Goal: Information Seeking & Learning: Learn about a topic

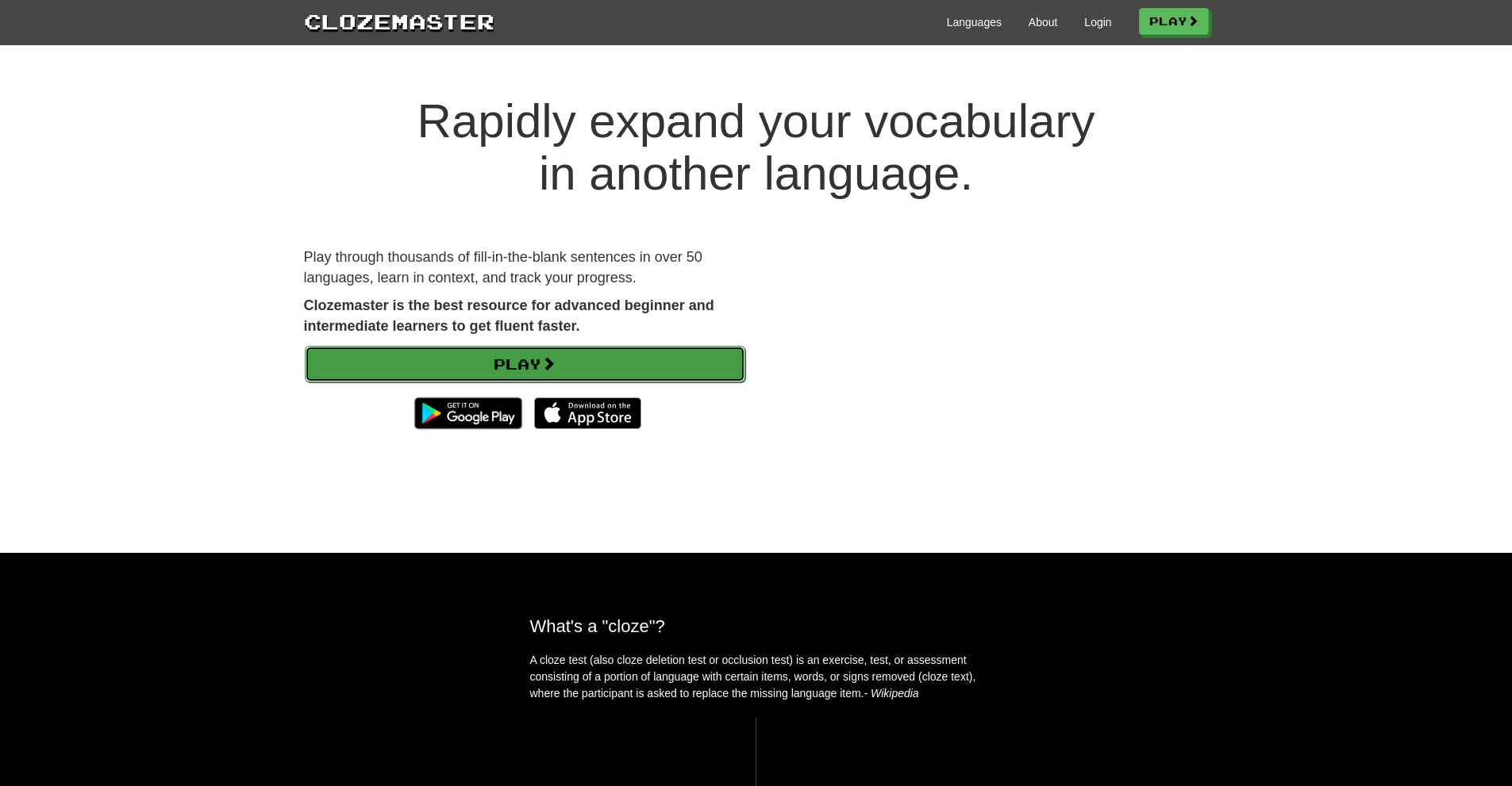
click at [566, 357] on link "Play" at bounding box center [525, 365] width 441 height 37
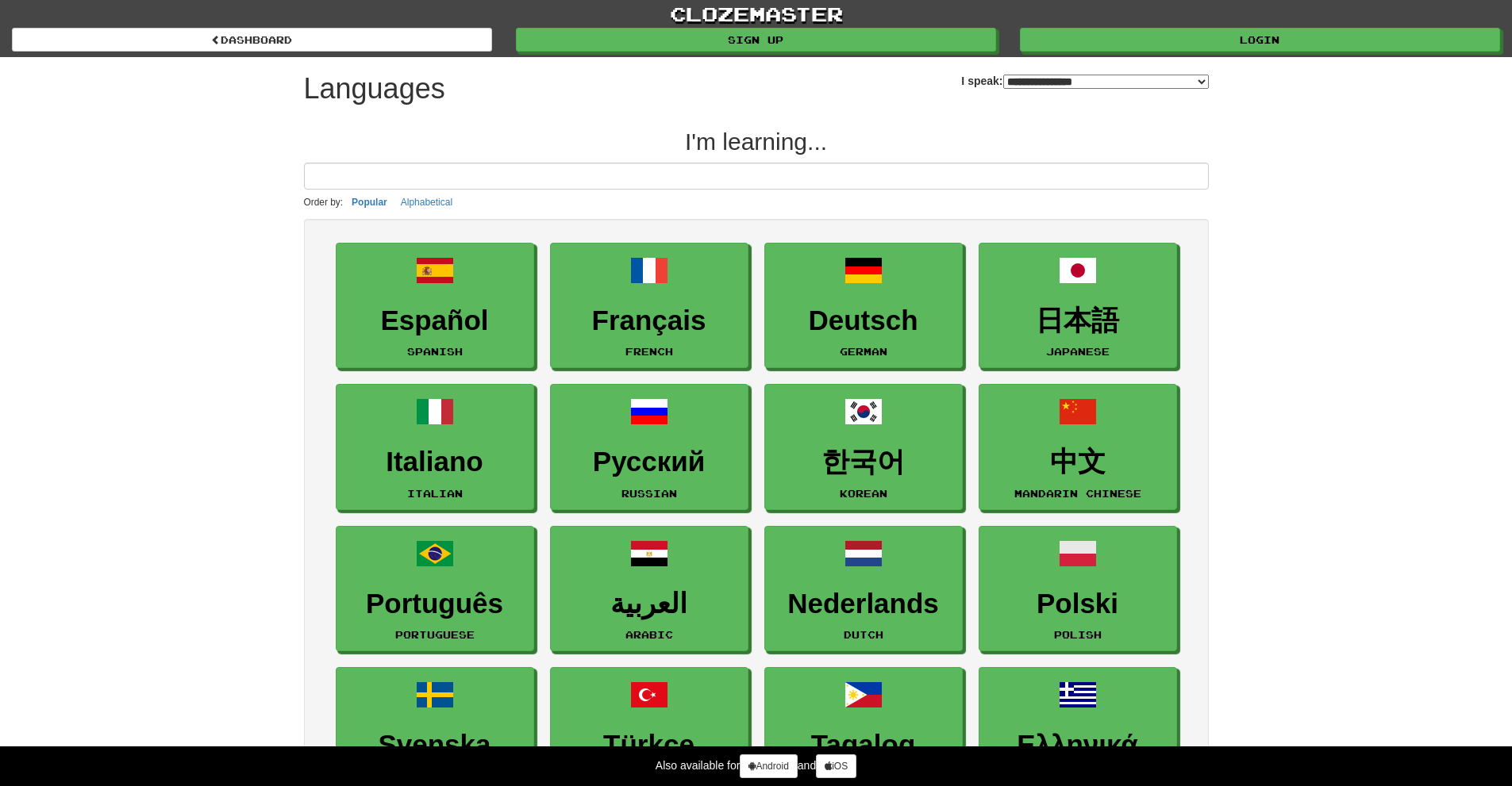
select select "*******"
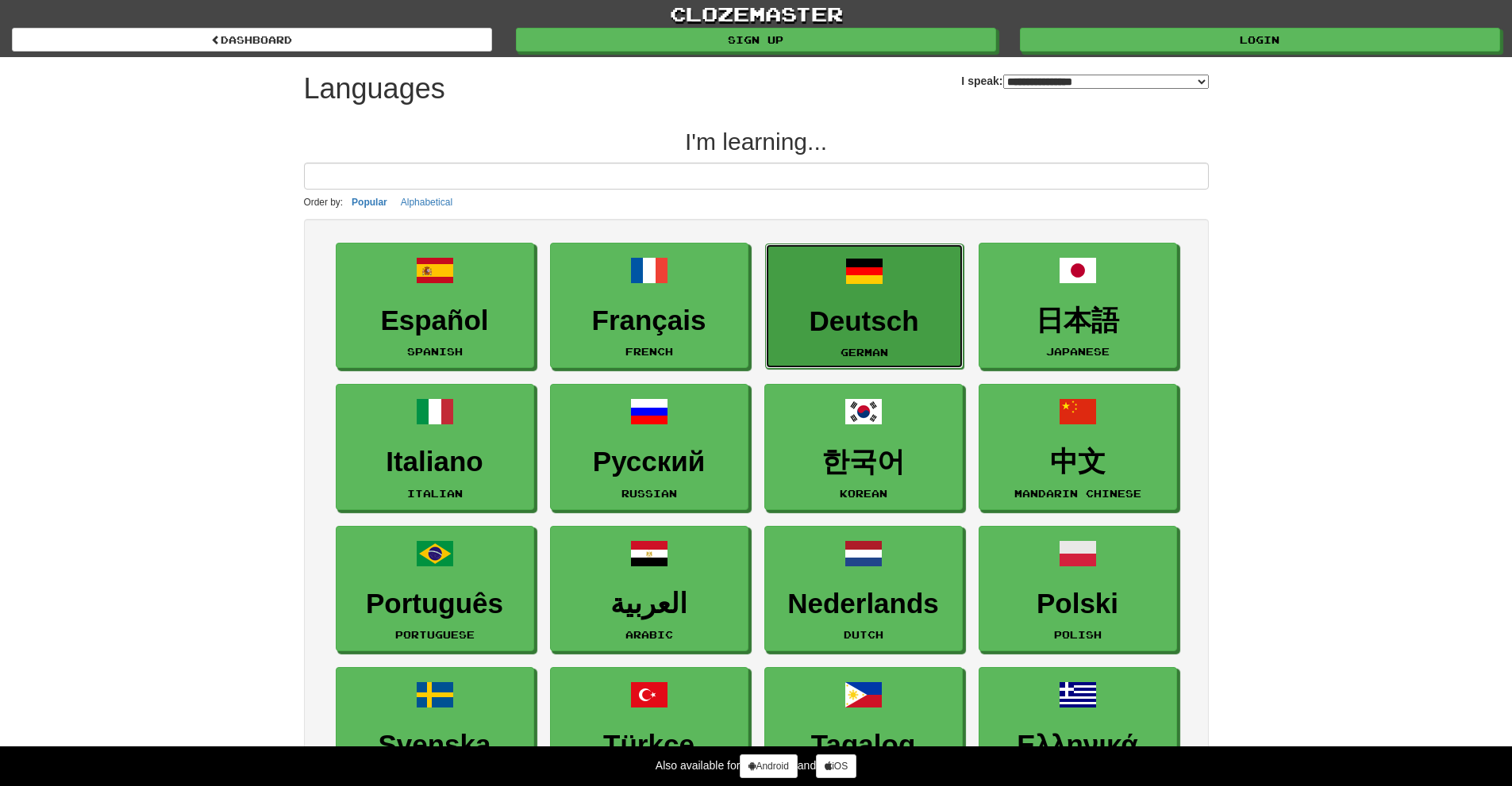
click at [872, 284] on span at bounding box center [864, 271] width 38 height 38
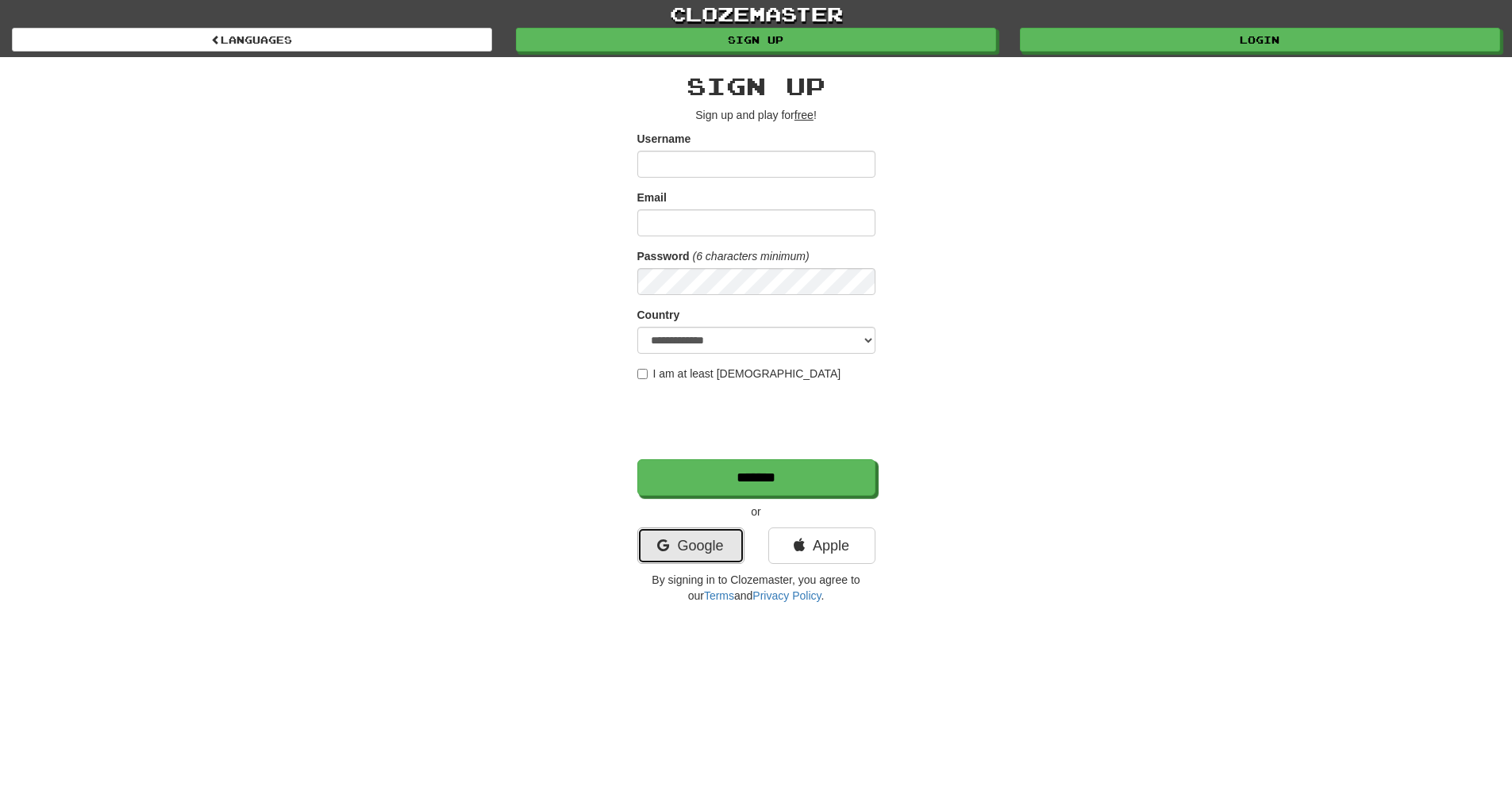
click at [730, 553] on link "Google" at bounding box center [691, 546] width 107 height 37
click at [709, 550] on link "Google" at bounding box center [691, 546] width 107 height 37
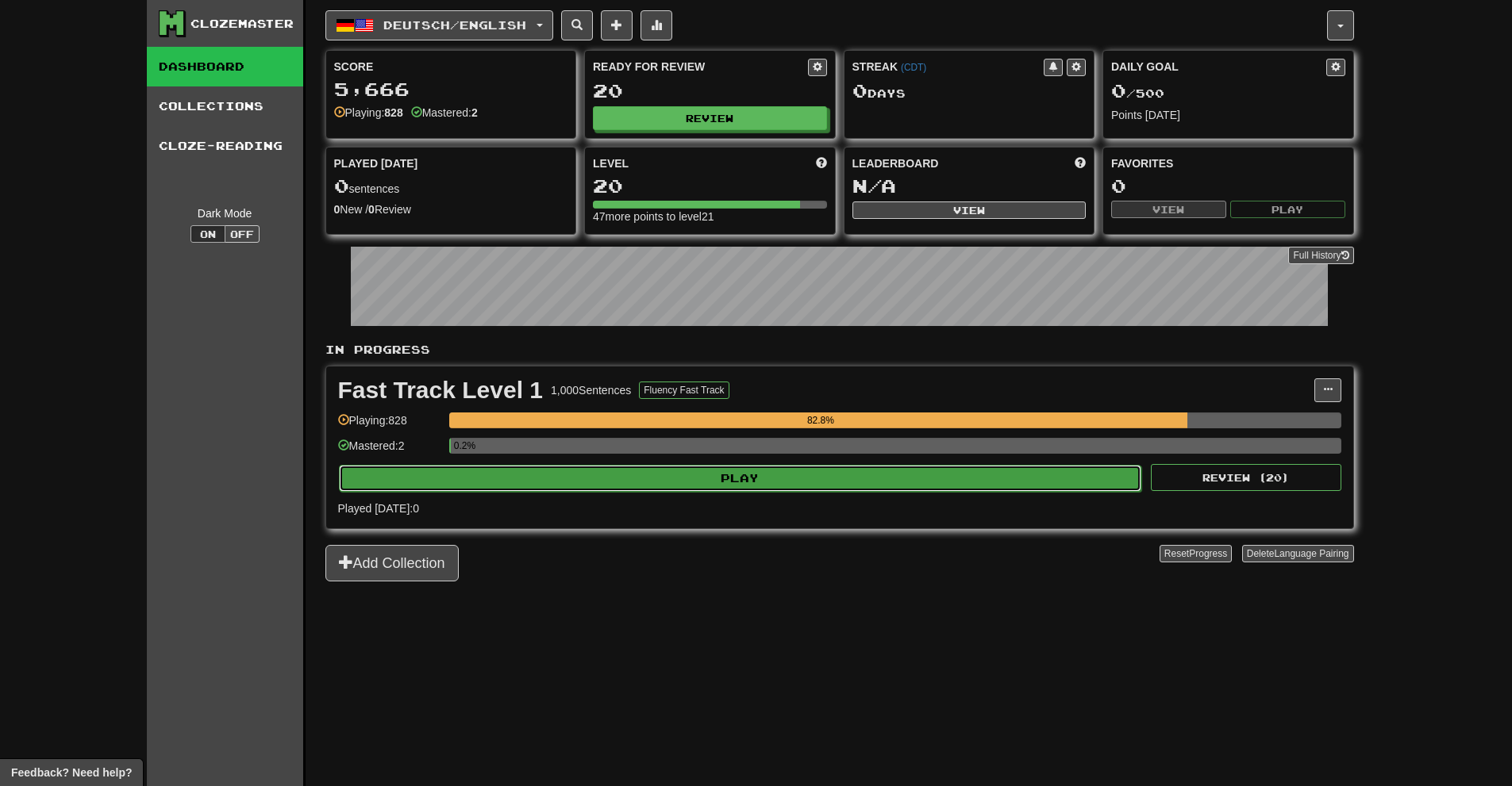
click at [607, 485] on button "Play" at bounding box center [740, 478] width 804 height 27
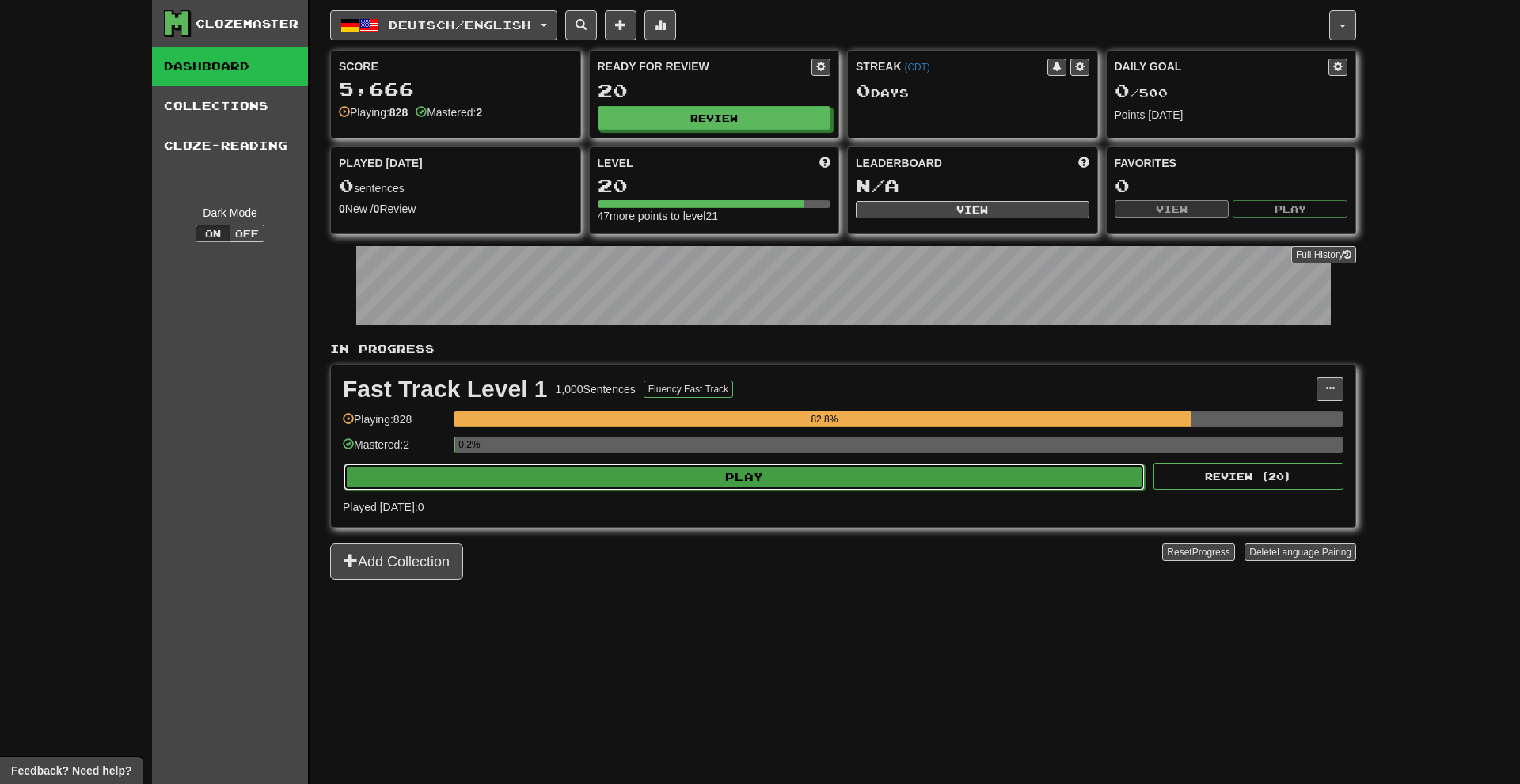
select select "**"
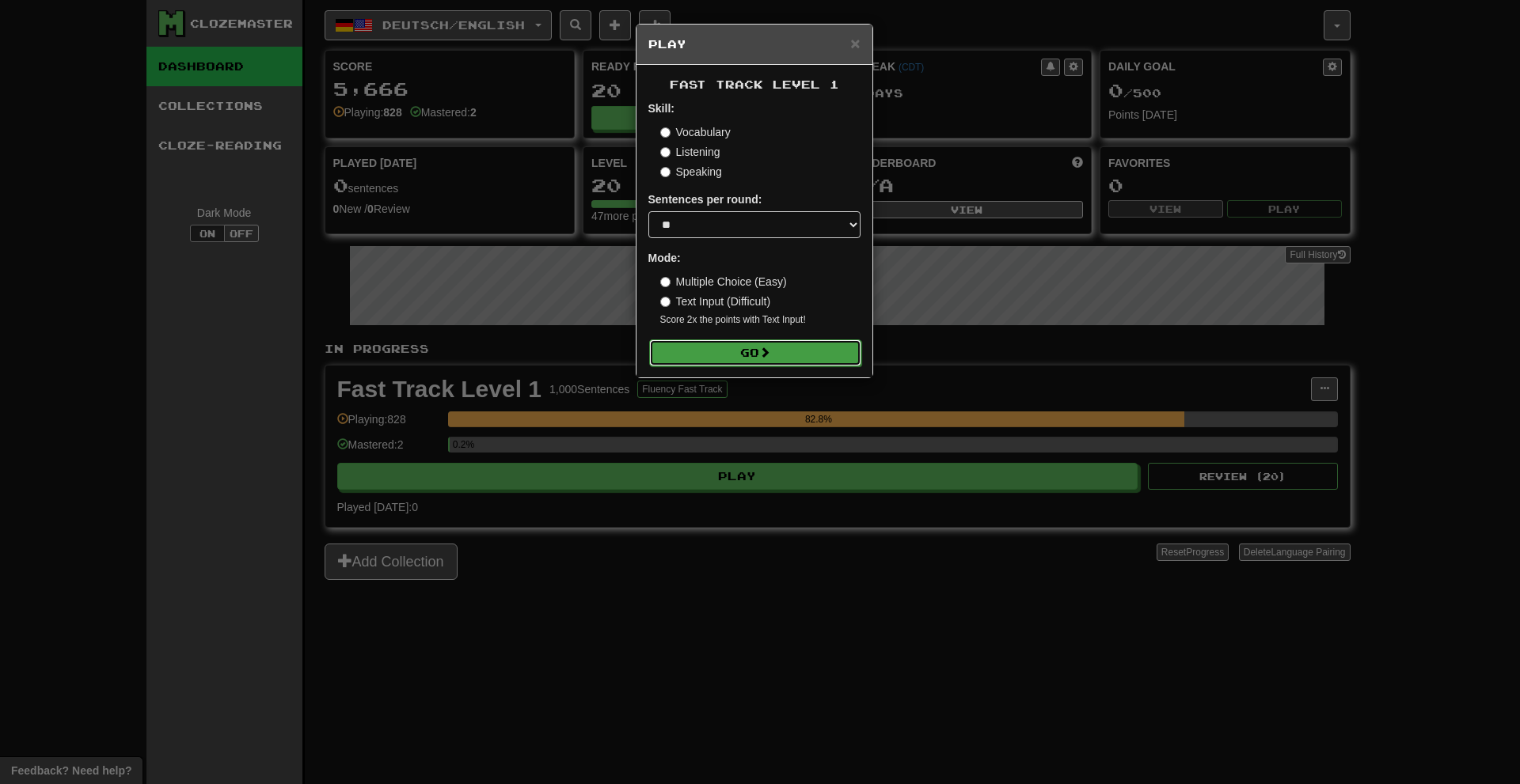
click at [692, 346] on button "Go" at bounding box center [755, 353] width 213 height 27
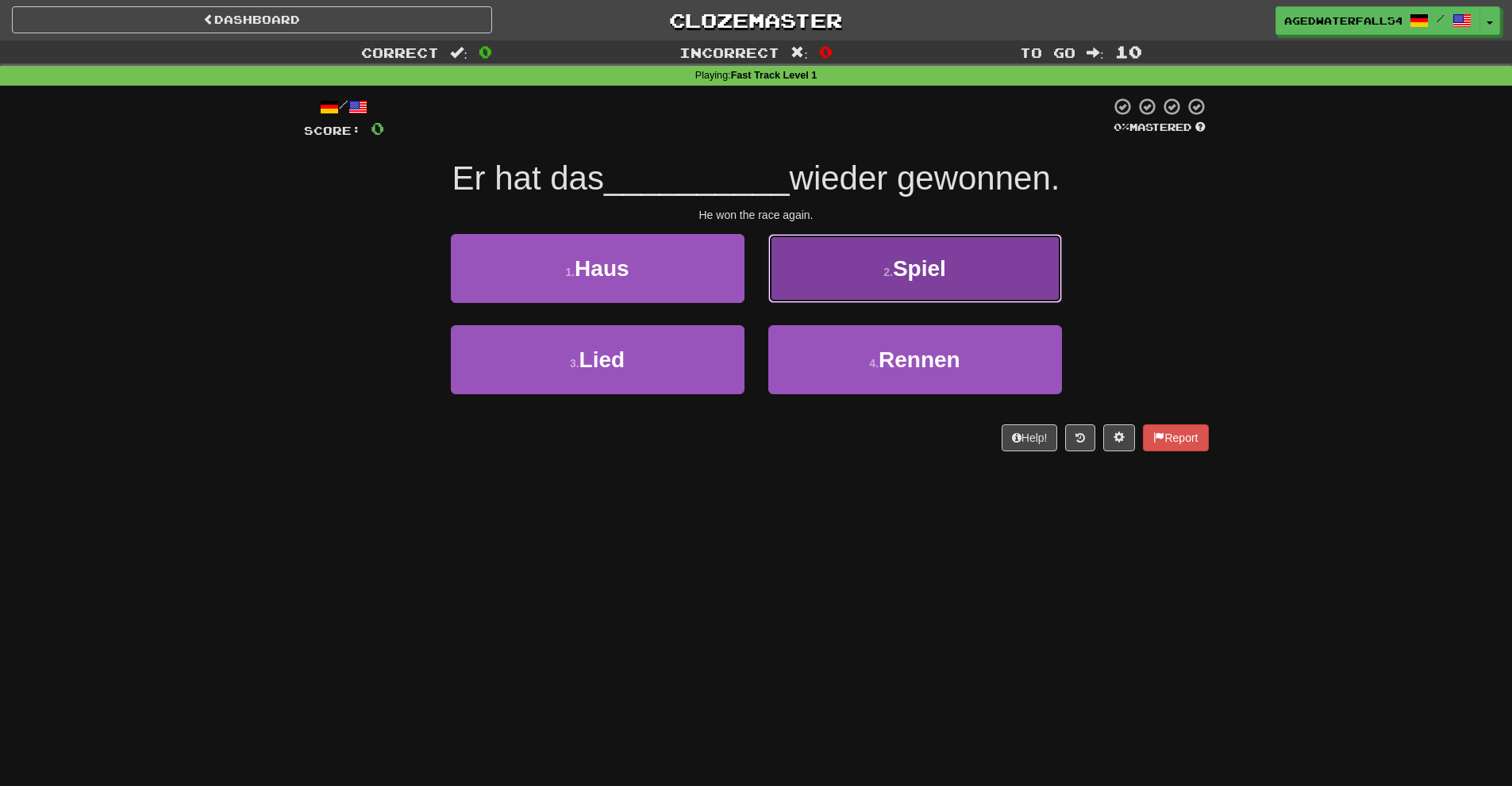
click at [866, 285] on button "2 . Spiel" at bounding box center [915, 269] width 293 height 69
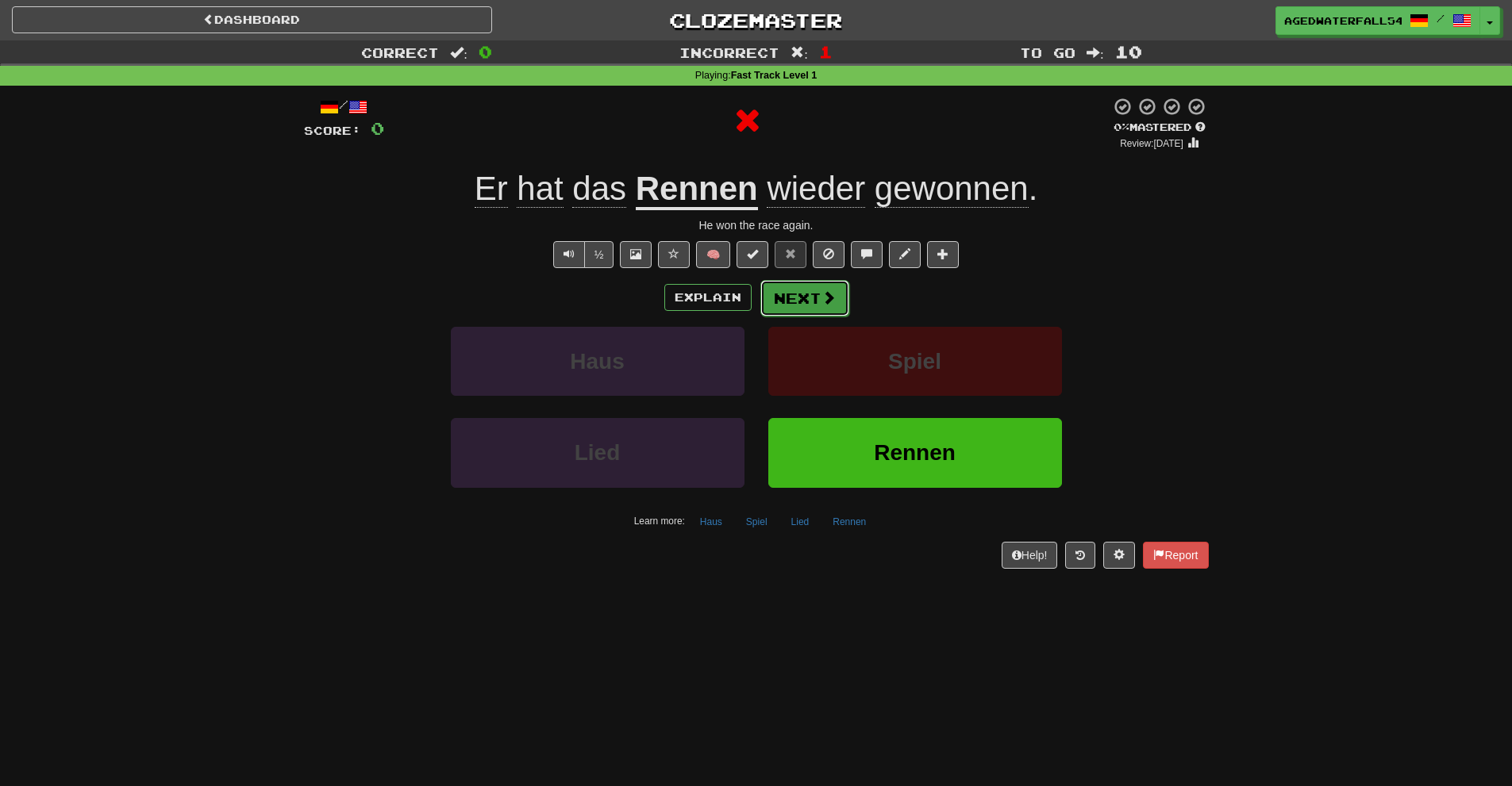
click at [815, 295] on button "Next" at bounding box center [805, 298] width 89 height 37
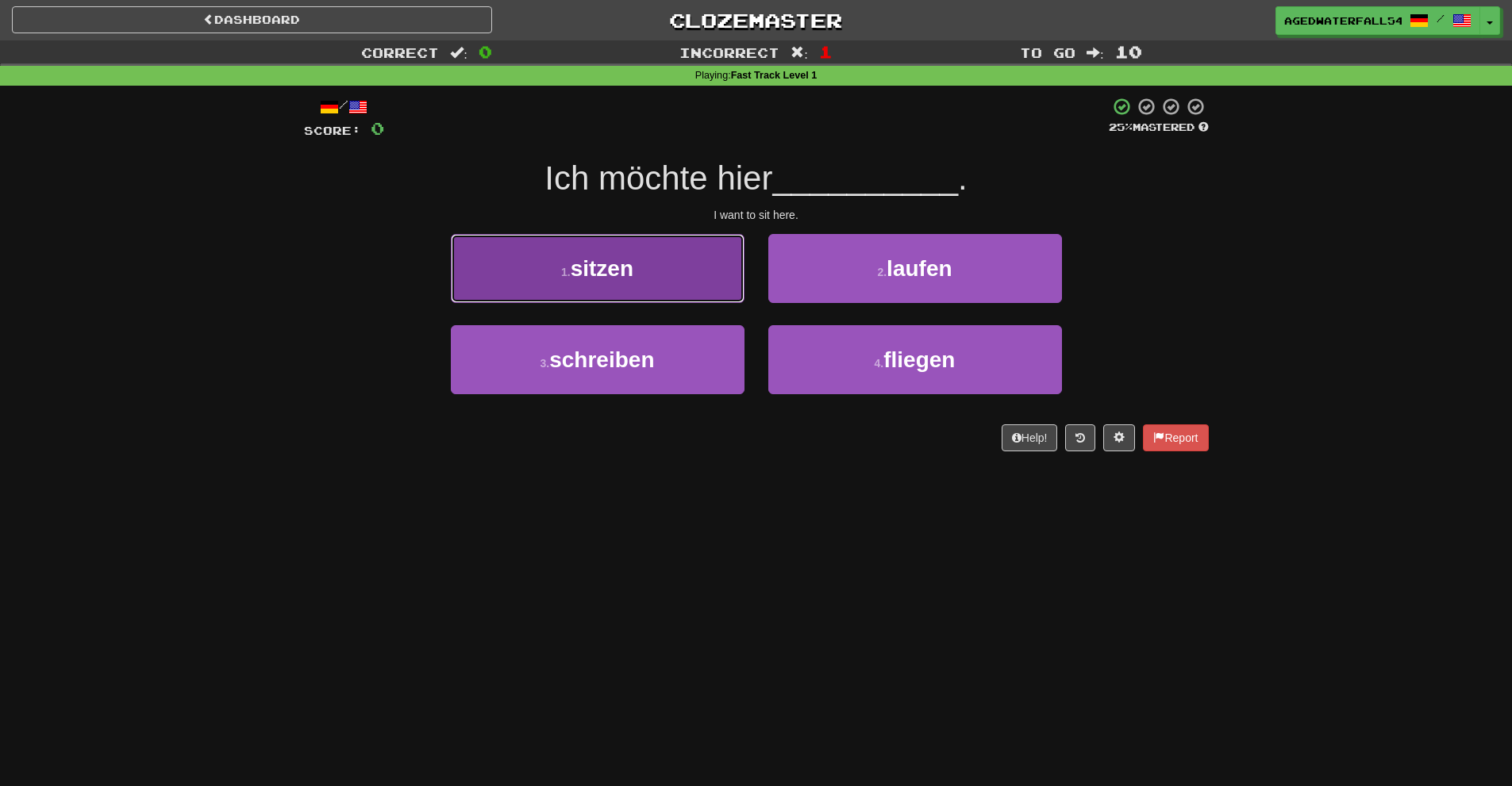
click at [714, 266] on button "1 . sitzen" at bounding box center [597, 269] width 293 height 69
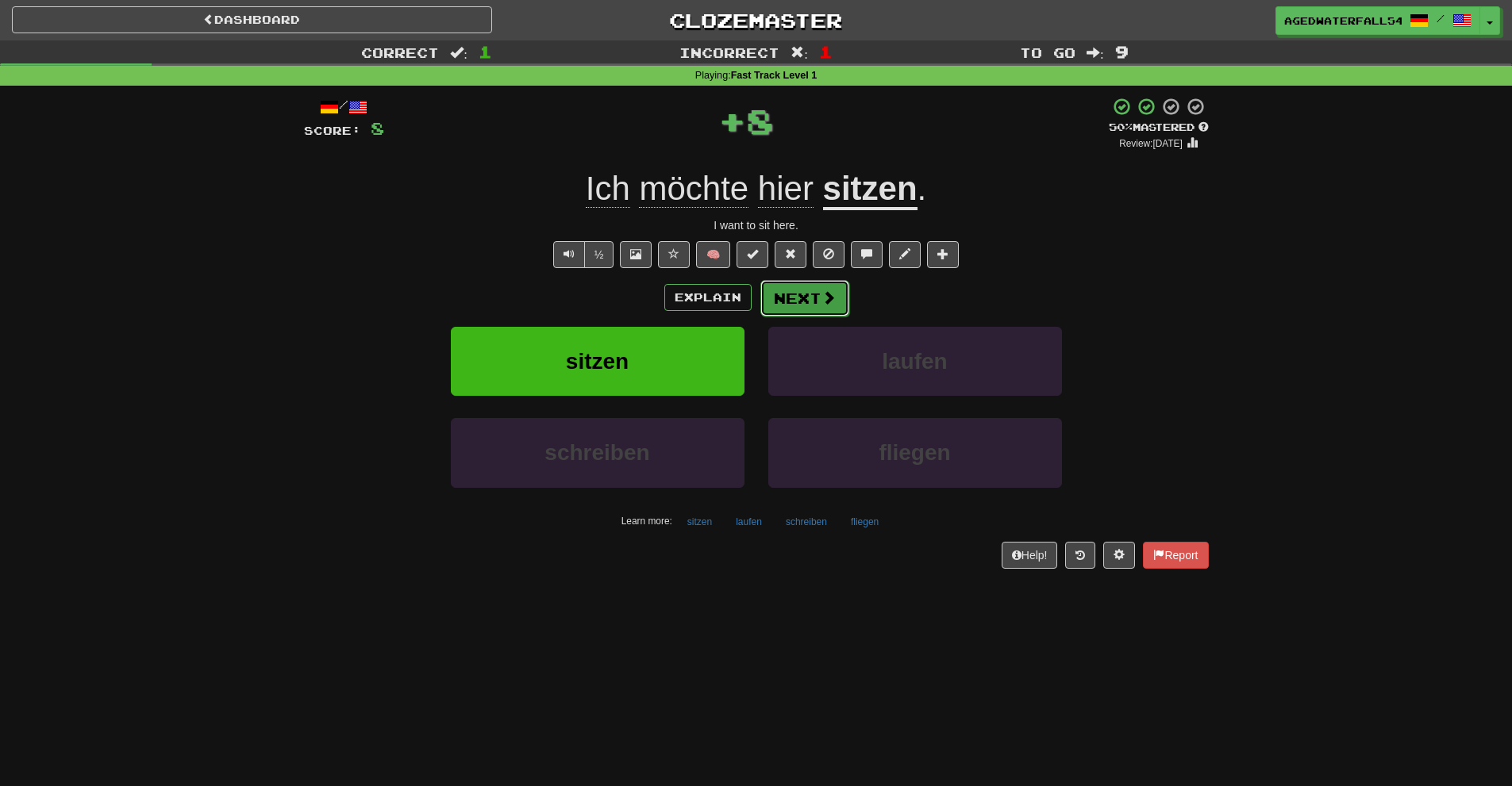
click at [794, 299] on button "Next" at bounding box center [805, 298] width 89 height 37
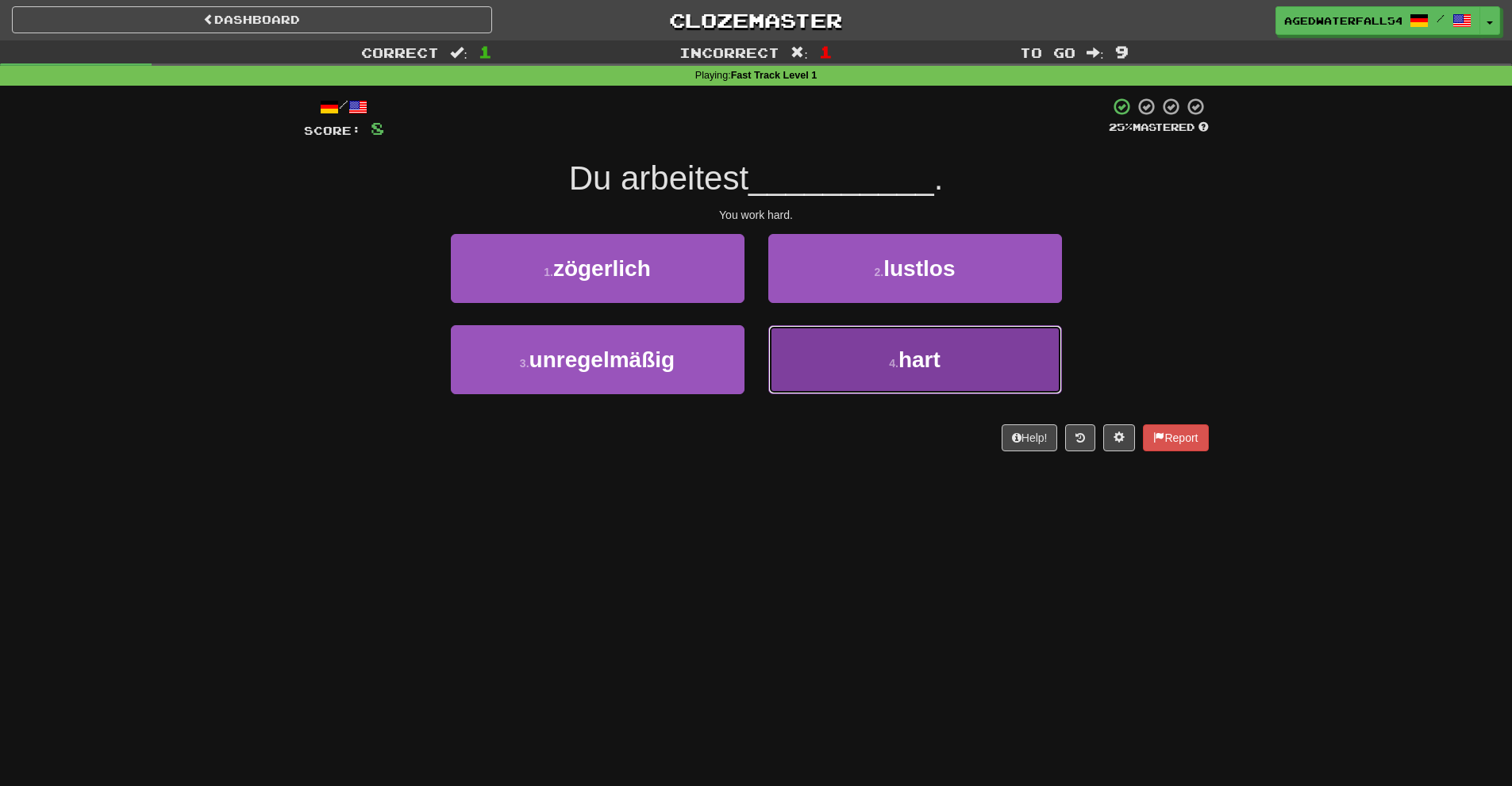
click at [841, 337] on button "4 . hart" at bounding box center [915, 360] width 293 height 69
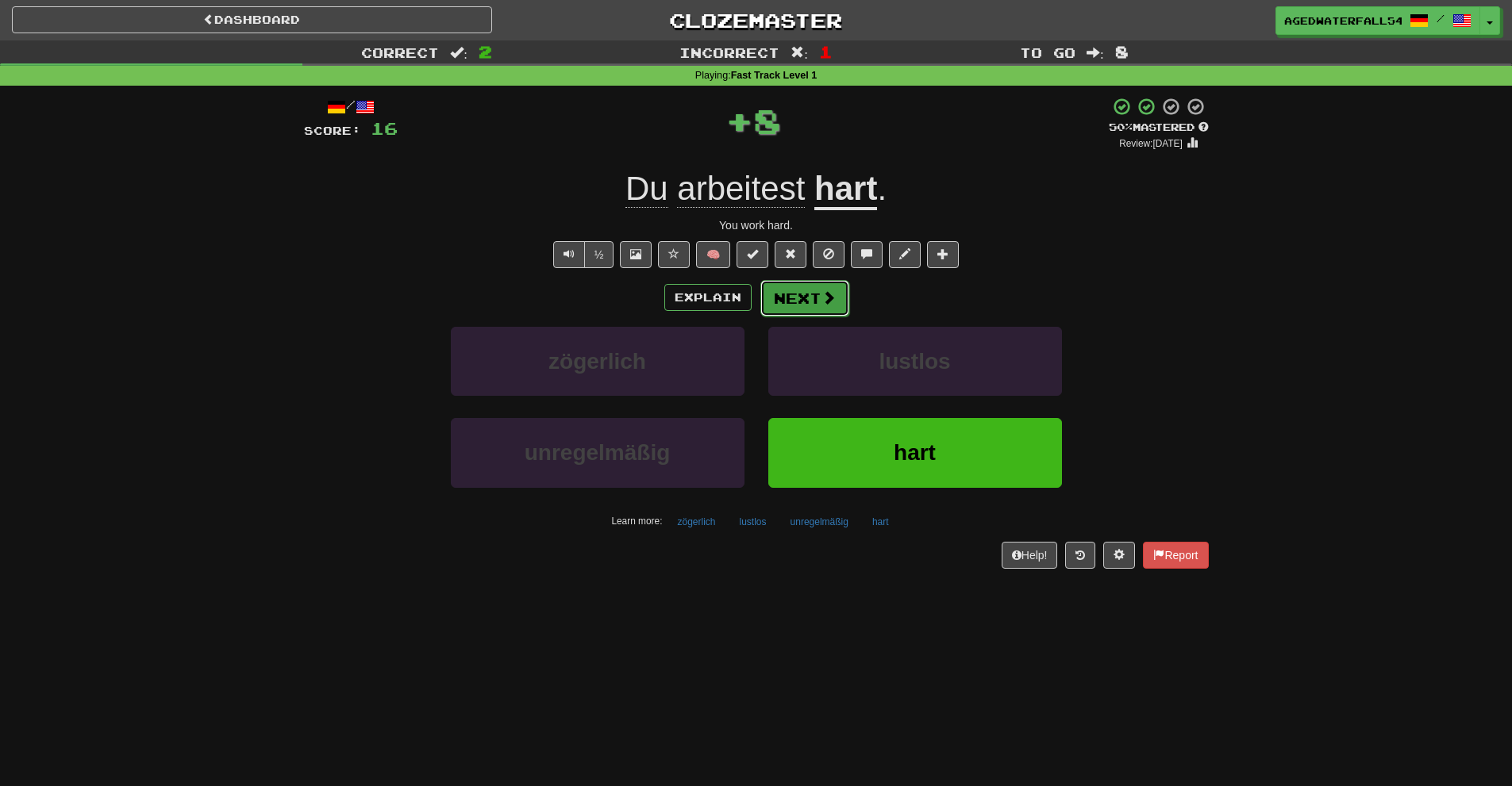
click at [781, 300] on button "Next" at bounding box center [805, 298] width 89 height 37
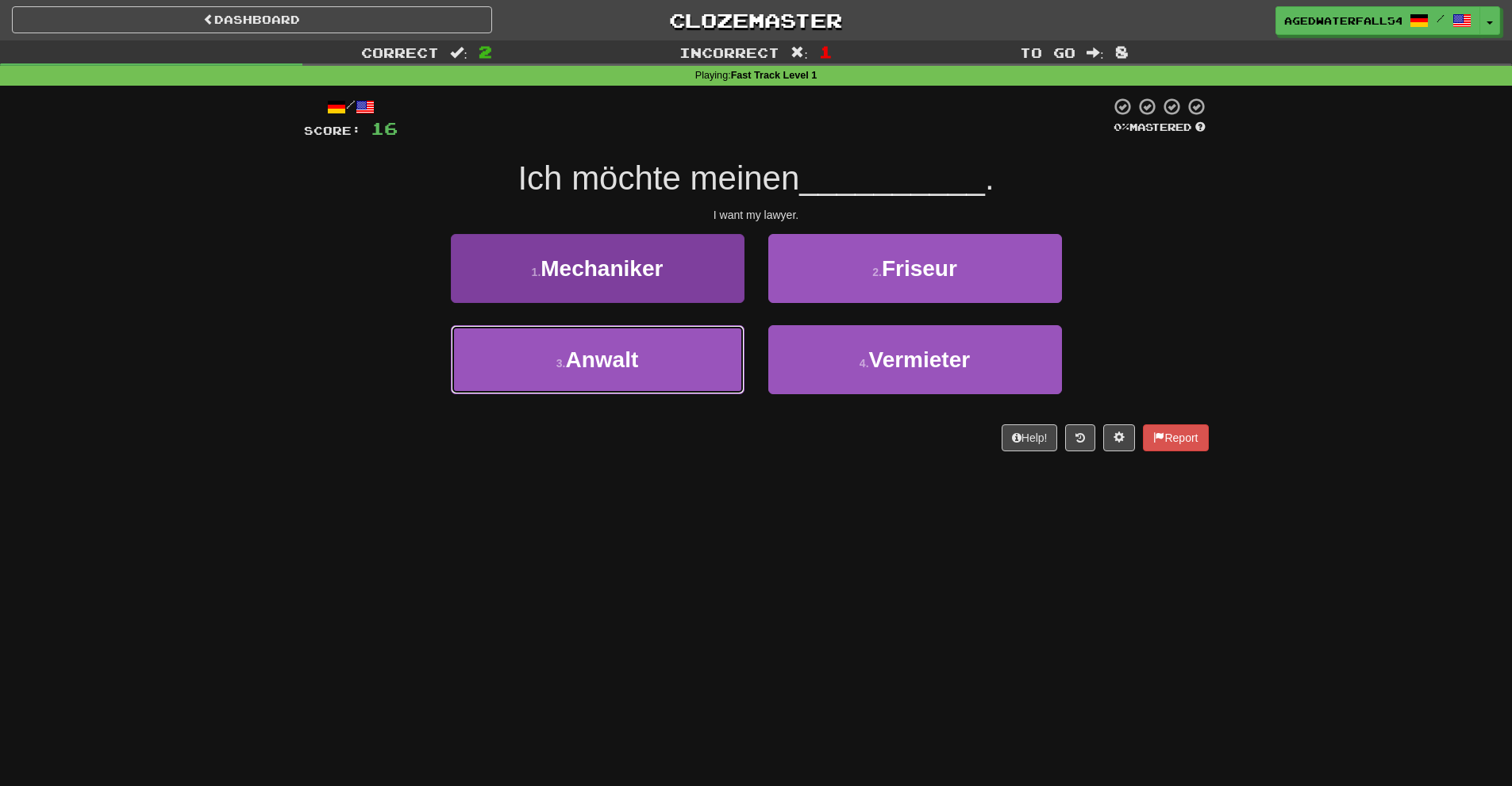
click at [710, 339] on button "3 . Anwalt" at bounding box center [597, 360] width 293 height 69
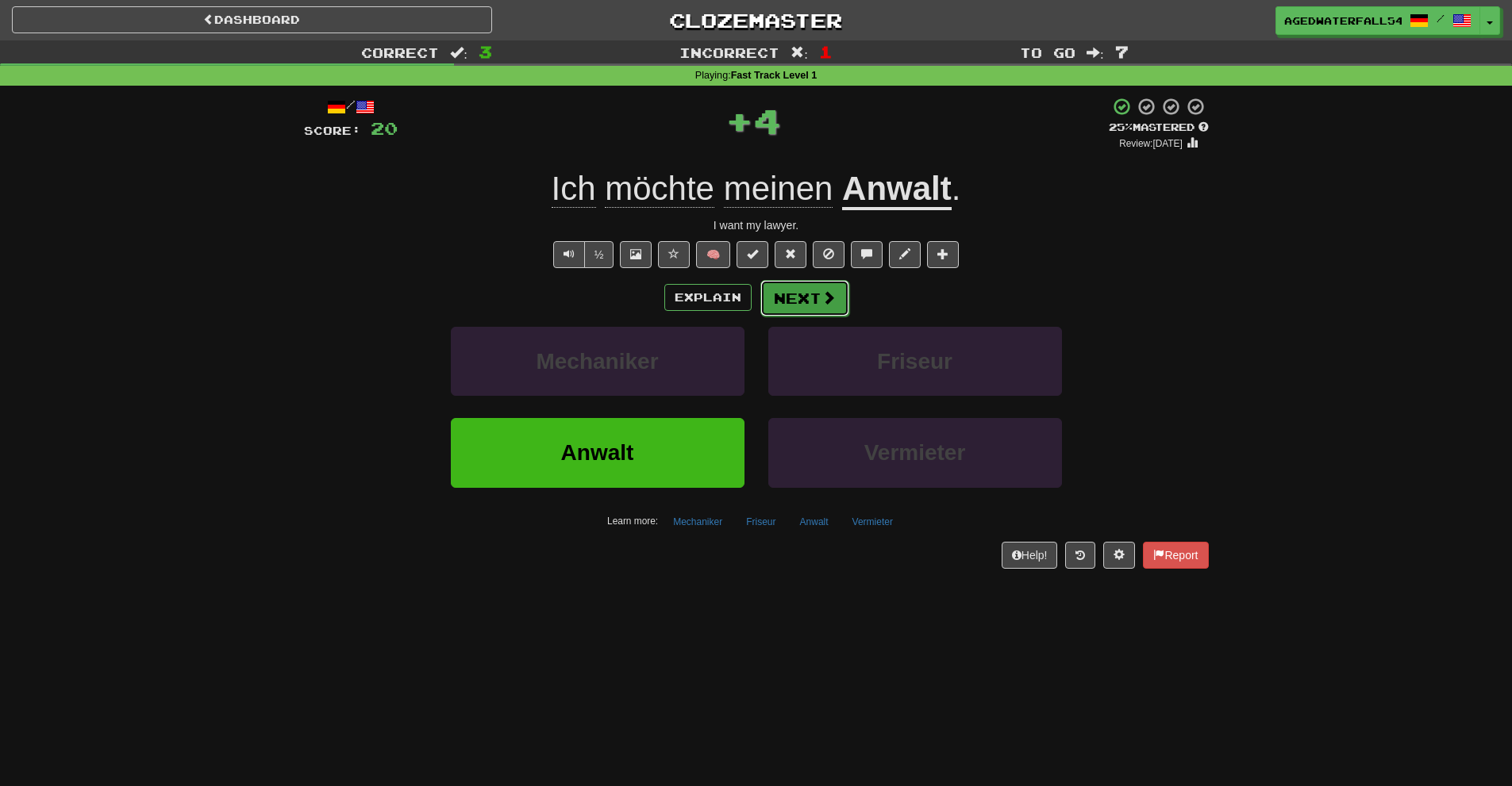
click at [783, 307] on button "Next" at bounding box center [805, 298] width 89 height 37
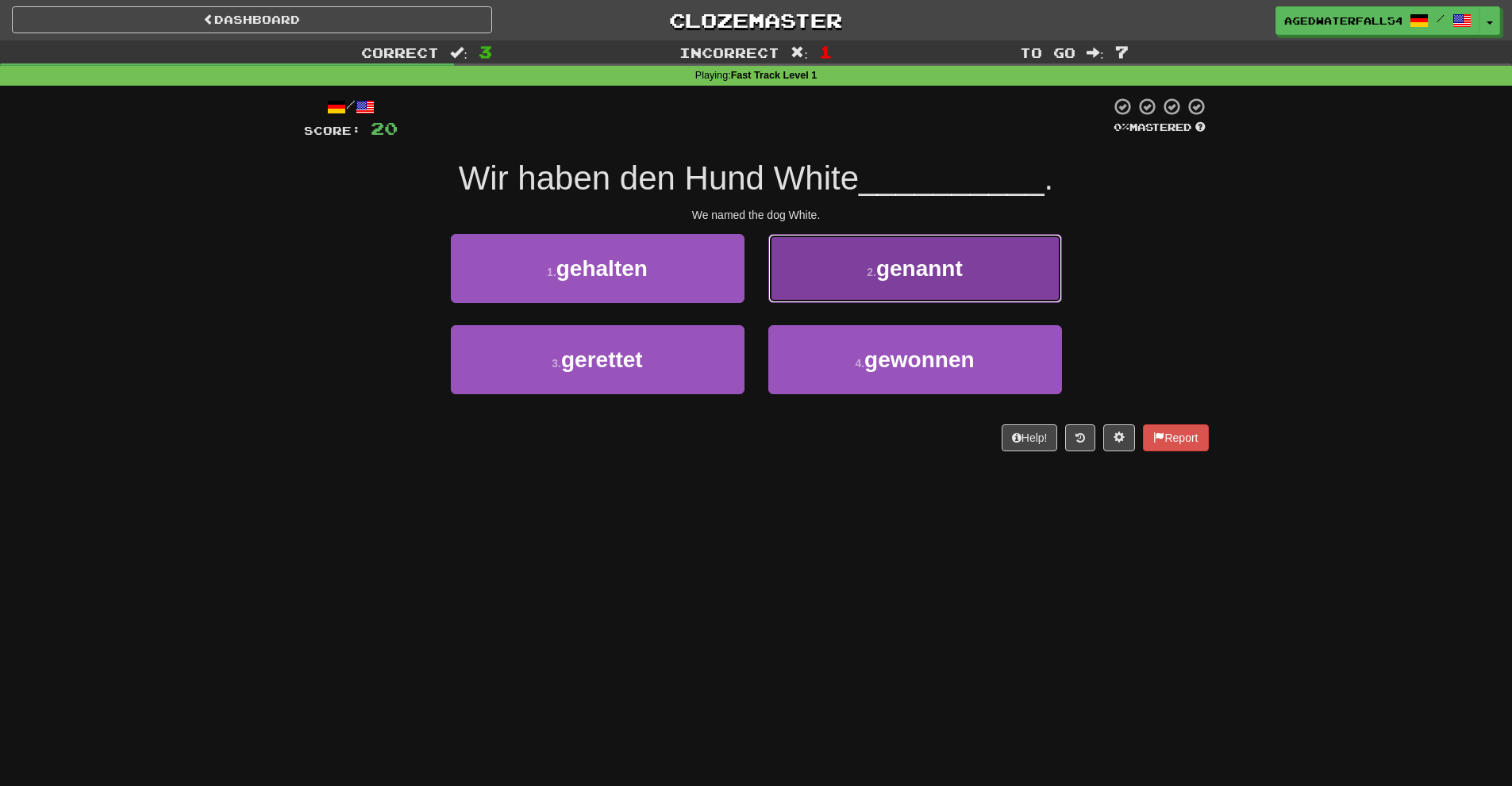
click at [813, 294] on button "2 . genannt" at bounding box center [915, 269] width 293 height 69
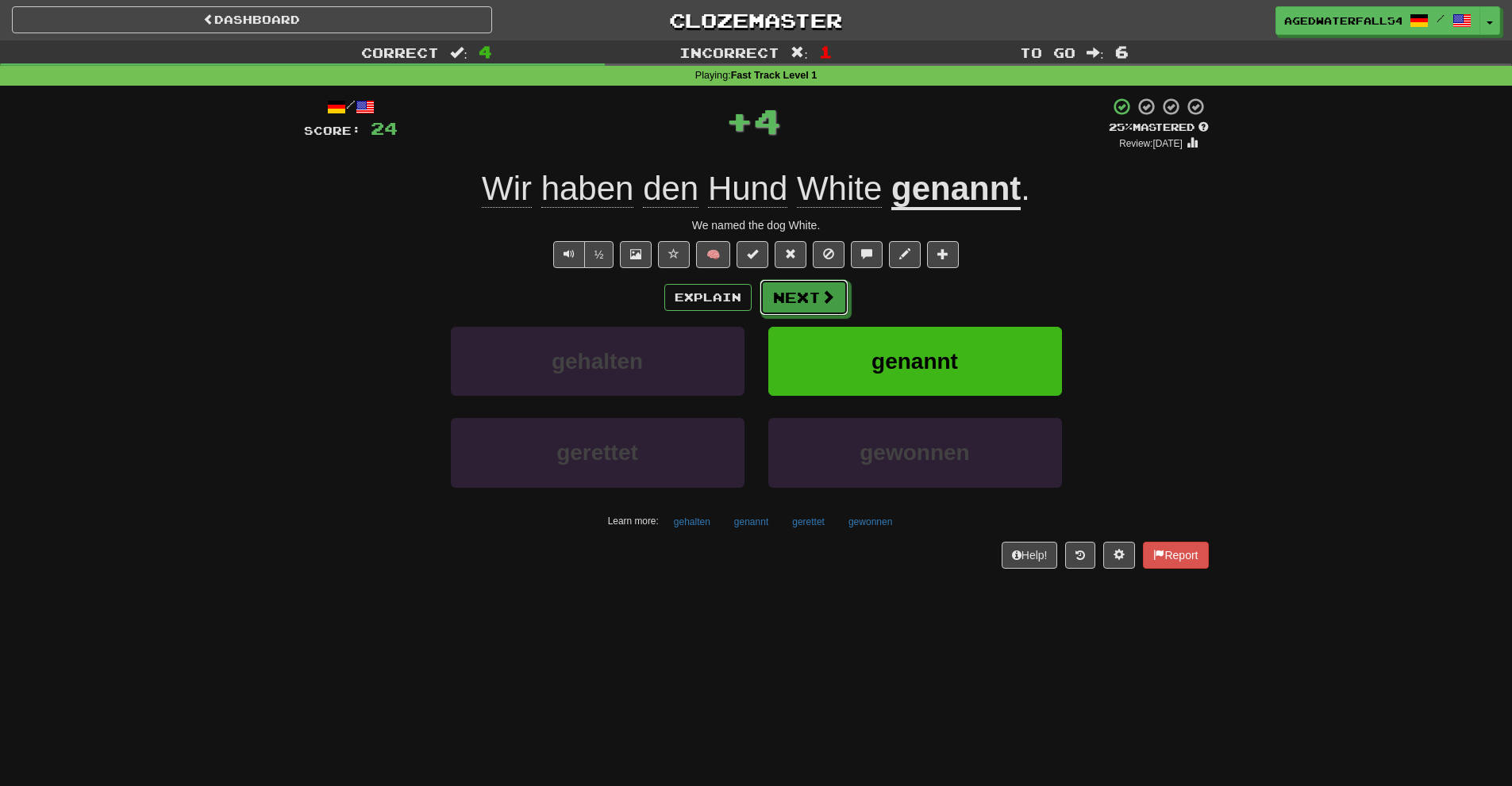
click at [813, 294] on button "Next" at bounding box center [804, 298] width 89 height 37
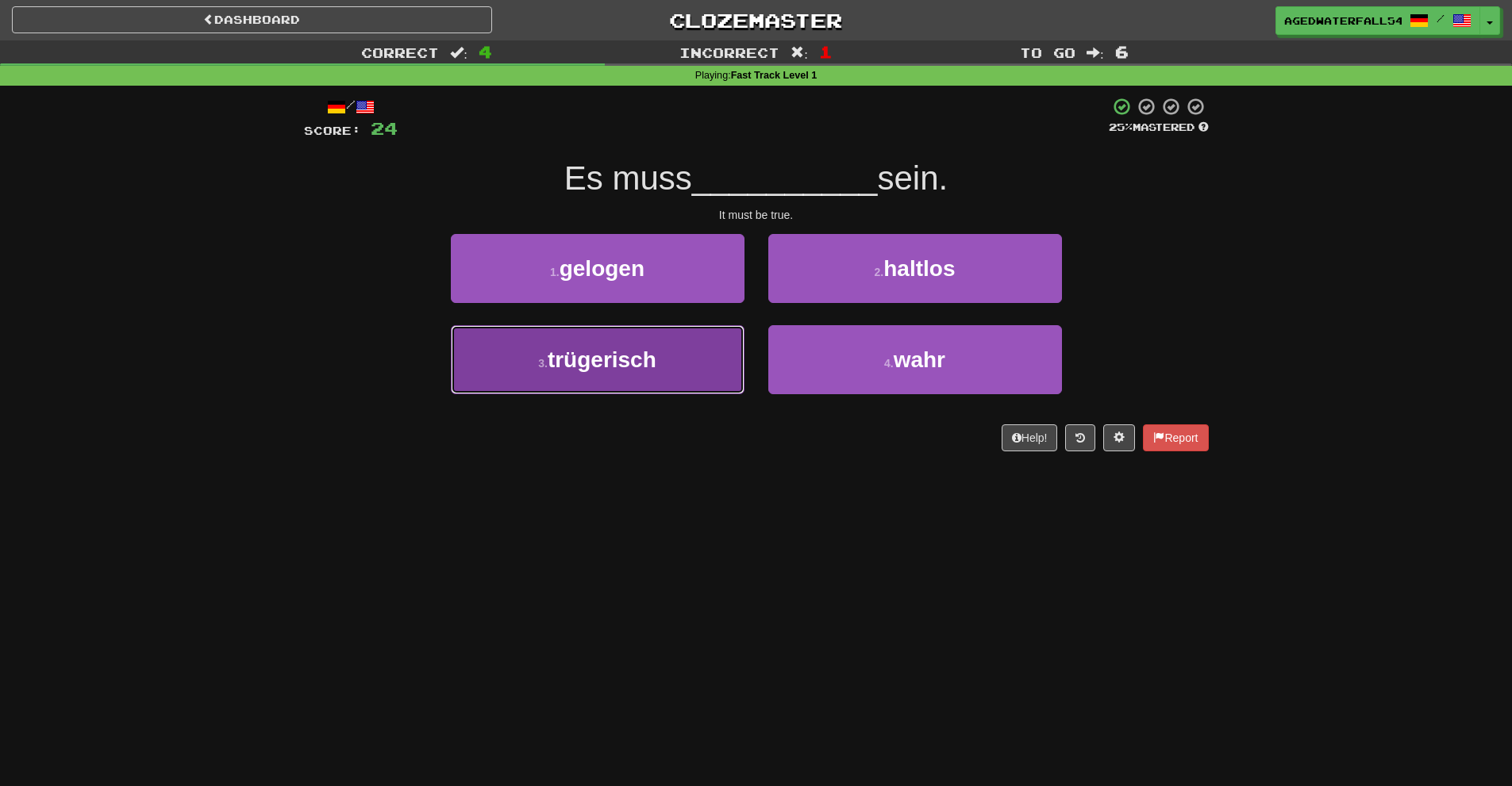
click at [715, 357] on button "3 . trügerisch" at bounding box center [597, 360] width 293 height 69
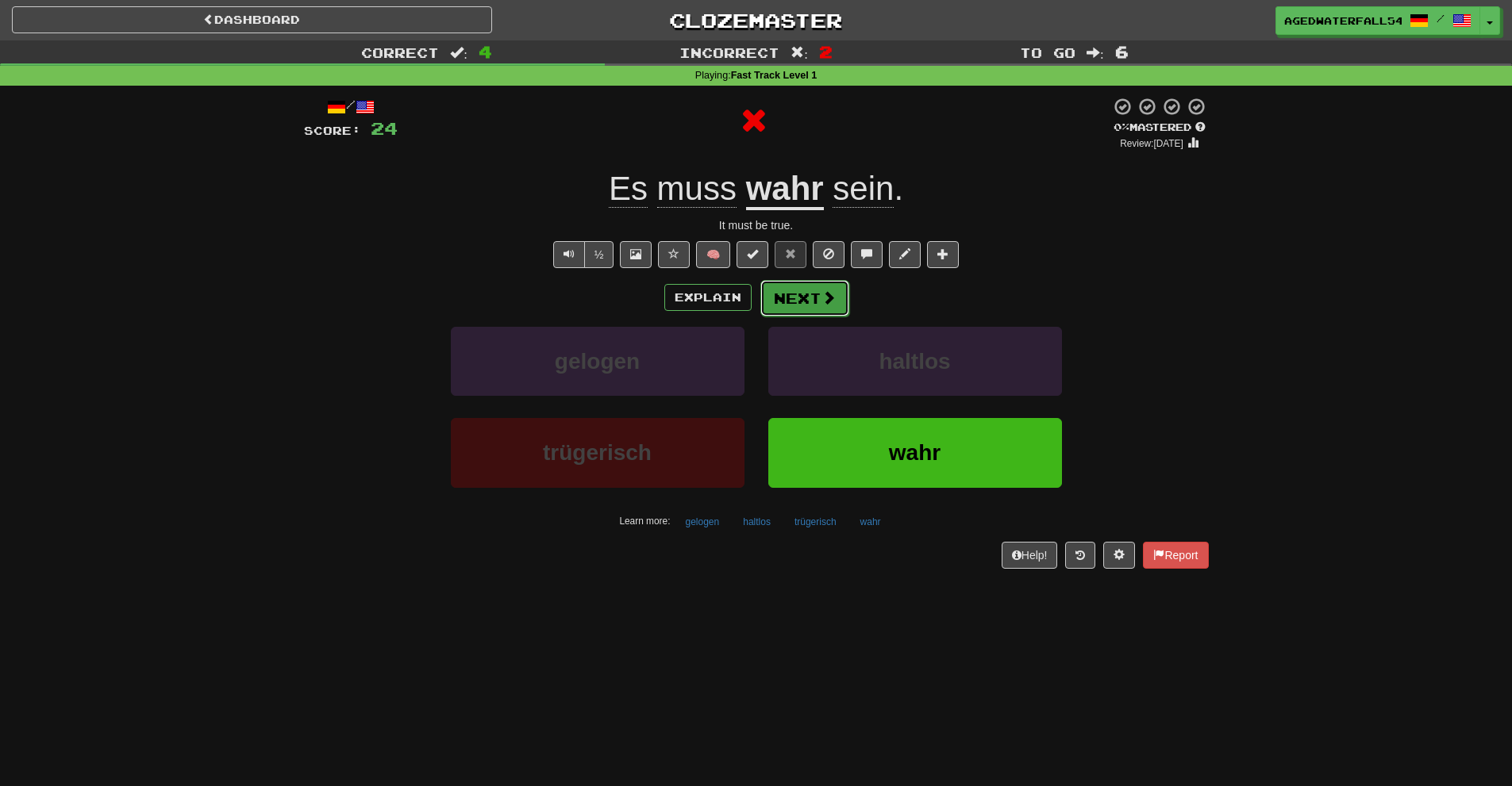
click at [800, 310] on button "Next" at bounding box center [805, 298] width 89 height 37
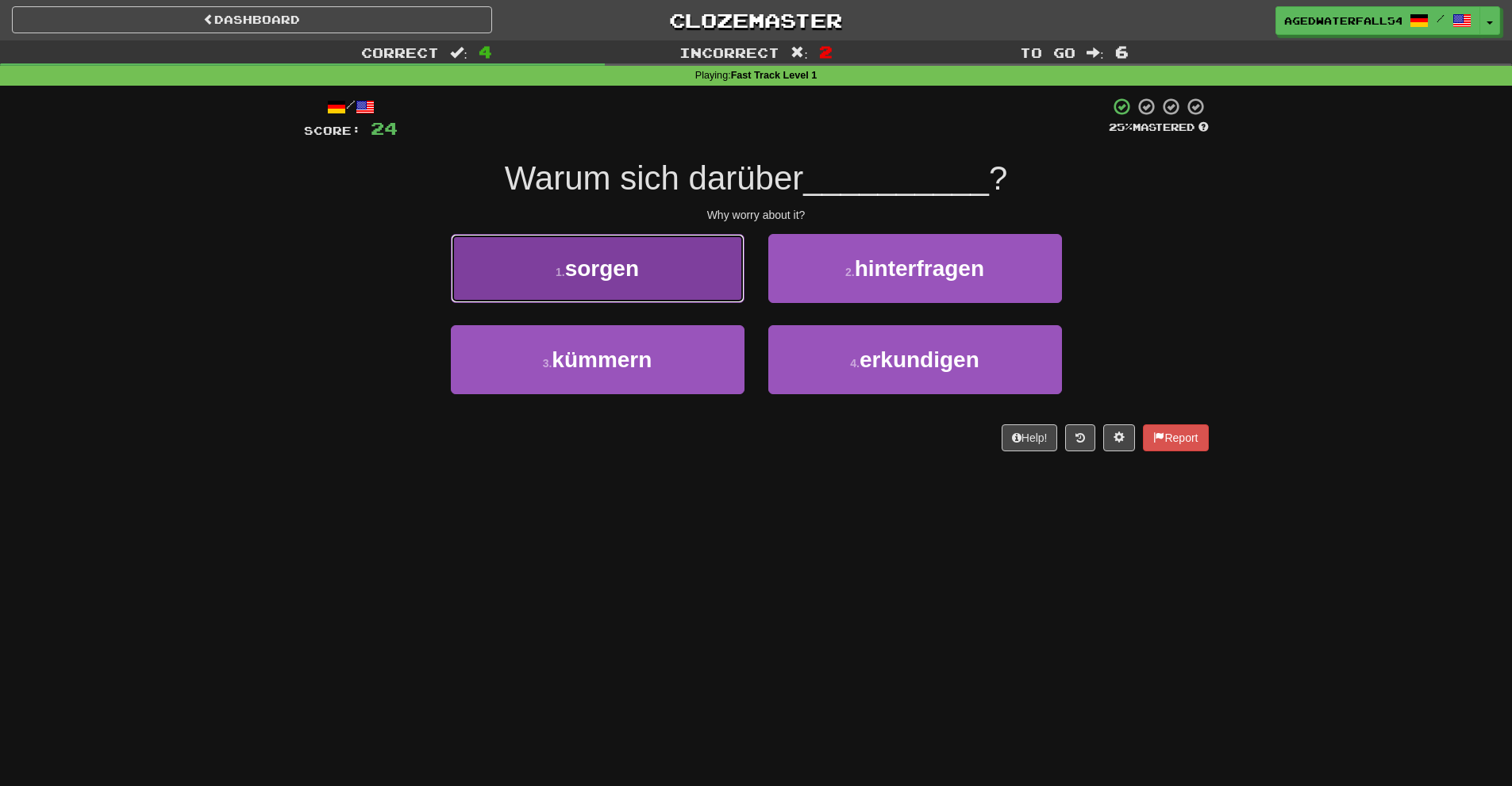
click at [696, 302] on button "1 . sorgen" at bounding box center [597, 269] width 293 height 69
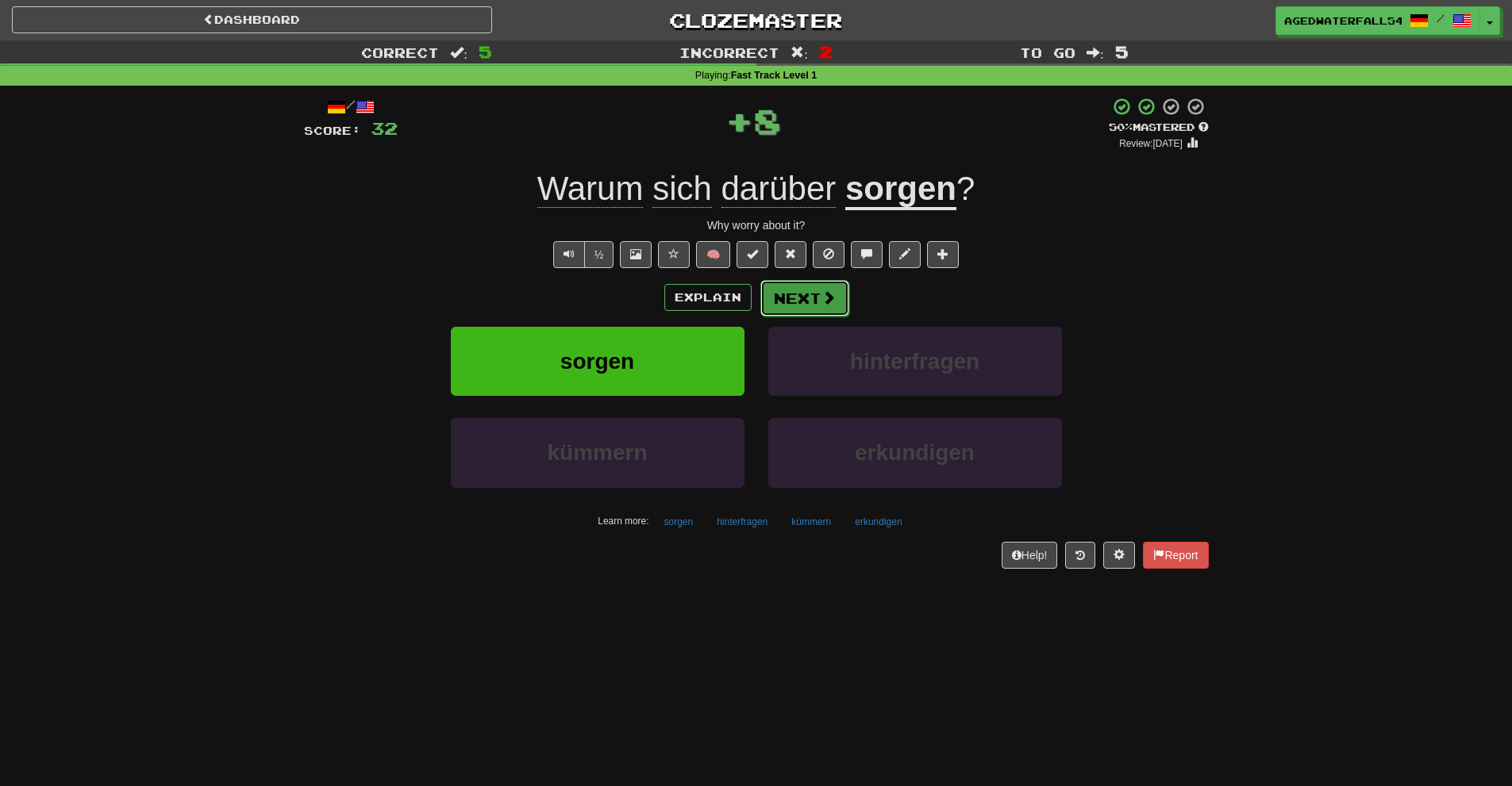
click at [780, 297] on button "Next" at bounding box center [805, 298] width 89 height 37
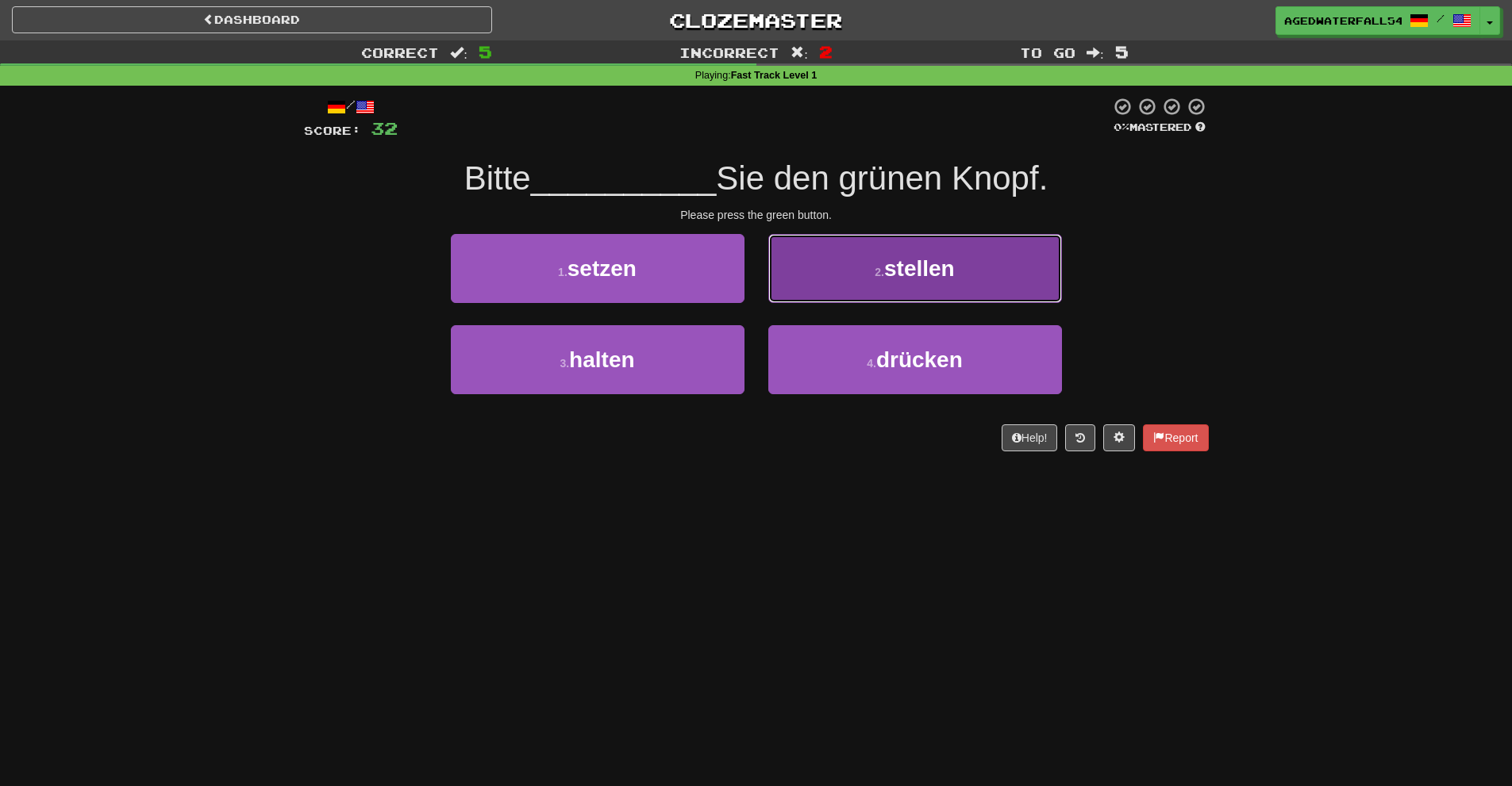
click at [885, 285] on button "2 . stellen" at bounding box center [915, 269] width 293 height 69
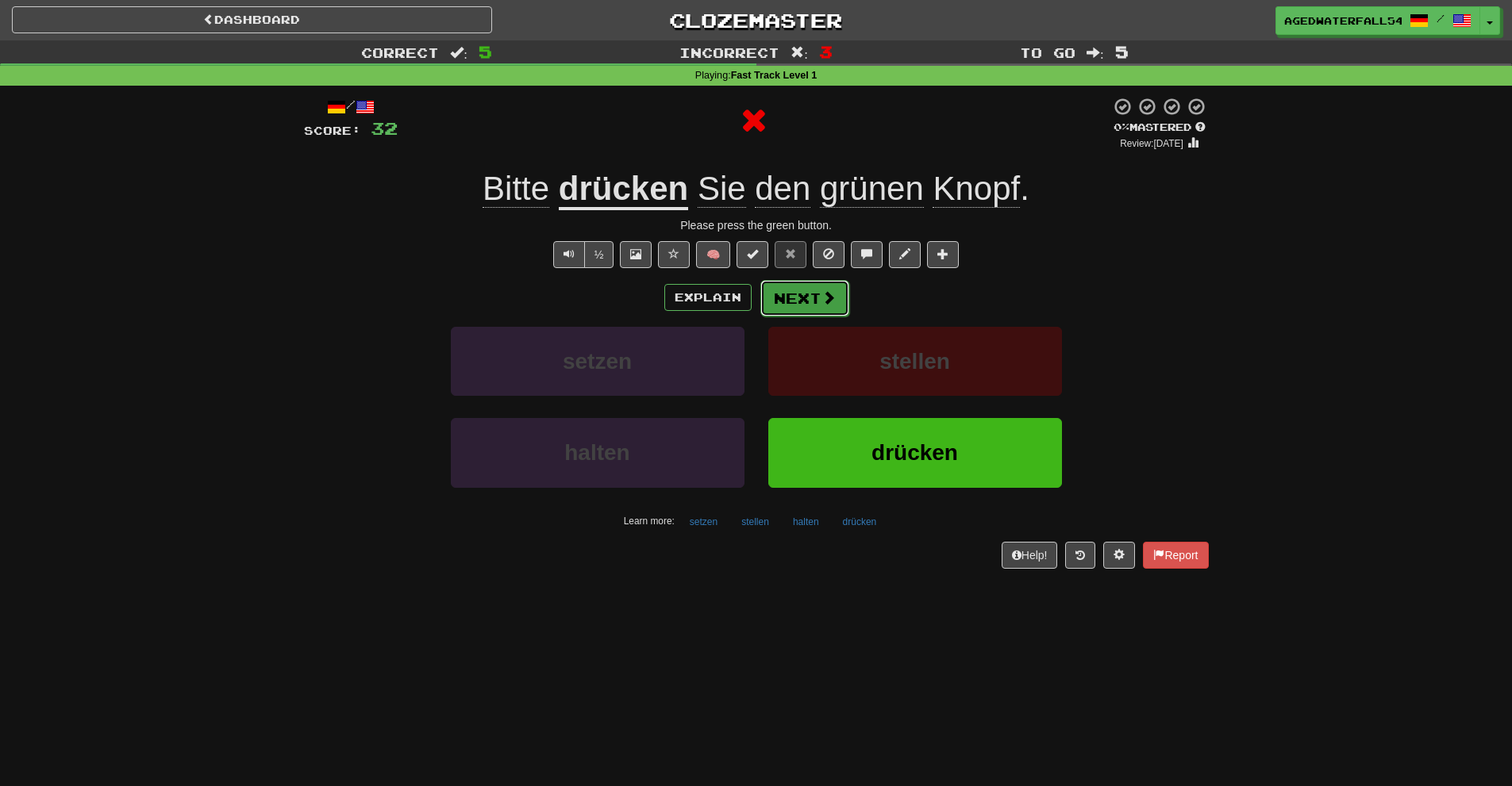
click at [833, 296] on span at bounding box center [829, 297] width 14 height 14
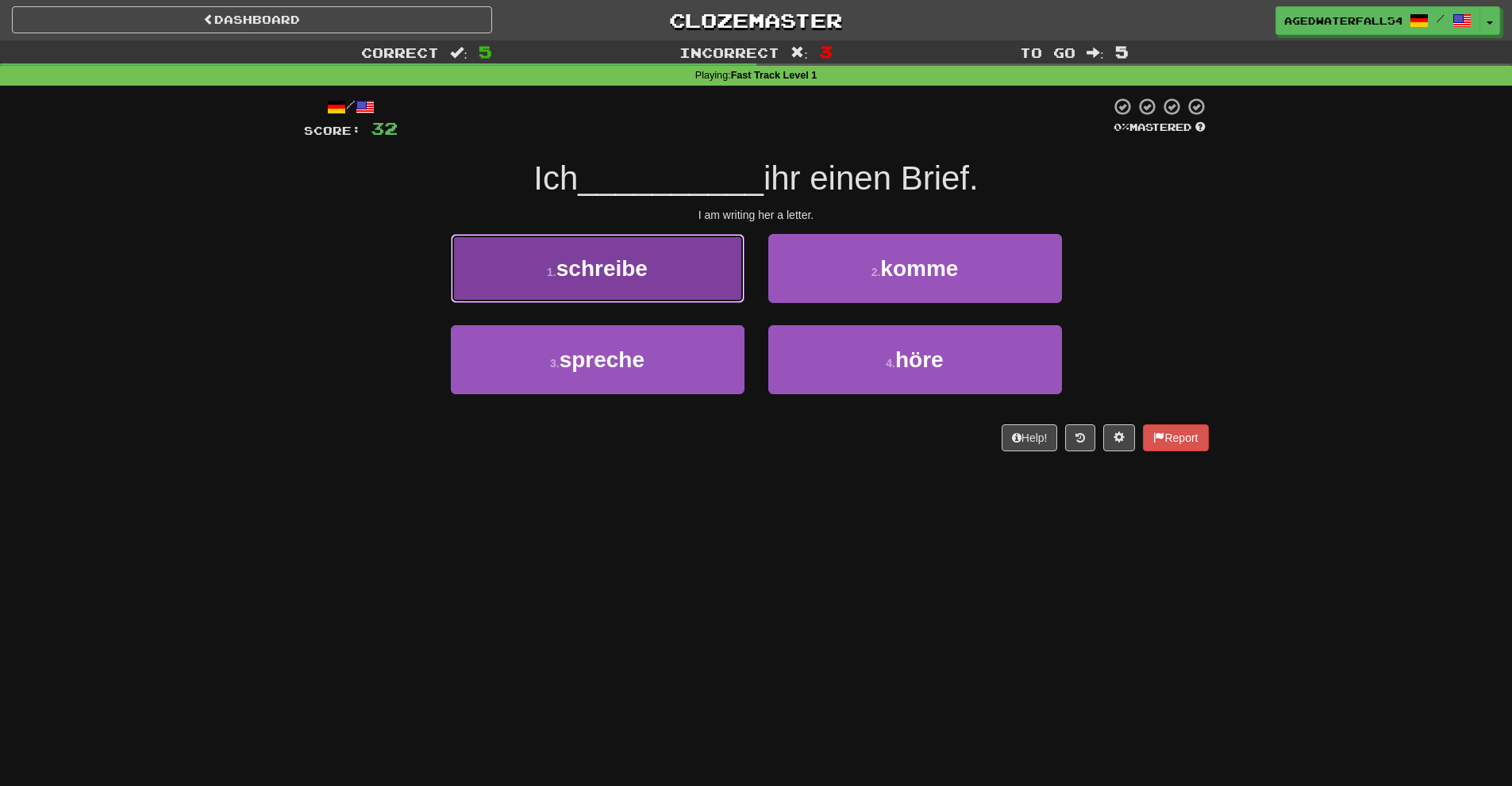
click at [730, 287] on button "1 . schreibe" at bounding box center [597, 269] width 293 height 69
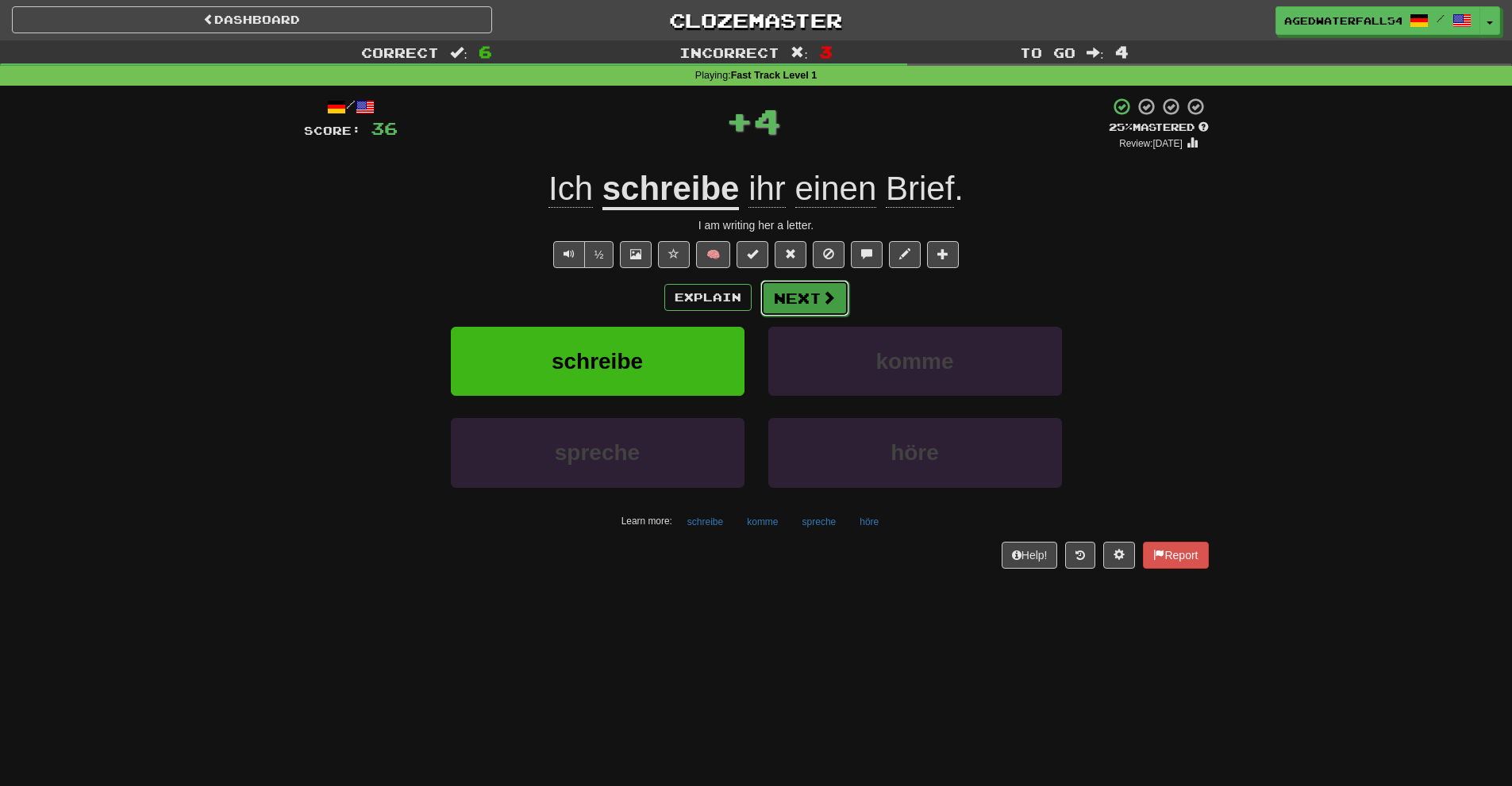
click at [789, 295] on button "Next" at bounding box center [805, 298] width 89 height 37
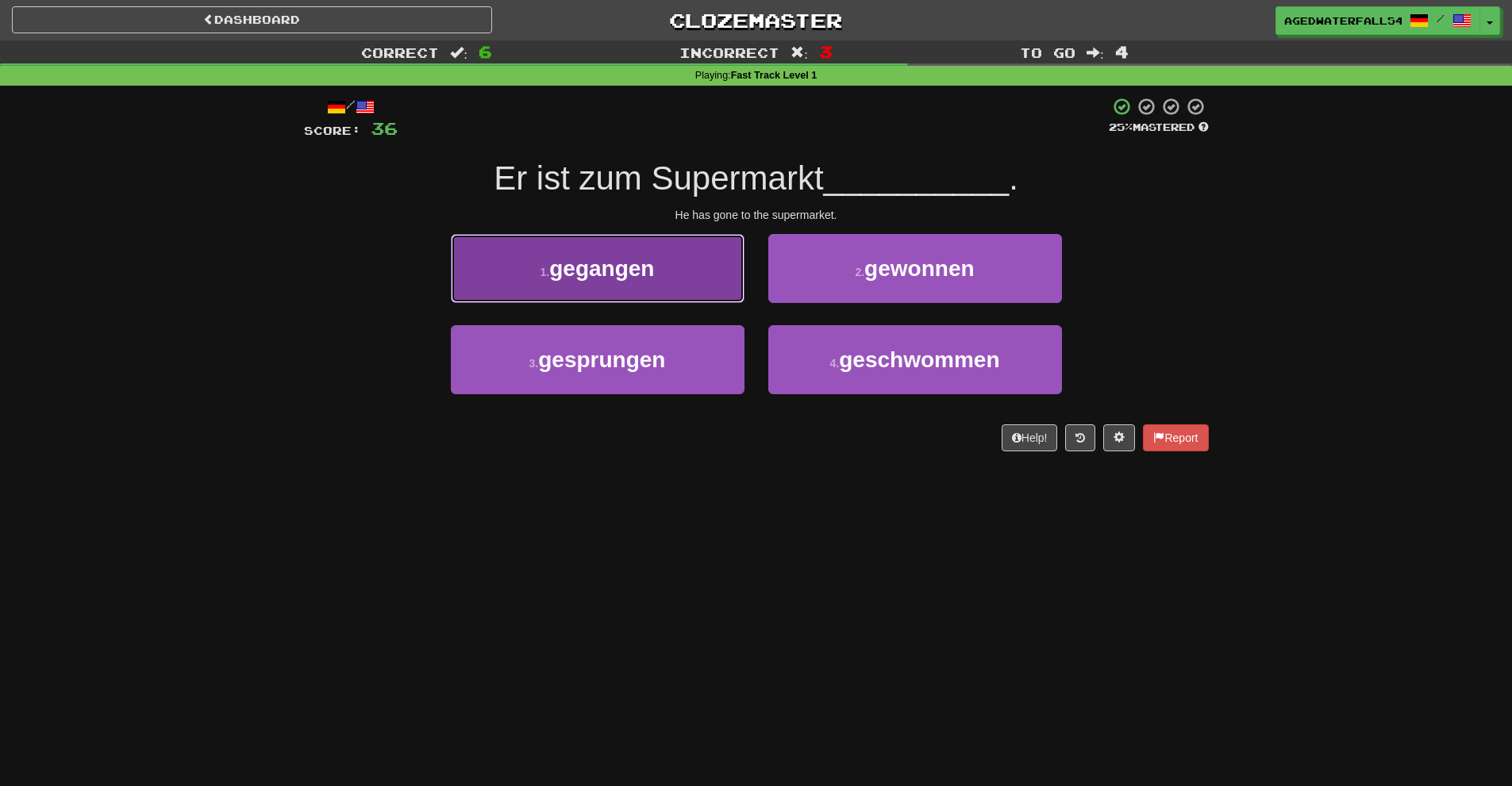
click at [630, 296] on button "1 . gegangen" at bounding box center [597, 269] width 293 height 69
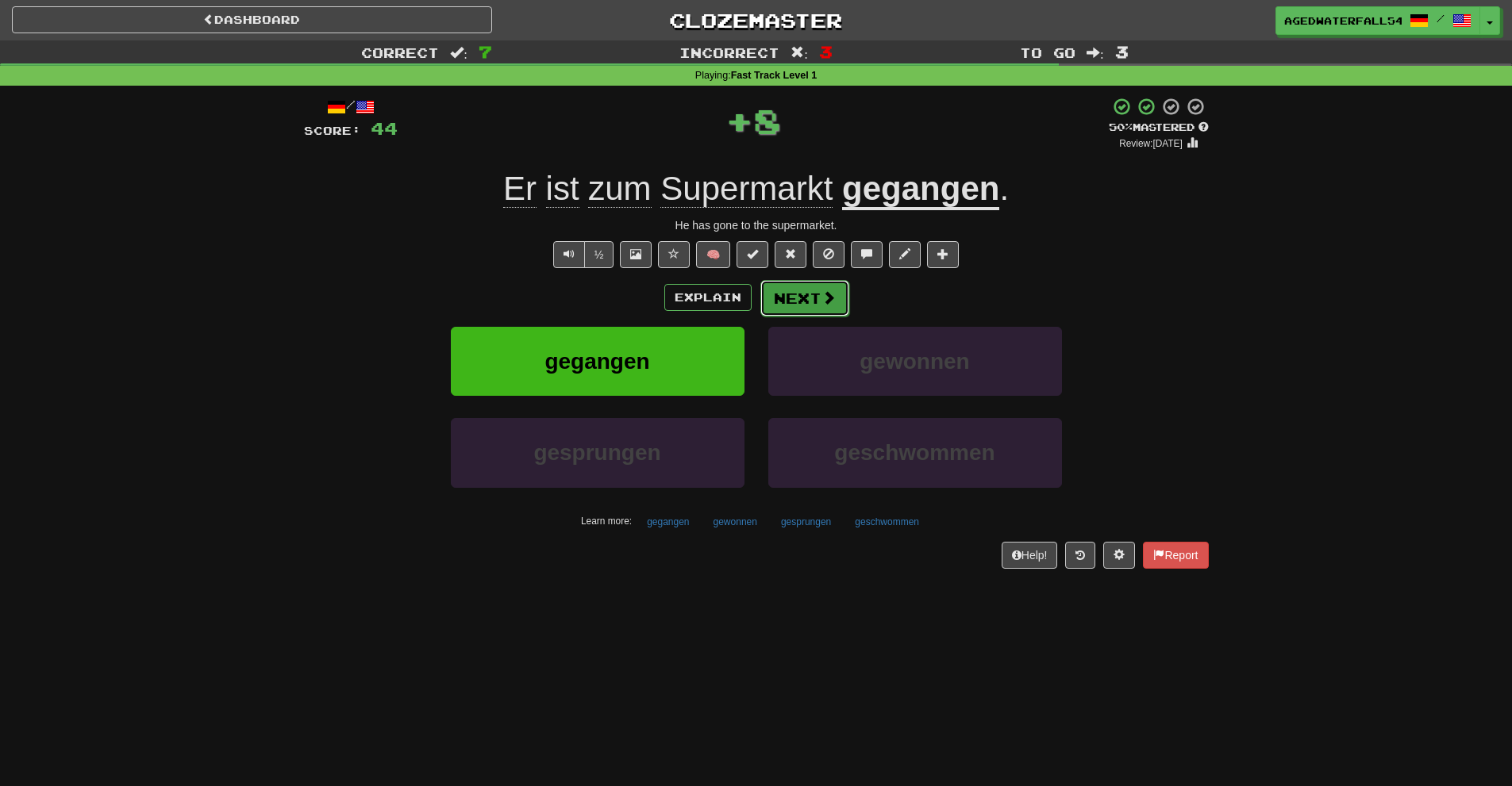
click at [792, 289] on button "Next" at bounding box center [805, 298] width 89 height 37
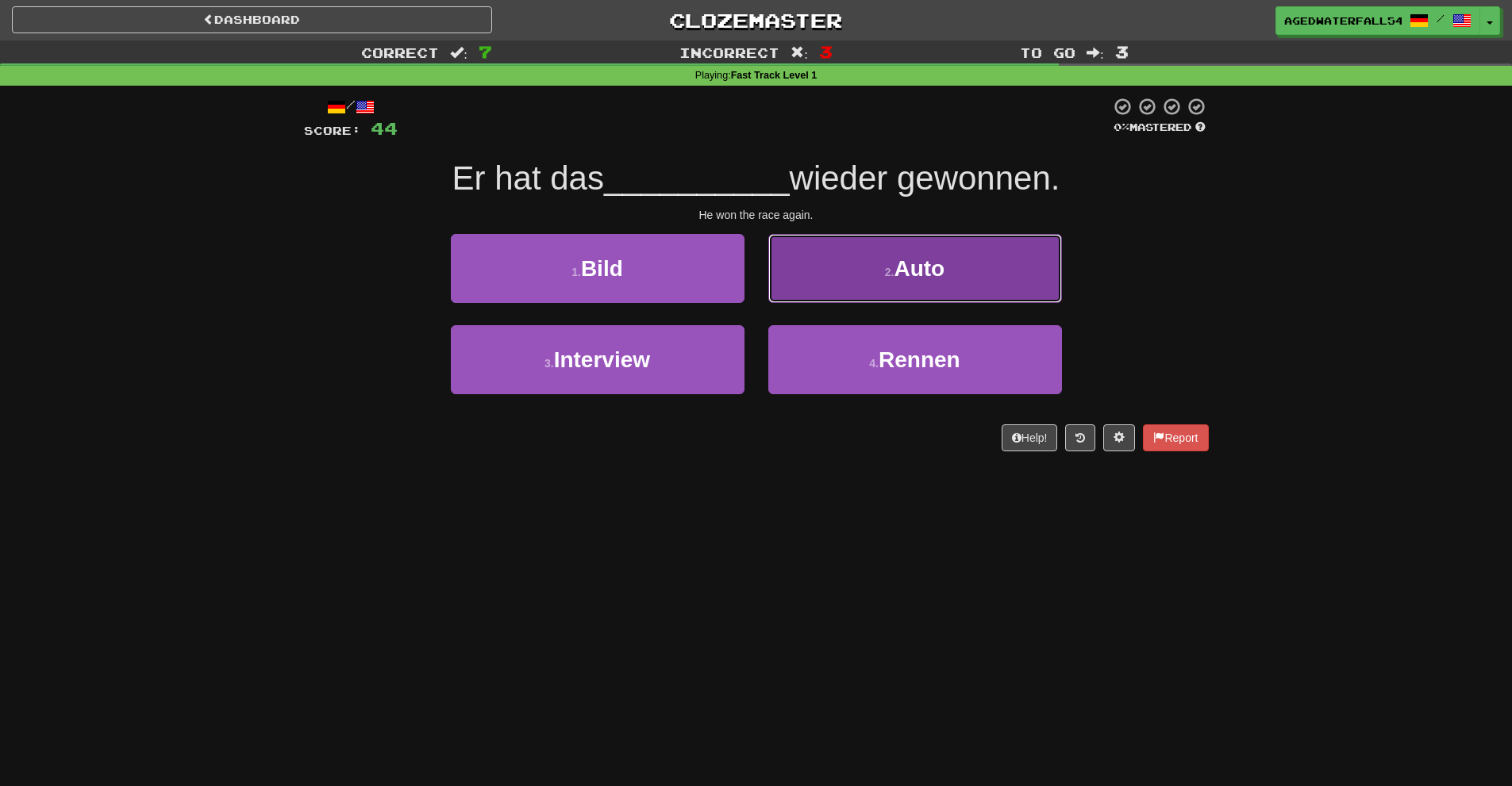
click at [801, 269] on button "2 . Auto" at bounding box center [915, 269] width 293 height 69
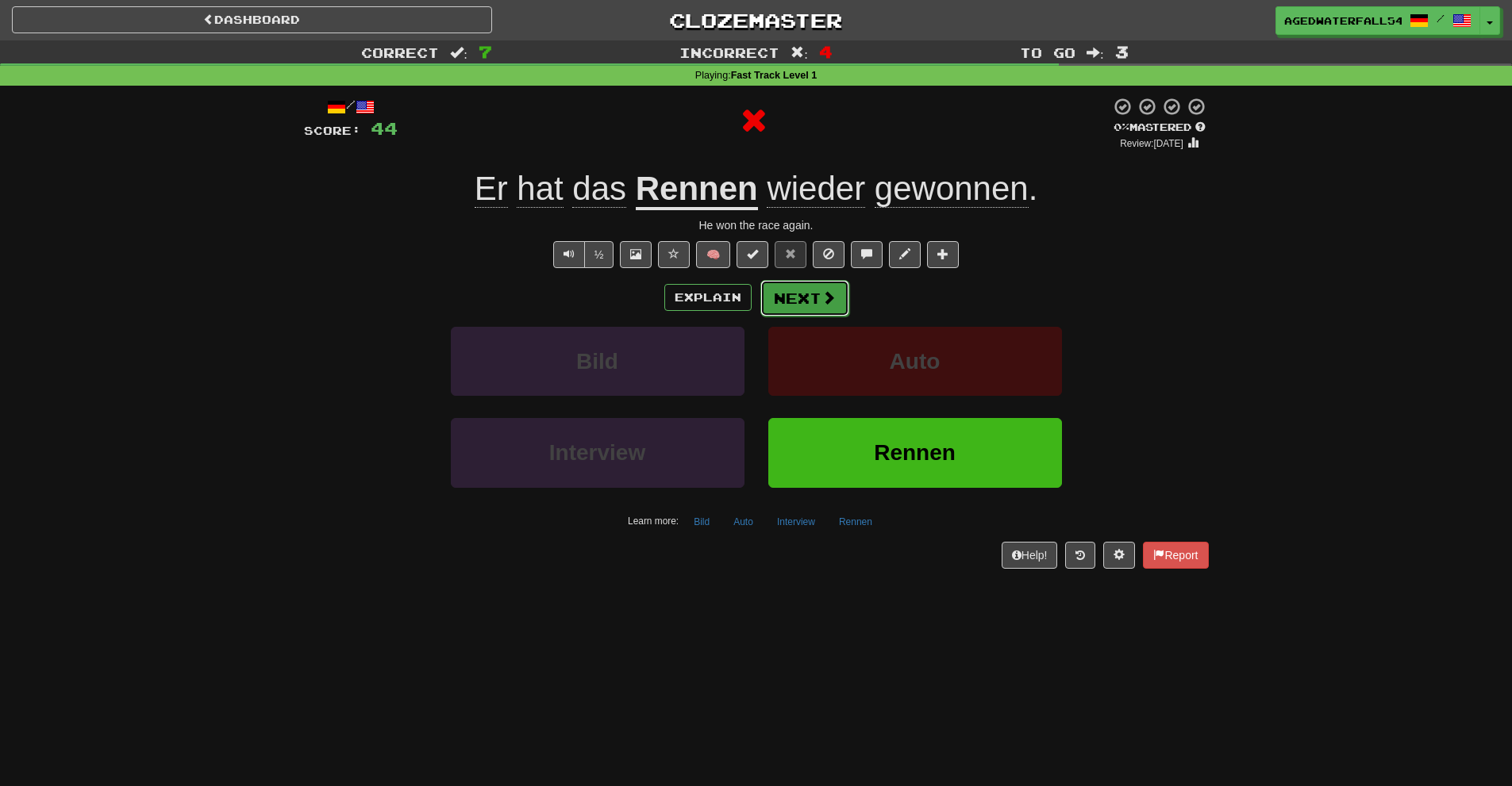
click at [795, 300] on button "Next" at bounding box center [805, 298] width 89 height 37
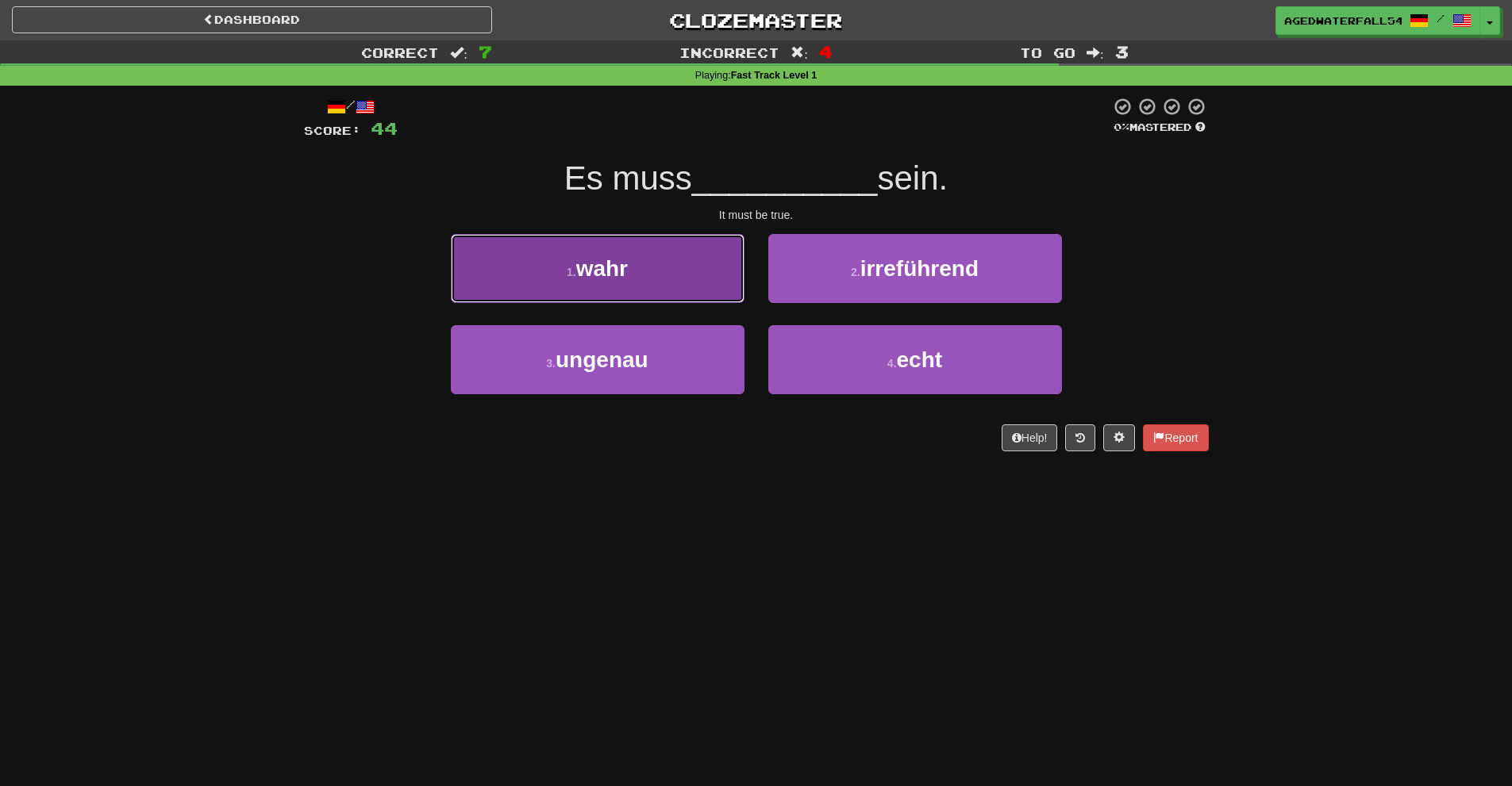
click at [704, 267] on button "1 . wahr" at bounding box center [597, 269] width 293 height 69
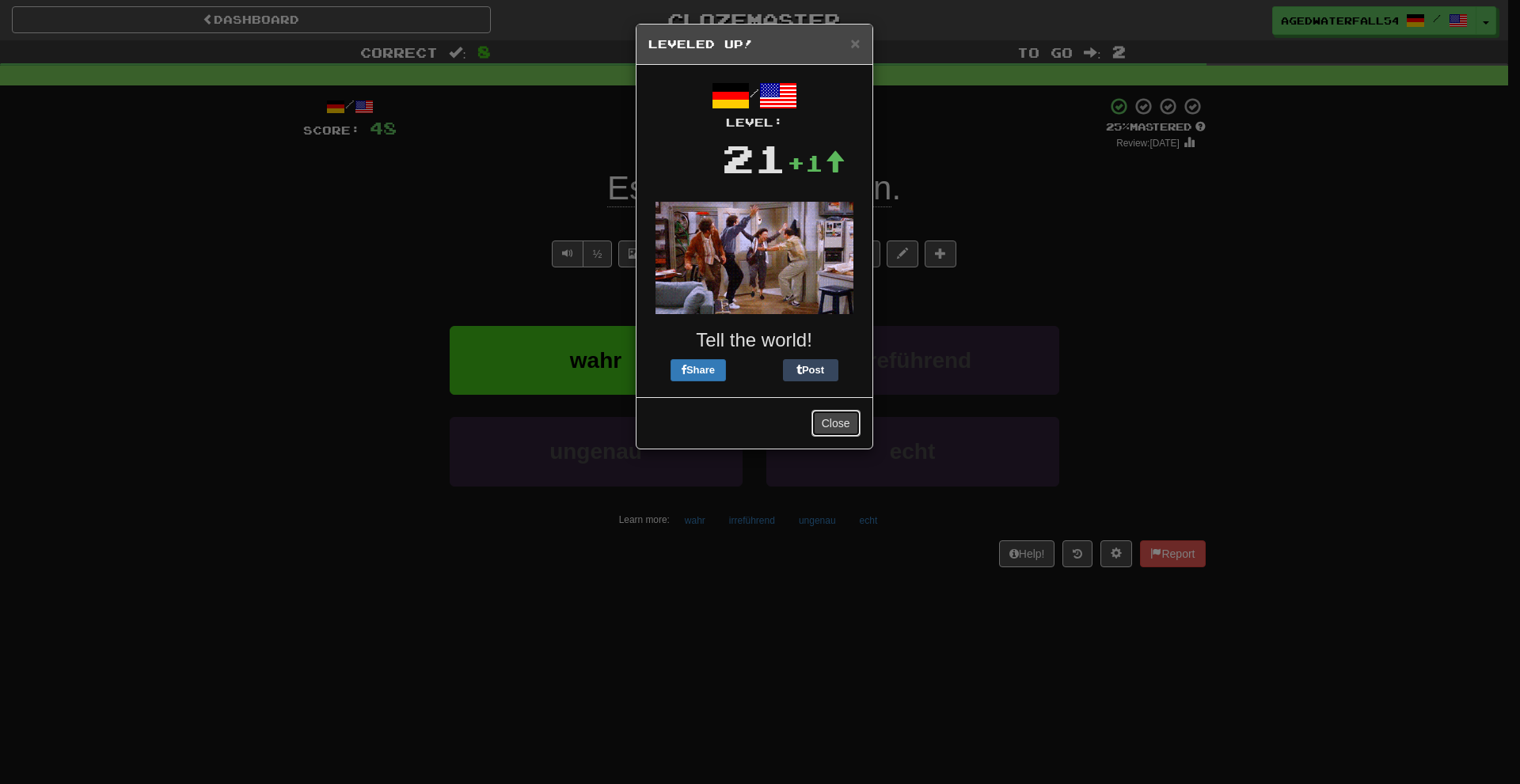
click at [832, 423] on button "Close" at bounding box center [835, 423] width 49 height 27
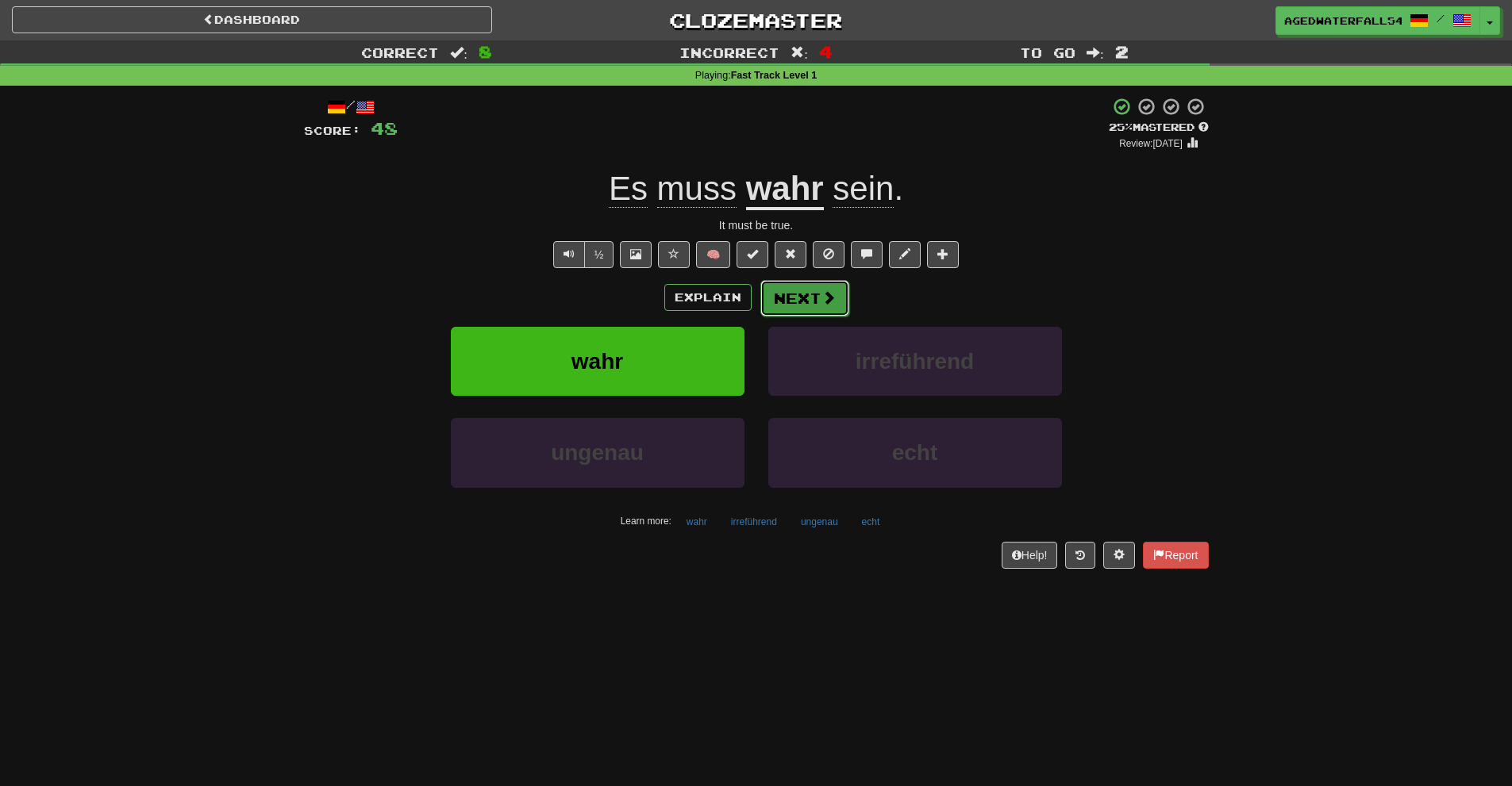
click at [786, 296] on button "Next" at bounding box center [805, 298] width 89 height 37
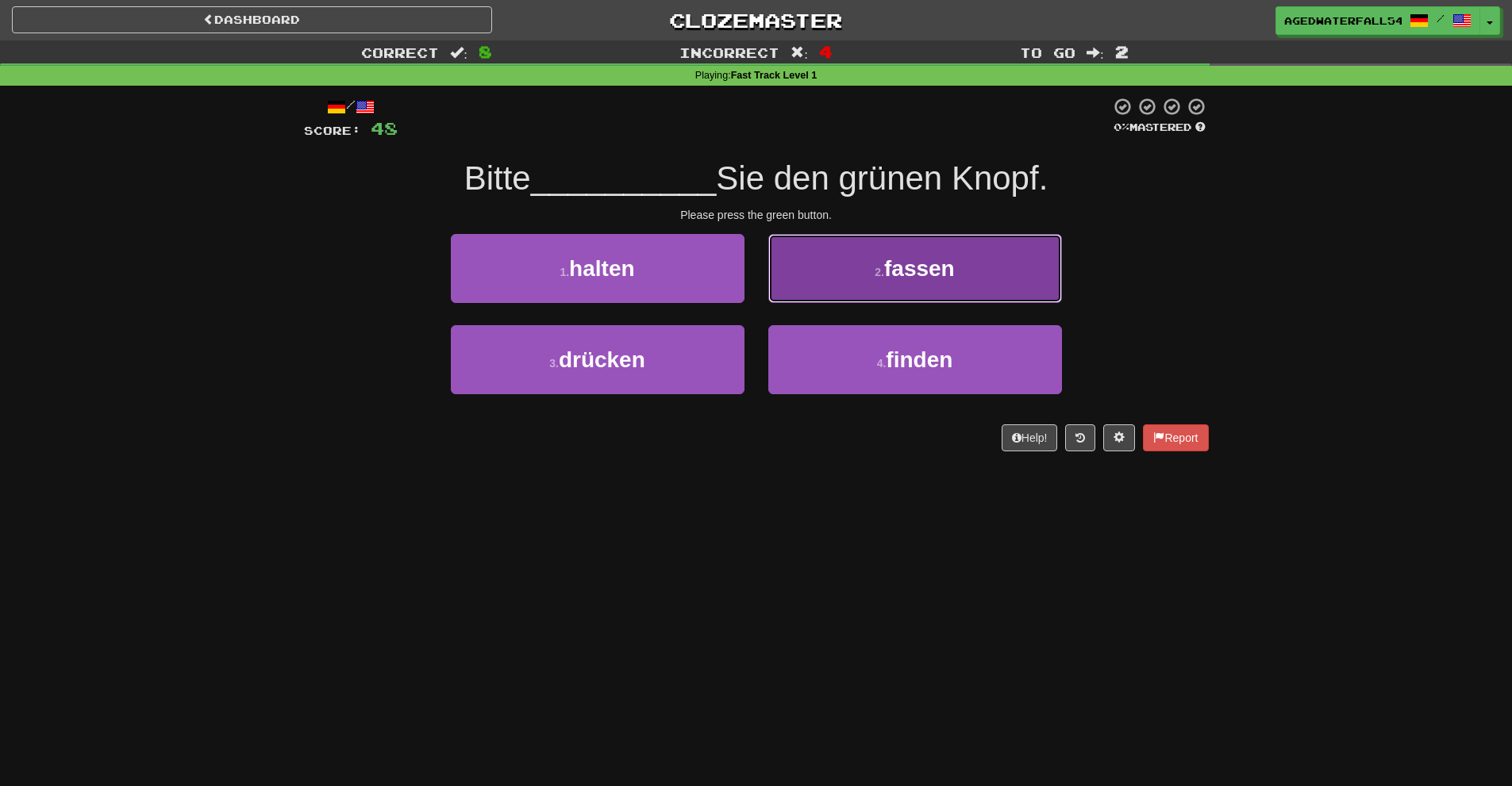
click at [844, 273] on button "2 . fassen" at bounding box center [915, 269] width 293 height 69
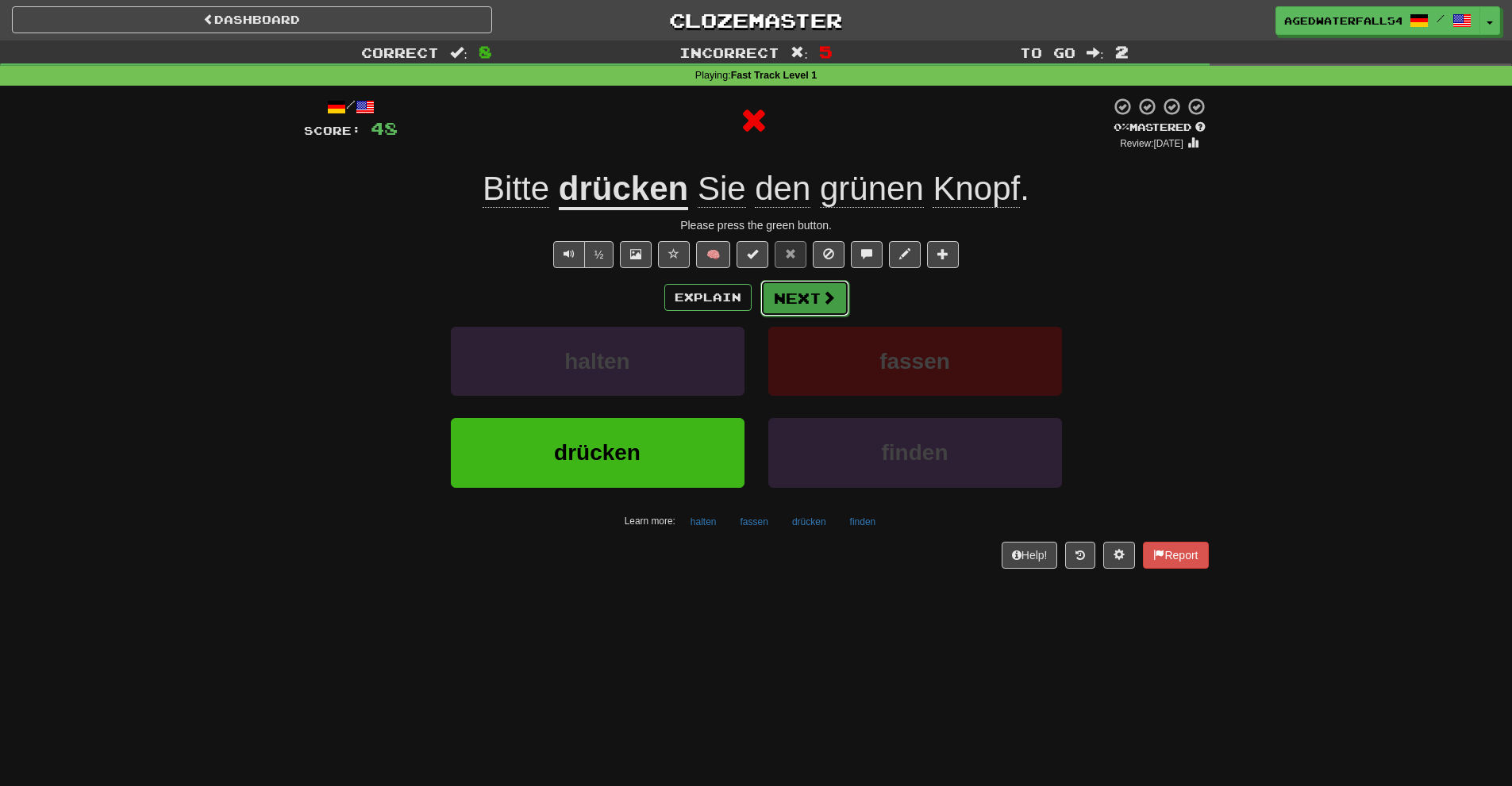
click at [799, 291] on button "Next" at bounding box center [805, 298] width 89 height 37
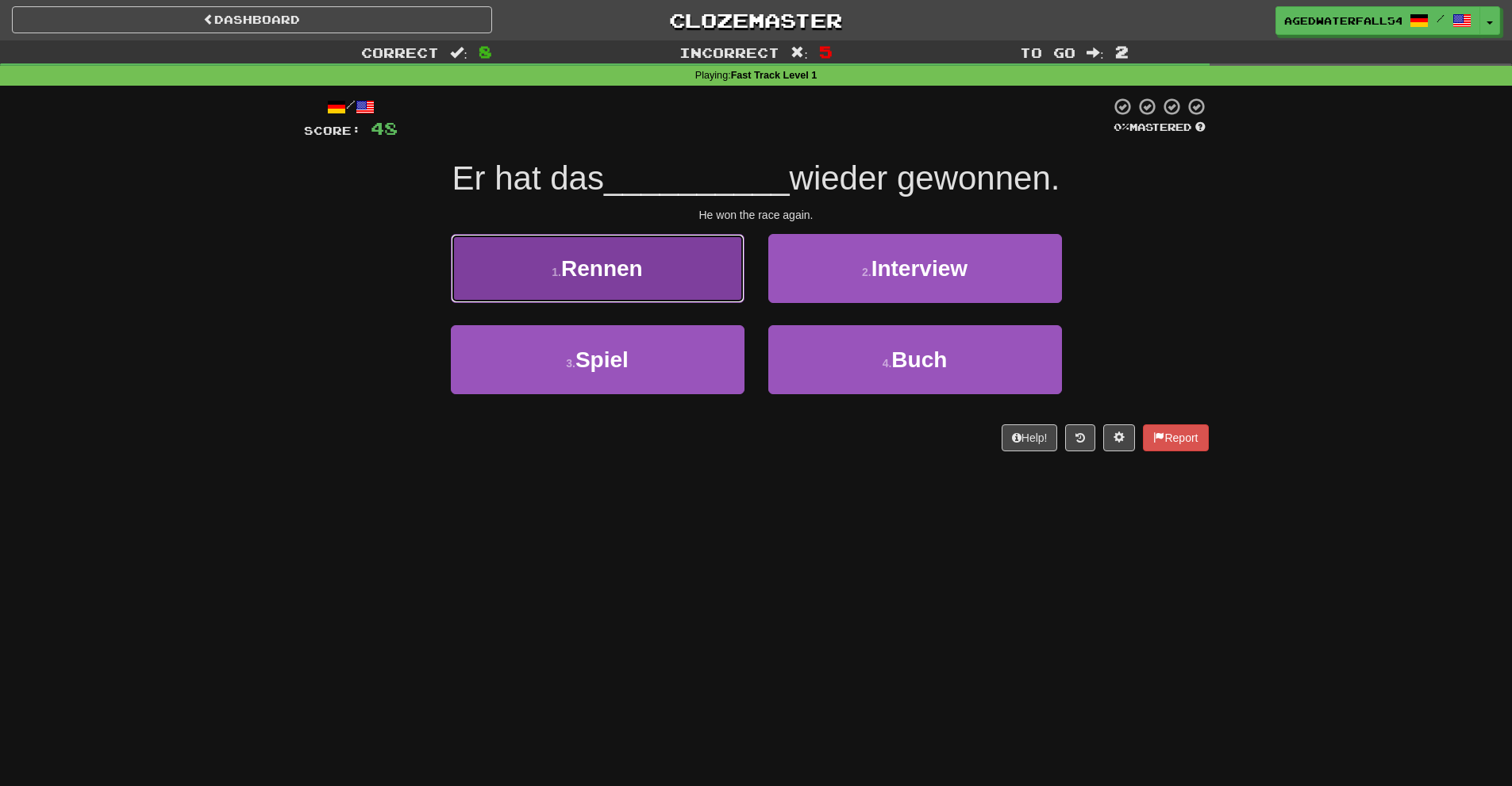
click at [729, 293] on button "1 . Rennen" at bounding box center [597, 269] width 293 height 69
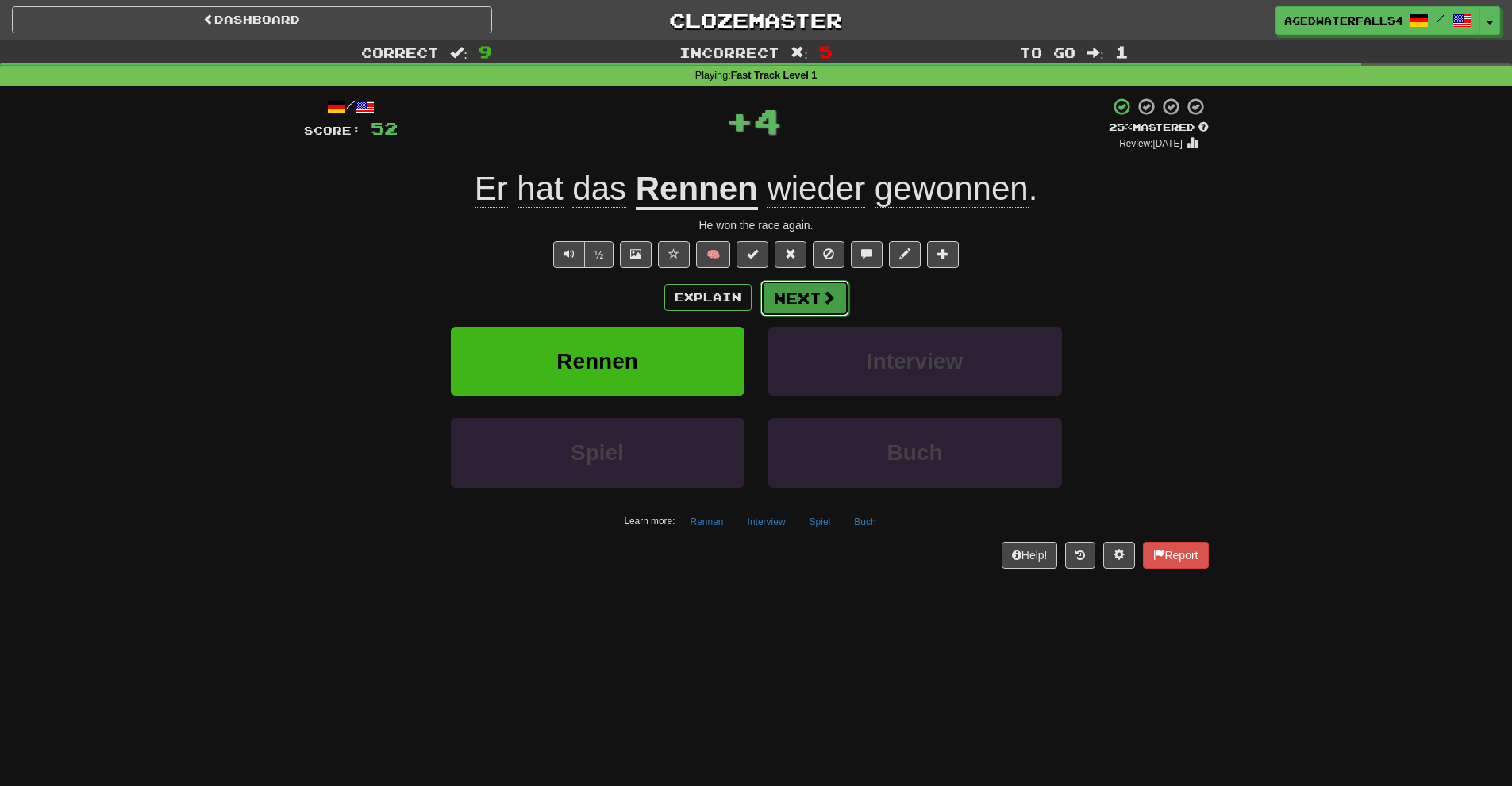
click at [805, 304] on button "Next" at bounding box center [805, 298] width 89 height 37
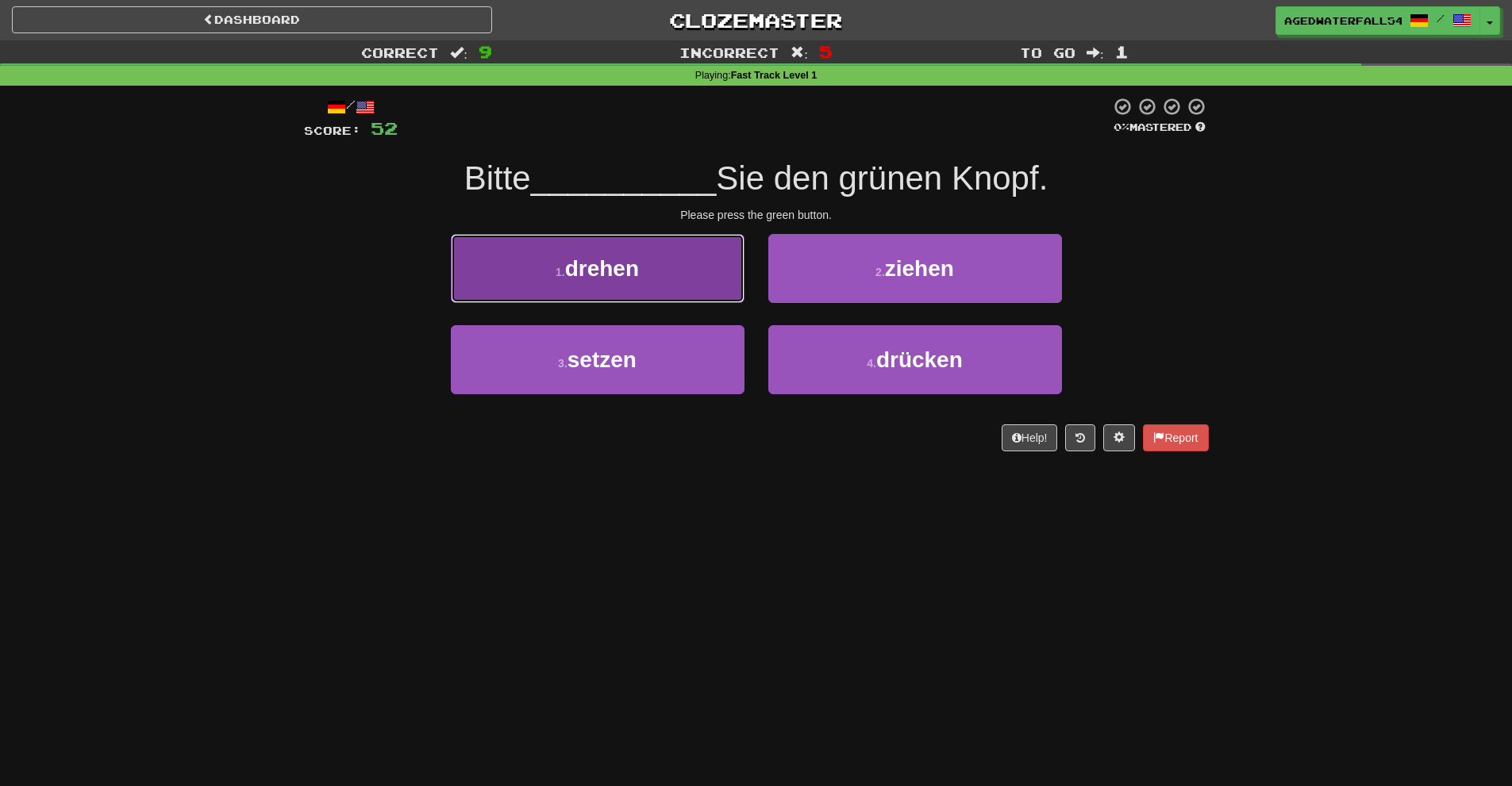
click at [670, 302] on button "1 . drehen" at bounding box center [597, 269] width 293 height 69
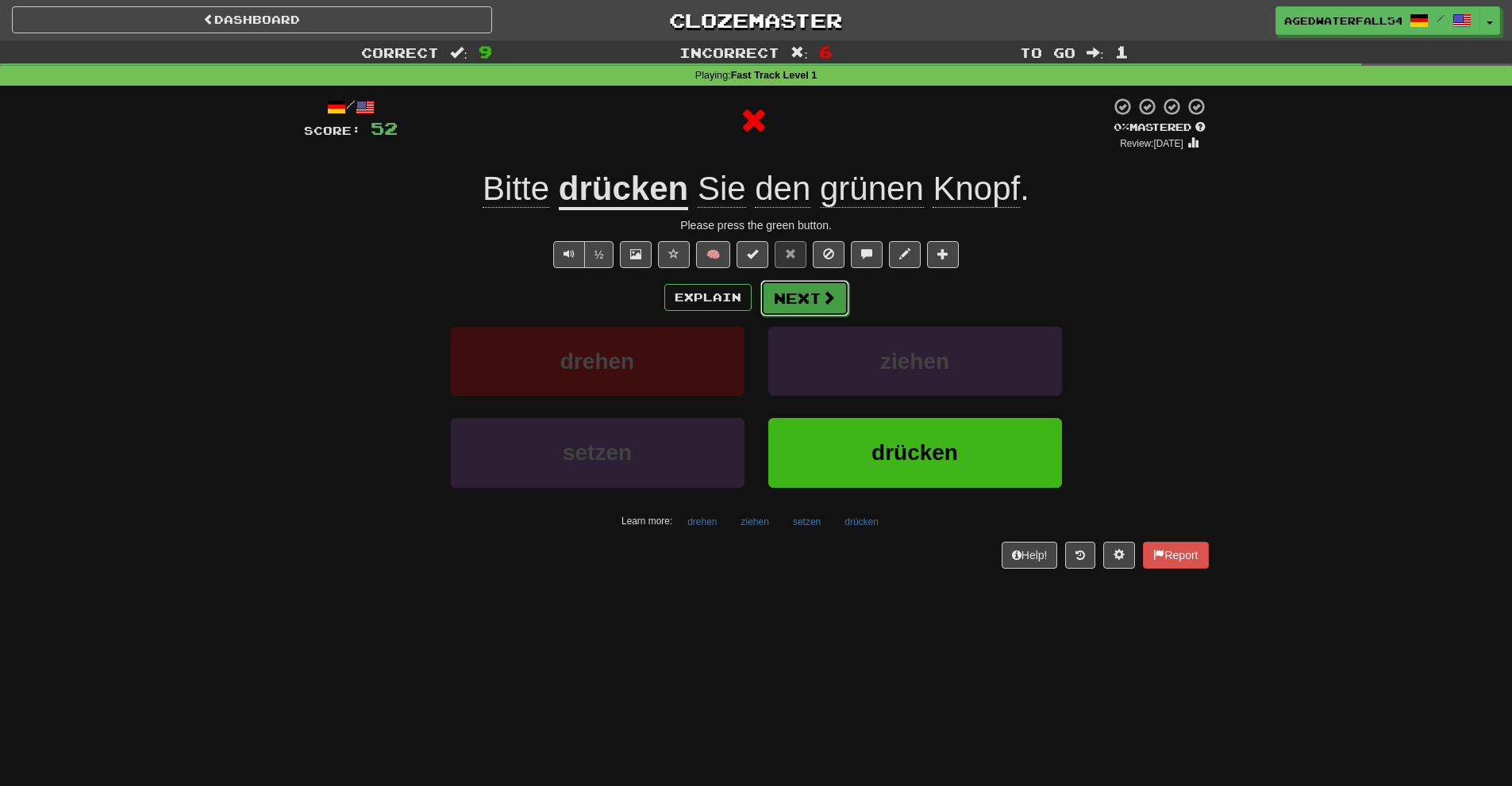
click at [786, 312] on button "Next" at bounding box center [805, 298] width 89 height 37
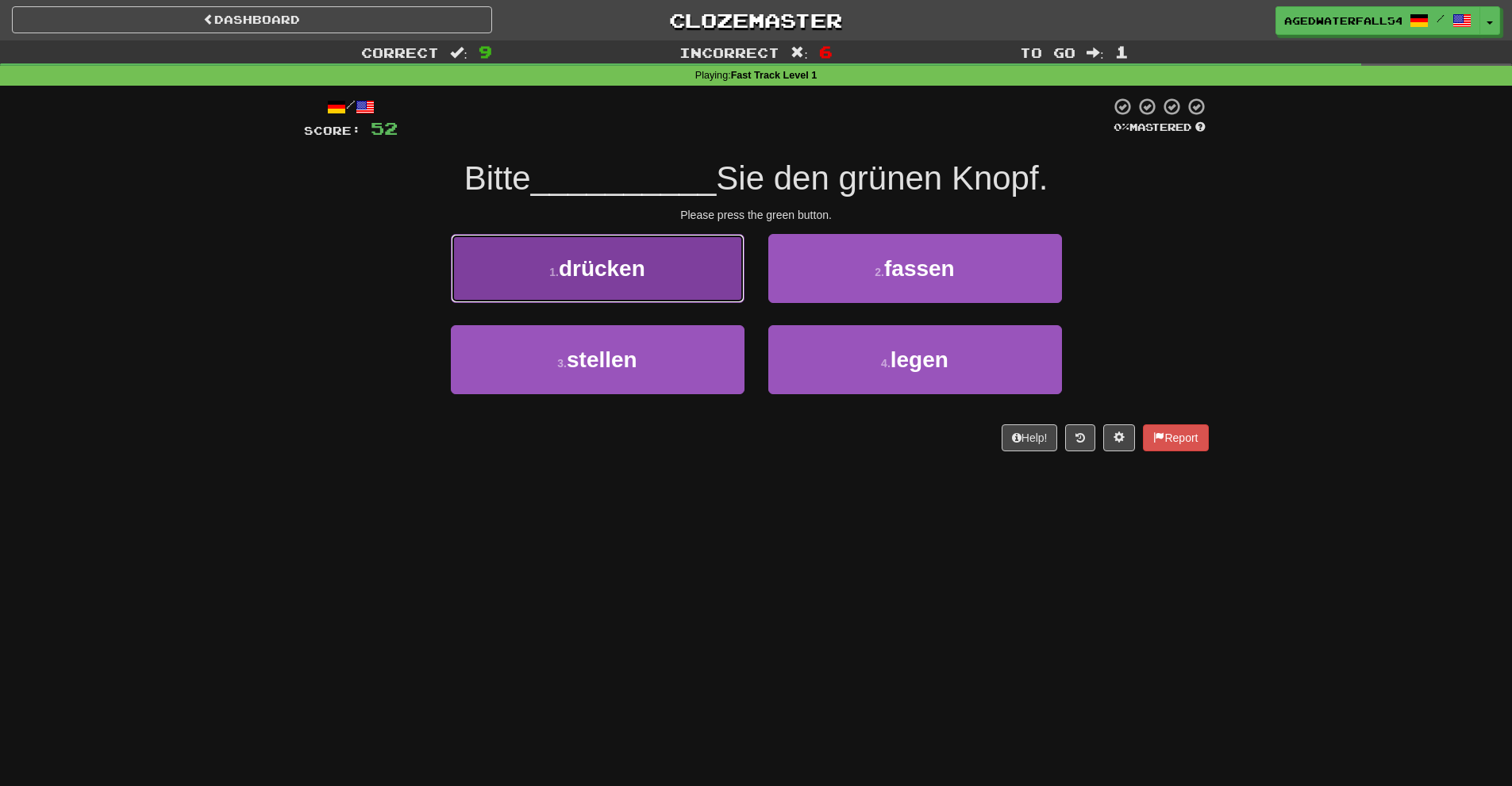
click at [662, 284] on button "1 . drücken" at bounding box center [597, 269] width 293 height 69
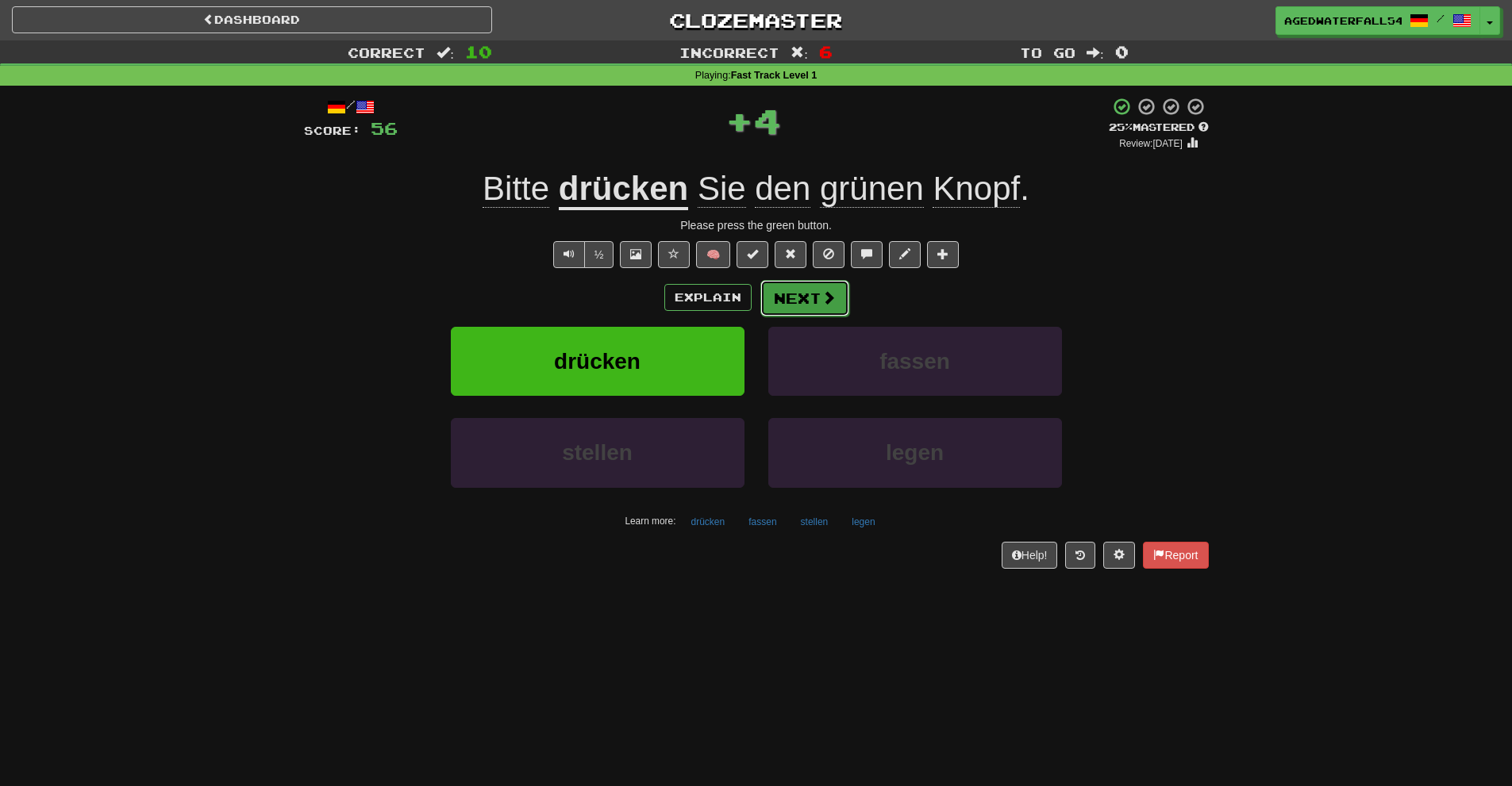
click at [829, 294] on span at bounding box center [829, 297] width 14 height 14
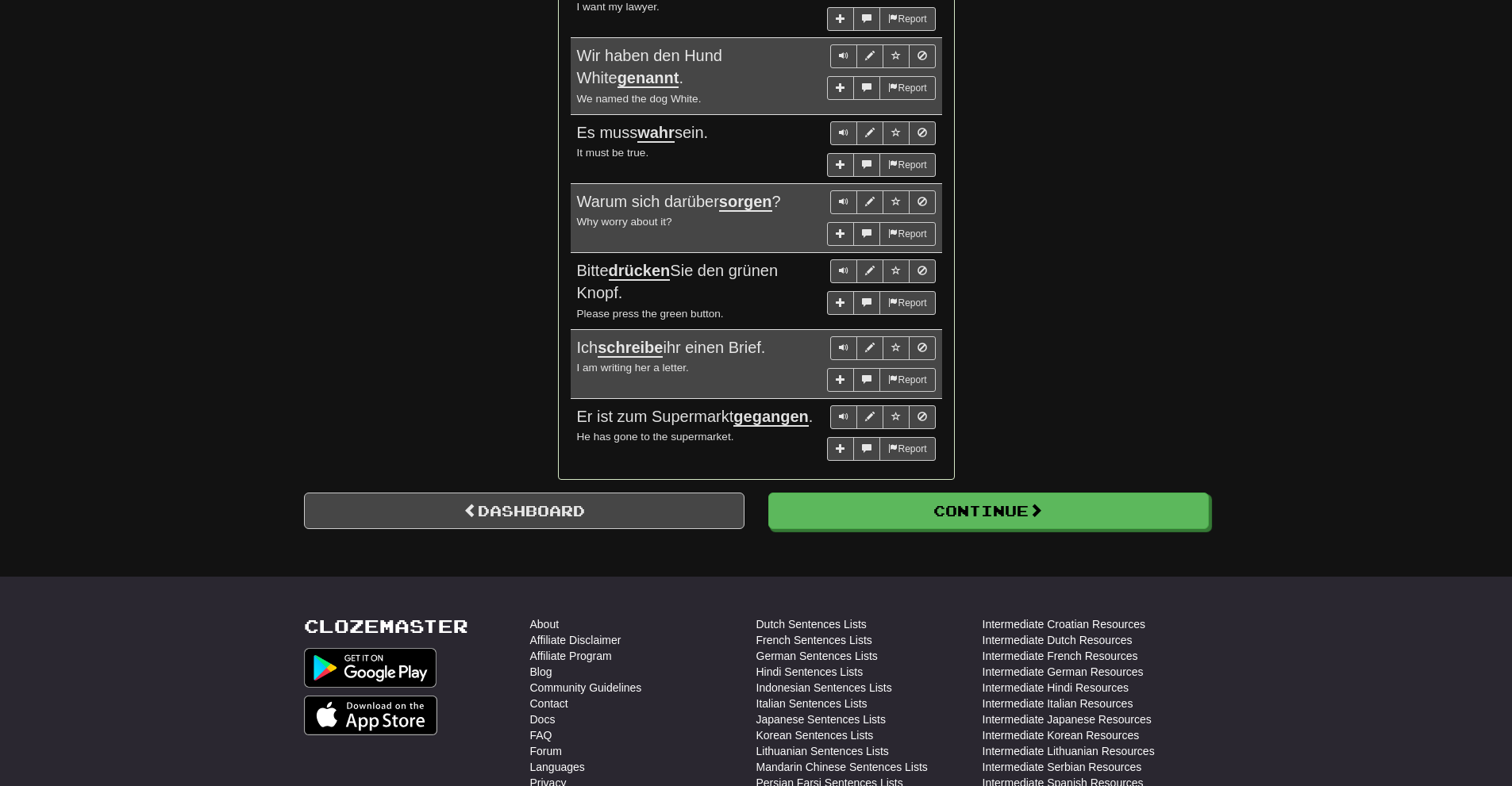
scroll to position [1511, 0]
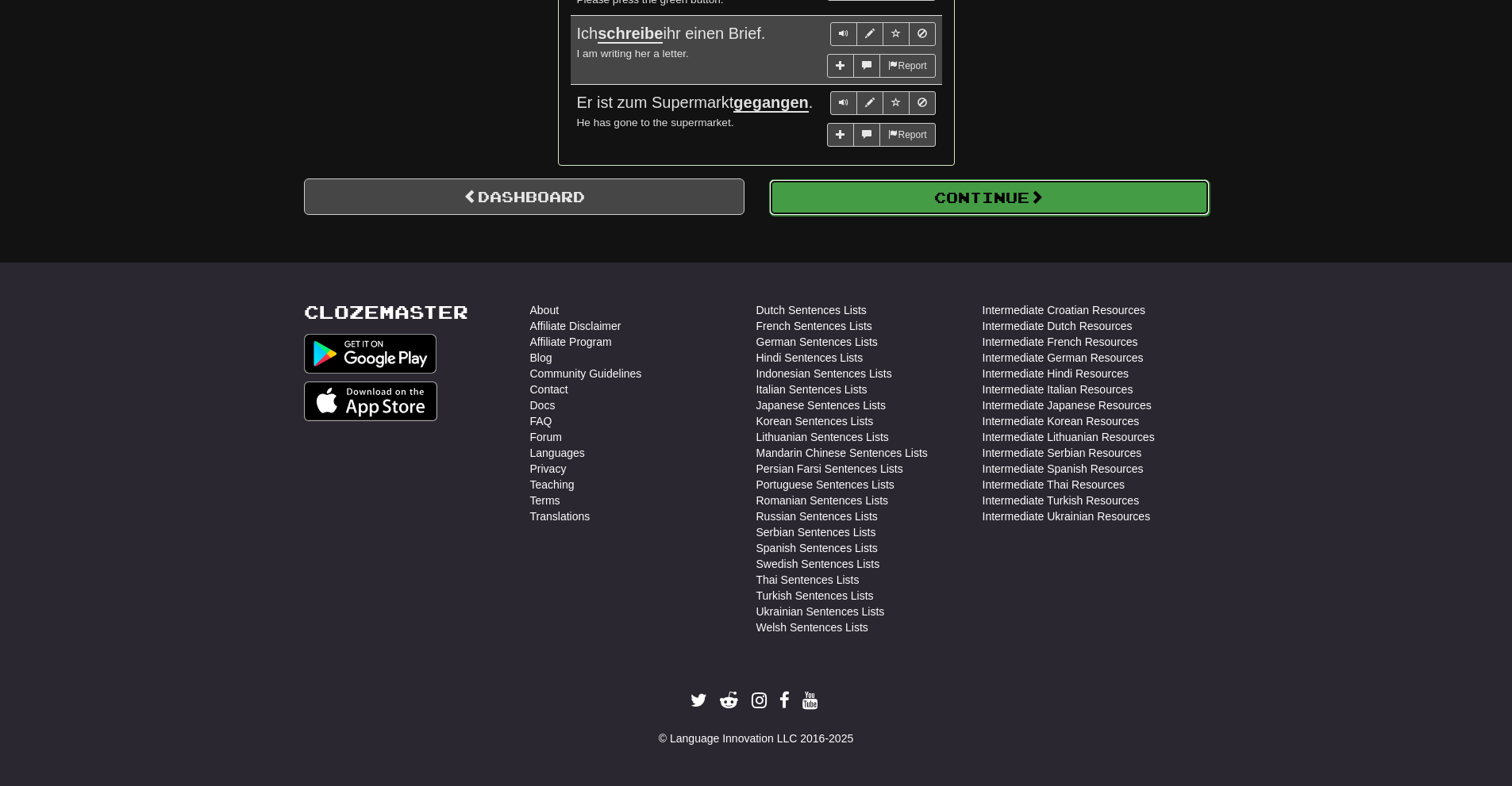
click at [953, 200] on button "Continue" at bounding box center [989, 198] width 441 height 37
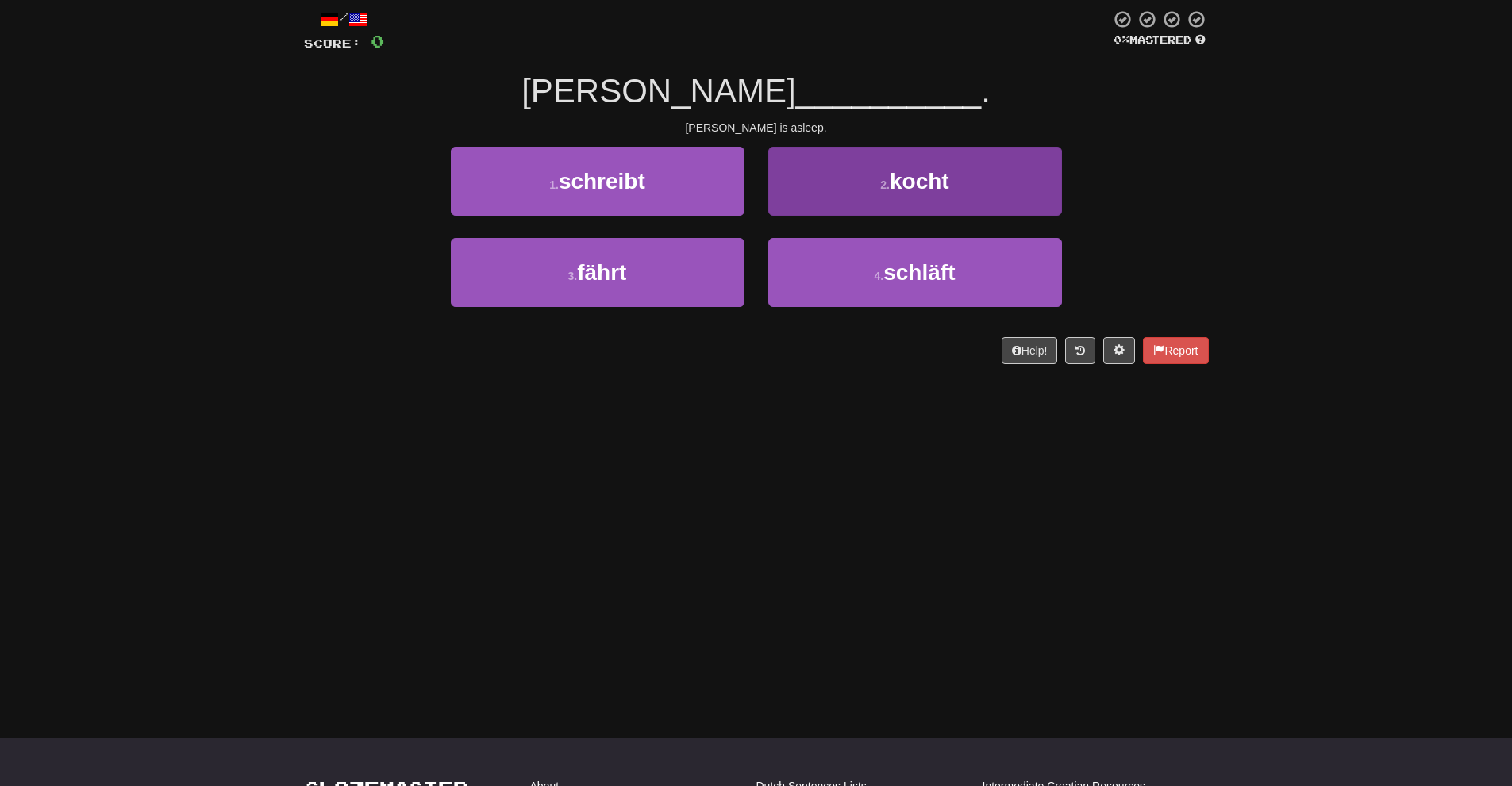
scroll to position [8, 0]
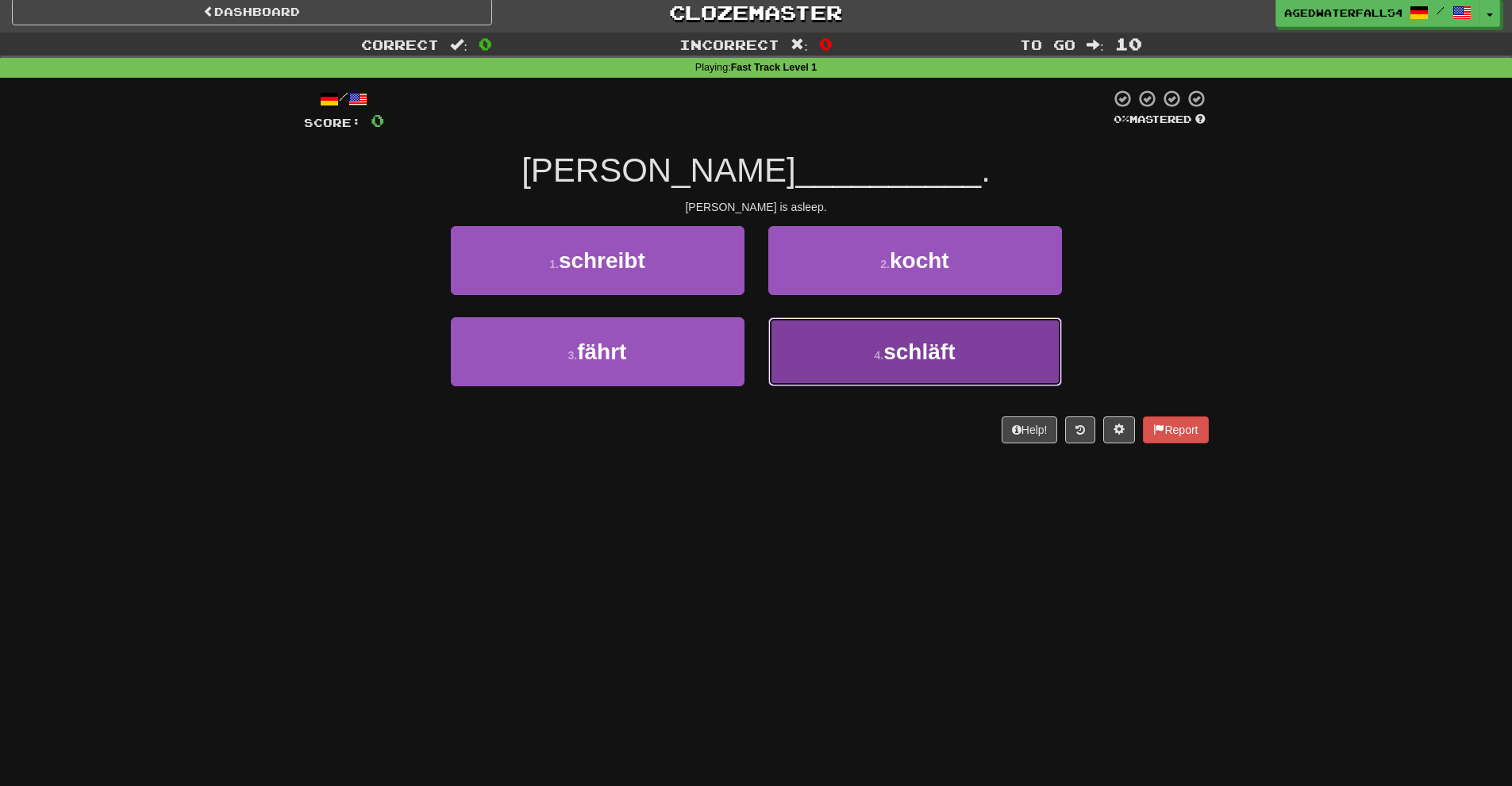
click at [819, 320] on button "4 . schläft" at bounding box center [915, 352] width 293 height 69
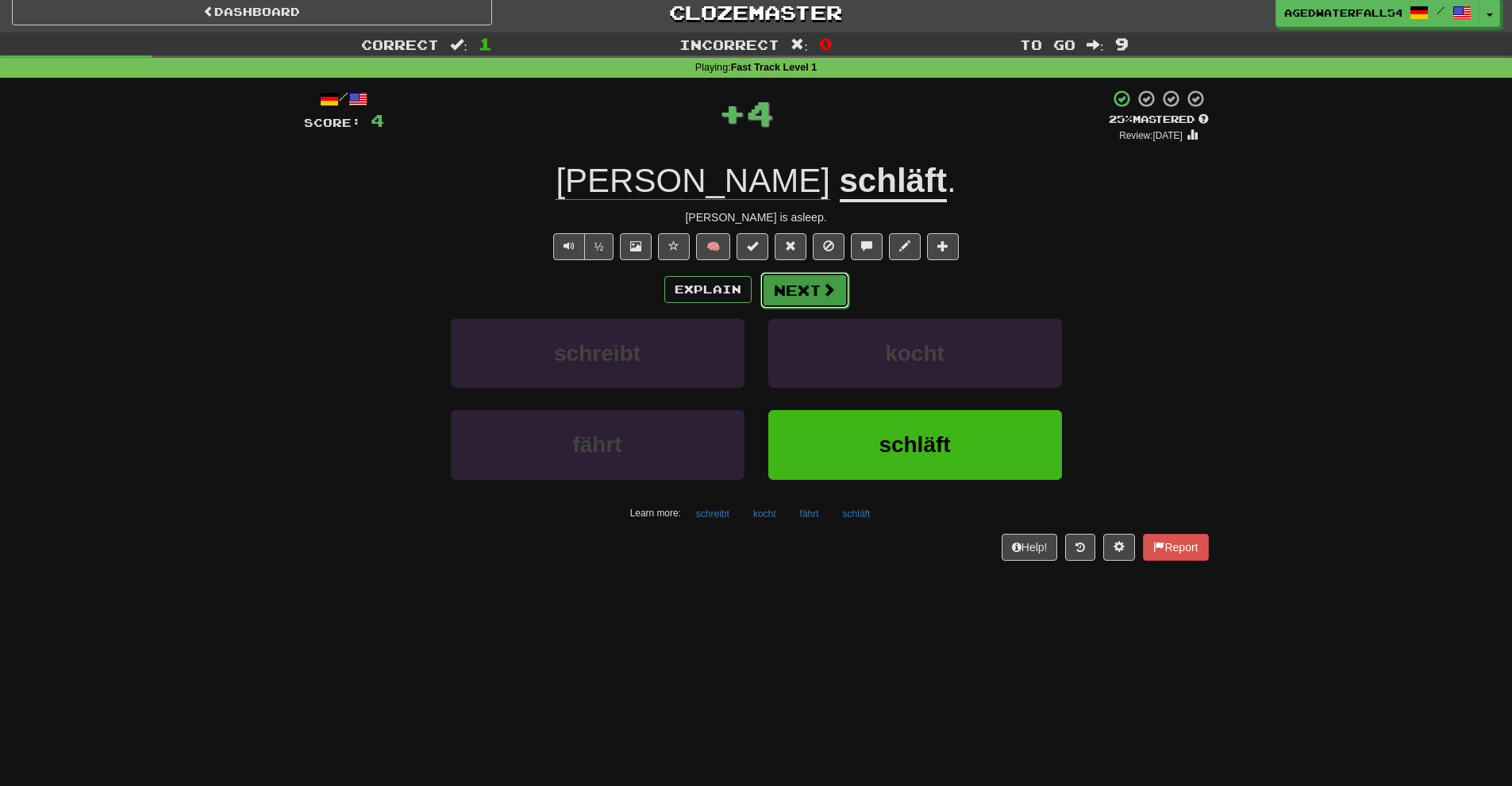
click at [806, 293] on button "Next" at bounding box center [805, 290] width 89 height 37
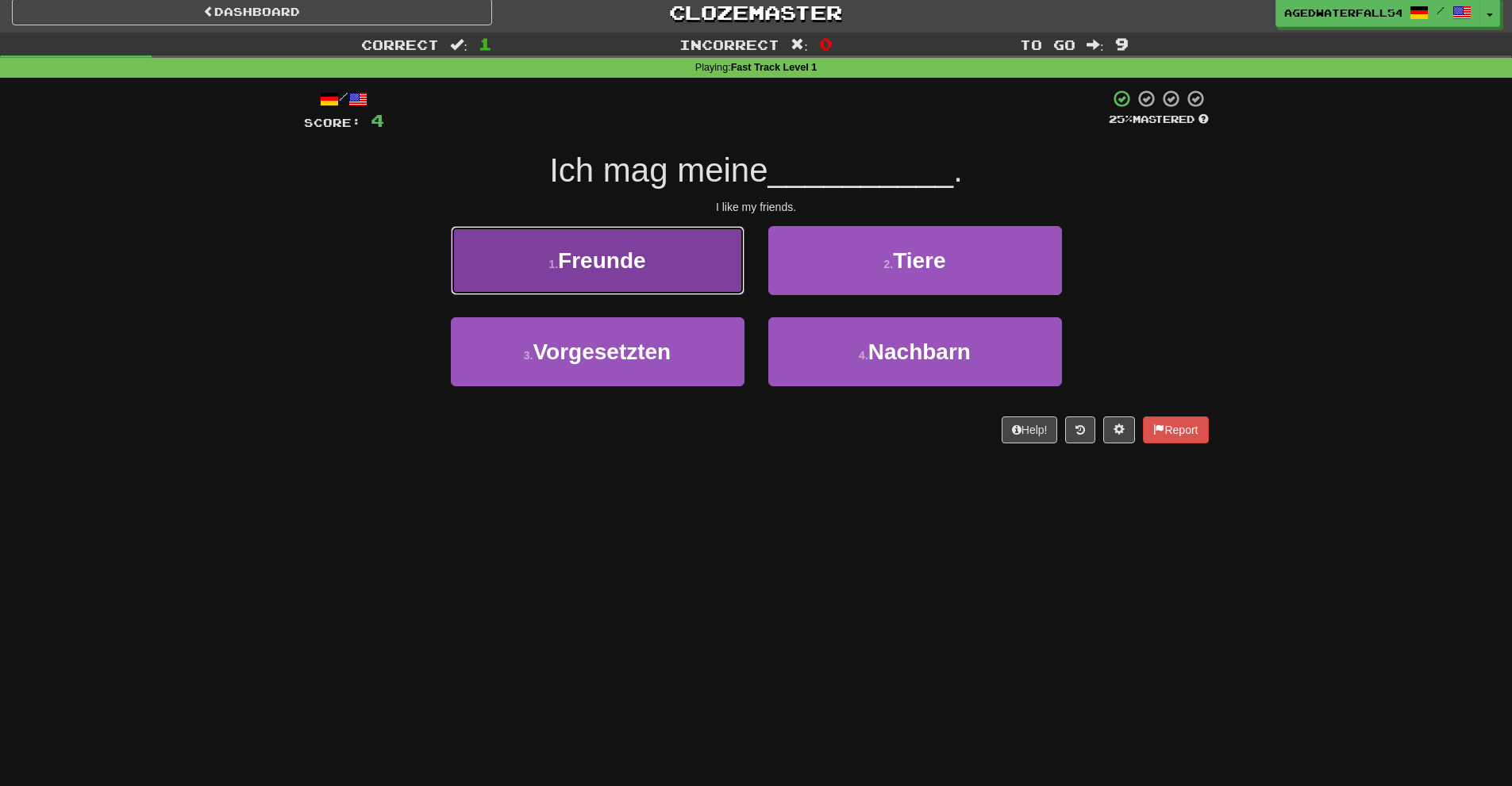
click at [712, 285] on button "1 . Freunde" at bounding box center [597, 260] width 293 height 69
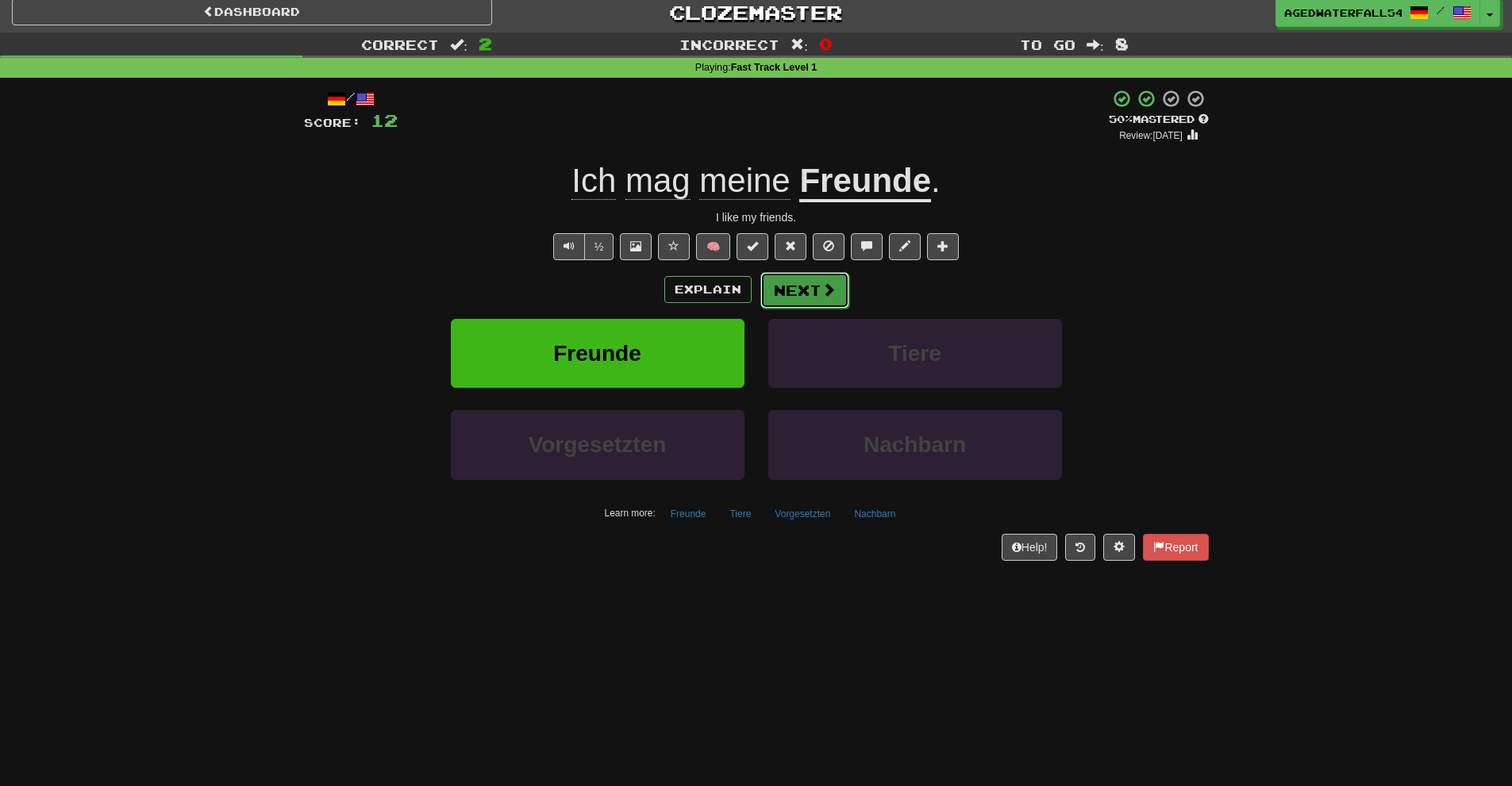
click at [809, 293] on button "Next" at bounding box center [805, 290] width 89 height 37
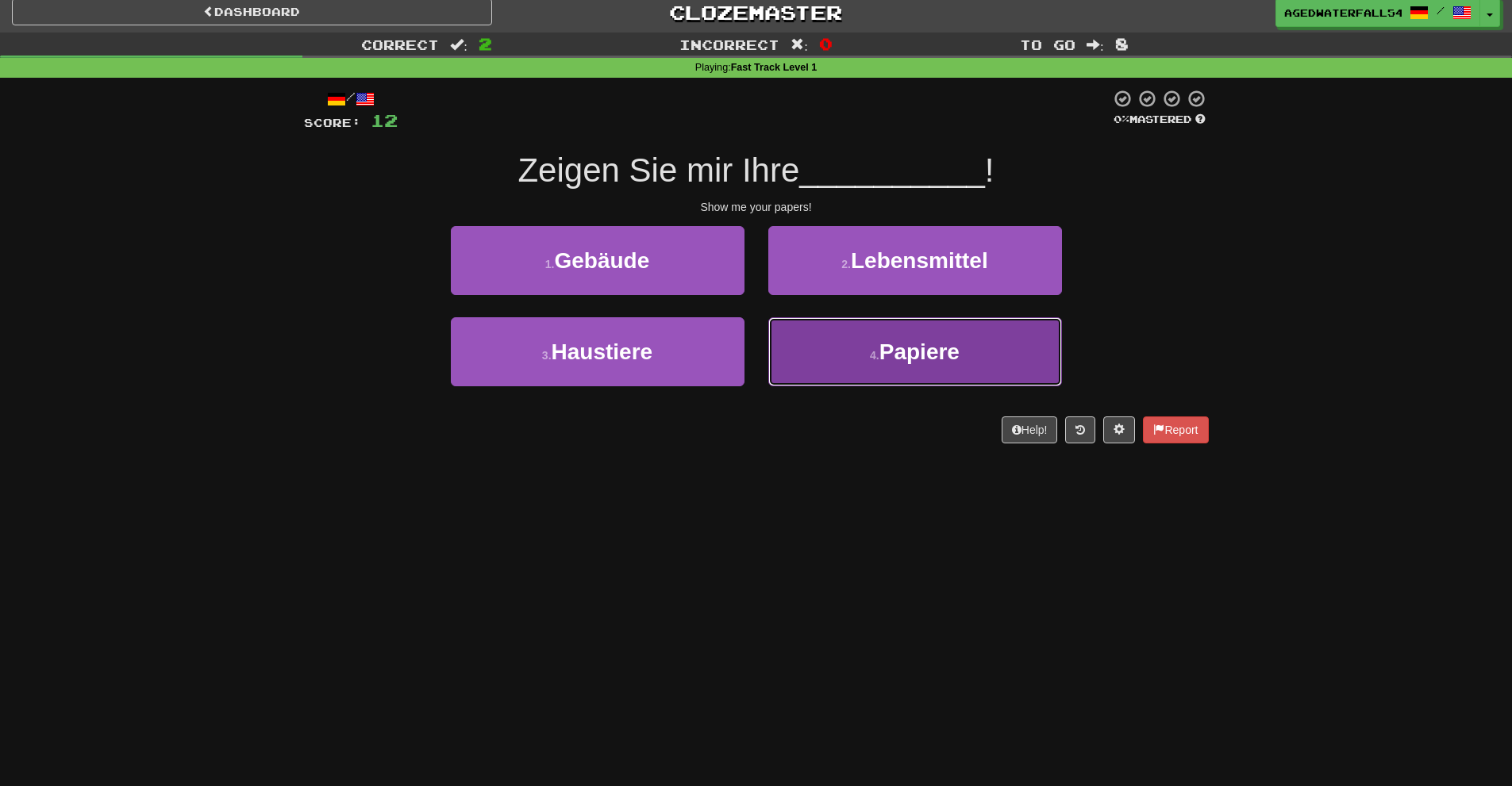
click at [855, 373] on button "4 . Papiere" at bounding box center [915, 352] width 293 height 69
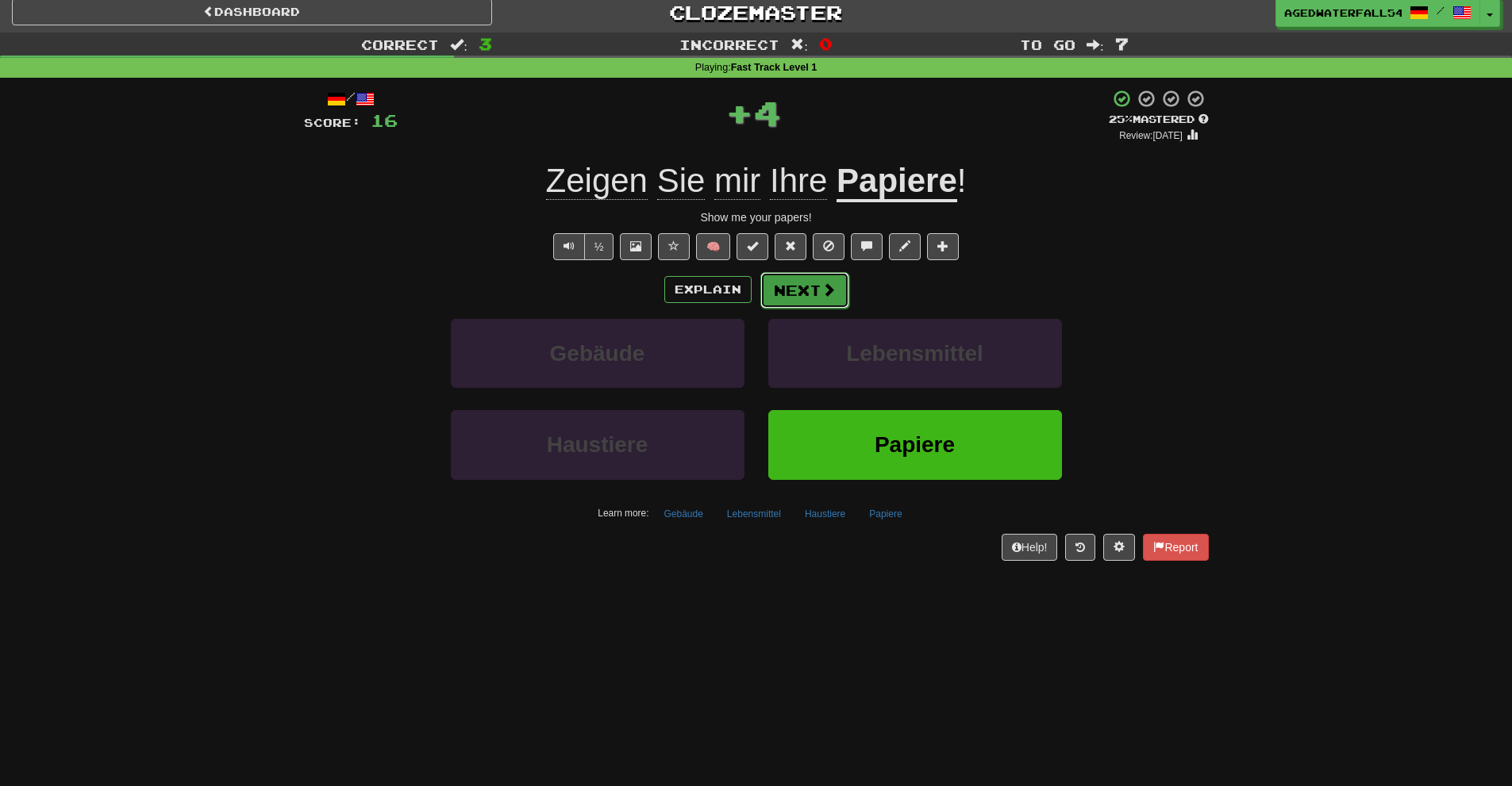
click at [776, 298] on button "Next" at bounding box center [805, 290] width 89 height 37
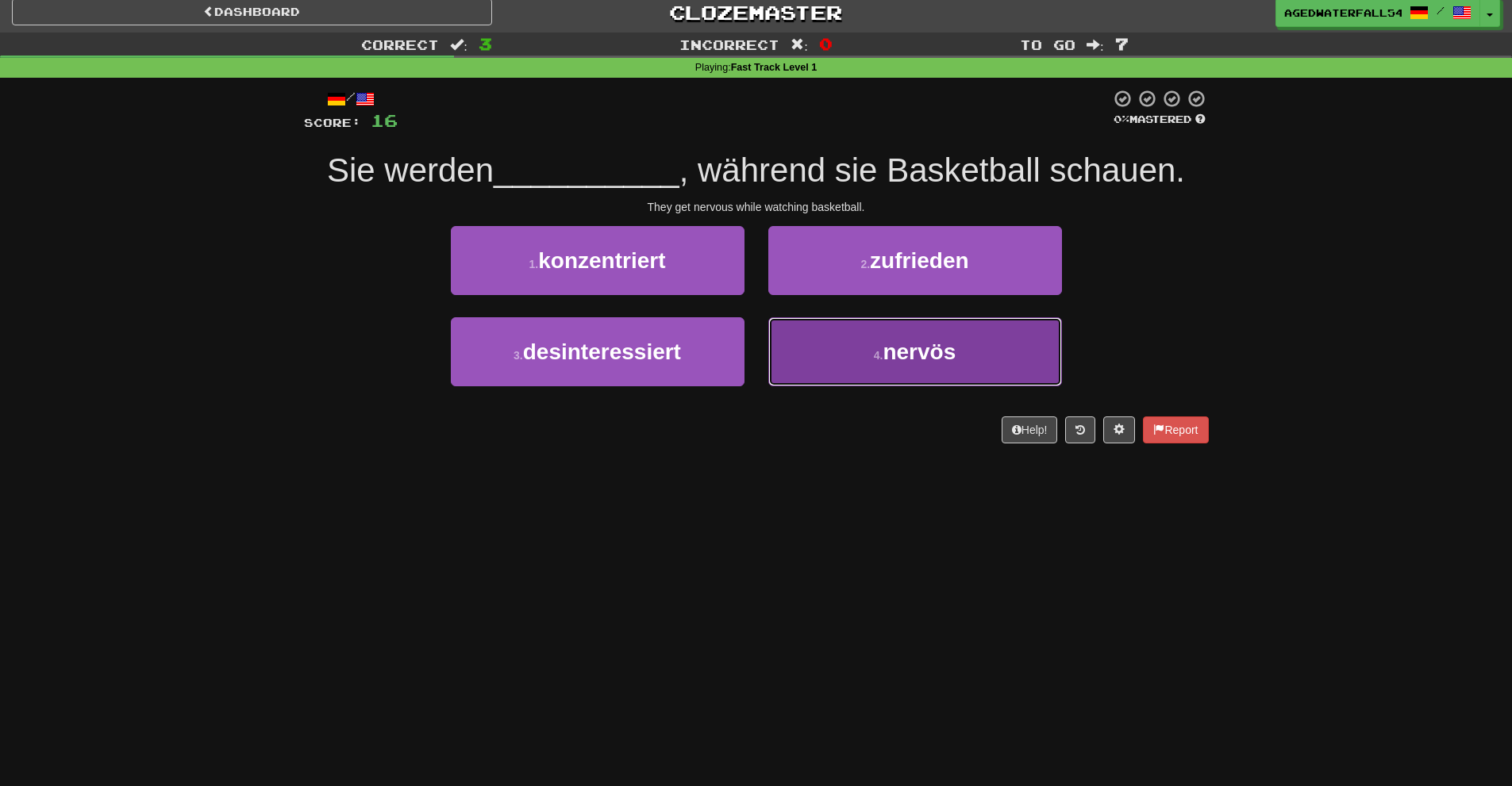
click at [890, 325] on button "4 . nervös" at bounding box center [915, 352] width 293 height 69
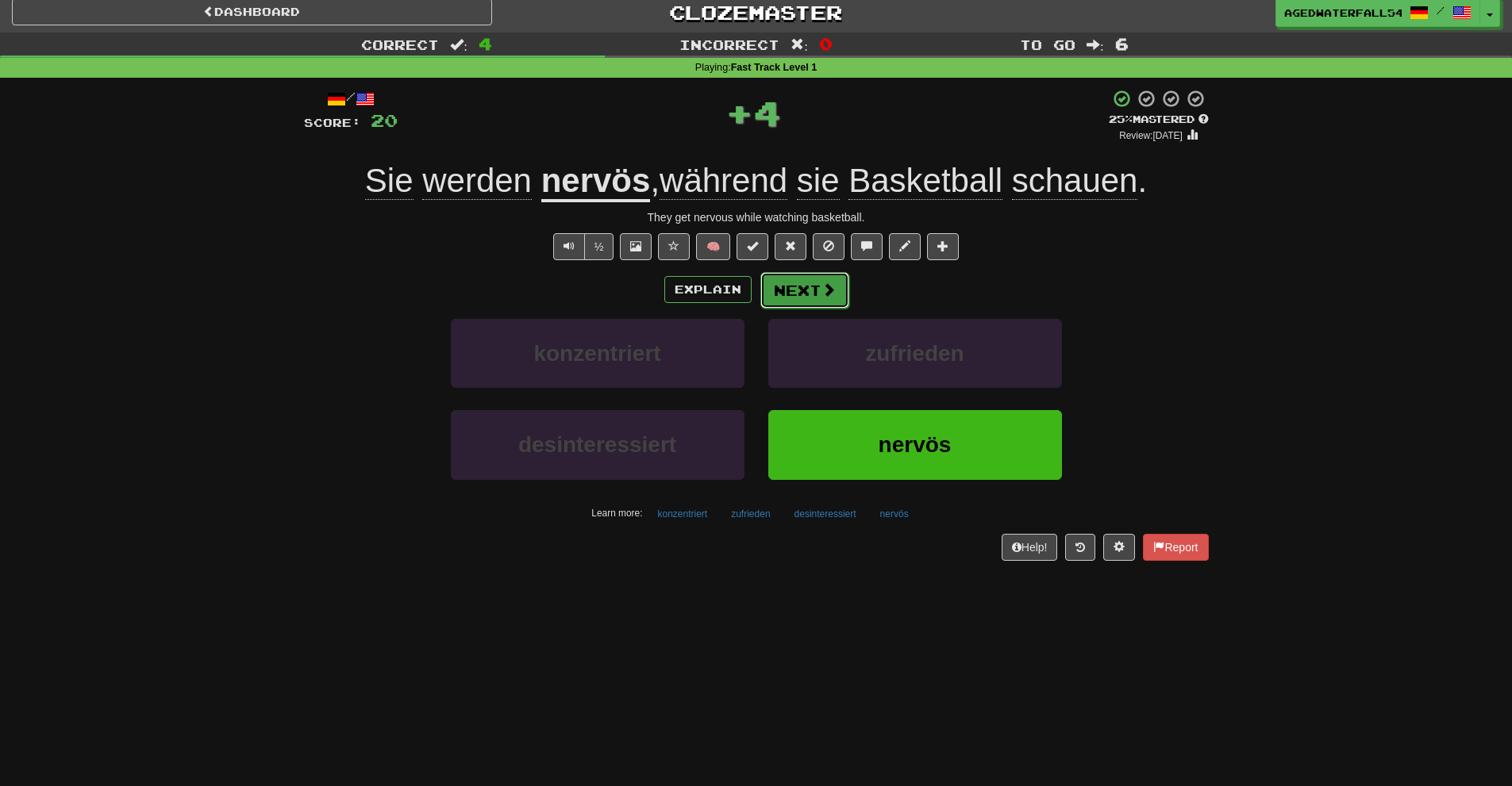
click at [822, 295] on span at bounding box center [829, 289] width 14 height 14
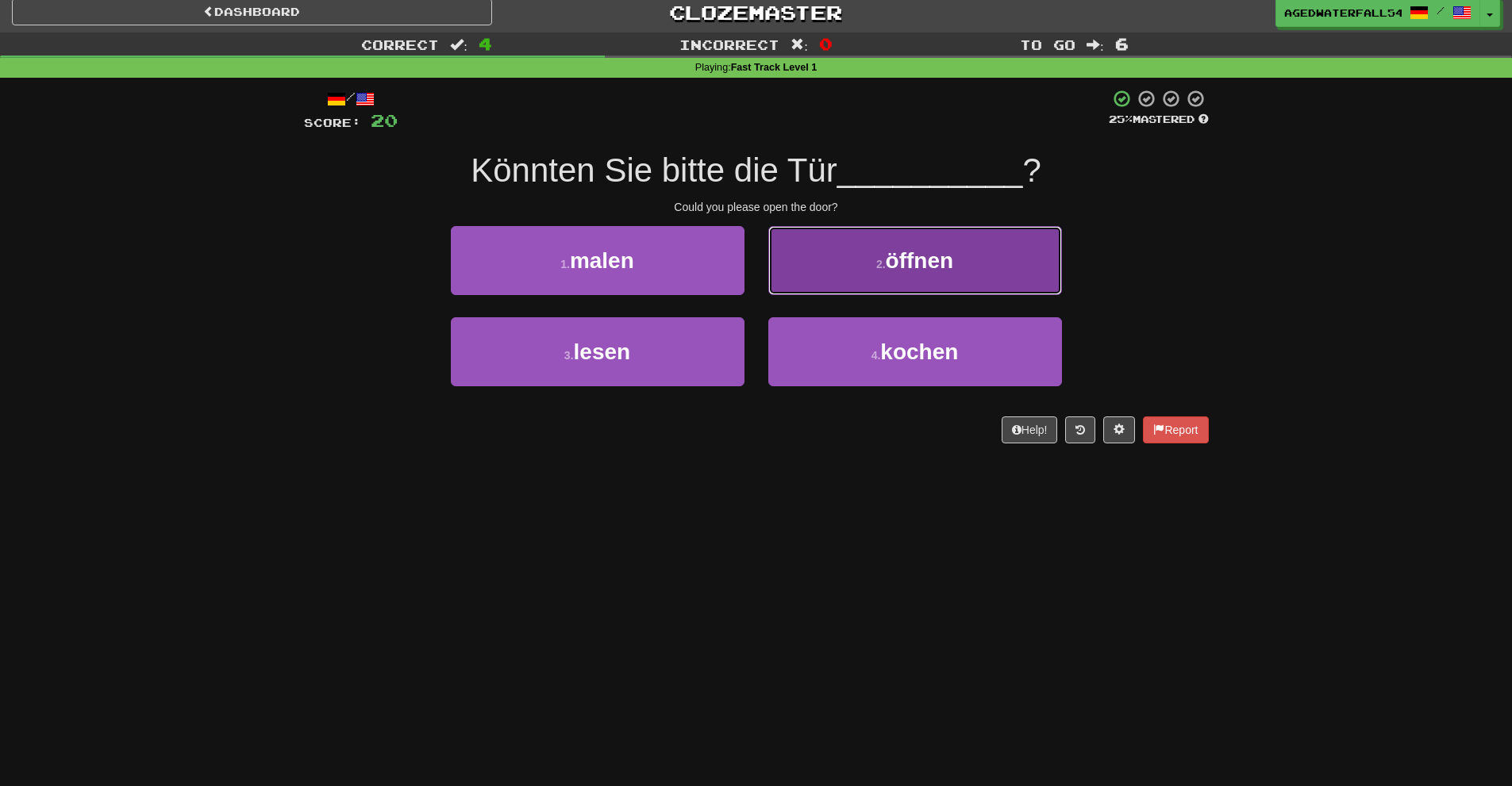
click at [808, 249] on button "2 . öffnen" at bounding box center [915, 260] width 293 height 69
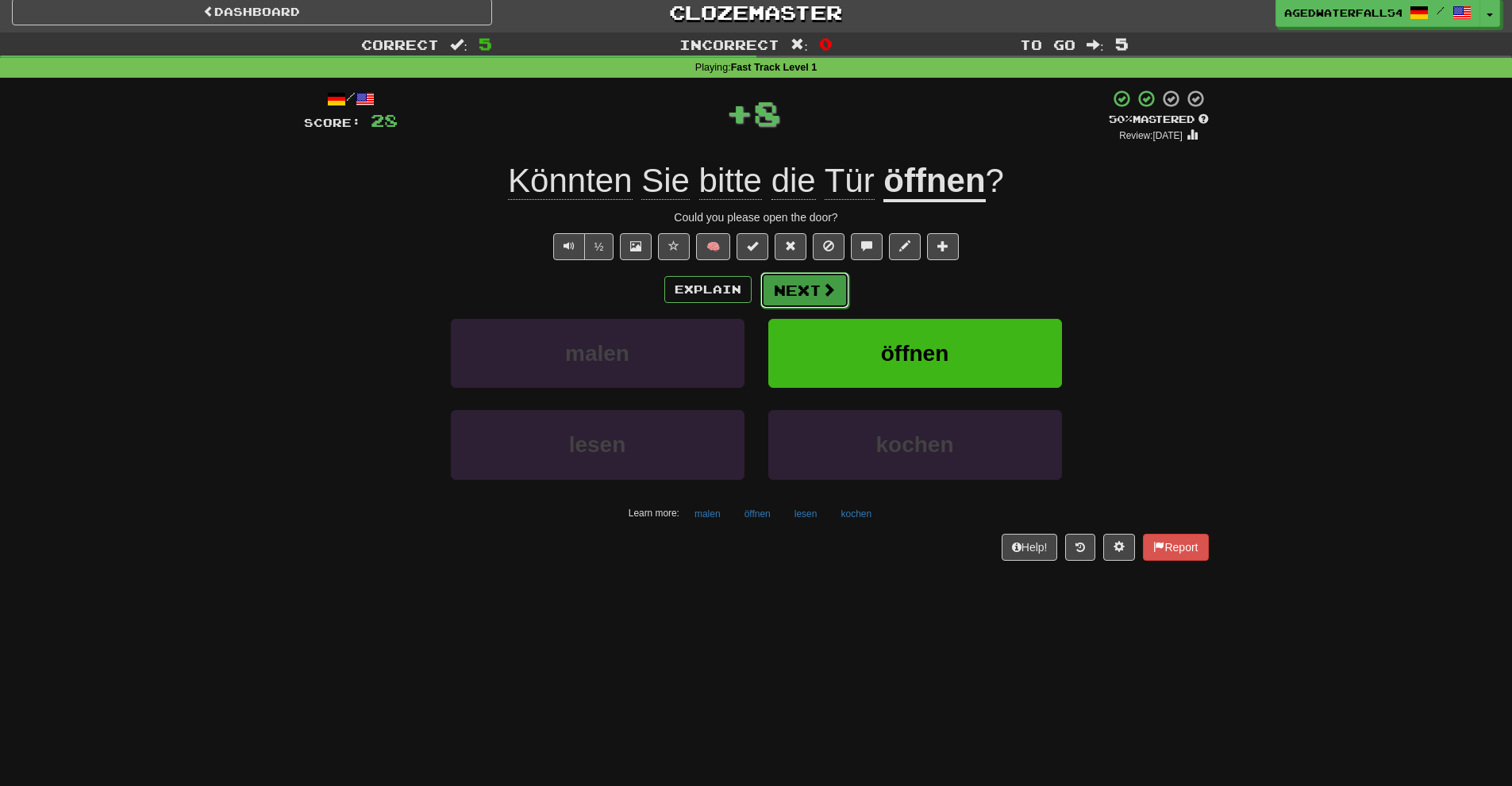
click at [798, 274] on button "Next" at bounding box center [805, 290] width 89 height 37
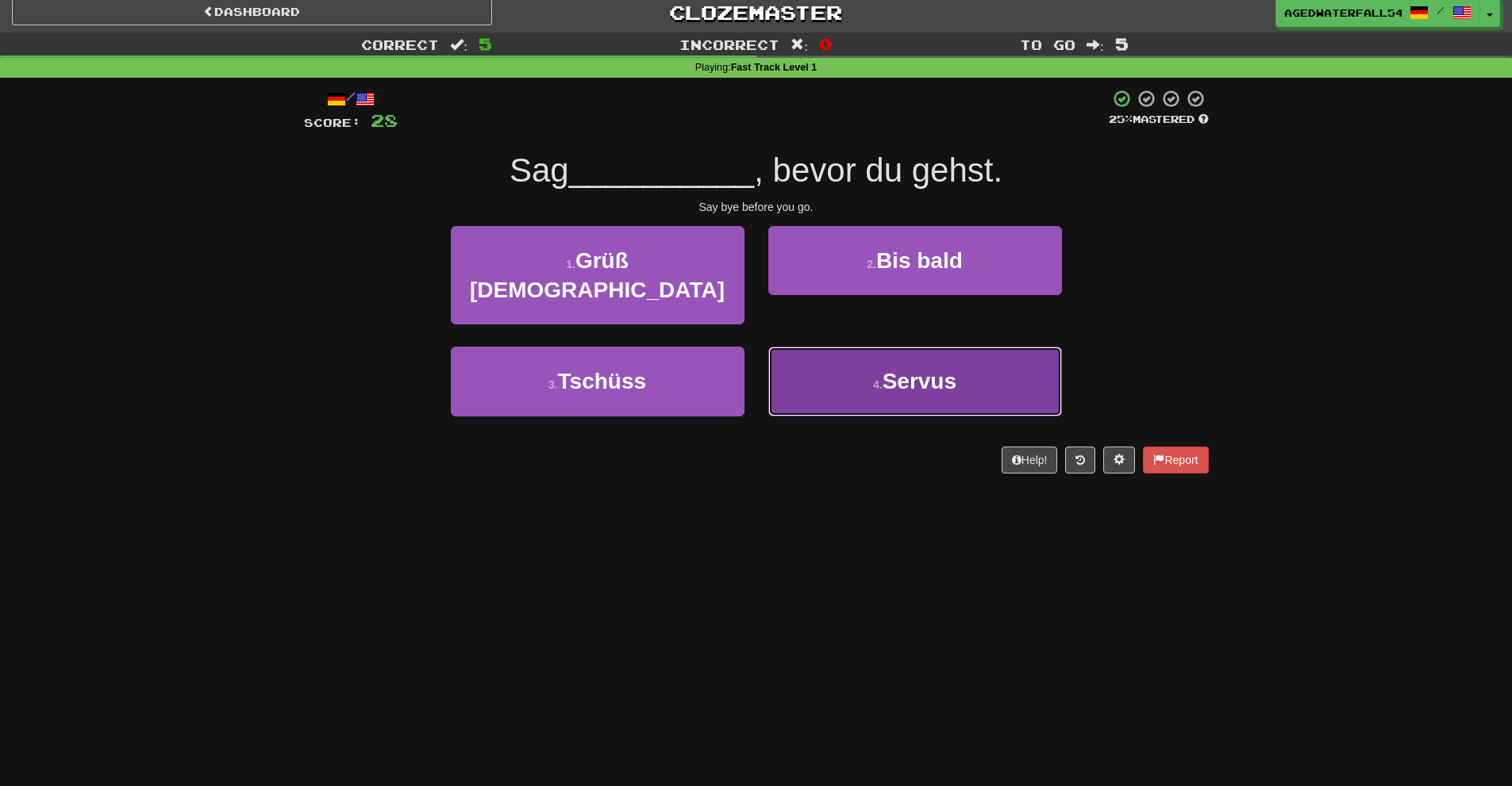
click at [906, 369] on span "Servus" at bounding box center [920, 382] width 74 height 25
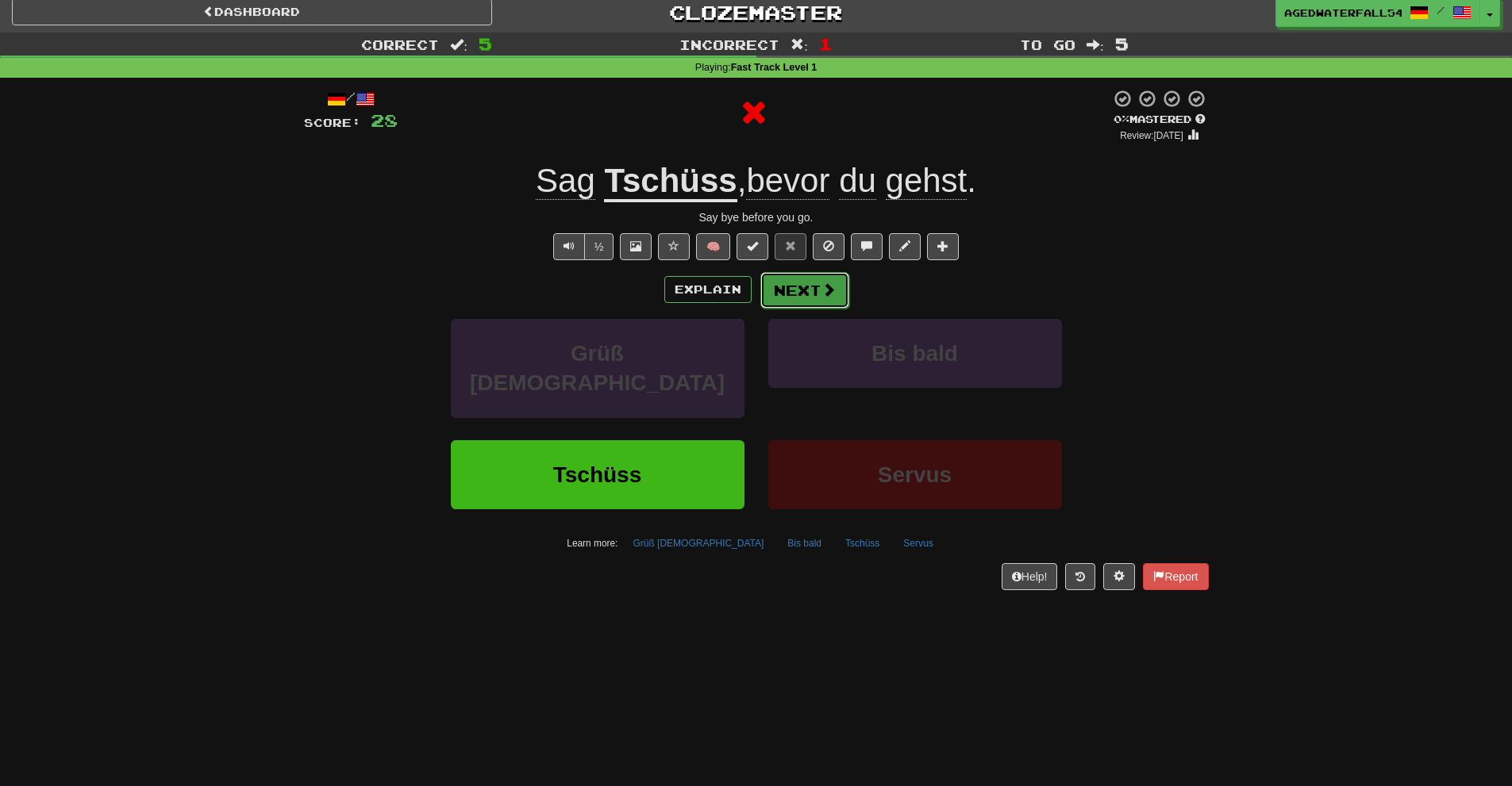
click at [782, 285] on button "Next" at bounding box center [805, 290] width 89 height 37
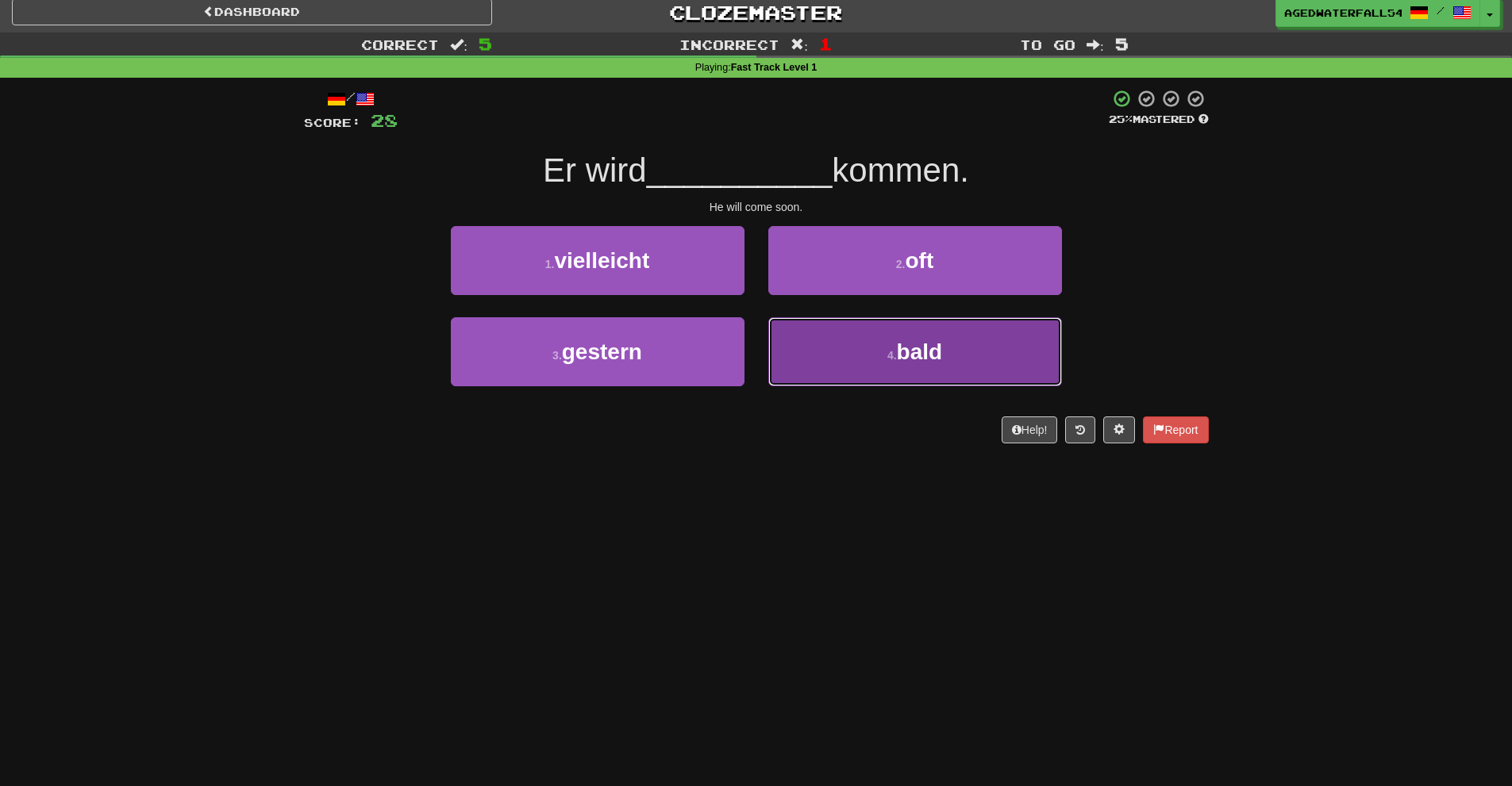
click at [867, 342] on button "4 . bald" at bounding box center [915, 352] width 293 height 69
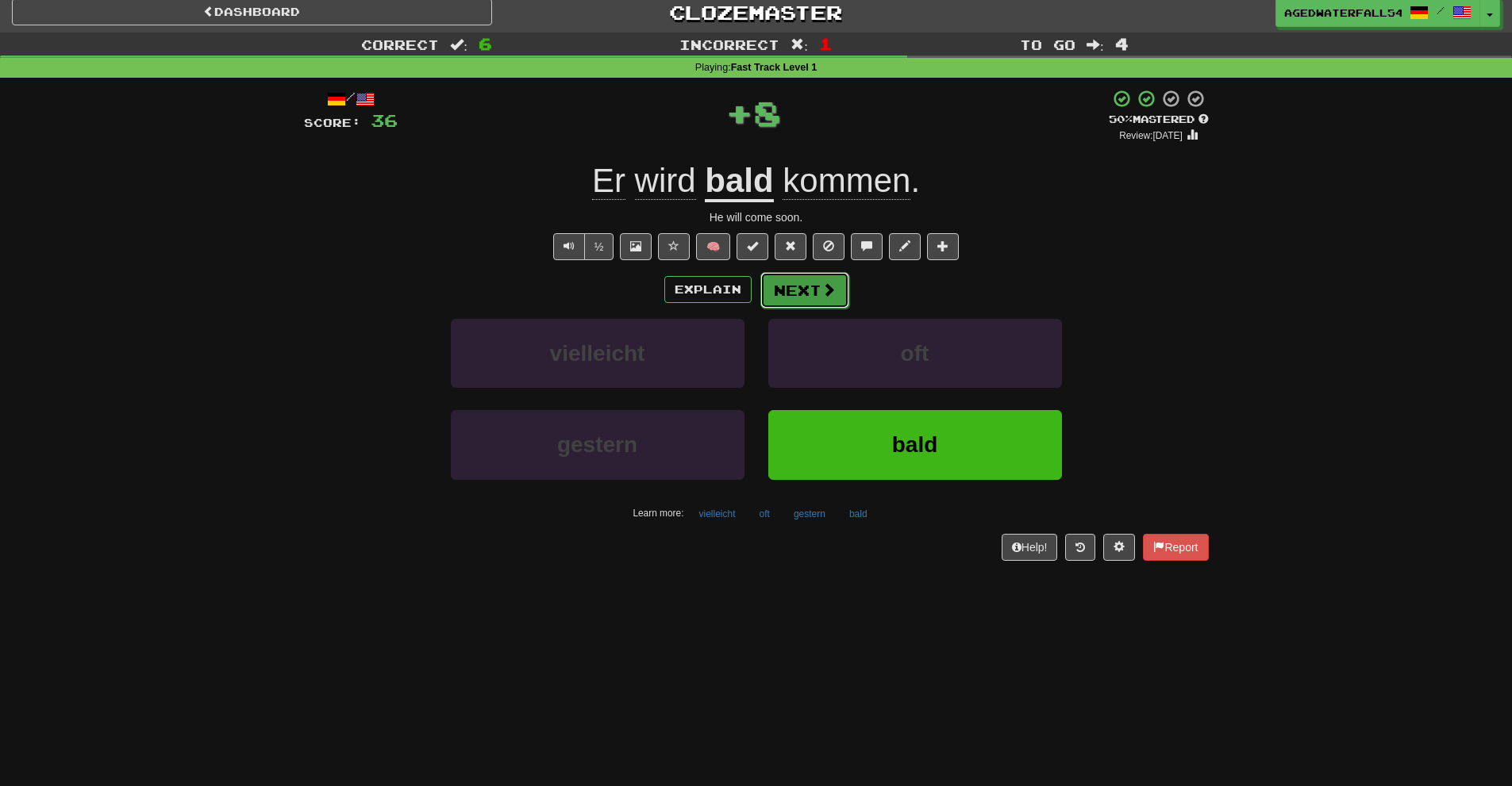
click at [811, 285] on button "Next" at bounding box center [805, 290] width 89 height 37
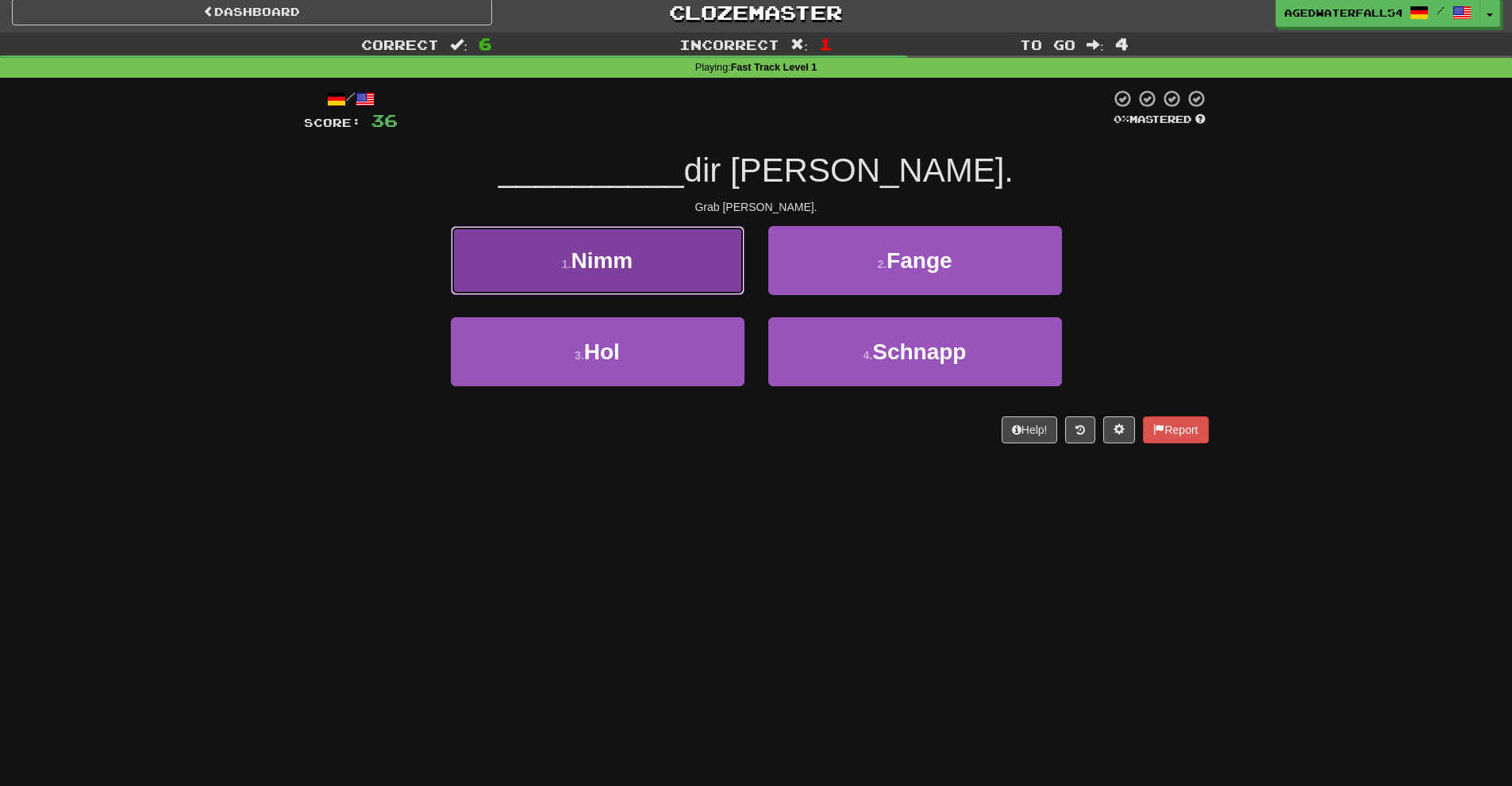
click at [700, 285] on button "1 . Nimm" at bounding box center [597, 260] width 293 height 69
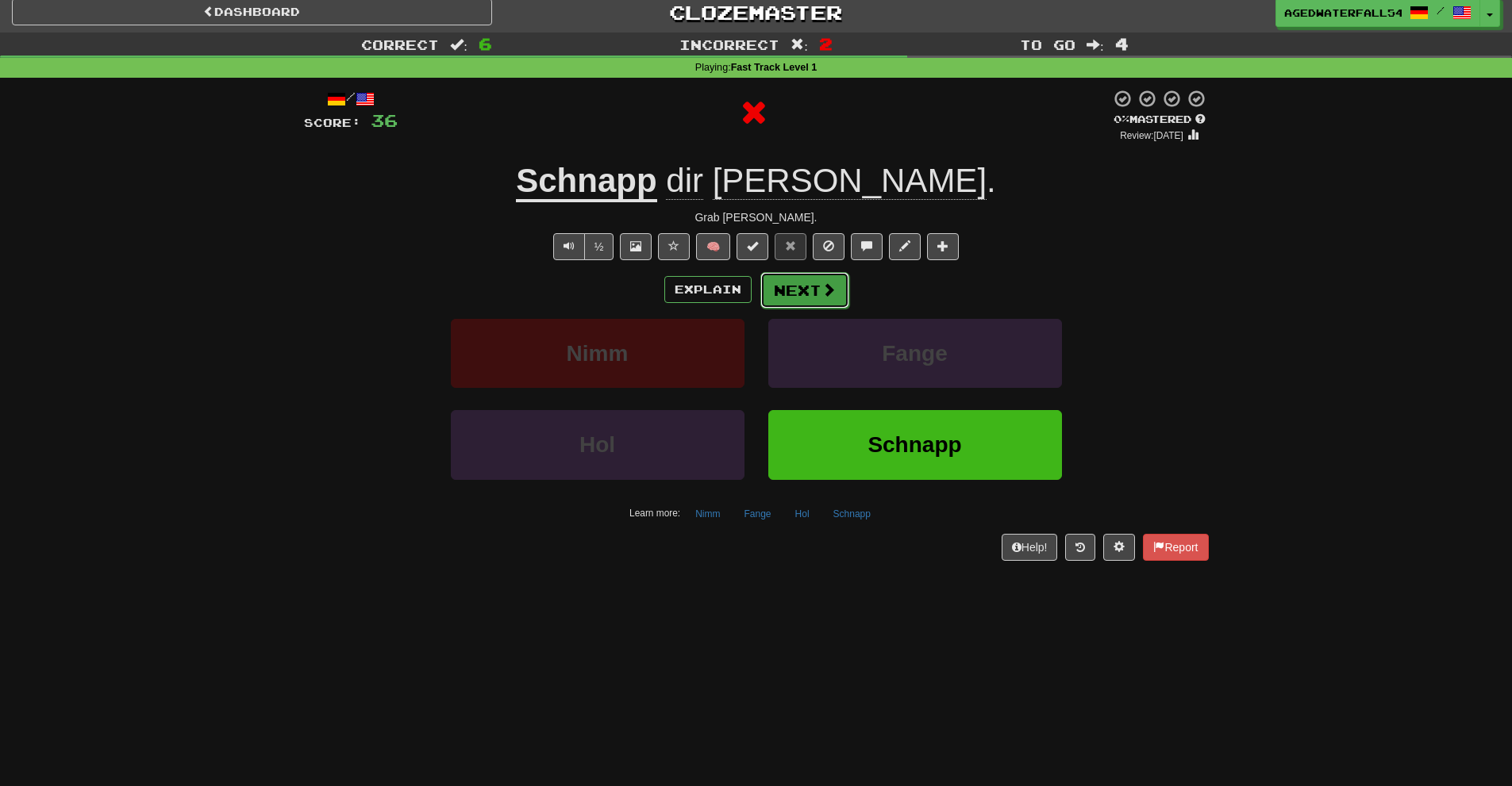
click at [764, 285] on button "Next" at bounding box center [805, 290] width 89 height 37
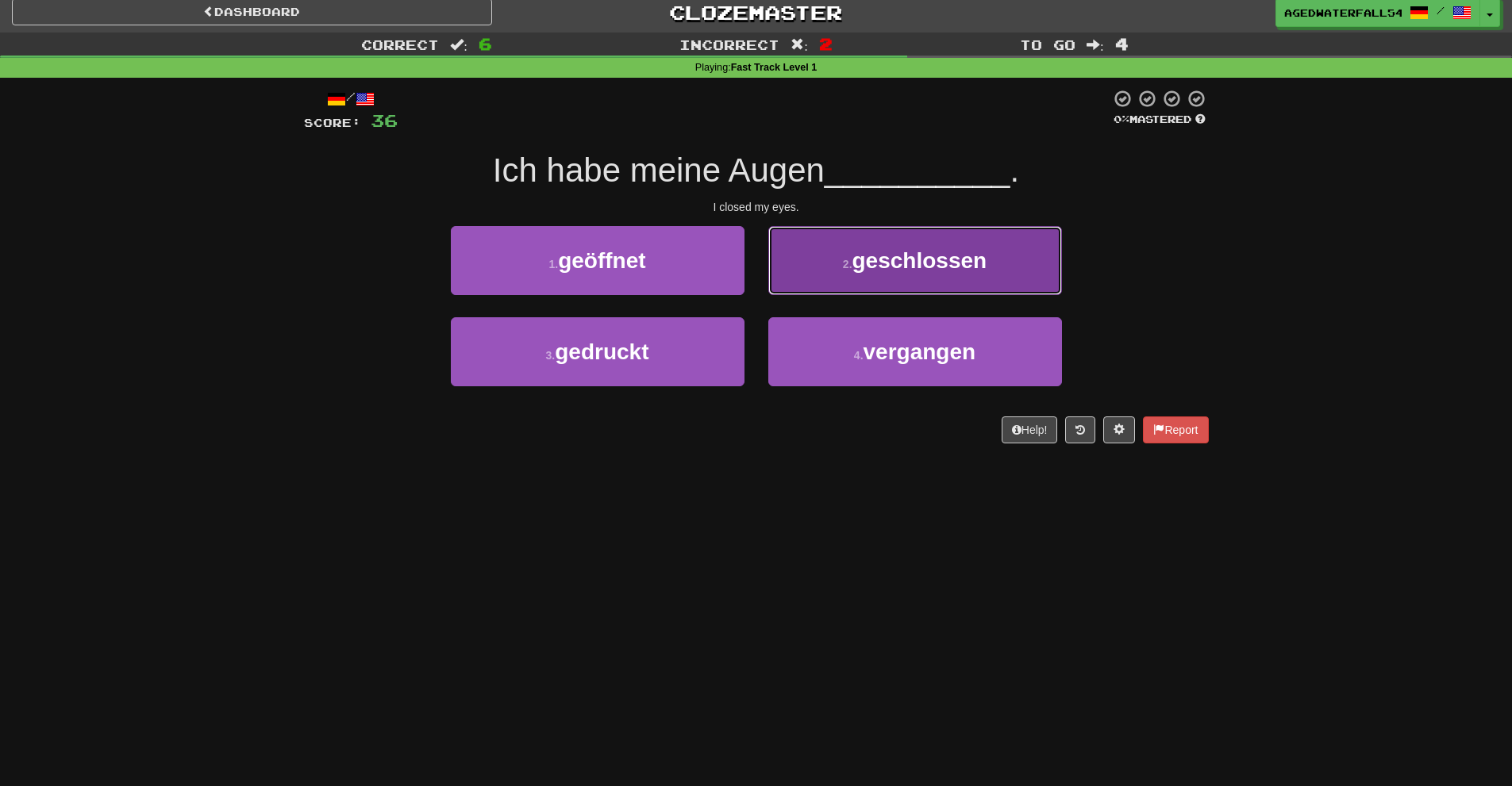
click at [802, 251] on button "2 . geschlossen" at bounding box center [915, 260] width 293 height 69
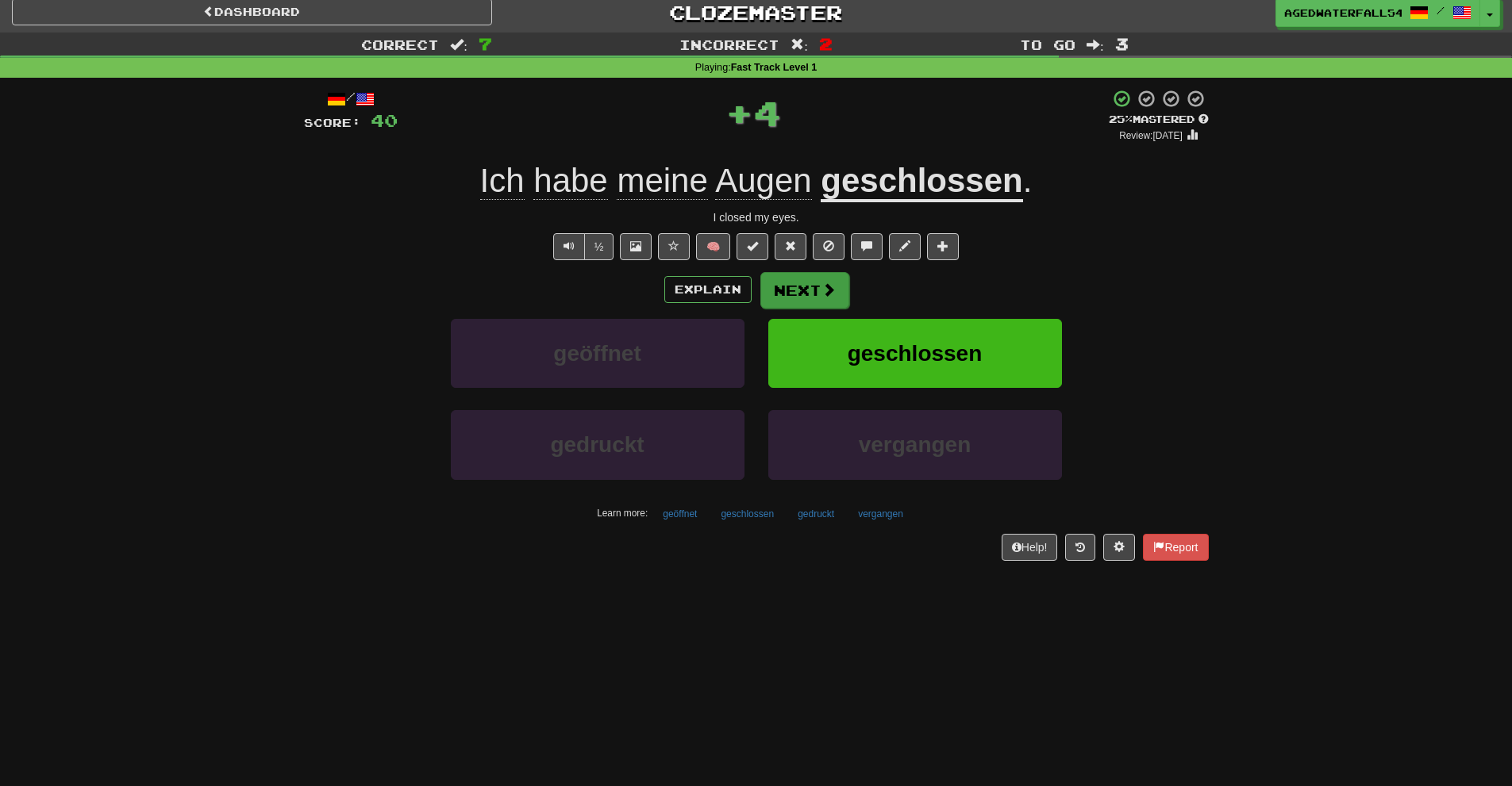
click at [783, 271] on div "Explain Next" at bounding box center [756, 289] width 905 height 37
click at [783, 276] on button "Next" at bounding box center [805, 290] width 89 height 37
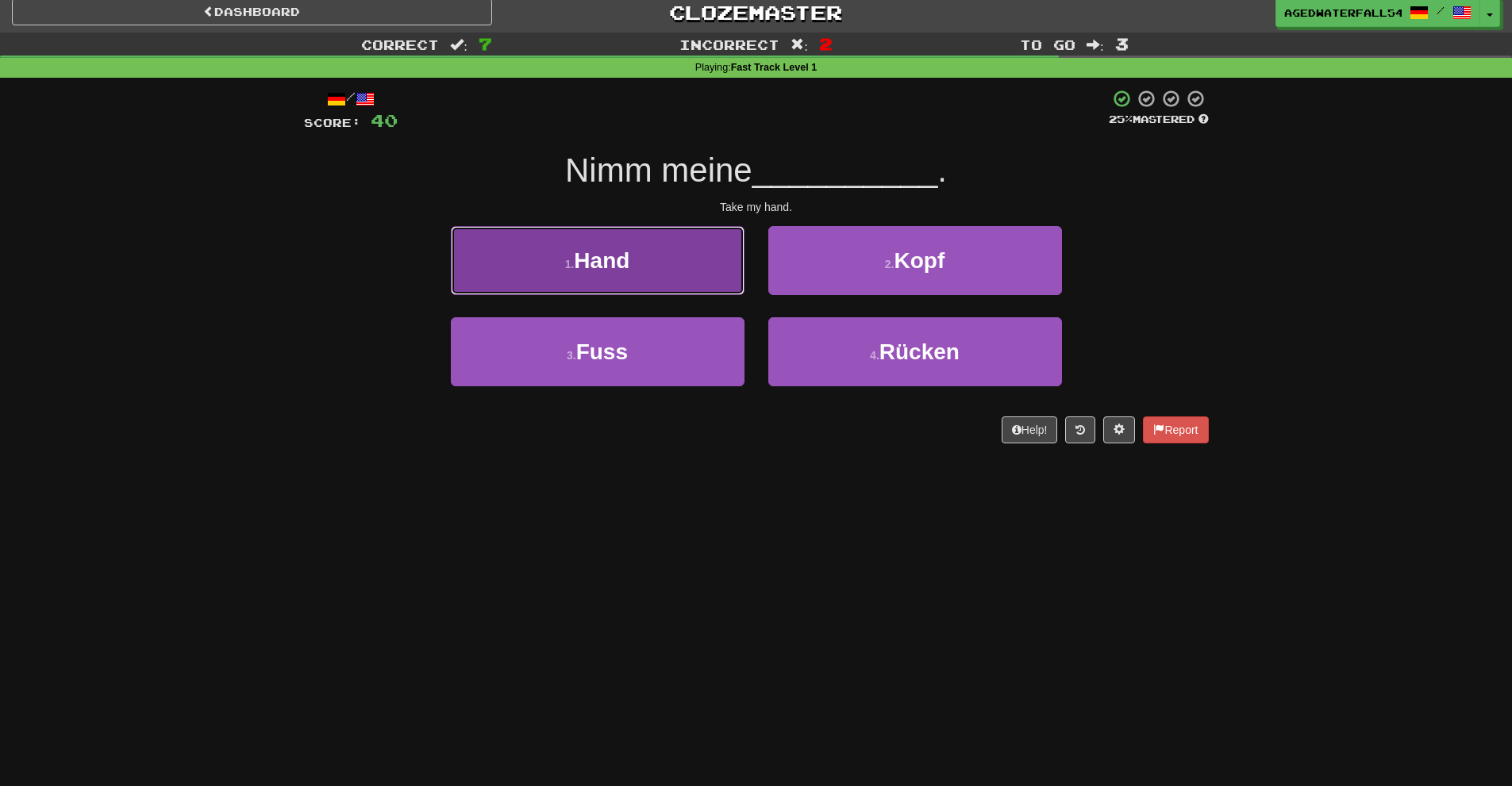
click at [724, 241] on button "1 . Hand" at bounding box center [597, 260] width 293 height 69
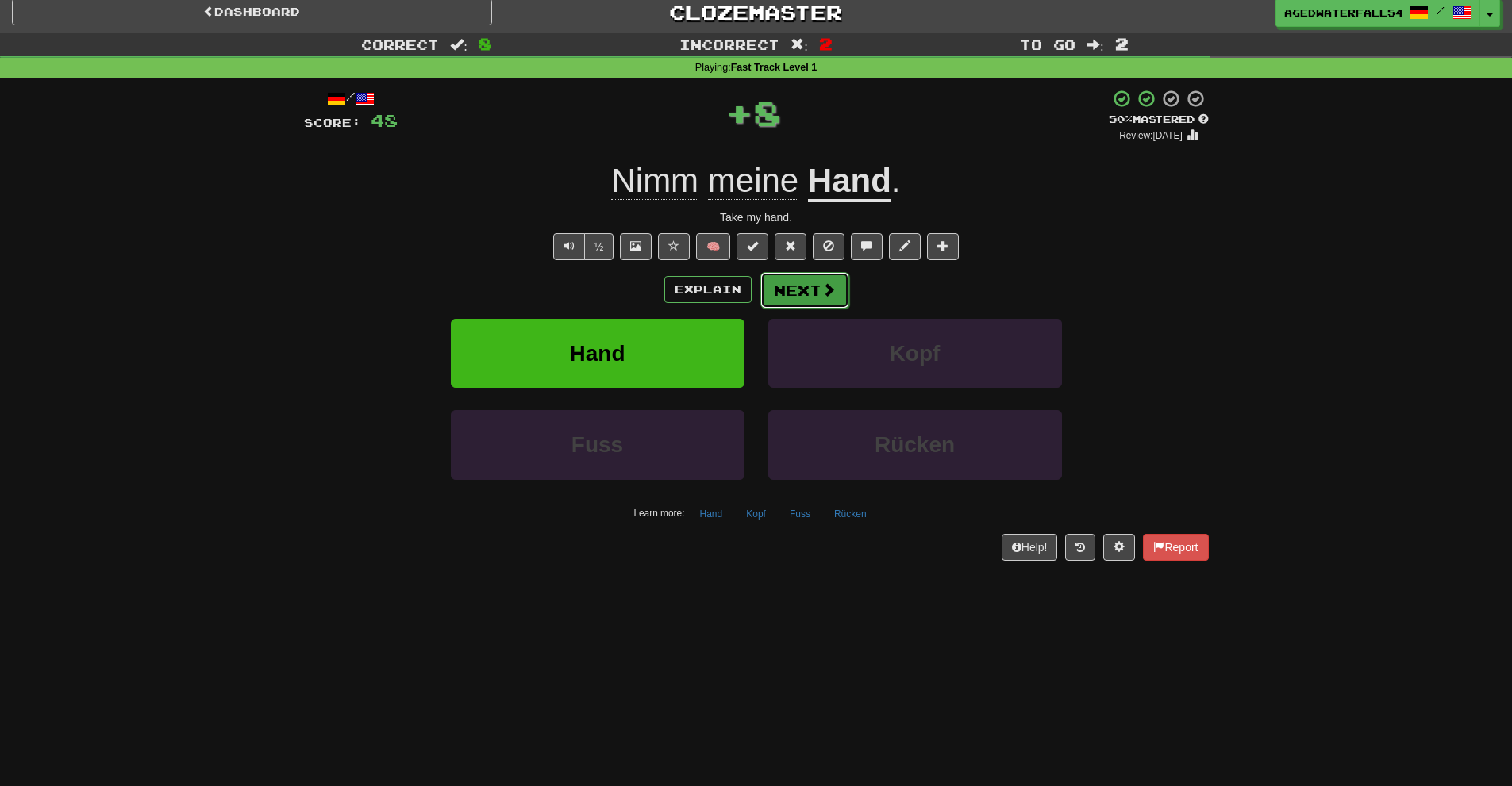
click at [784, 273] on button "Next" at bounding box center [805, 290] width 89 height 37
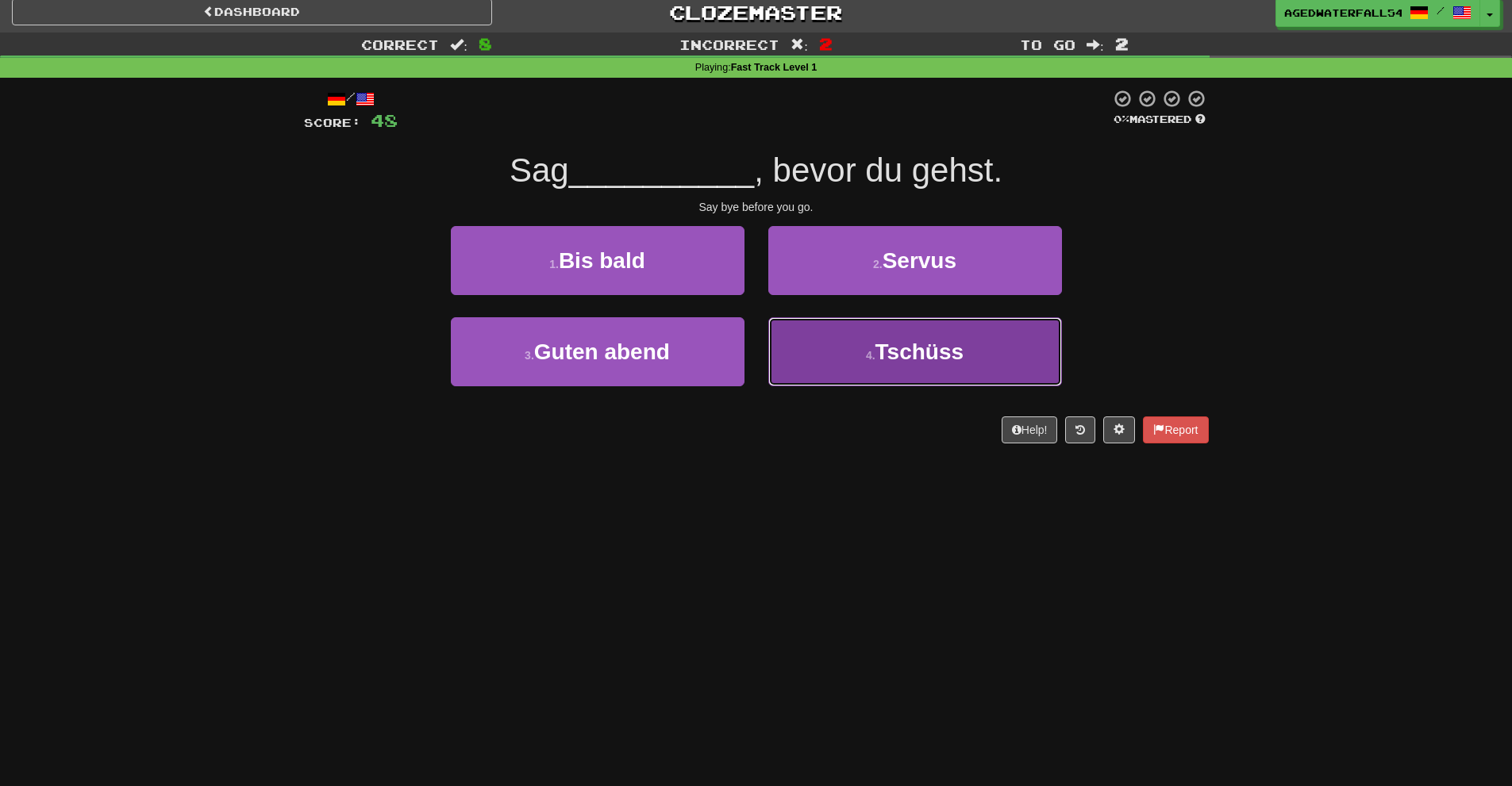
click at [865, 333] on button "4 . Tschüss" at bounding box center [915, 352] width 293 height 69
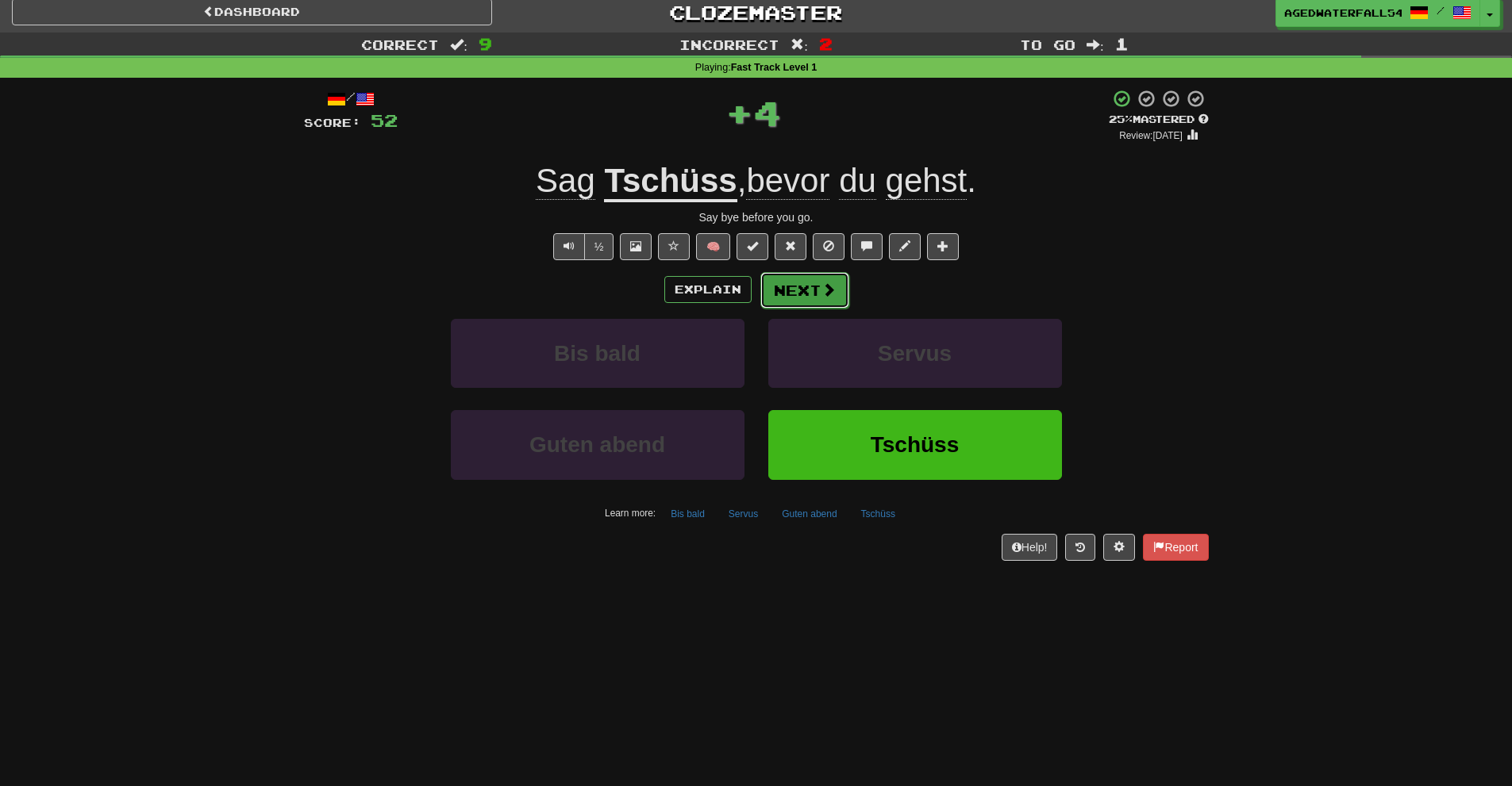
click at [795, 293] on button "Next" at bounding box center [805, 290] width 89 height 37
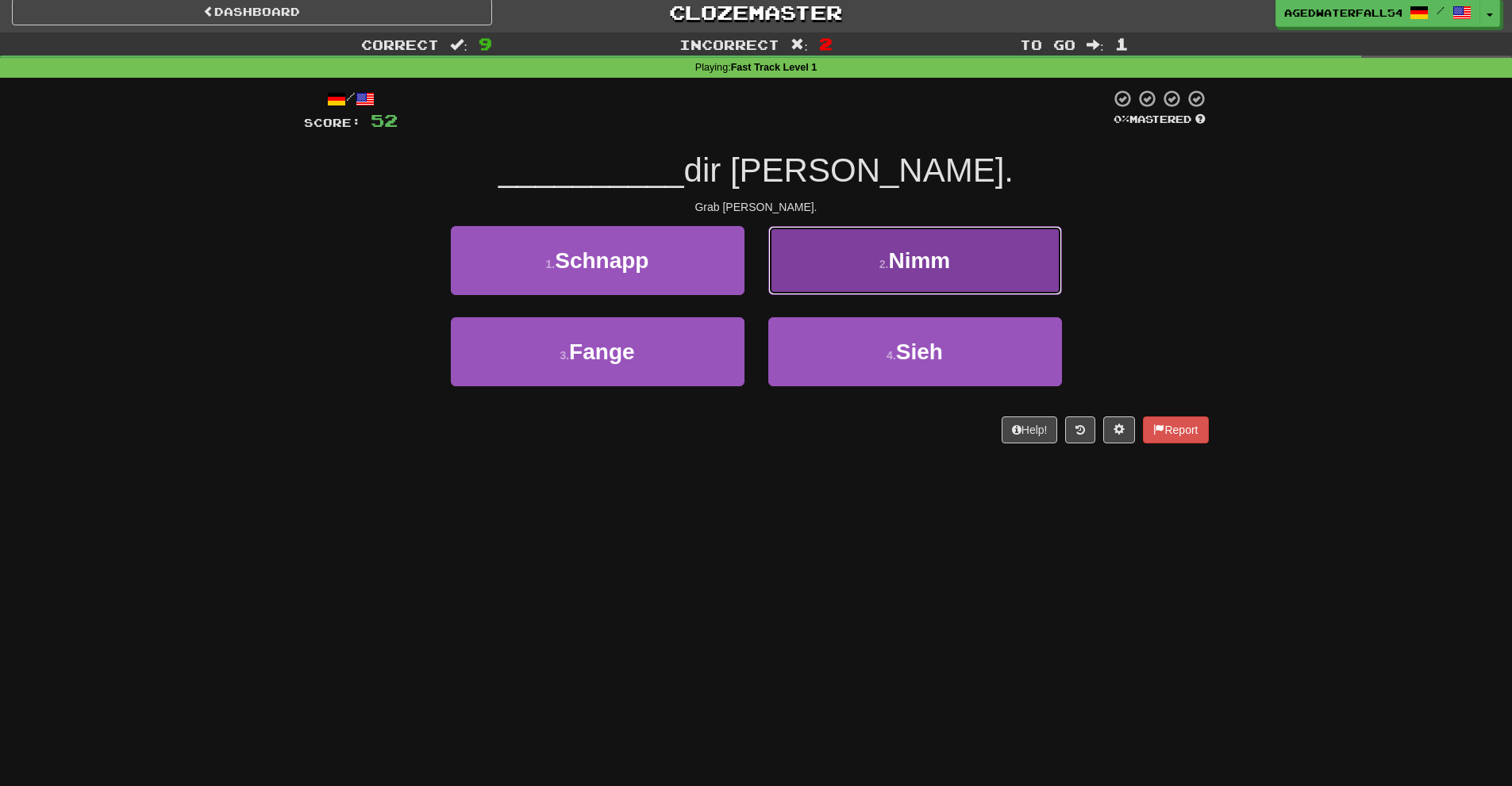
click at [772, 290] on button "2 . Nimm" at bounding box center [915, 260] width 293 height 69
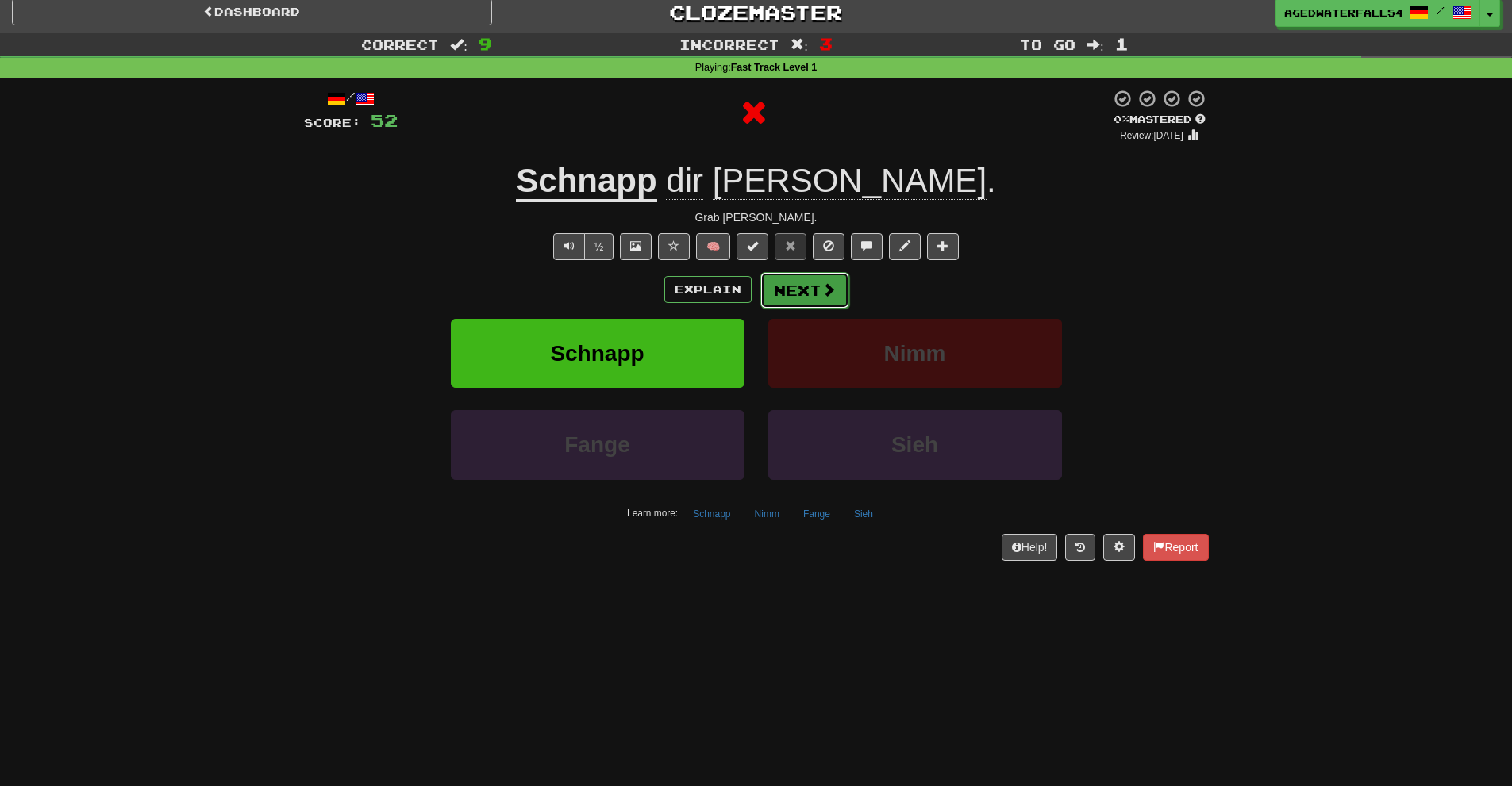
click at [776, 293] on button "Next" at bounding box center [805, 290] width 89 height 37
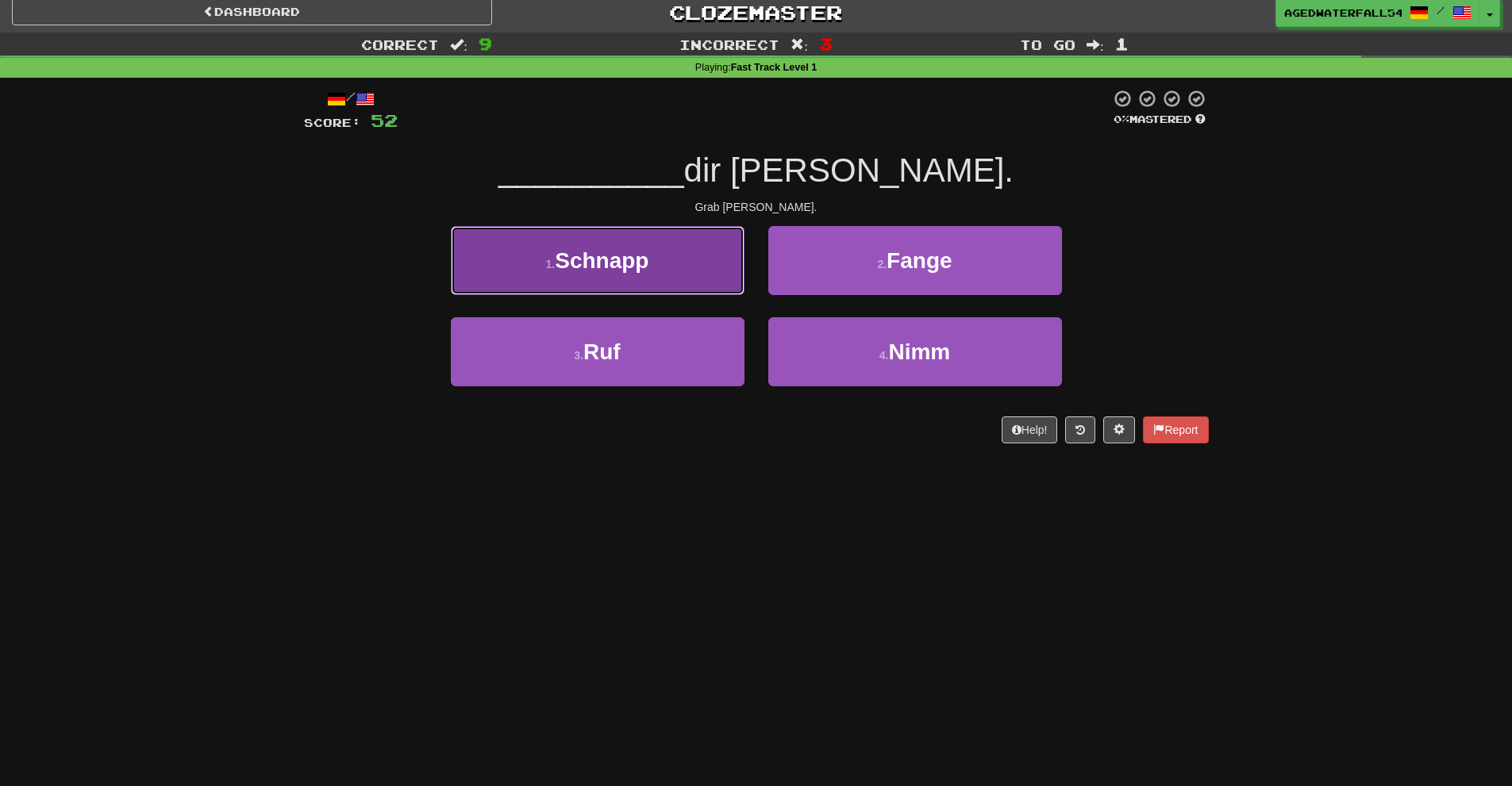
click at [715, 276] on button "1 . Schnapp" at bounding box center [597, 260] width 293 height 69
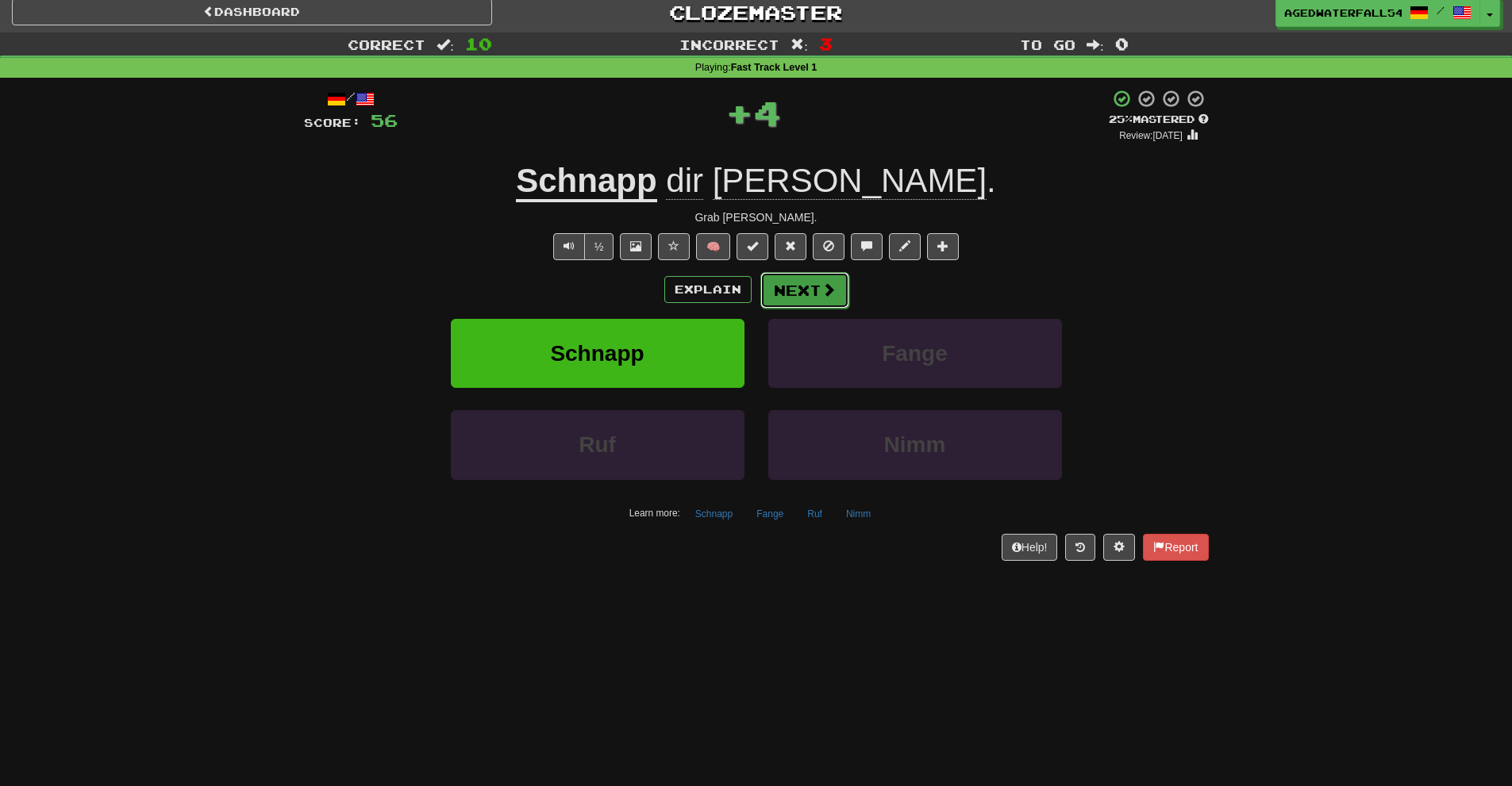
click at [788, 300] on button "Next" at bounding box center [805, 290] width 89 height 37
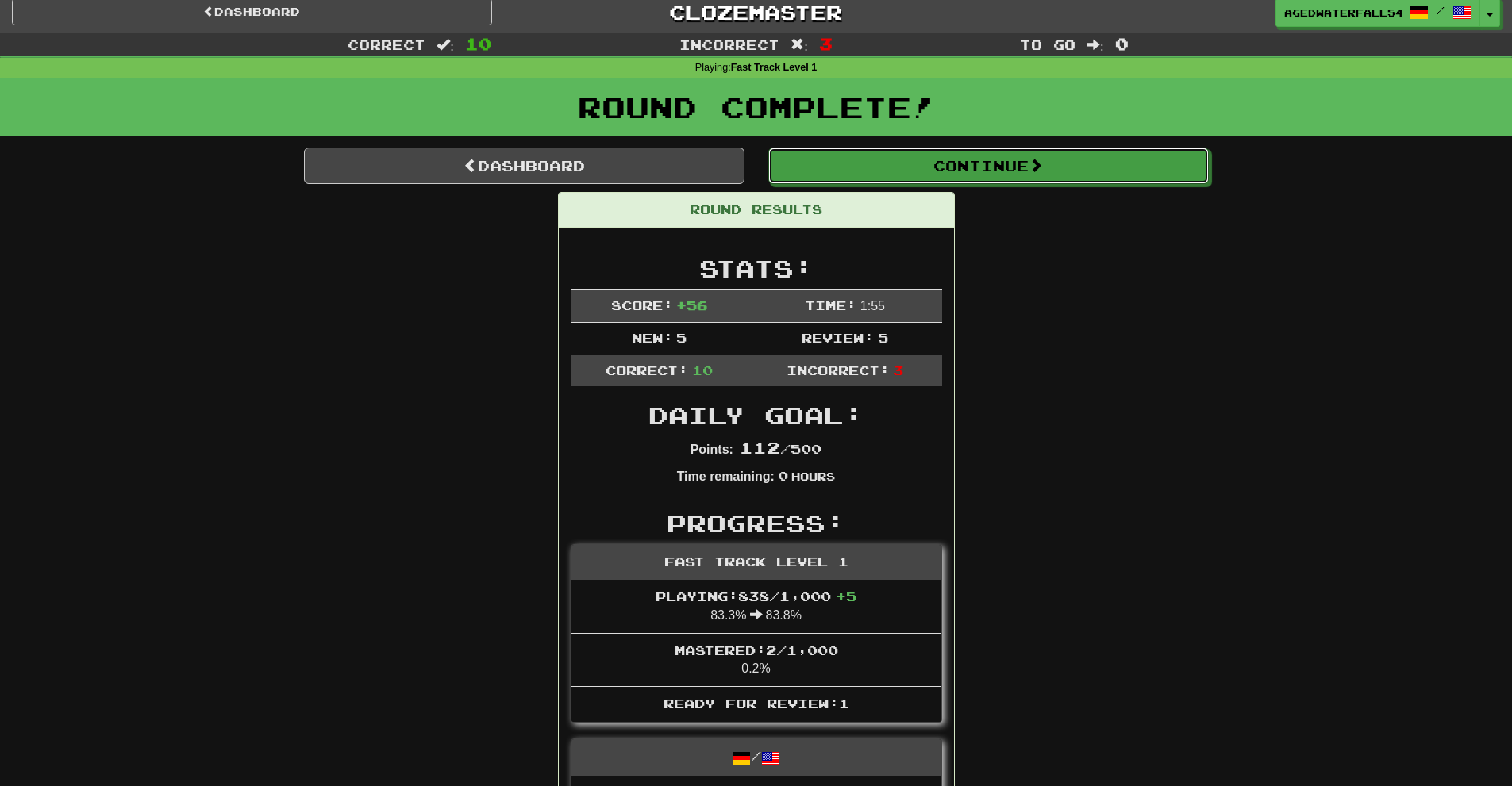
click at [961, 170] on button "Continue" at bounding box center [988, 166] width 441 height 37
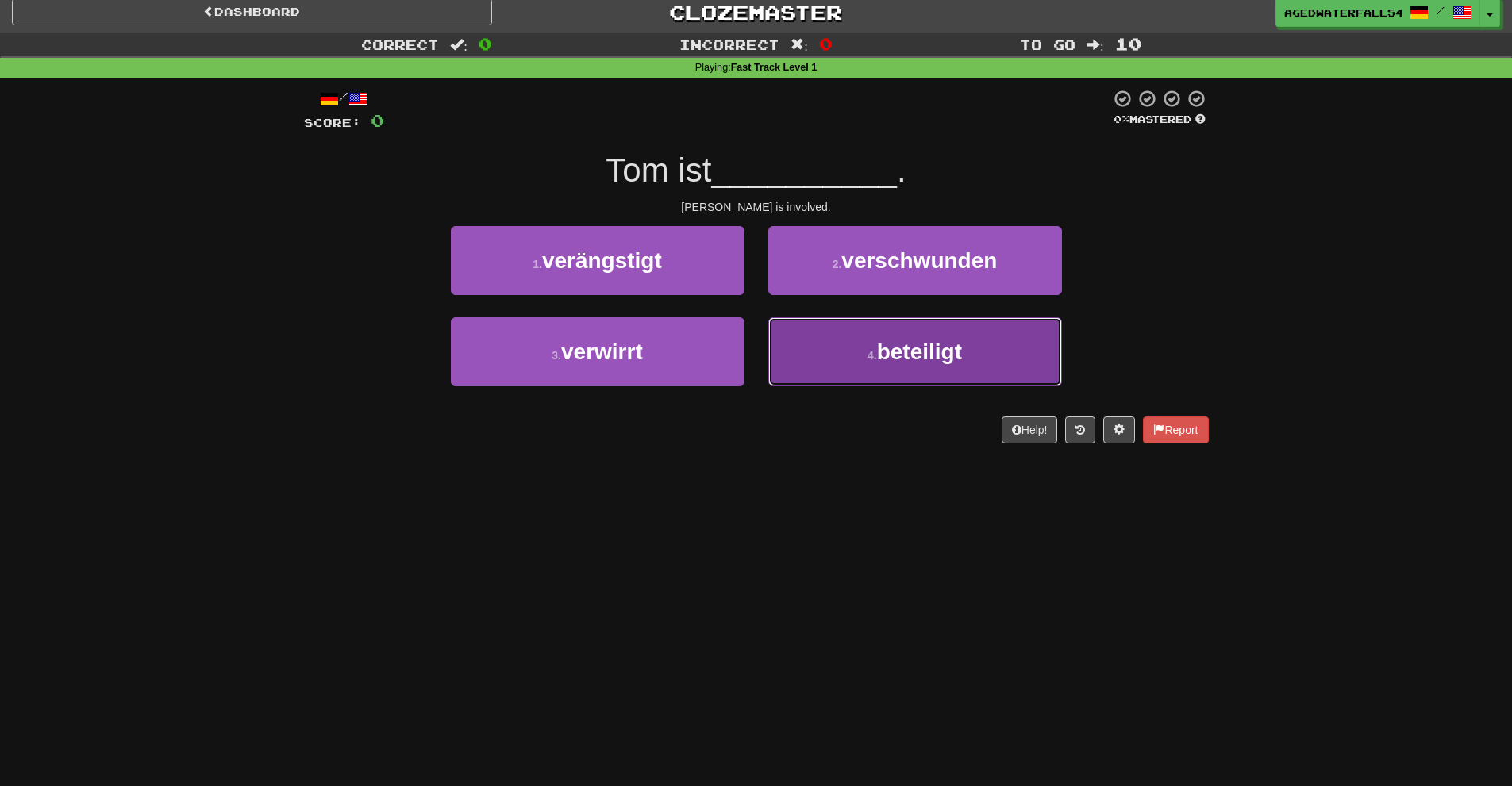
click at [907, 326] on button "4 . beteiligt" at bounding box center [915, 352] width 293 height 69
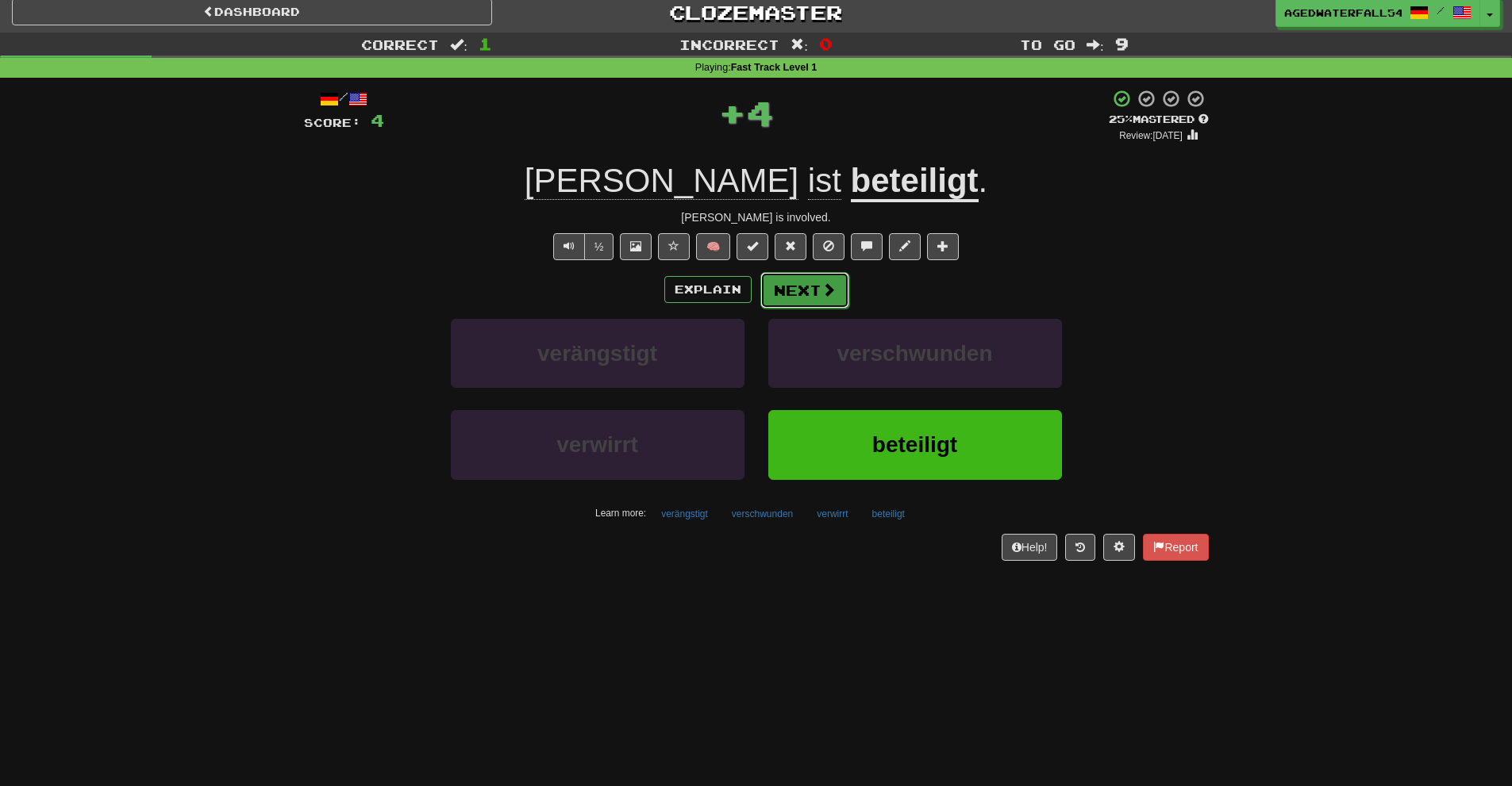
click at [836, 287] on button "Next" at bounding box center [805, 290] width 89 height 37
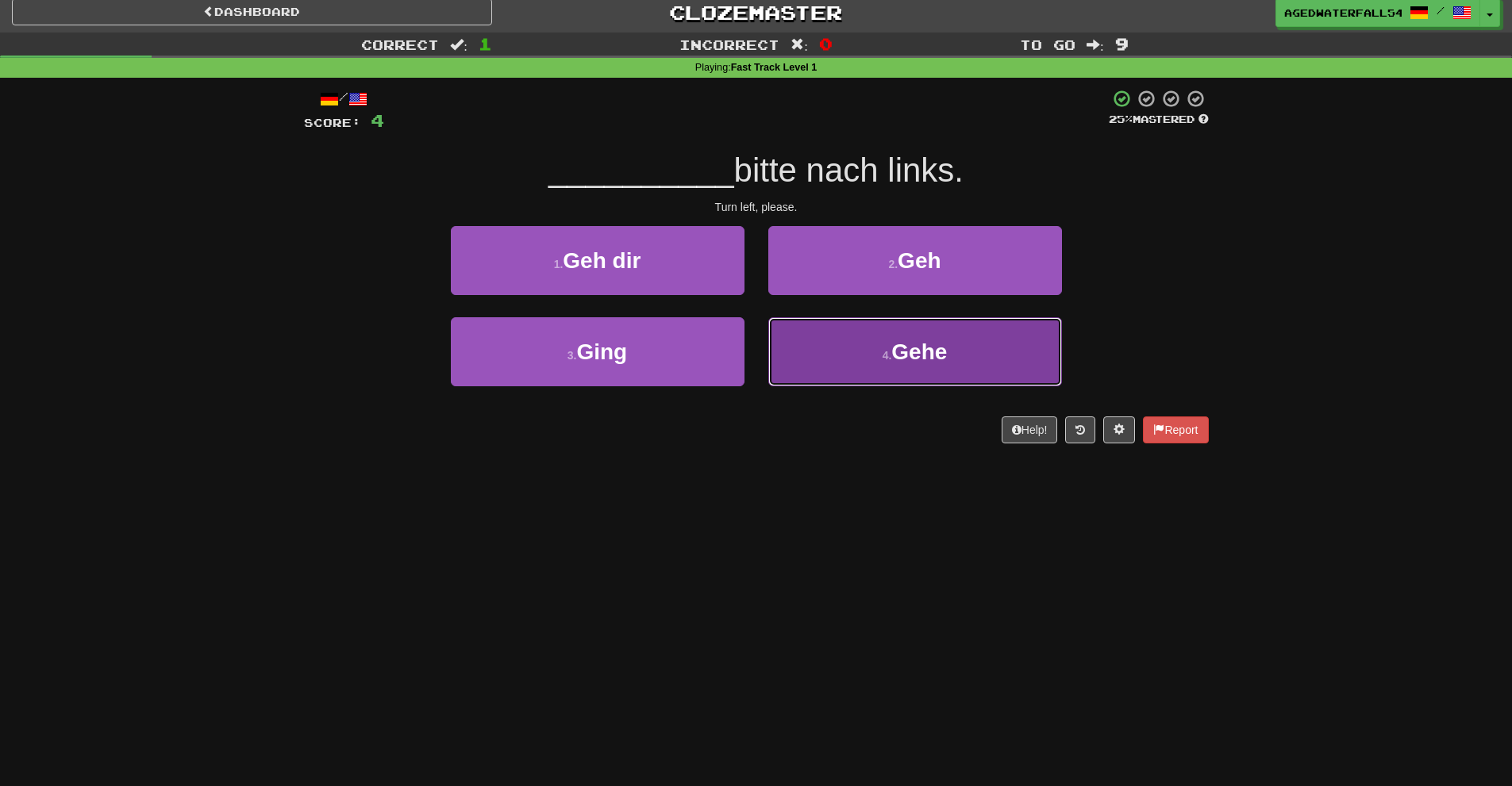
click at [849, 330] on button "4 . Gehe" at bounding box center [915, 352] width 293 height 69
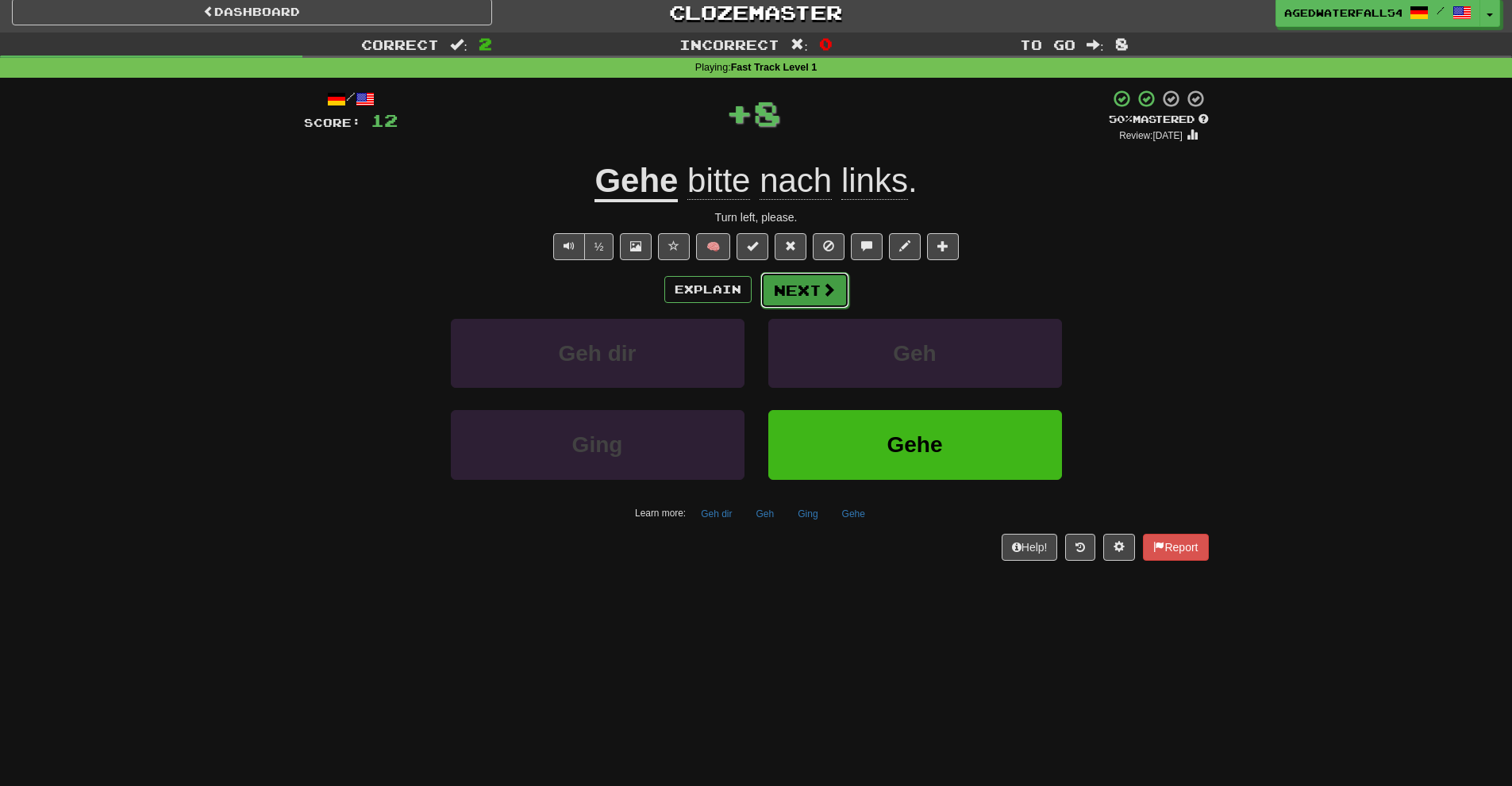
click at [822, 286] on span at bounding box center [829, 289] width 14 height 14
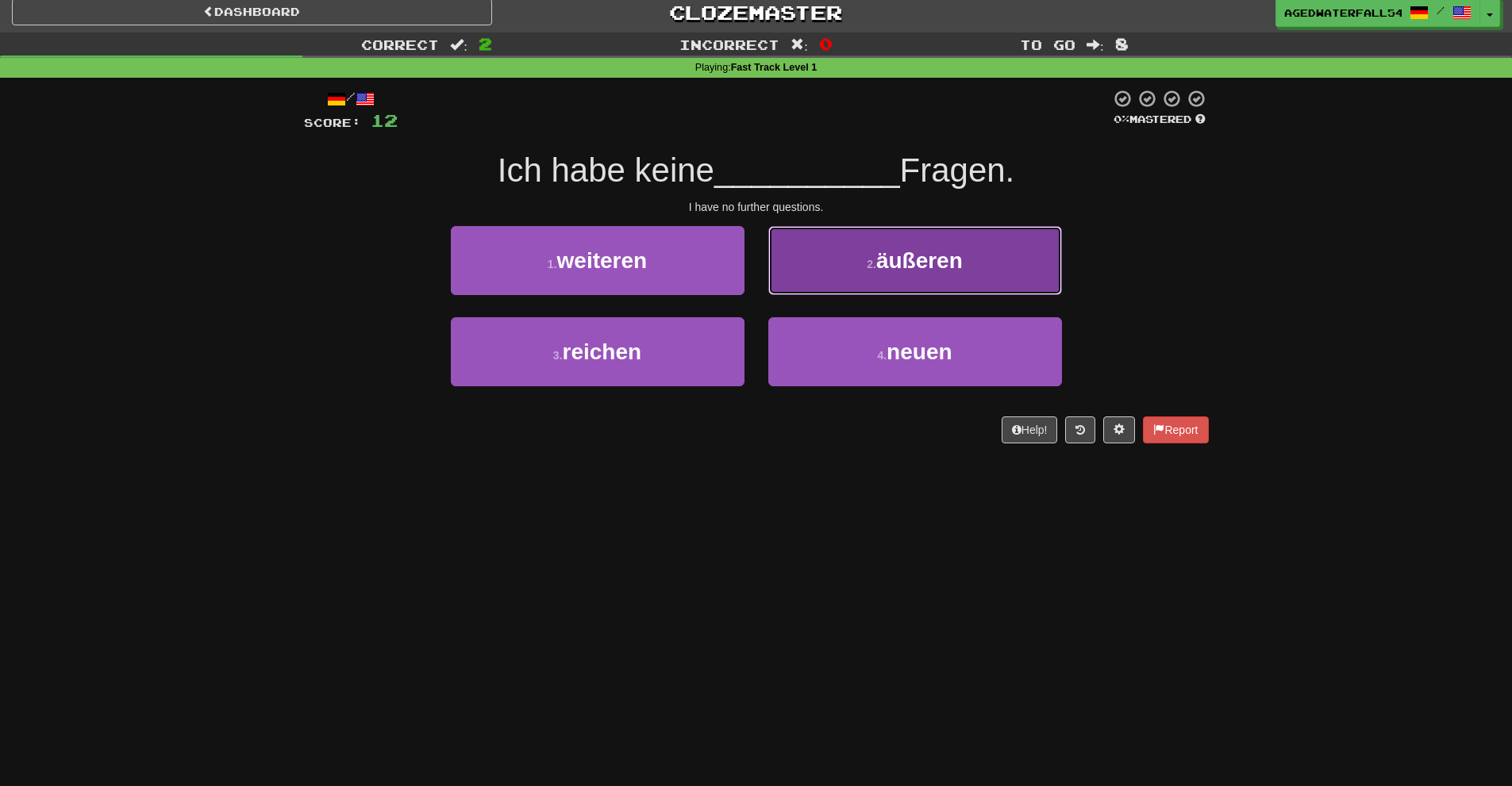
click at [782, 277] on button "2 . äußeren" at bounding box center [915, 260] width 293 height 69
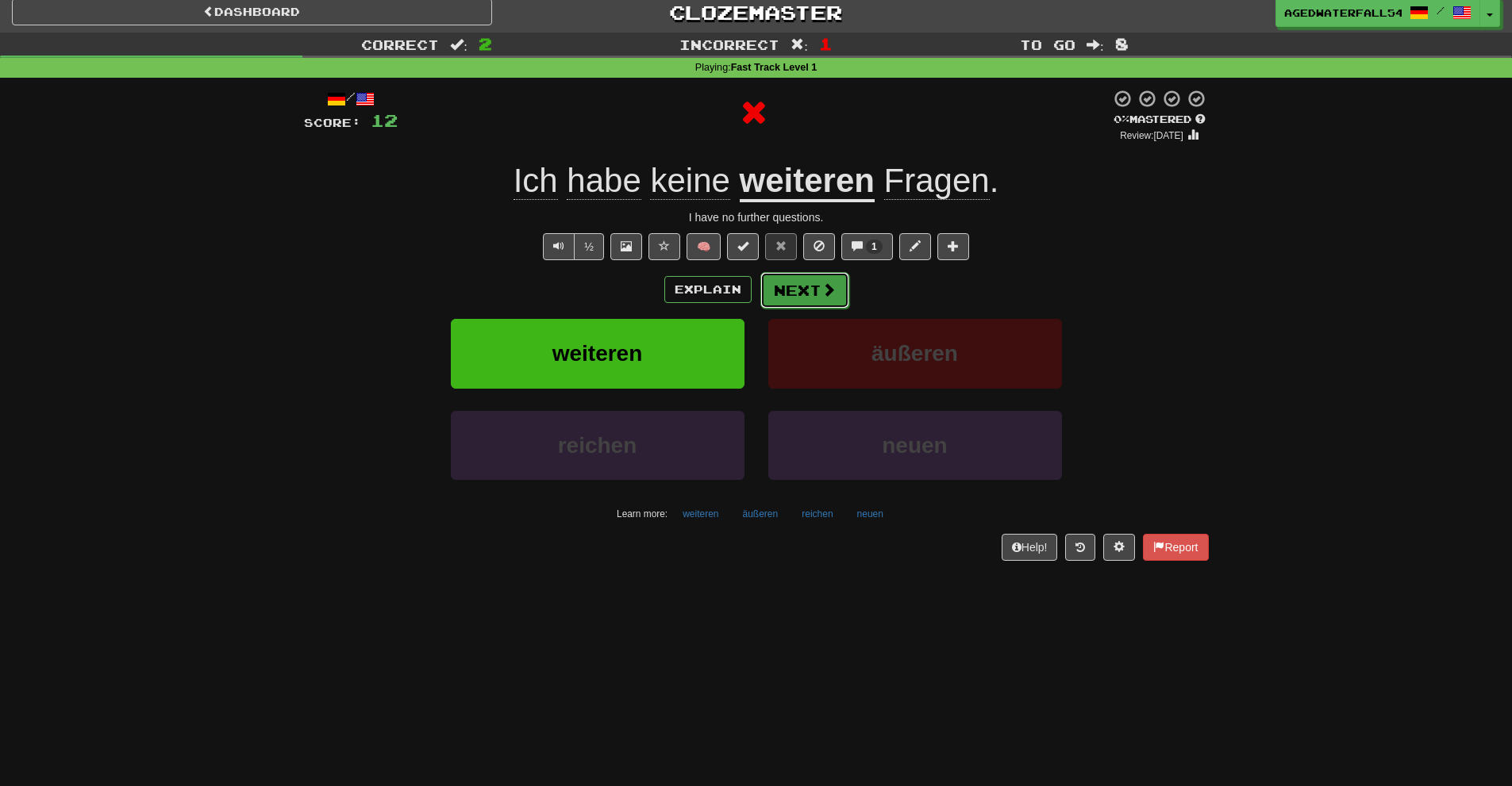
click at [772, 293] on button "Next" at bounding box center [805, 290] width 89 height 37
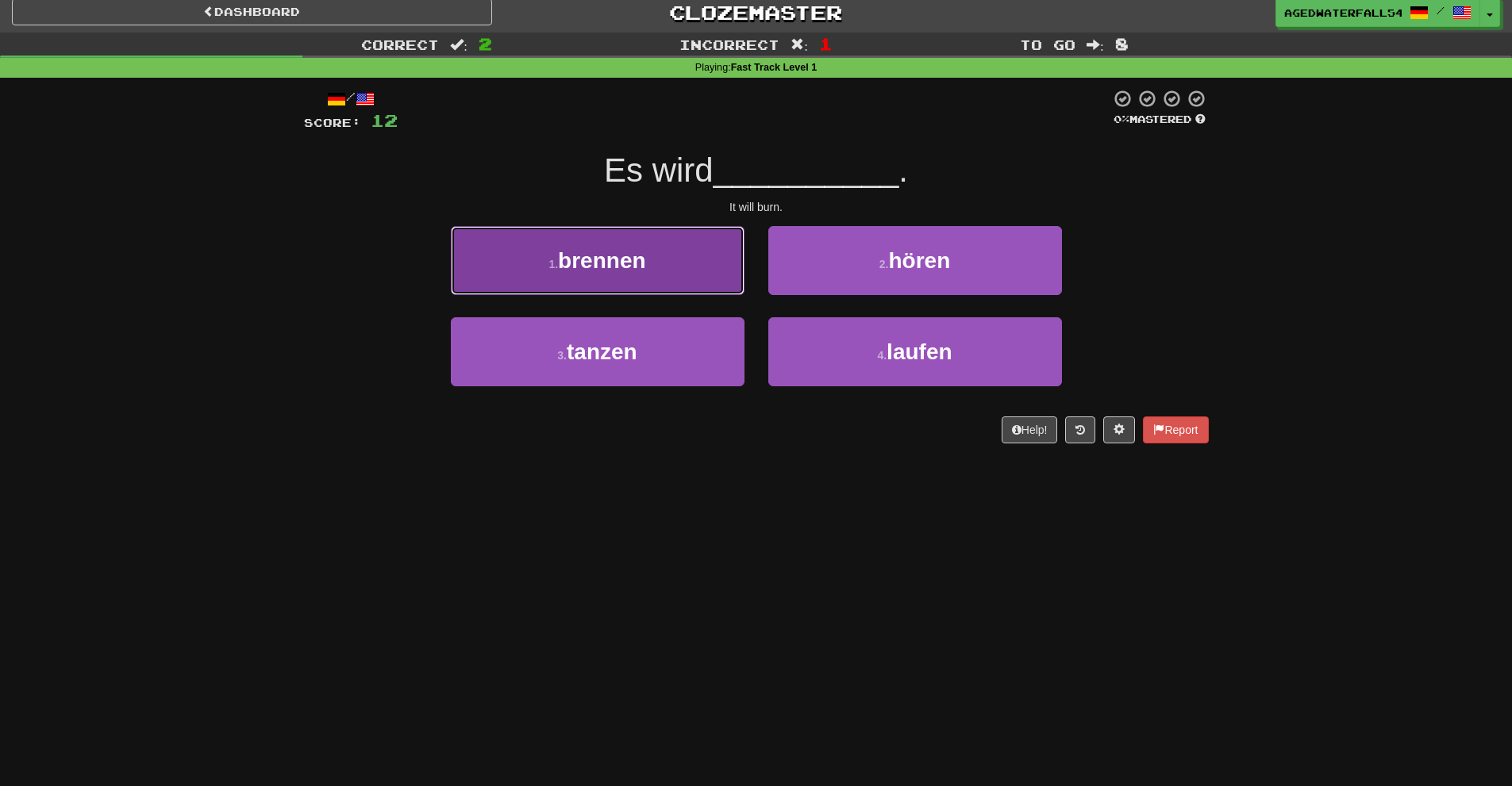
click at [710, 264] on button "1 . brennen" at bounding box center [597, 260] width 293 height 69
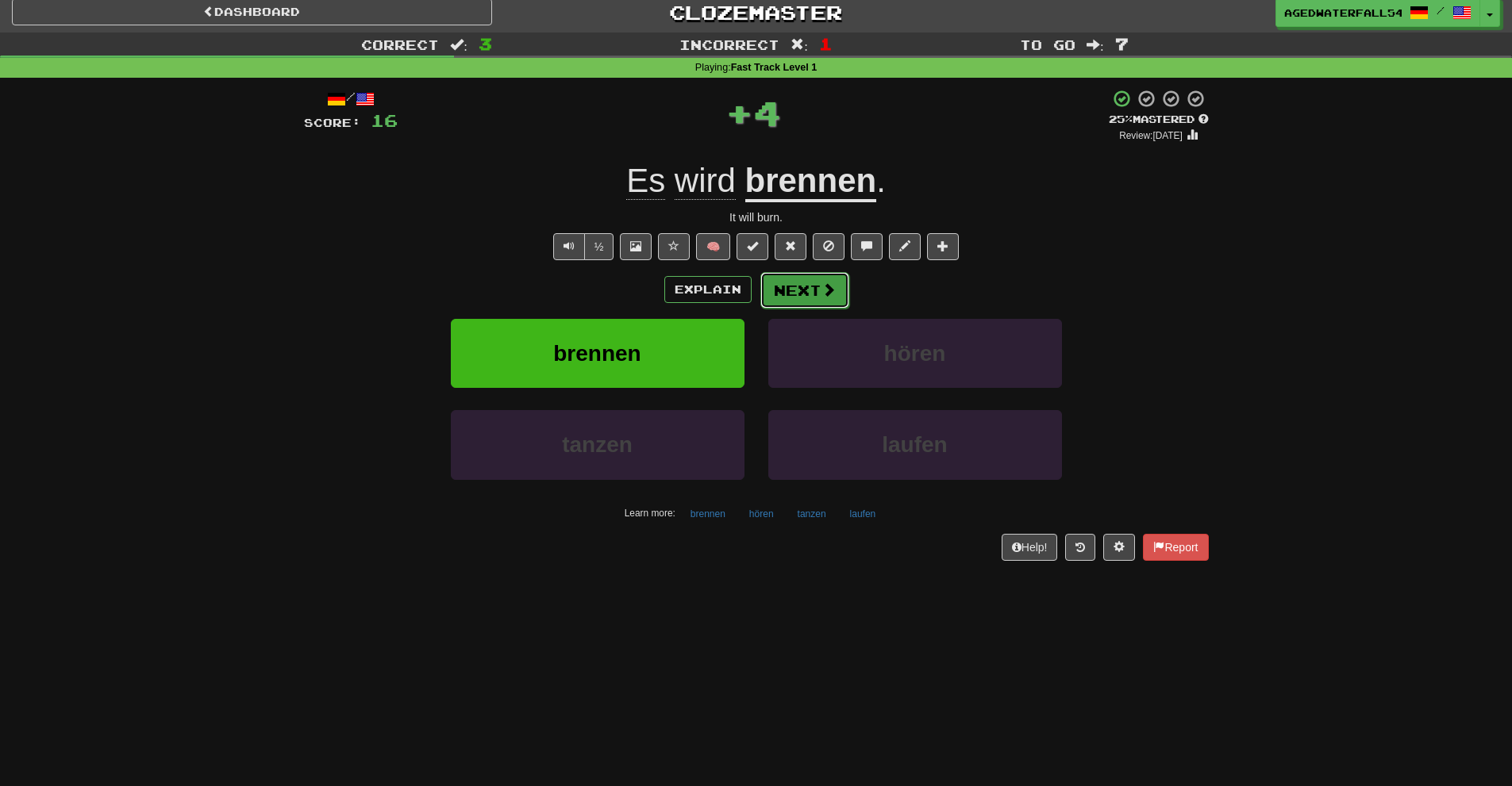
click at [776, 285] on button "Next" at bounding box center [805, 290] width 89 height 37
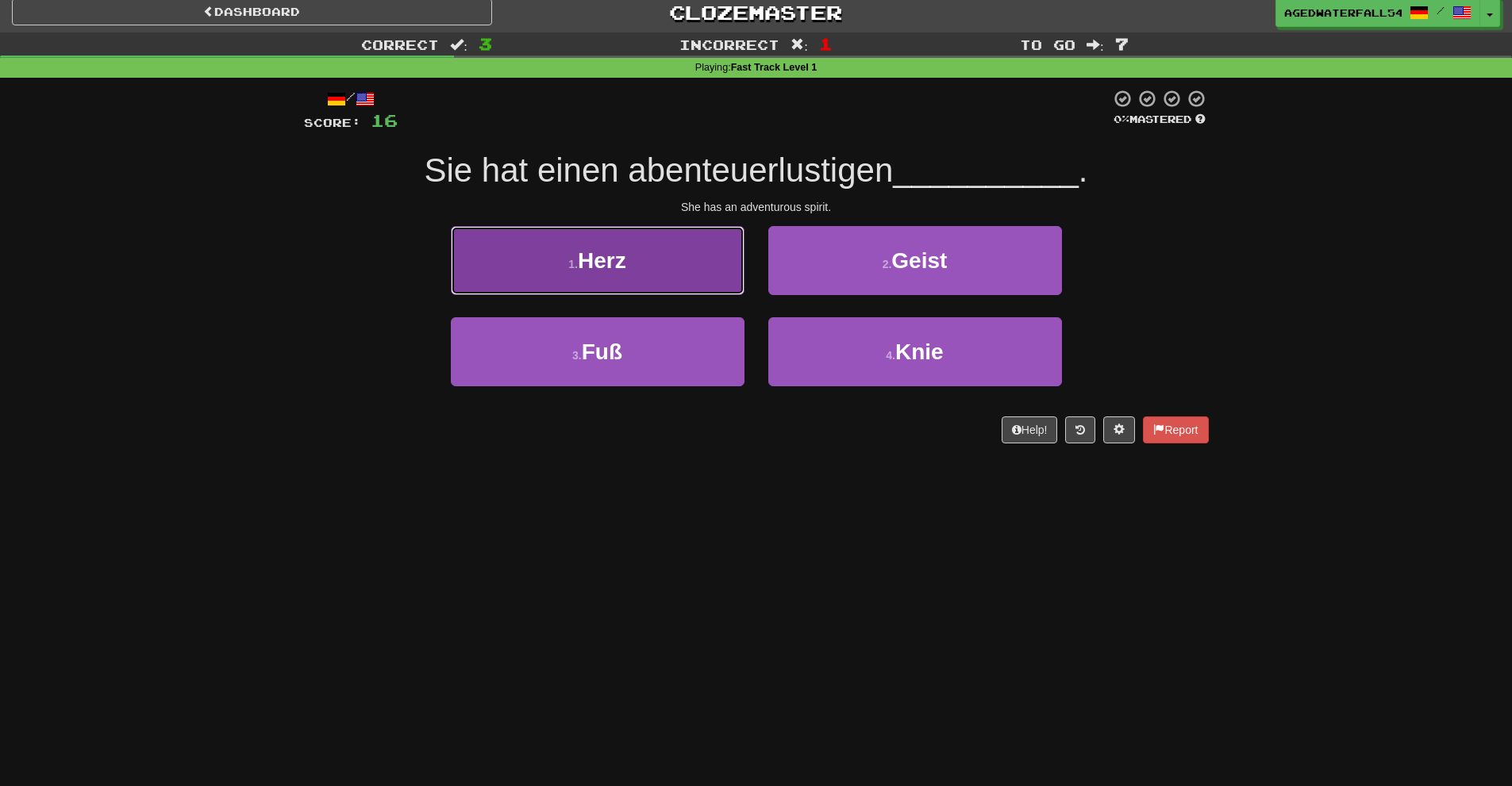
click at [737, 257] on button "1 . Herz" at bounding box center [597, 260] width 293 height 69
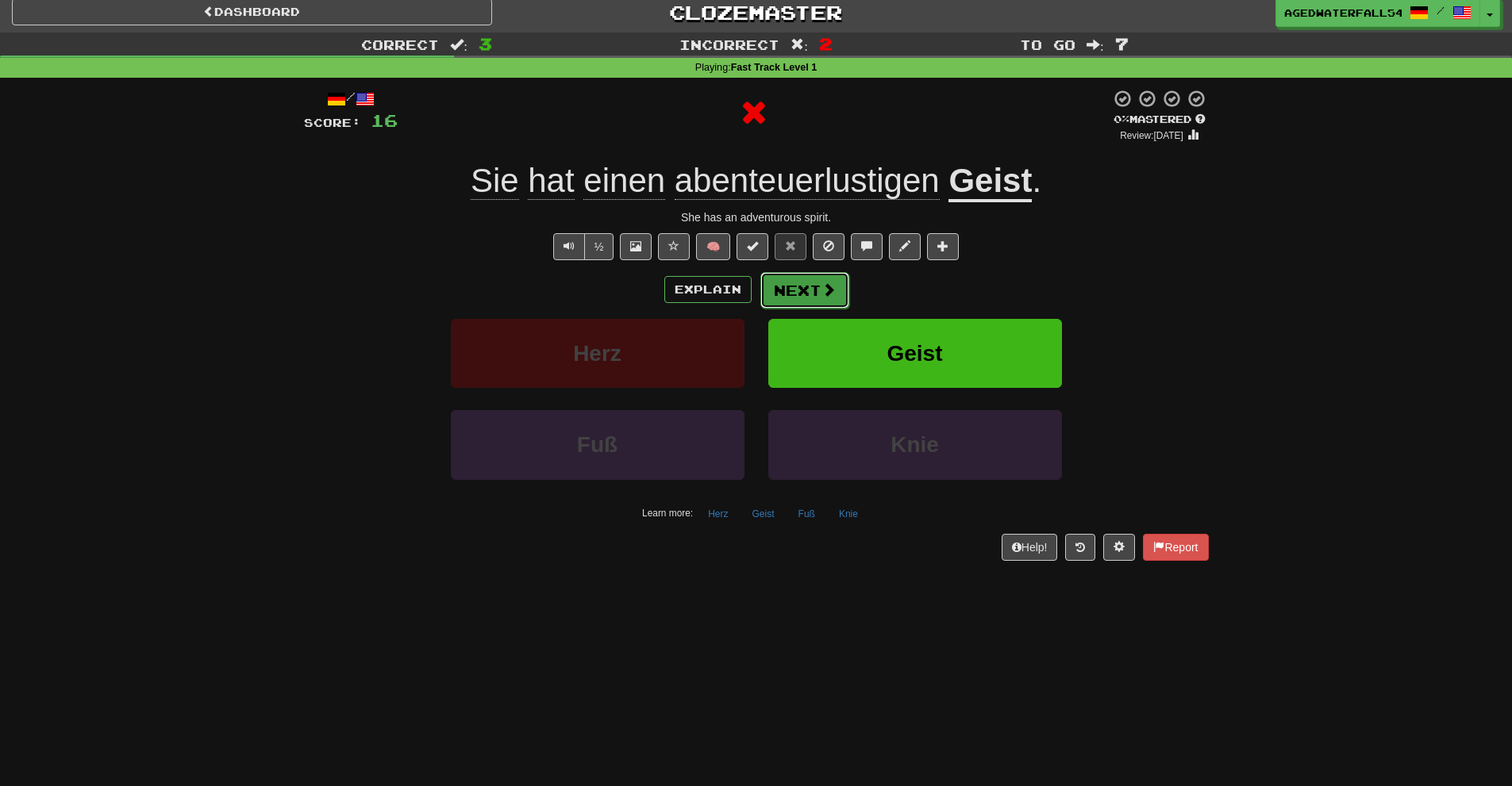
click at [822, 285] on span at bounding box center [829, 289] width 14 height 14
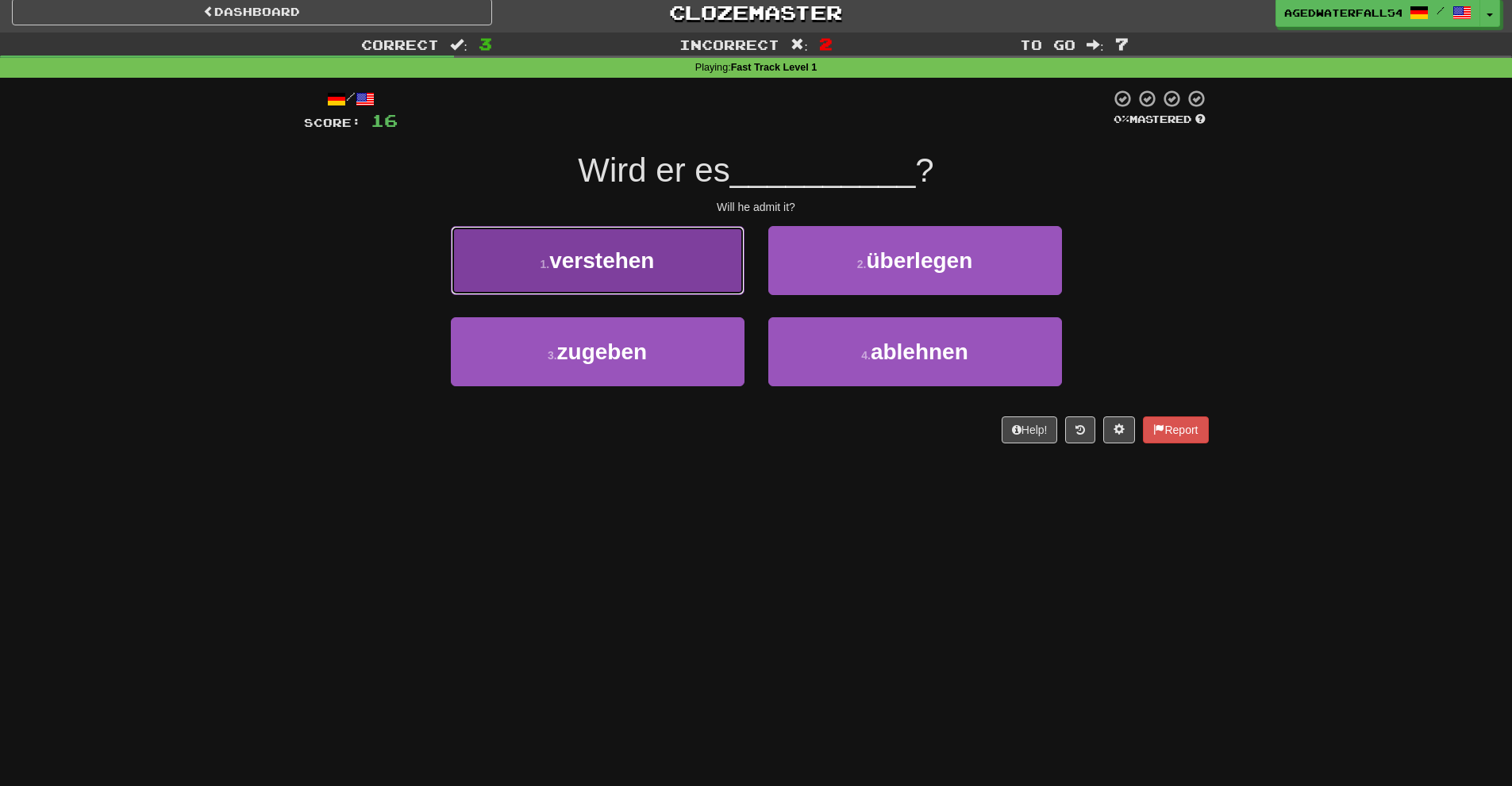
click at [703, 247] on button "1 . verstehen" at bounding box center [597, 260] width 293 height 69
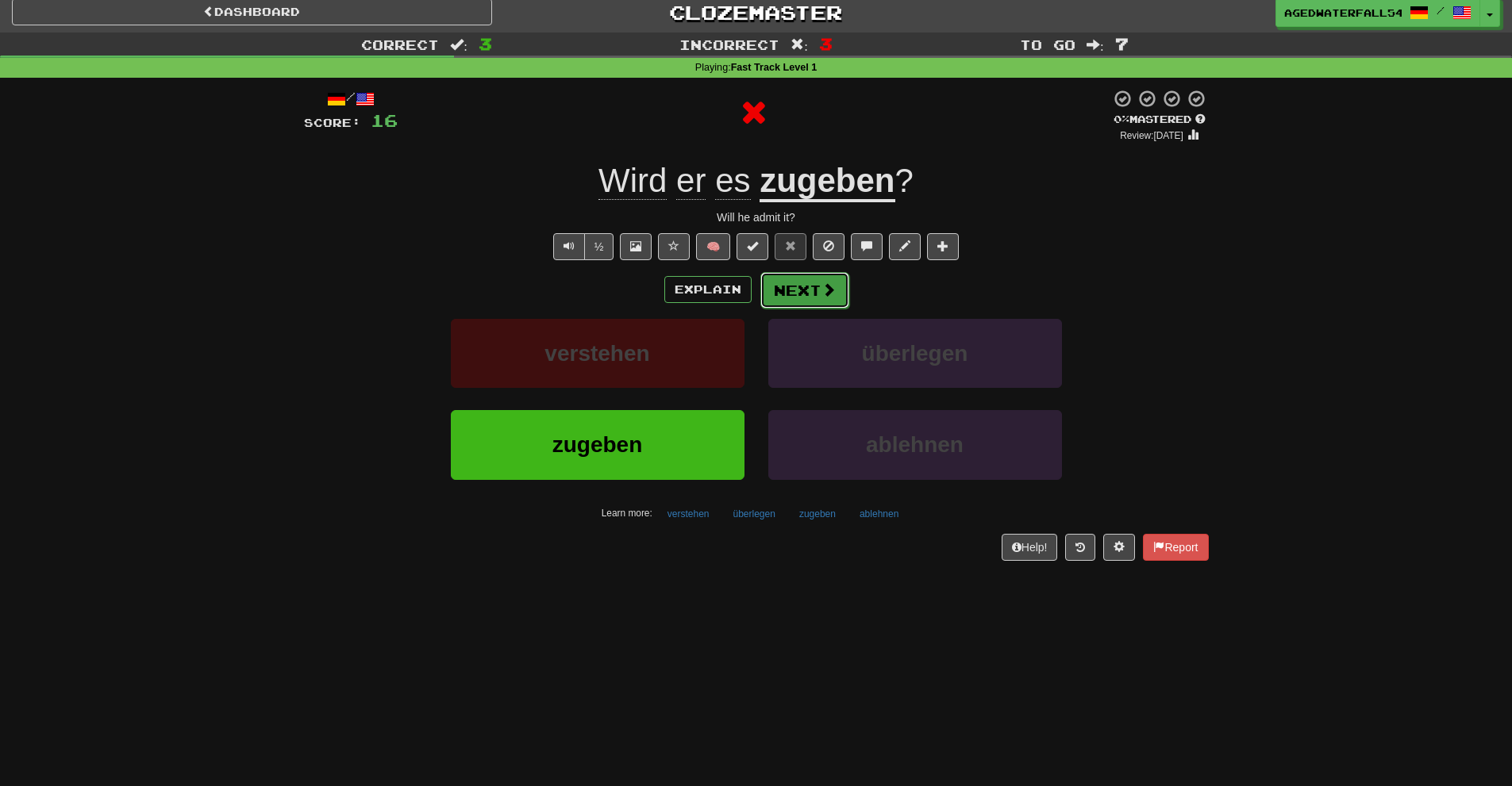
click at [765, 276] on button "Next" at bounding box center [805, 290] width 89 height 37
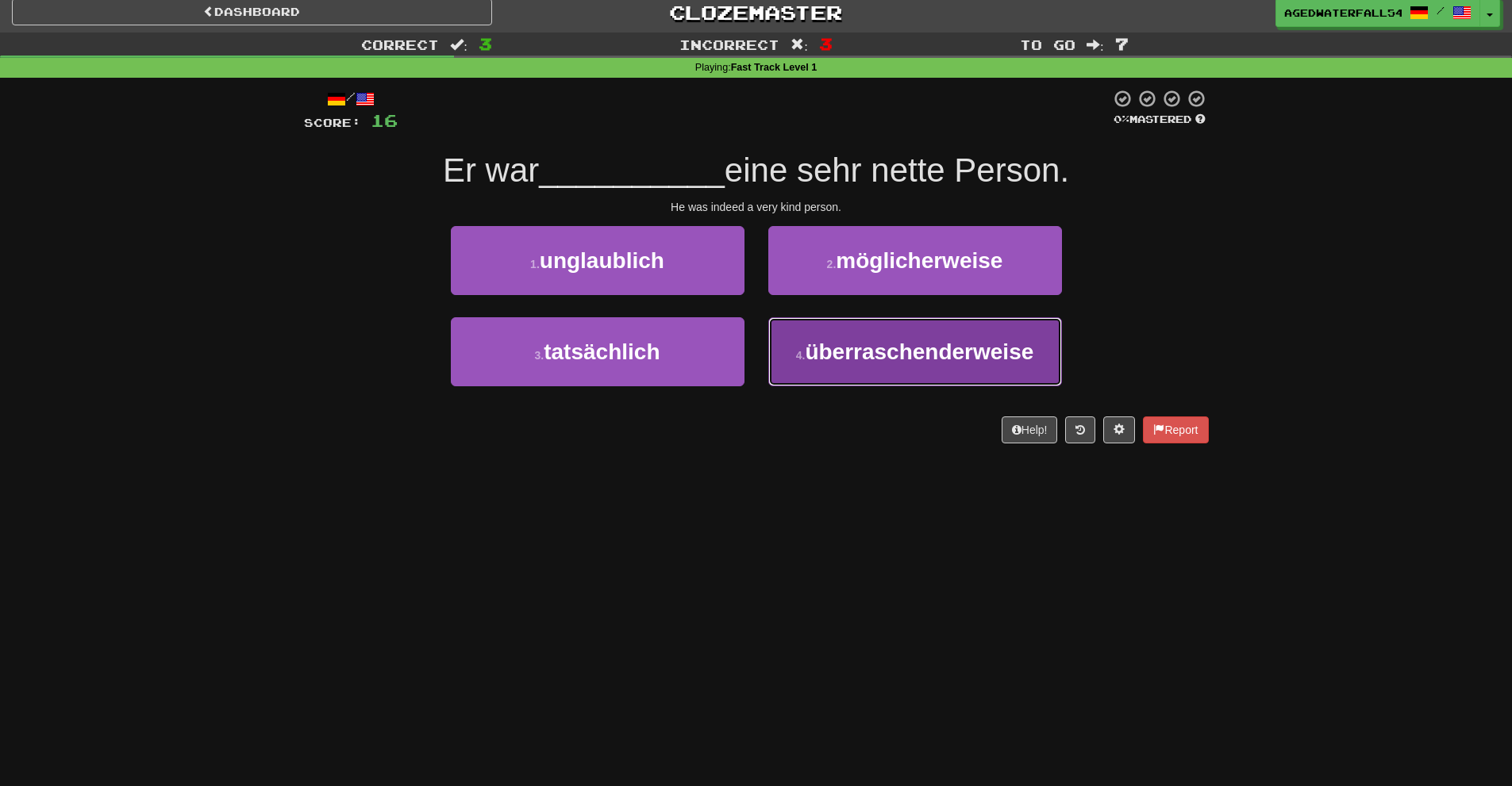
click at [827, 331] on button "4 . überraschenderweise" at bounding box center [915, 352] width 293 height 69
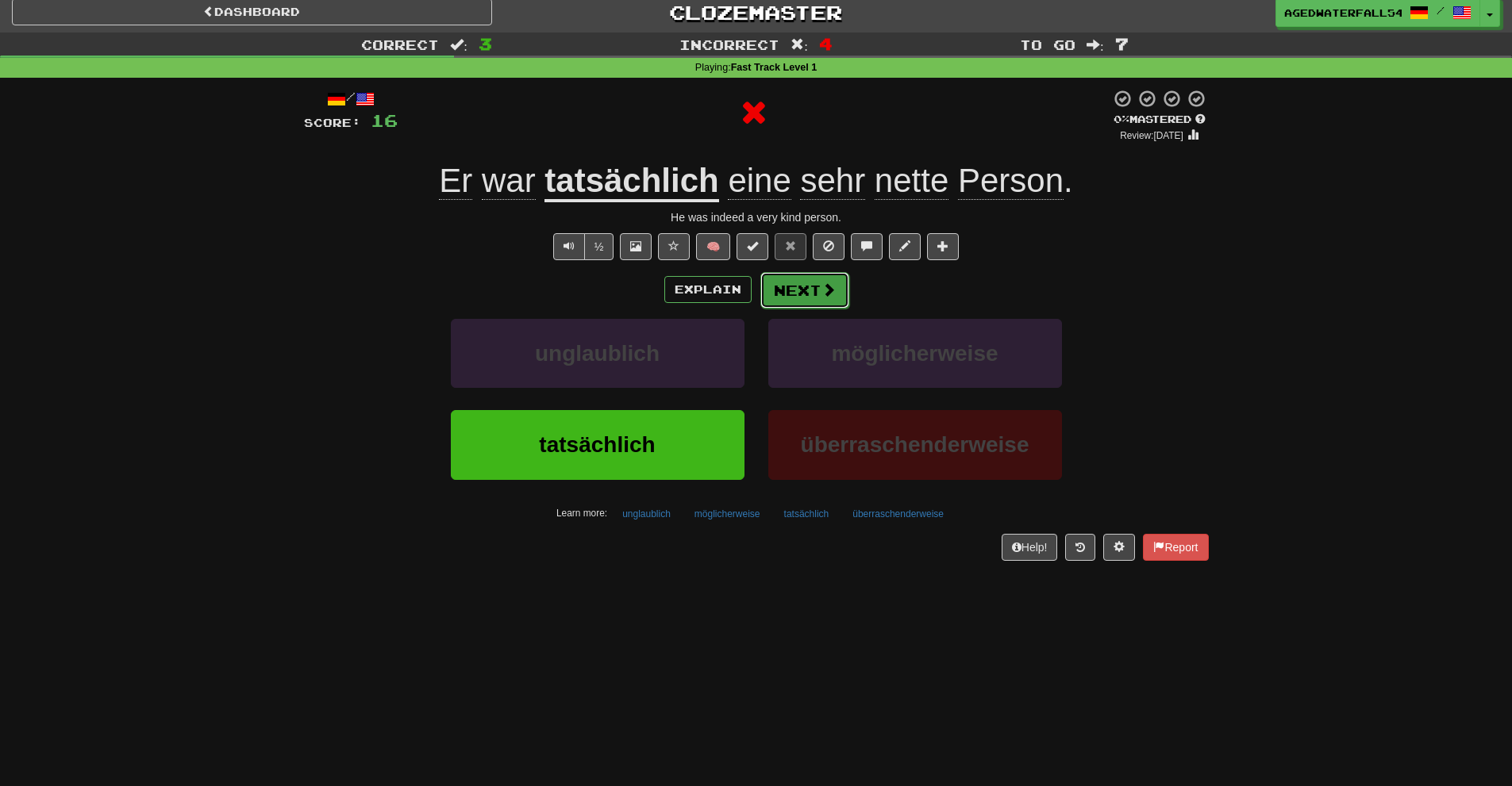
click at [787, 298] on button "Next" at bounding box center [805, 290] width 89 height 37
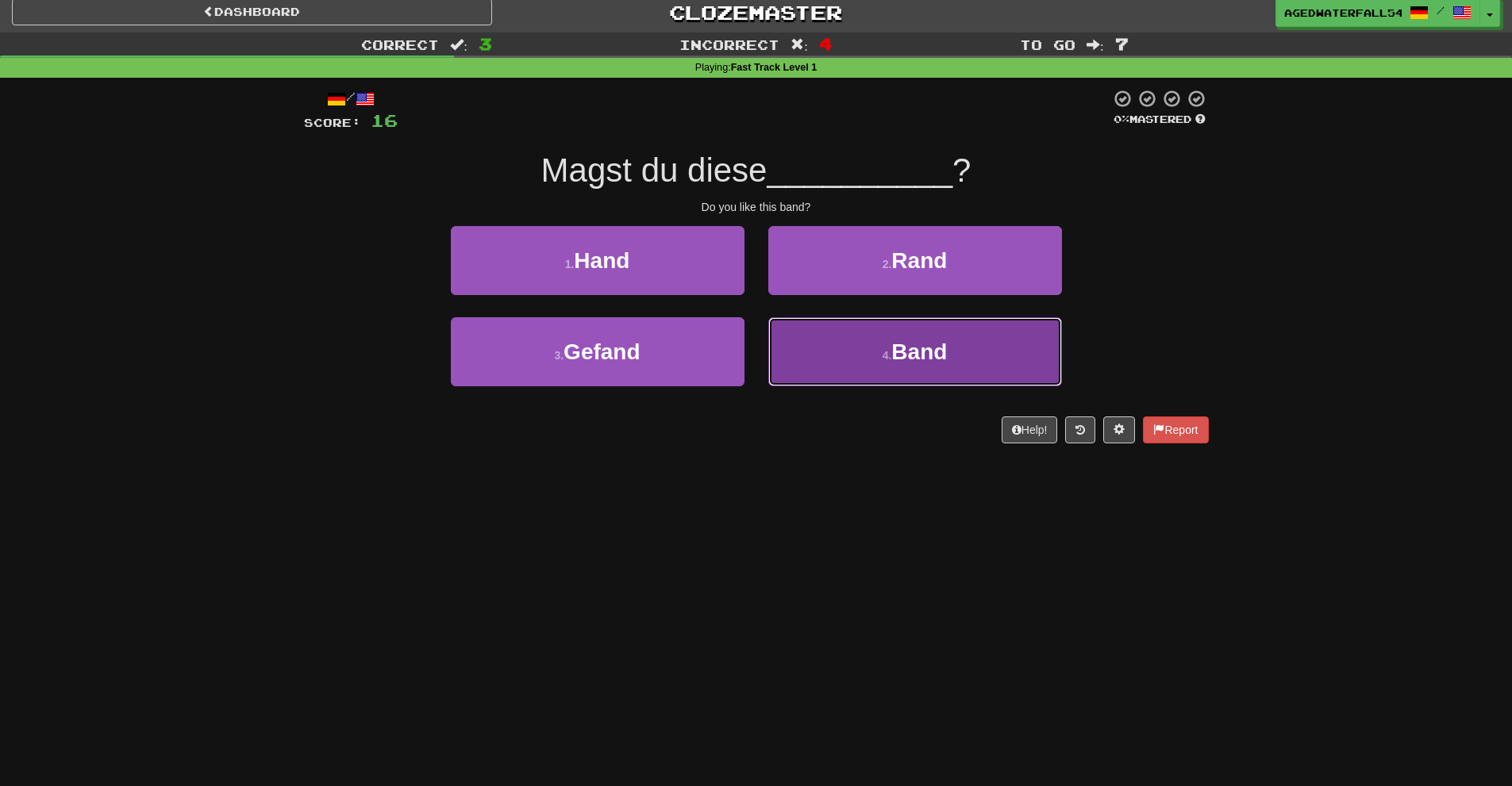
click at [854, 345] on button "4 . Band" at bounding box center [915, 352] width 293 height 69
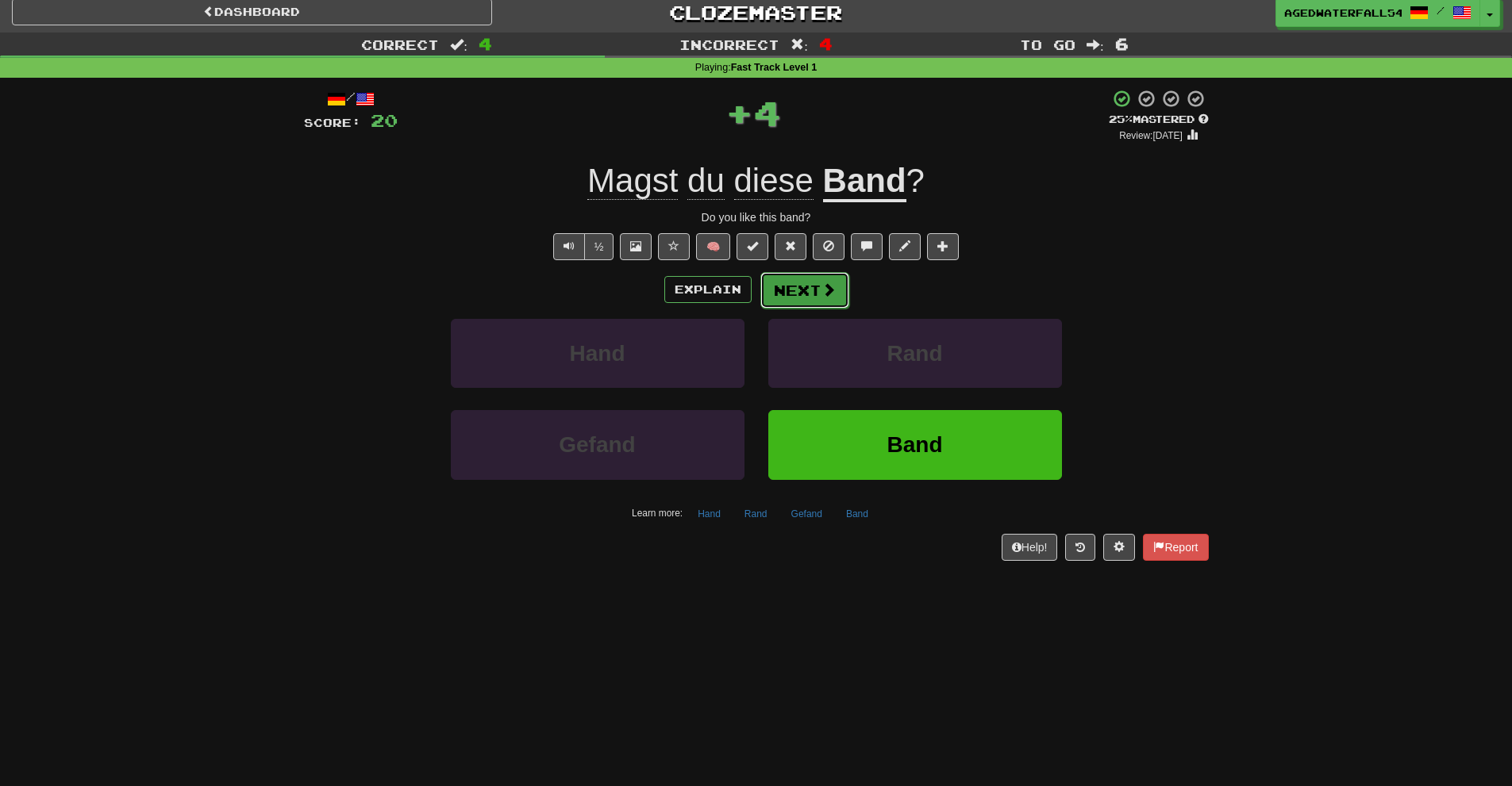
click at [802, 291] on button "Next" at bounding box center [805, 290] width 89 height 37
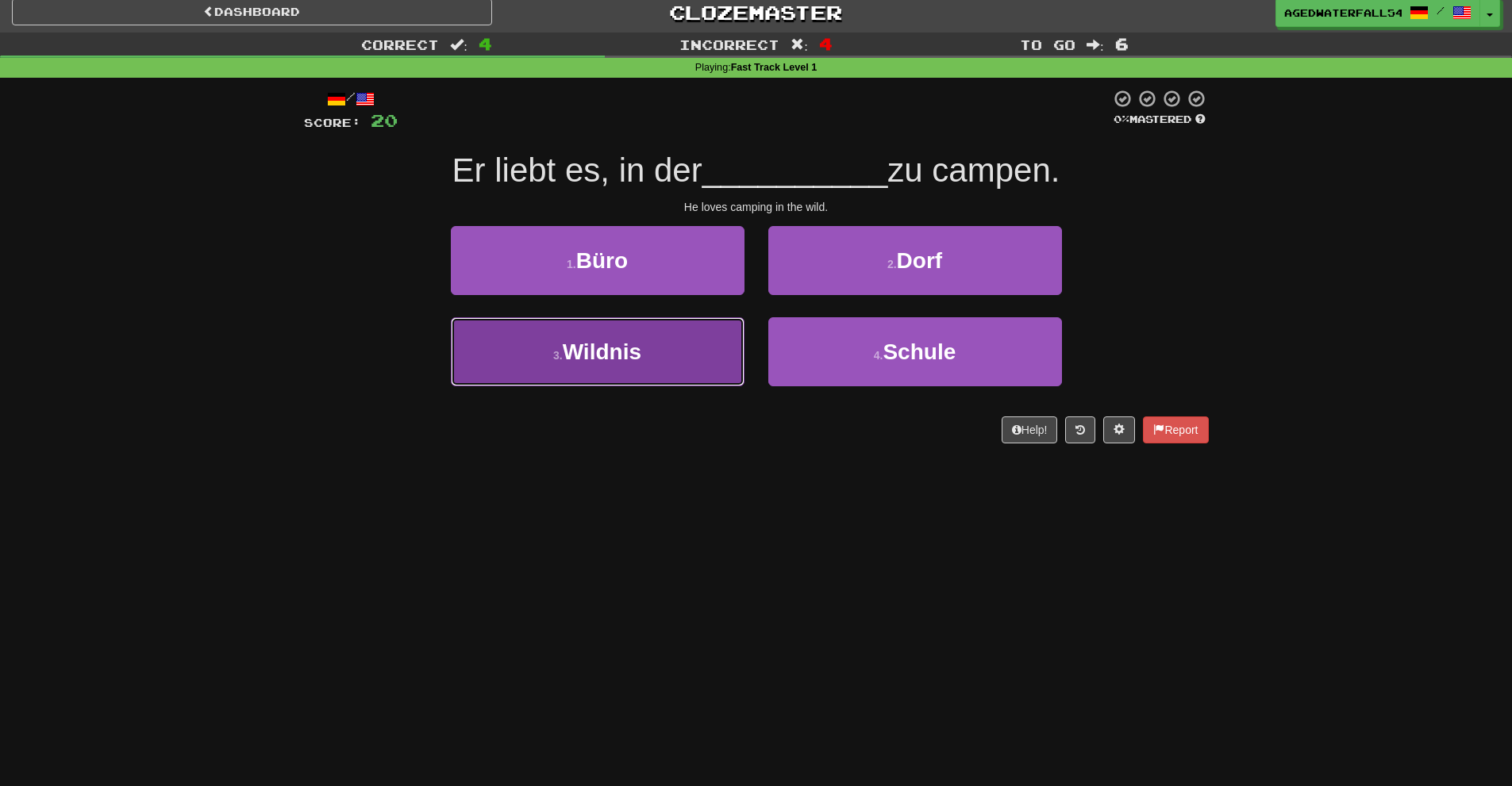
click at [701, 334] on button "3 . Wildnis" at bounding box center [597, 352] width 293 height 69
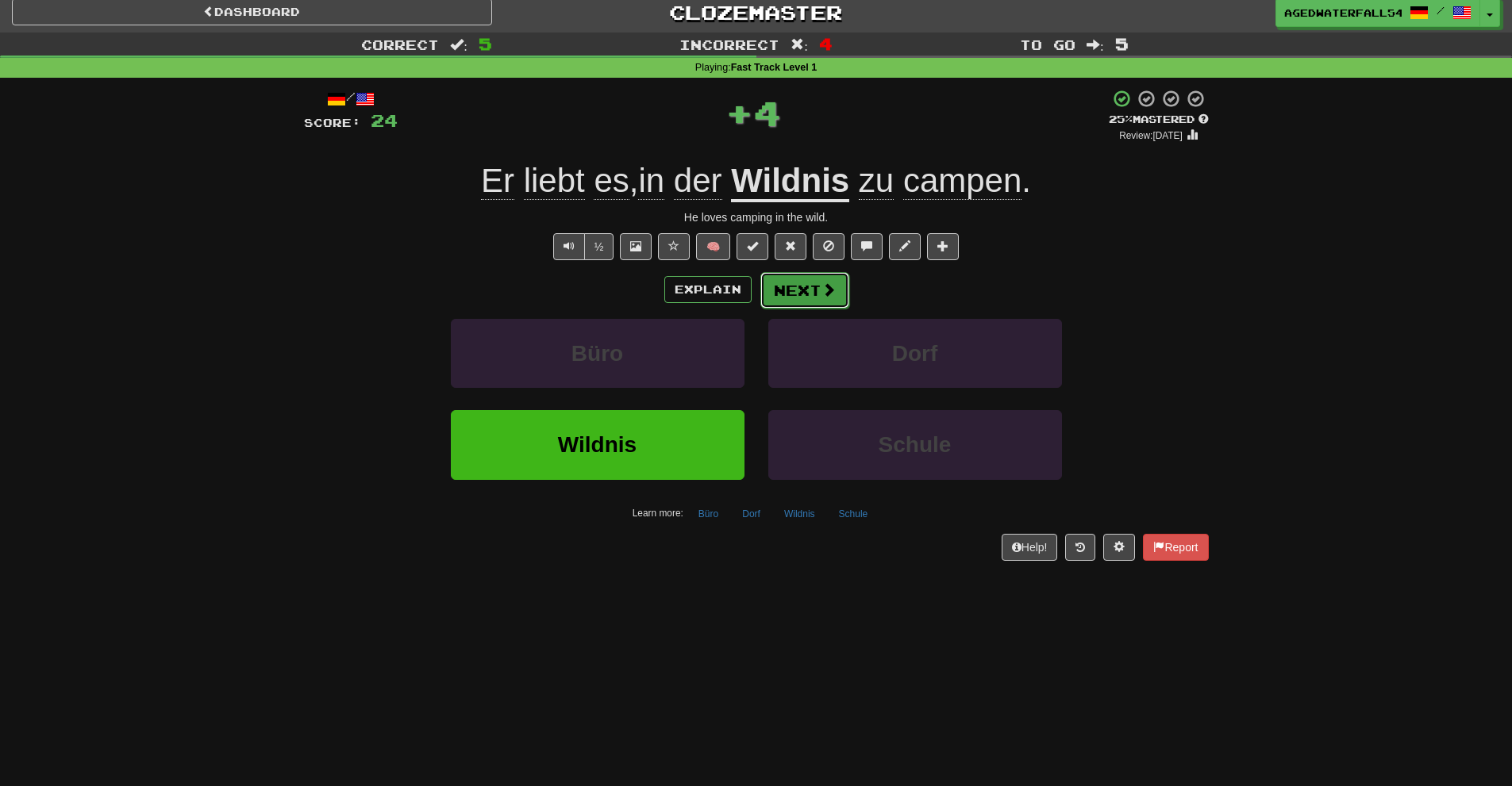
click at [782, 301] on button "Next" at bounding box center [805, 290] width 89 height 37
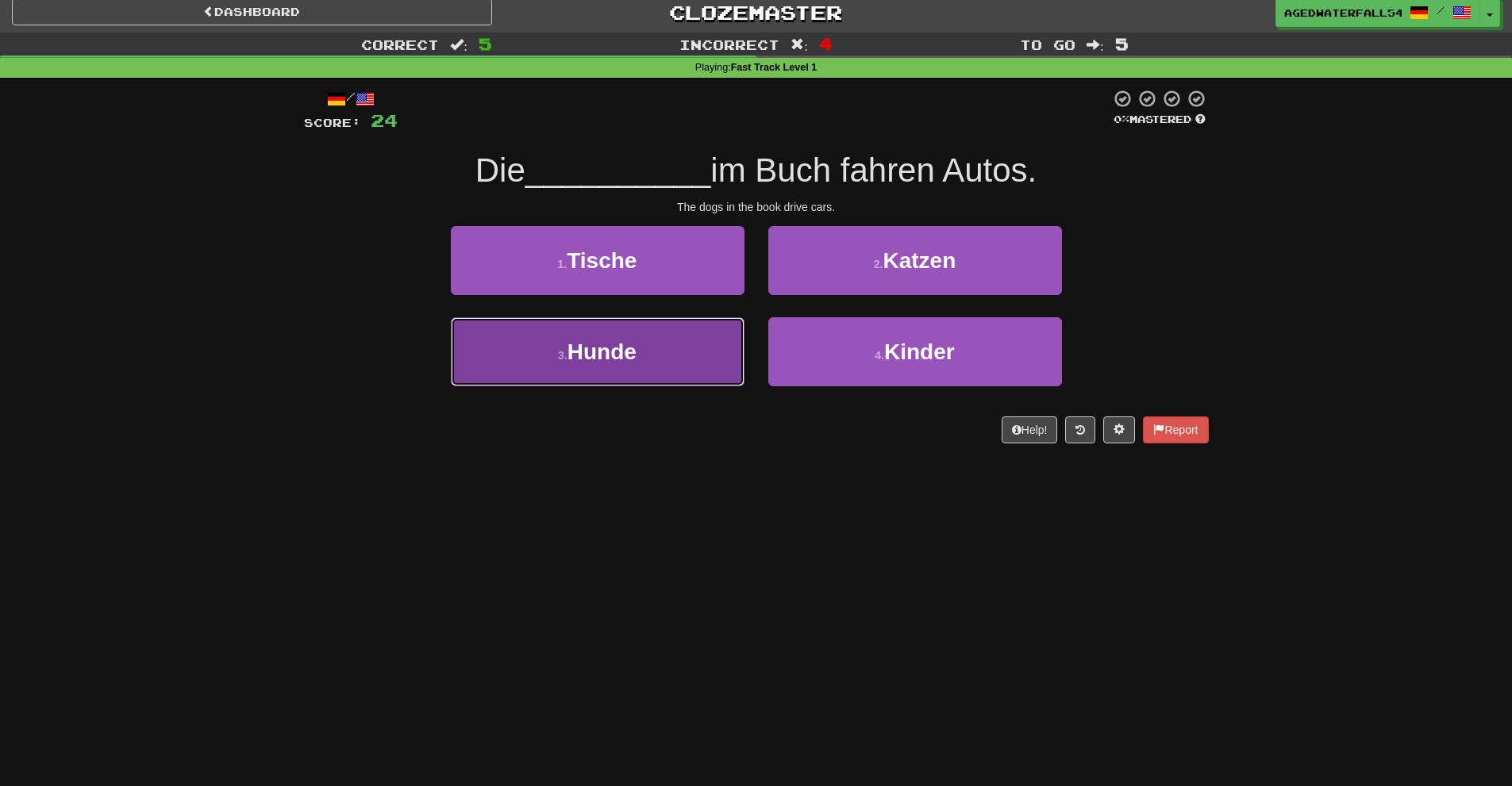
click at [725, 322] on button "3 . Hunde" at bounding box center [597, 352] width 293 height 69
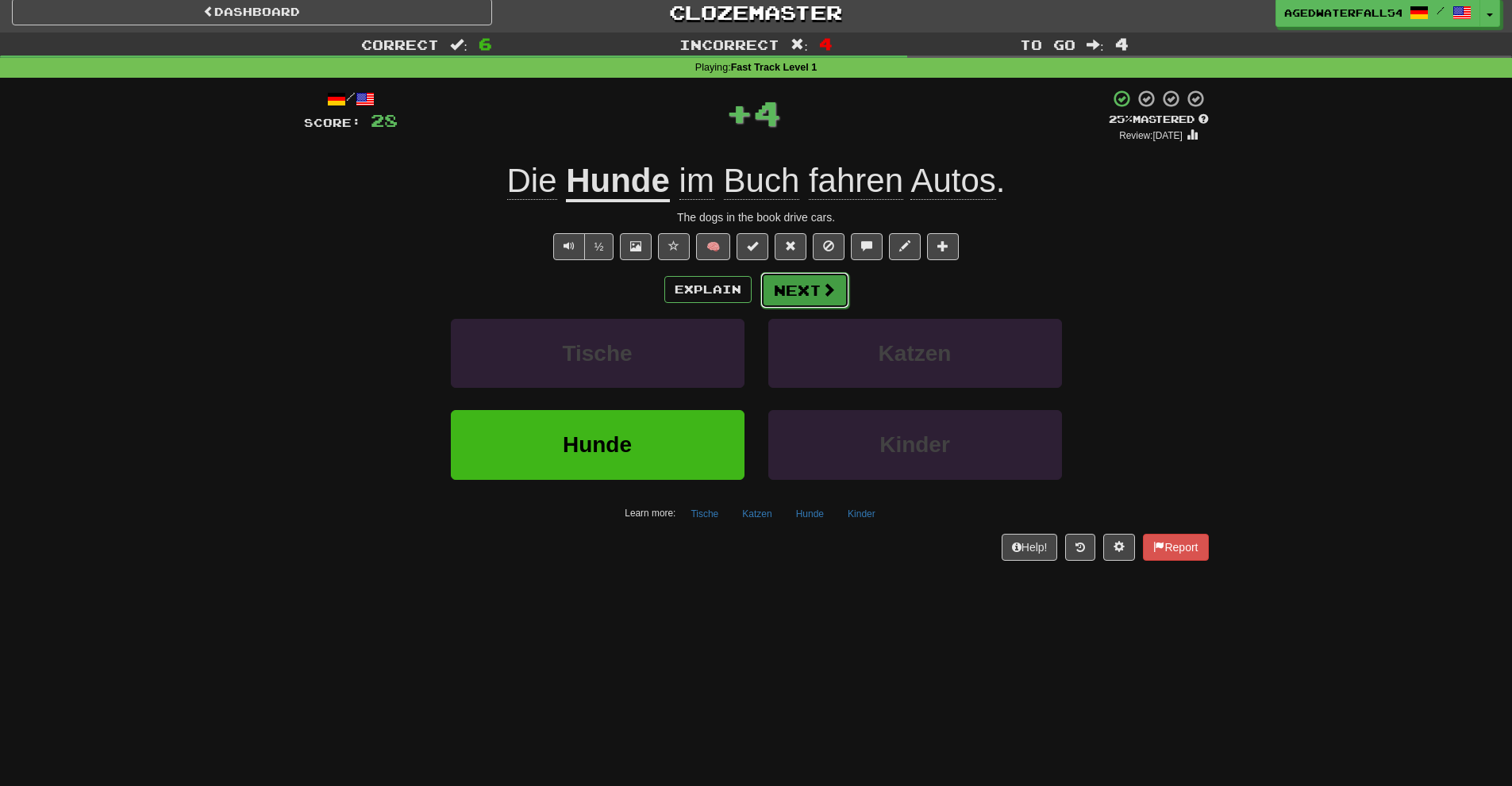
click at [774, 289] on button "Next" at bounding box center [805, 290] width 89 height 37
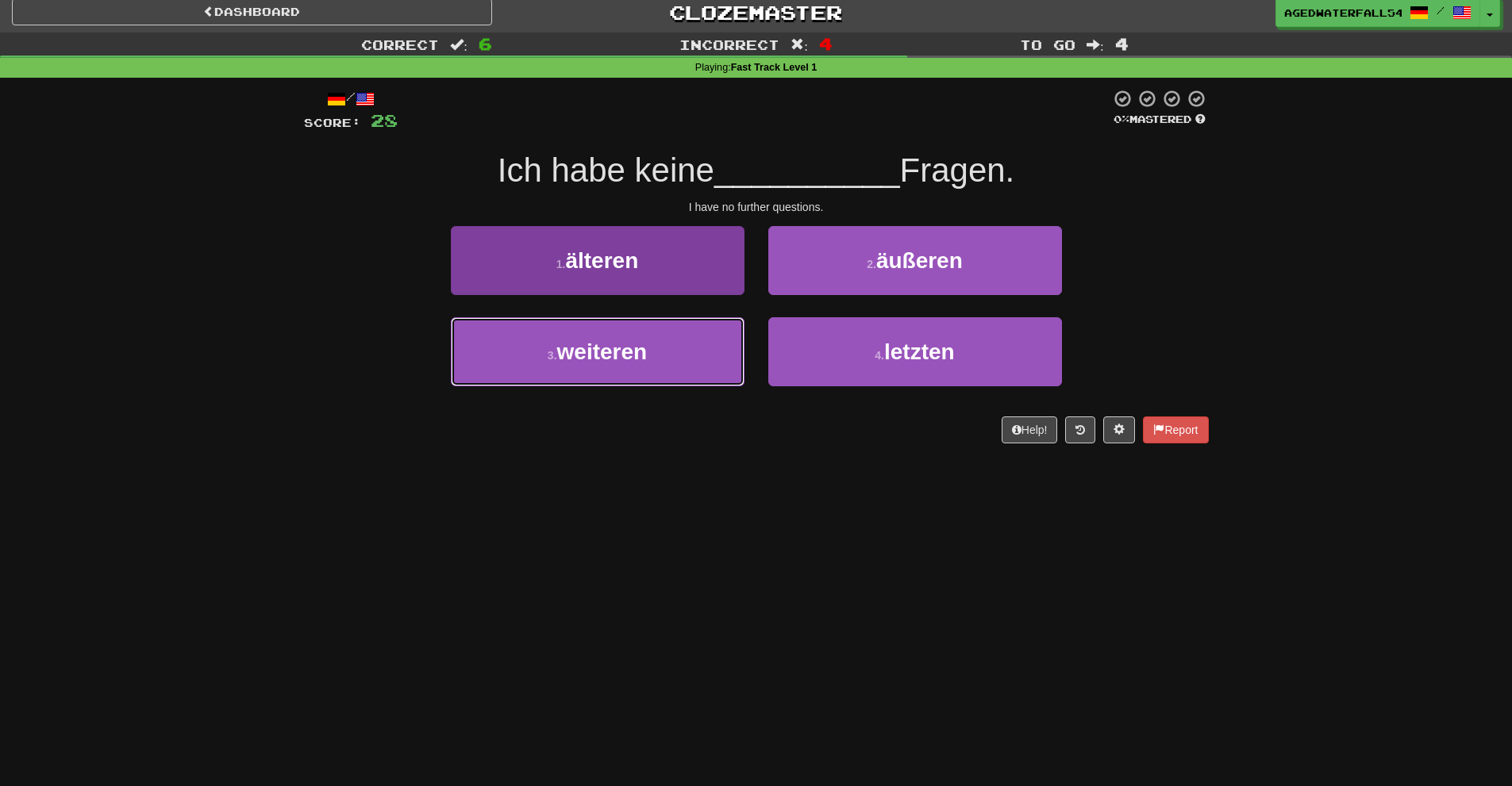
click at [683, 330] on button "3 . weiteren" at bounding box center [597, 352] width 293 height 69
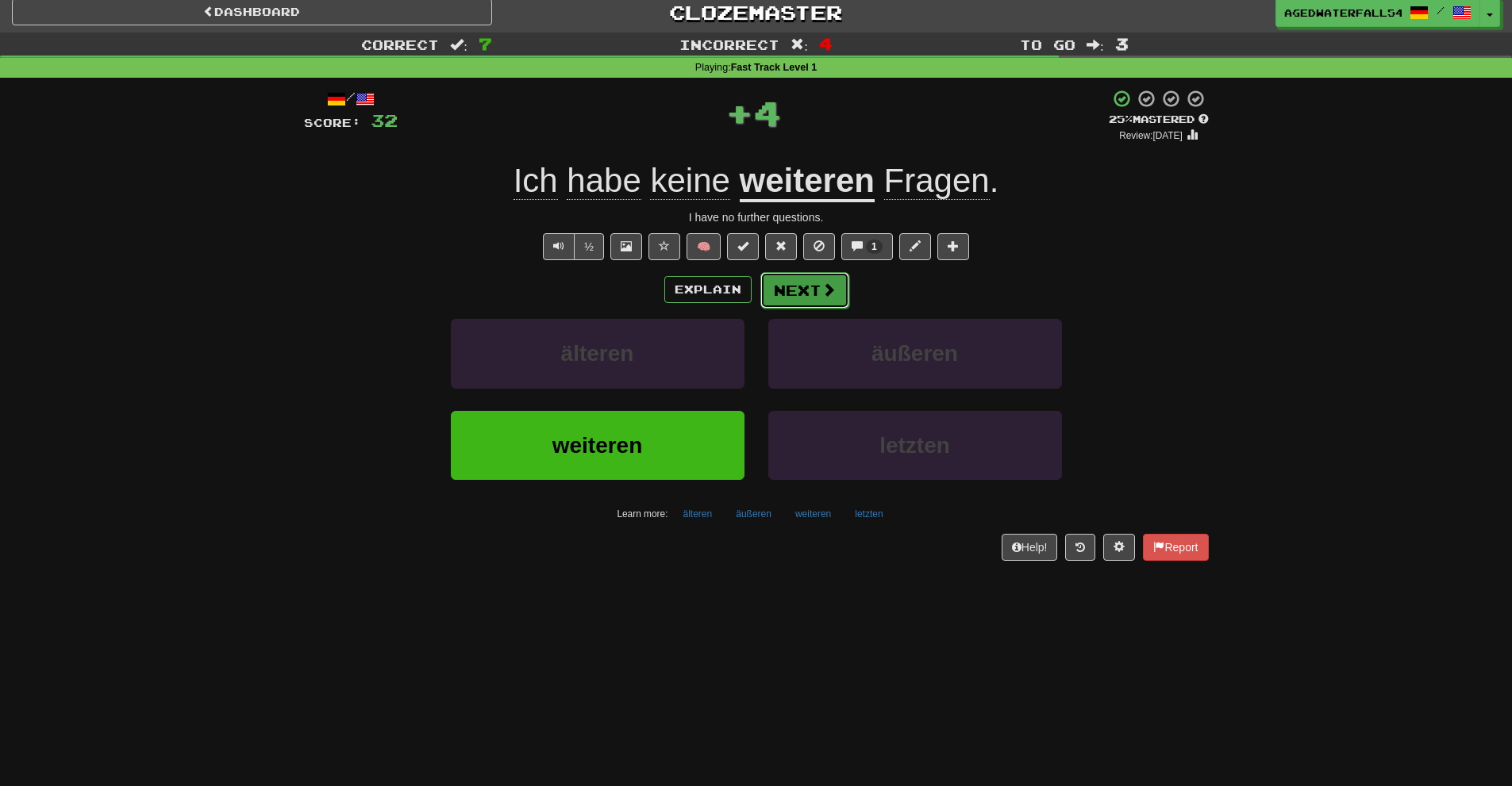
click at [779, 288] on button "Next" at bounding box center [805, 290] width 89 height 37
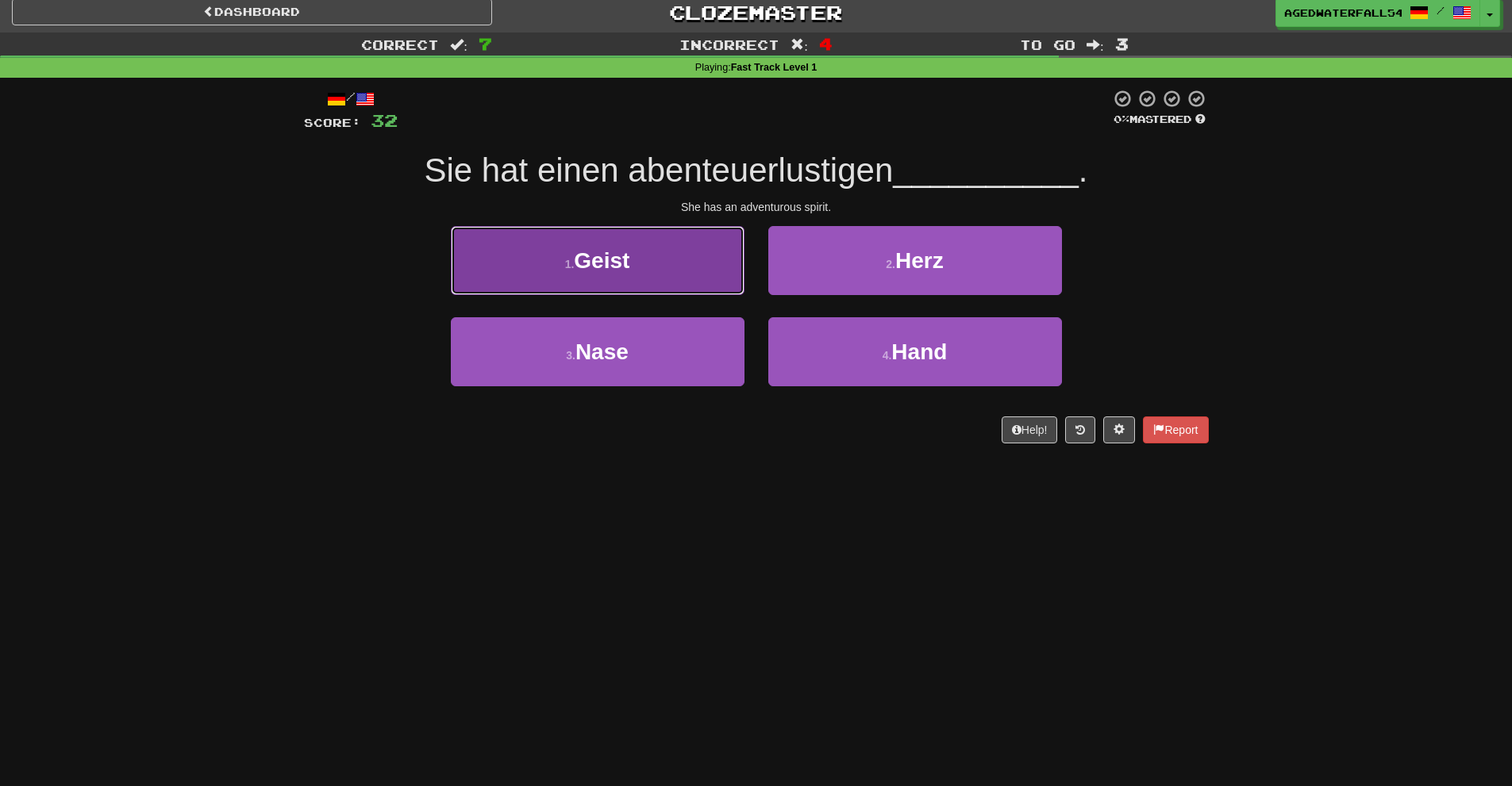
click at [728, 284] on button "1 . Geist" at bounding box center [597, 260] width 293 height 69
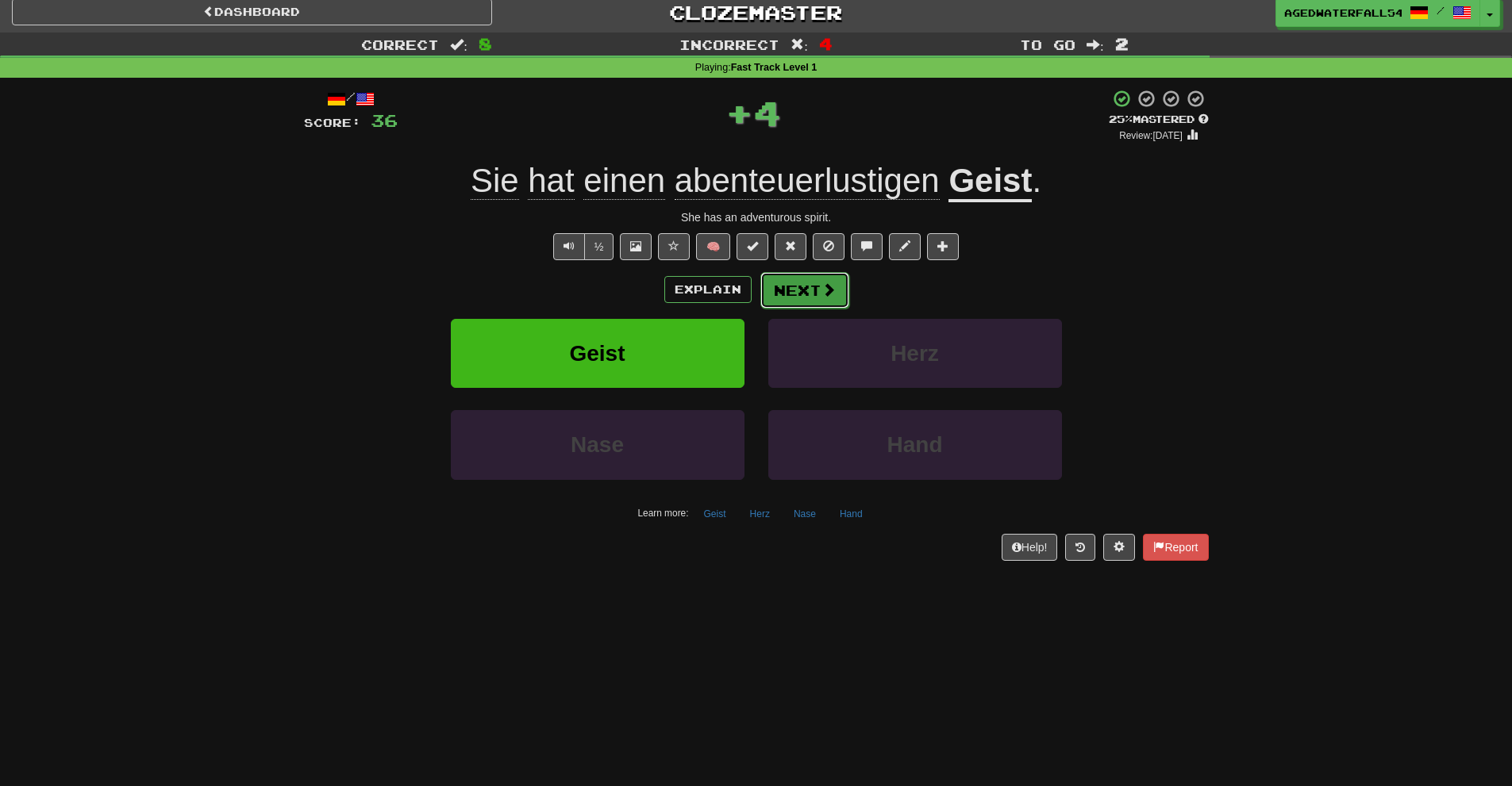
click at [784, 288] on button "Next" at bounding box center [805, 290] width 89 height 37
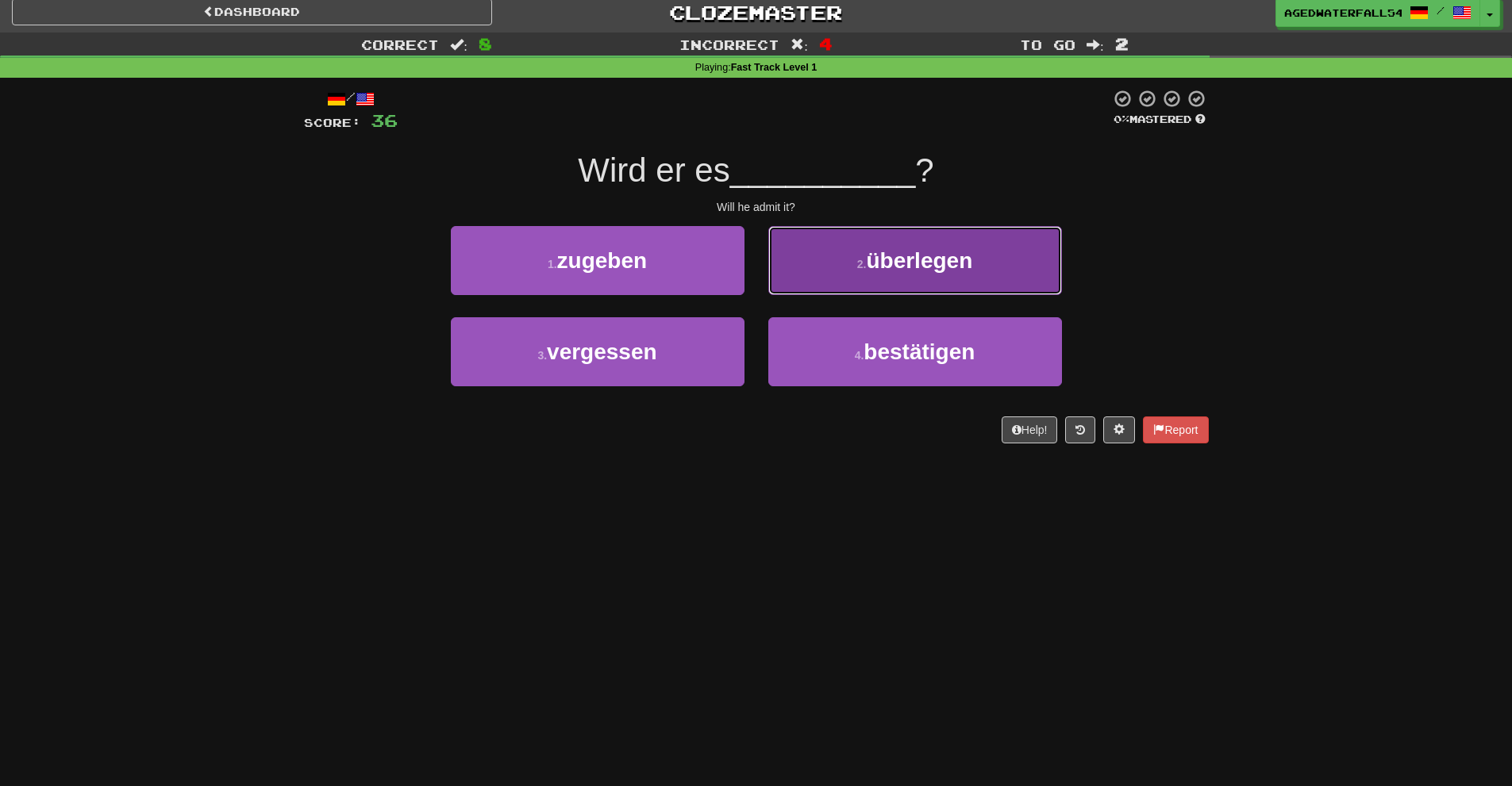
click at [782, 276] on button "2 . überlegen" at bounding box center [915, 260] width 293 height 69
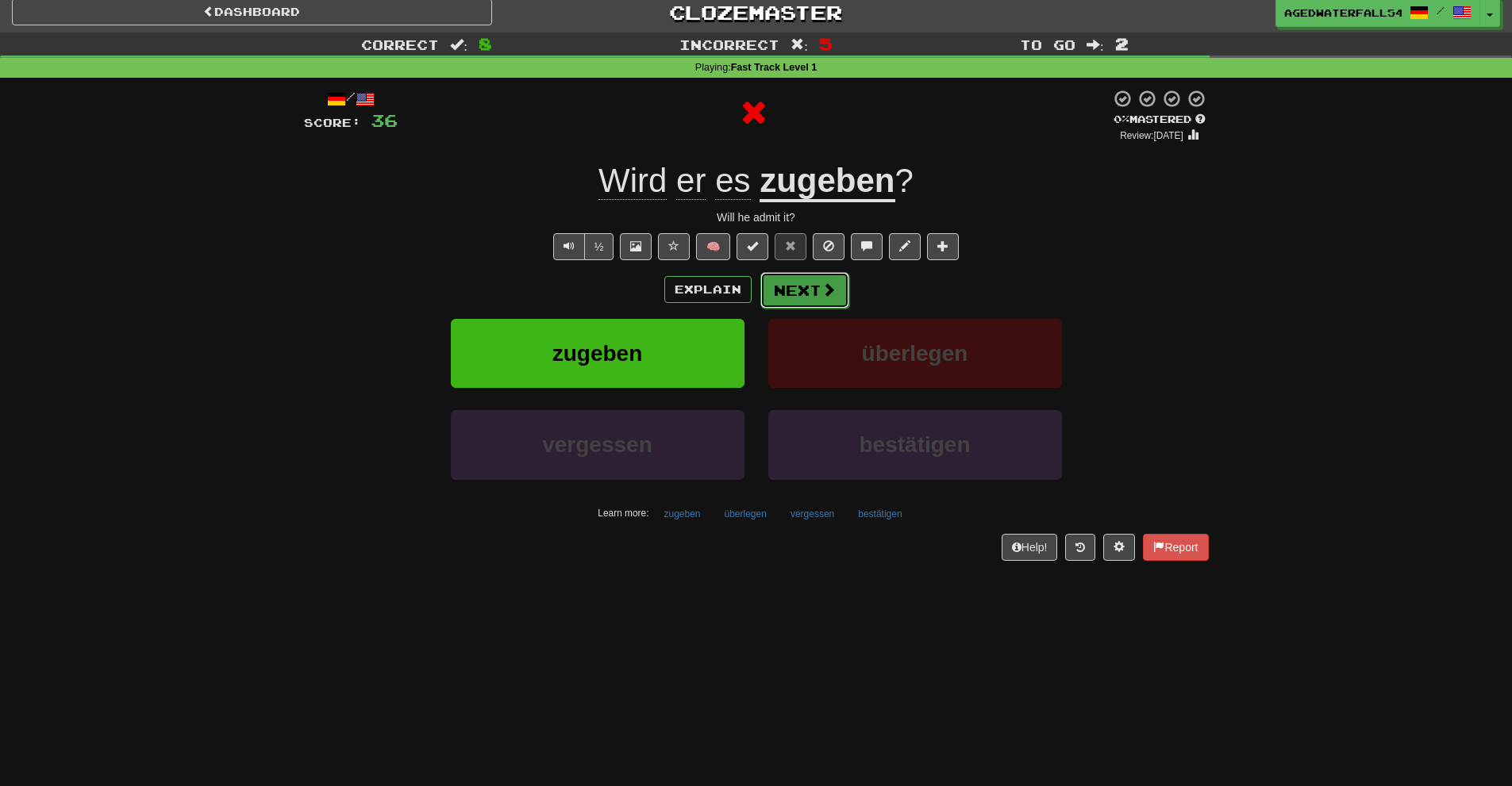
click at [775, 279] on button "Next" at bounding box center [805, 290] width 89 height 37
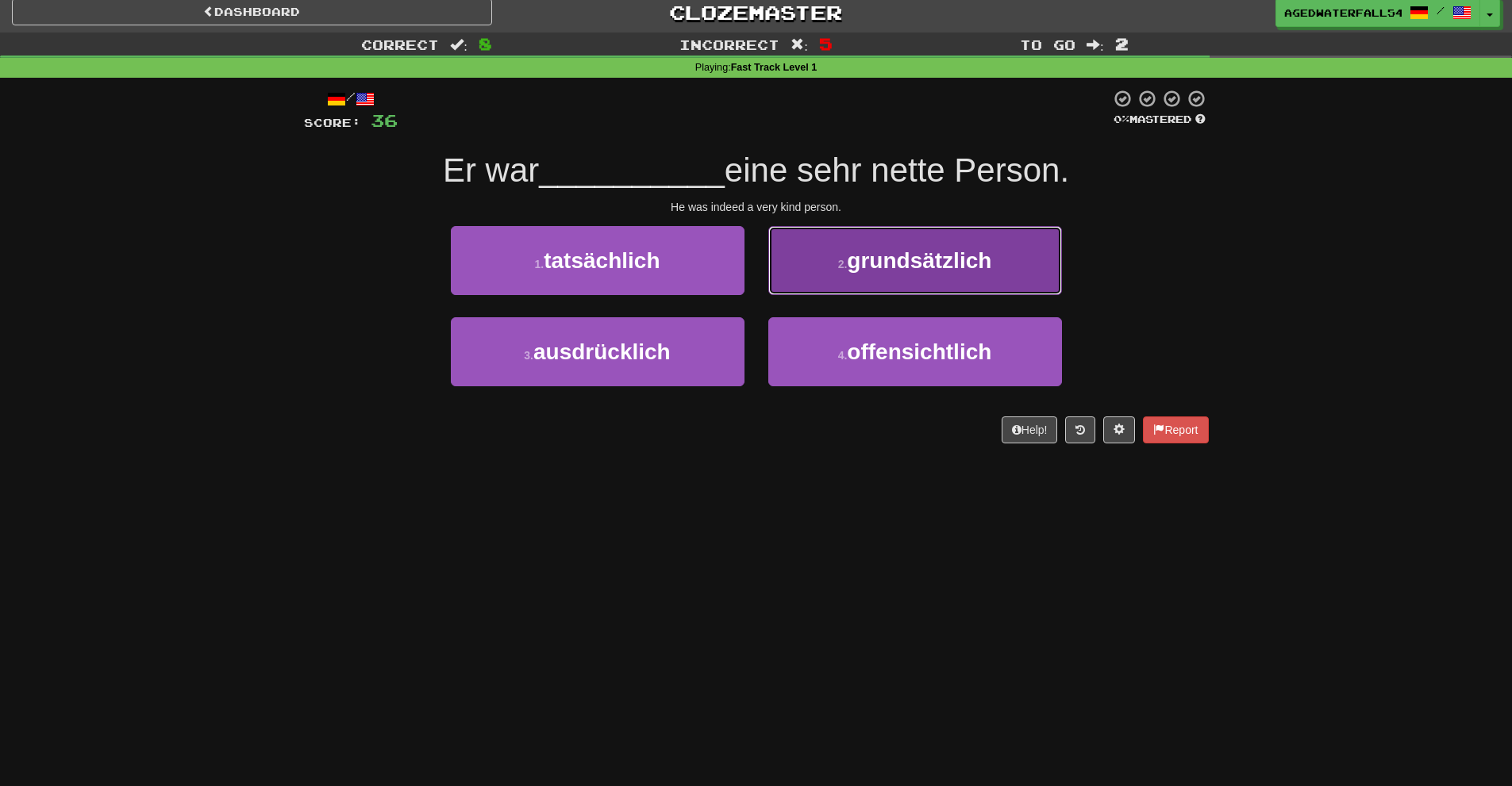
click at [840, 286] on button "2 . grundsätzlich" at bounding box center [915, 260] width 293 height 69
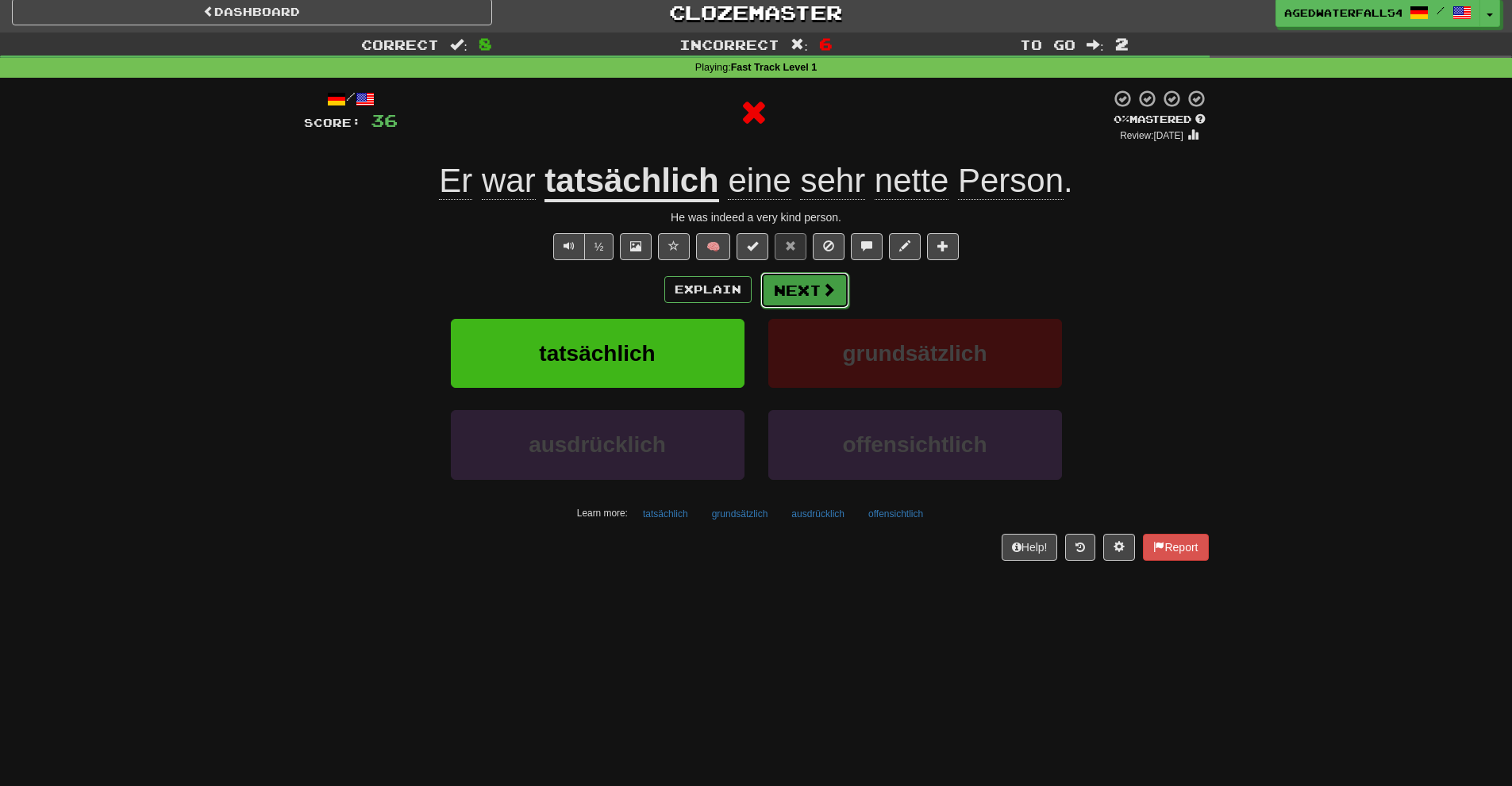
click at [813, 291] on button "Next" at bounding box center [805, 290] width 89 height 37
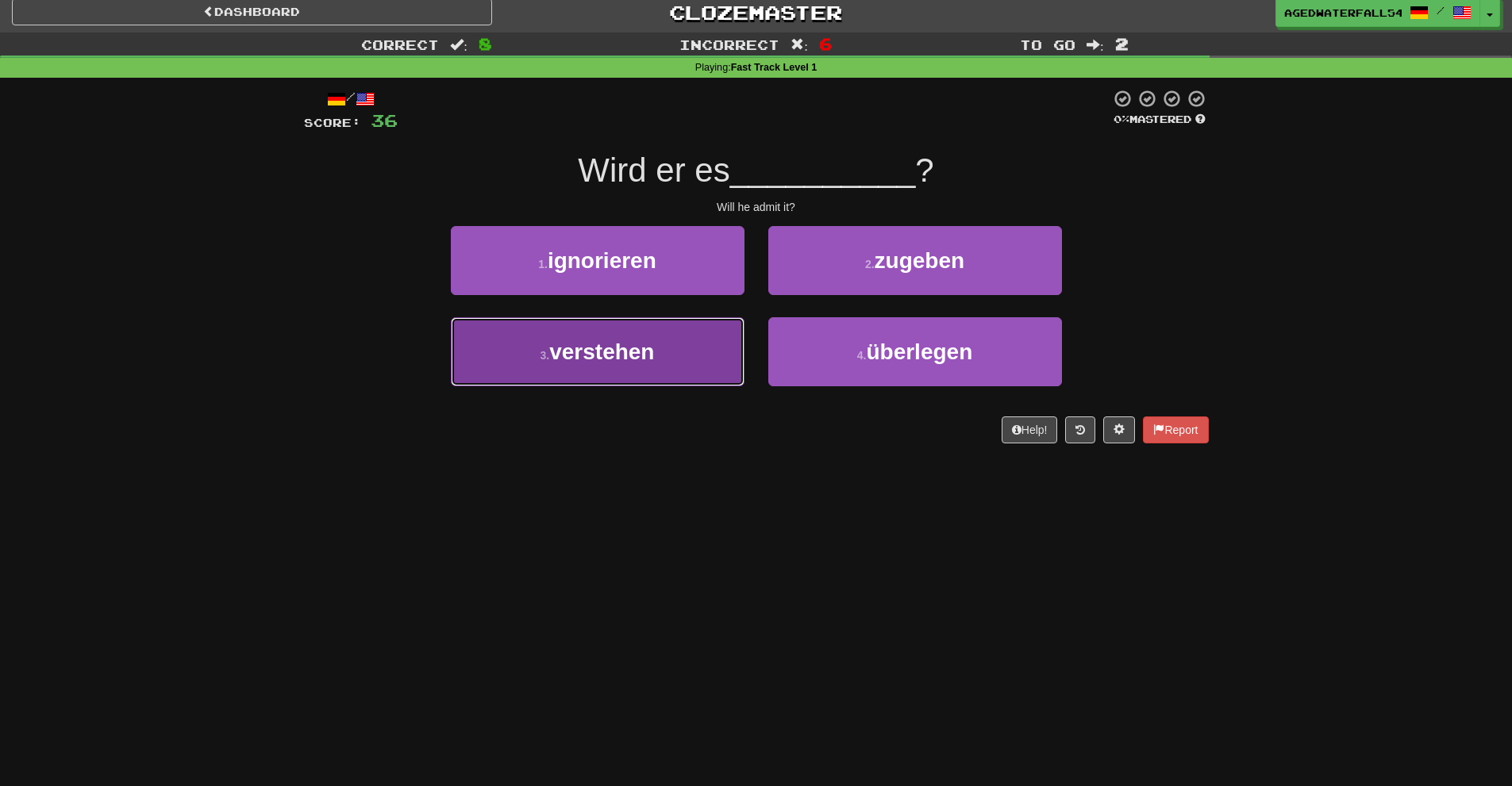
click at [690, 329] on button "3 . verstehen" at bounding box center [597, 352] width 293 height 69
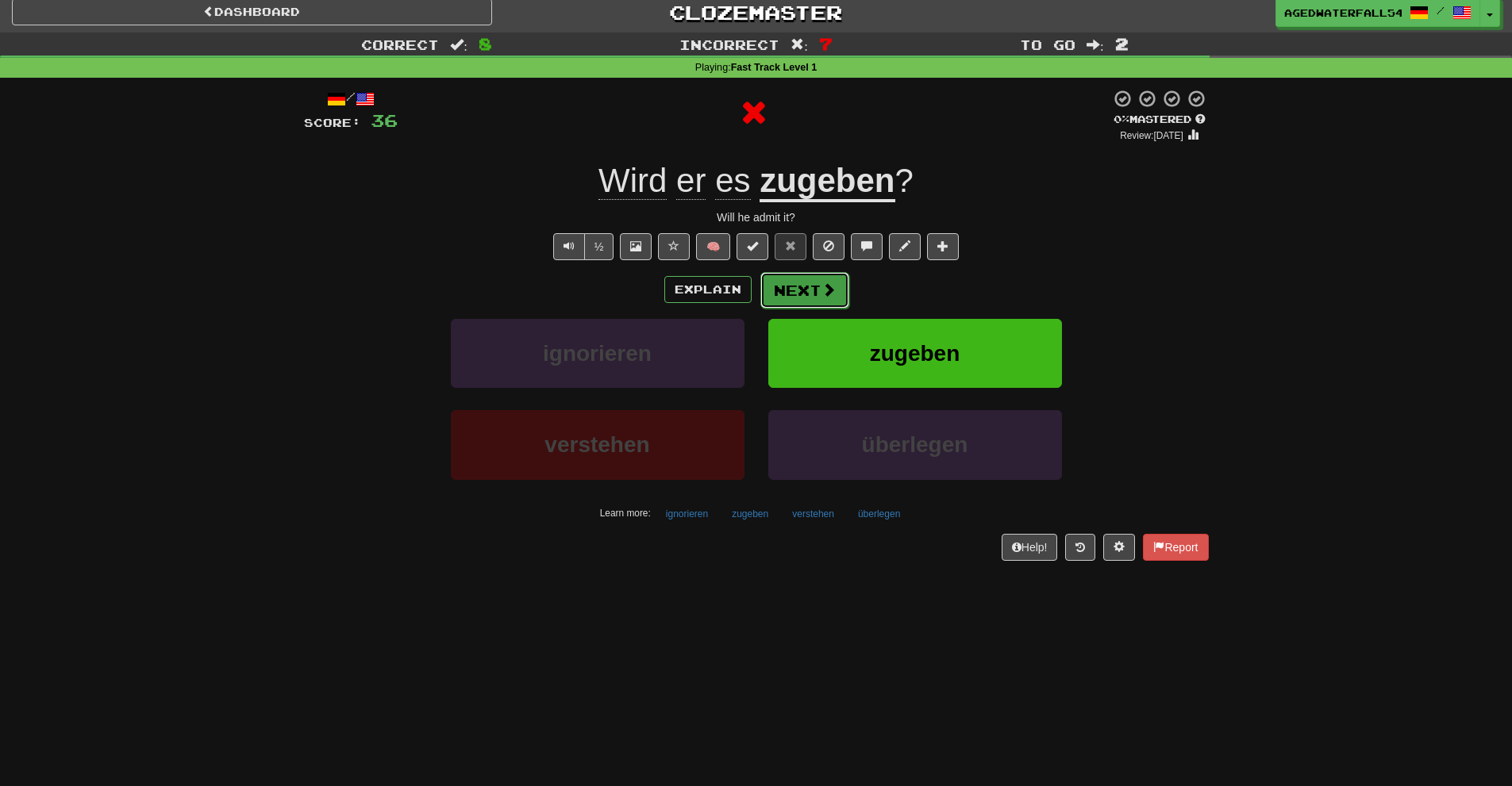
click at [782, 293] on button "Next" at bounding box center [805, 290] width 89 height 37
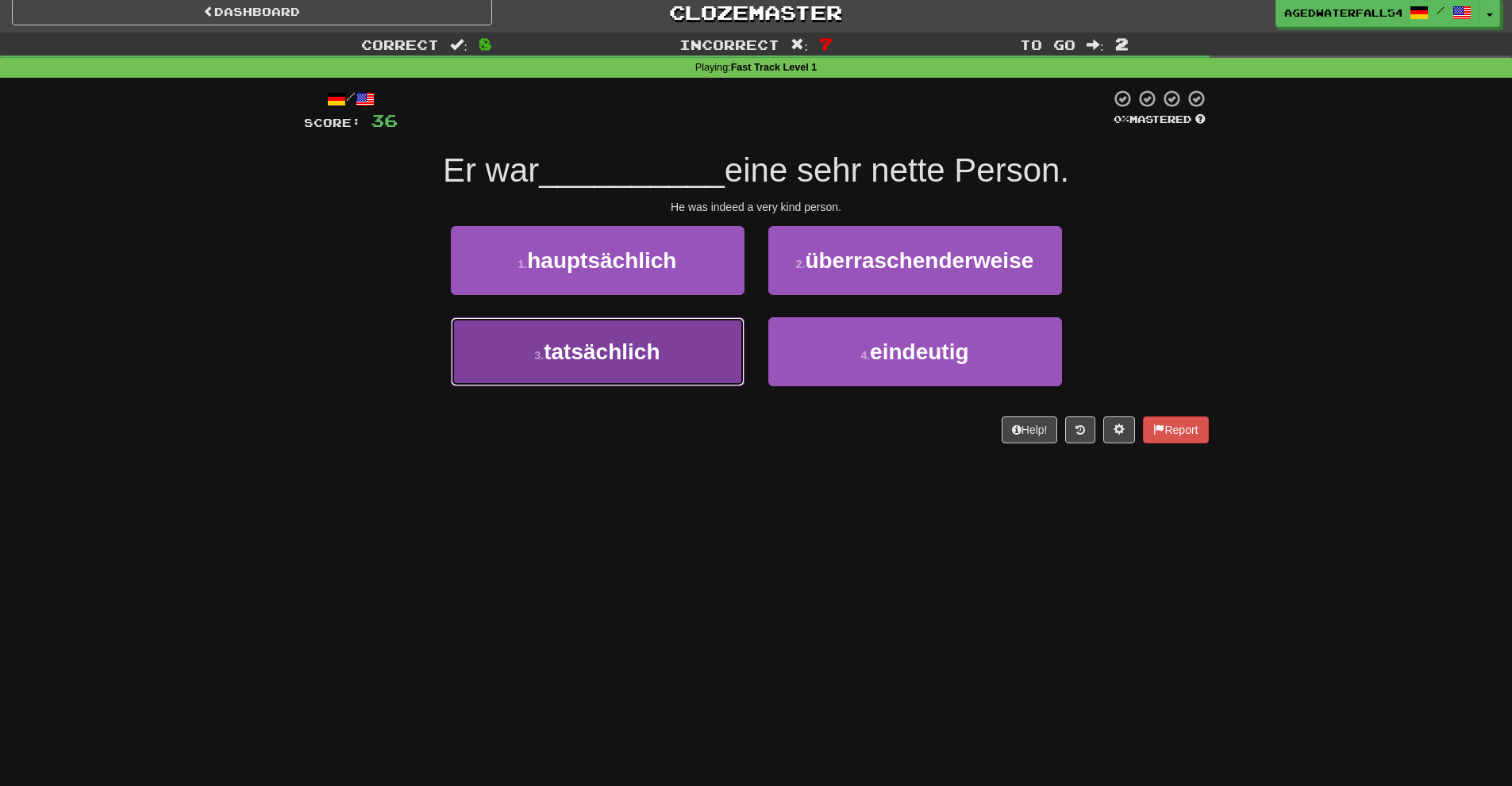
click at [728, 332] on button "3 . tatsächlich" at bounding box center [597, 352] width 293 height 69
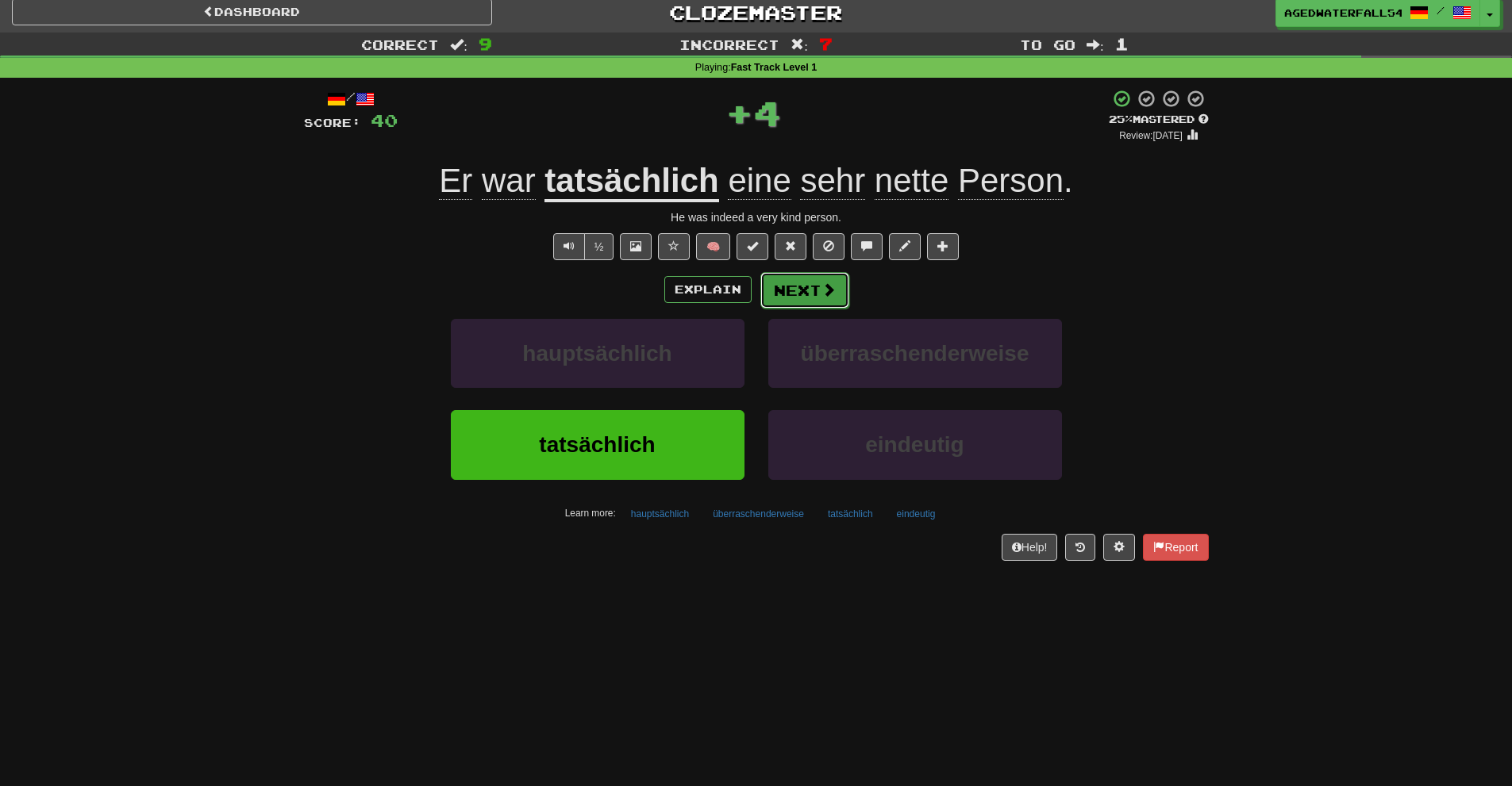
click at [768, 293] on button "Next" at bounding box center [805, 290] width 89 height 37
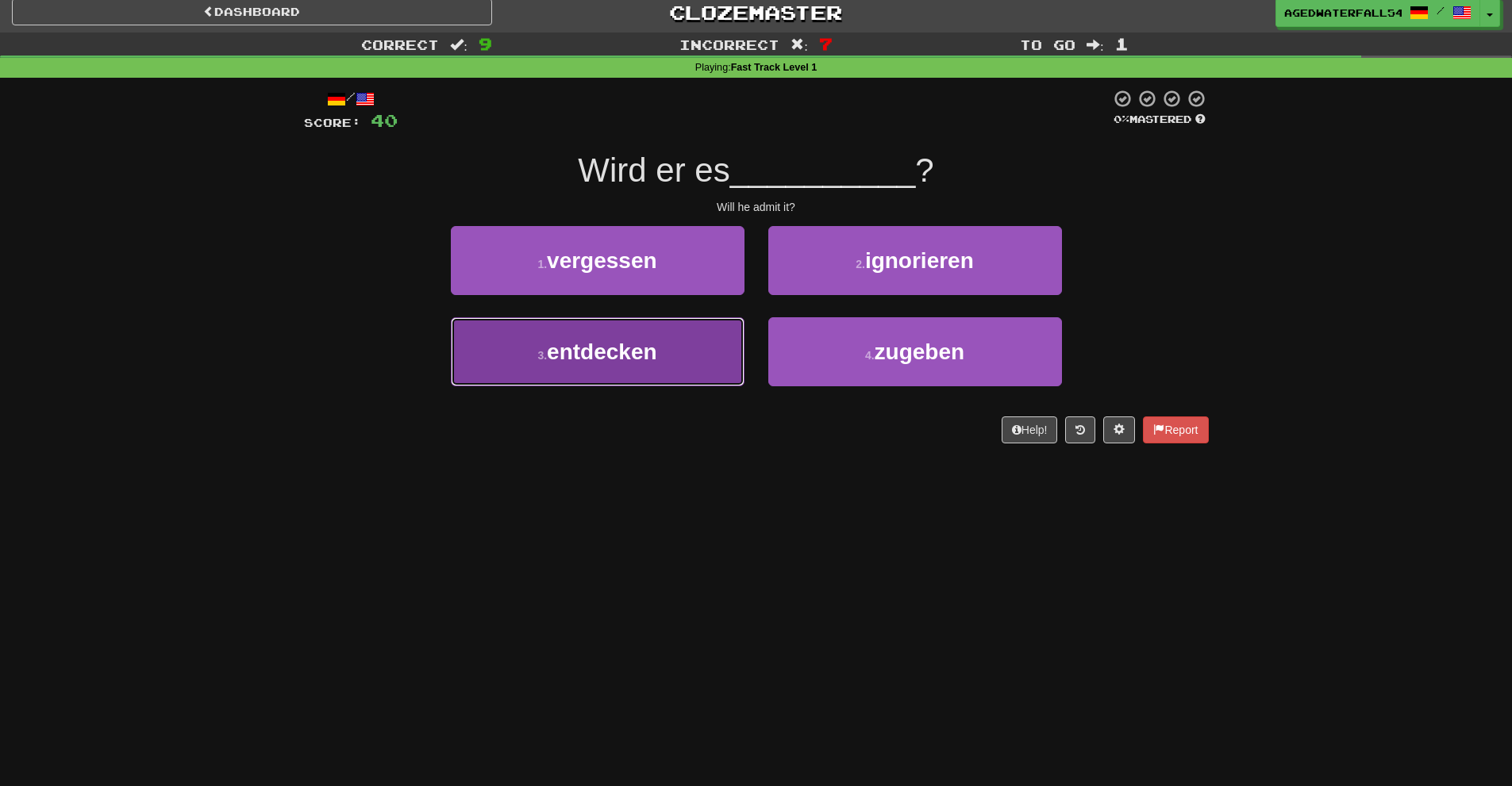
click at [666, 347] on button "3 . entdecken" at bounding box center [597, 352] width 293 height 69
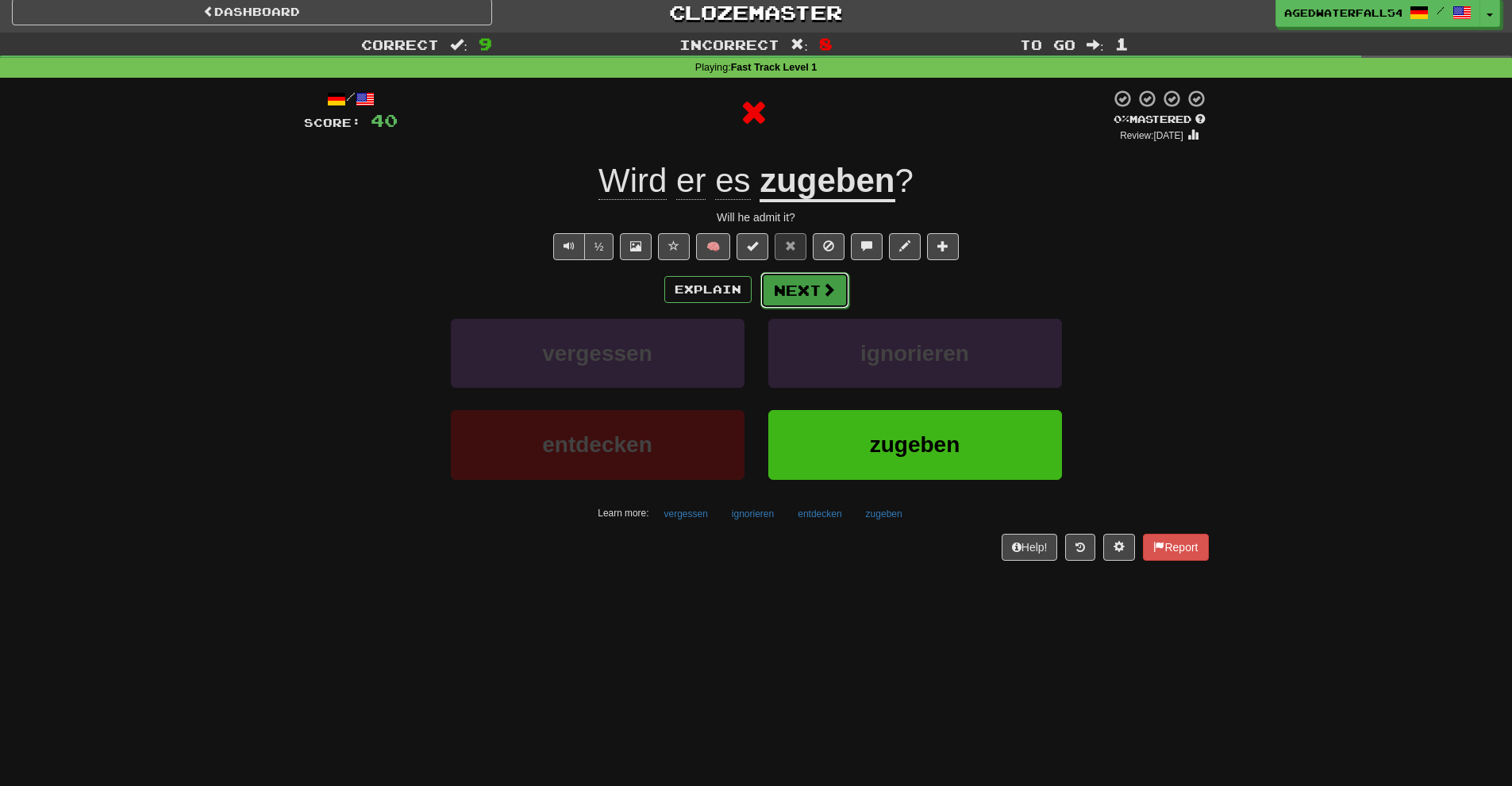
click at [777, 291] on button "Next" at bounding box center [805, 290] width 89 height 37
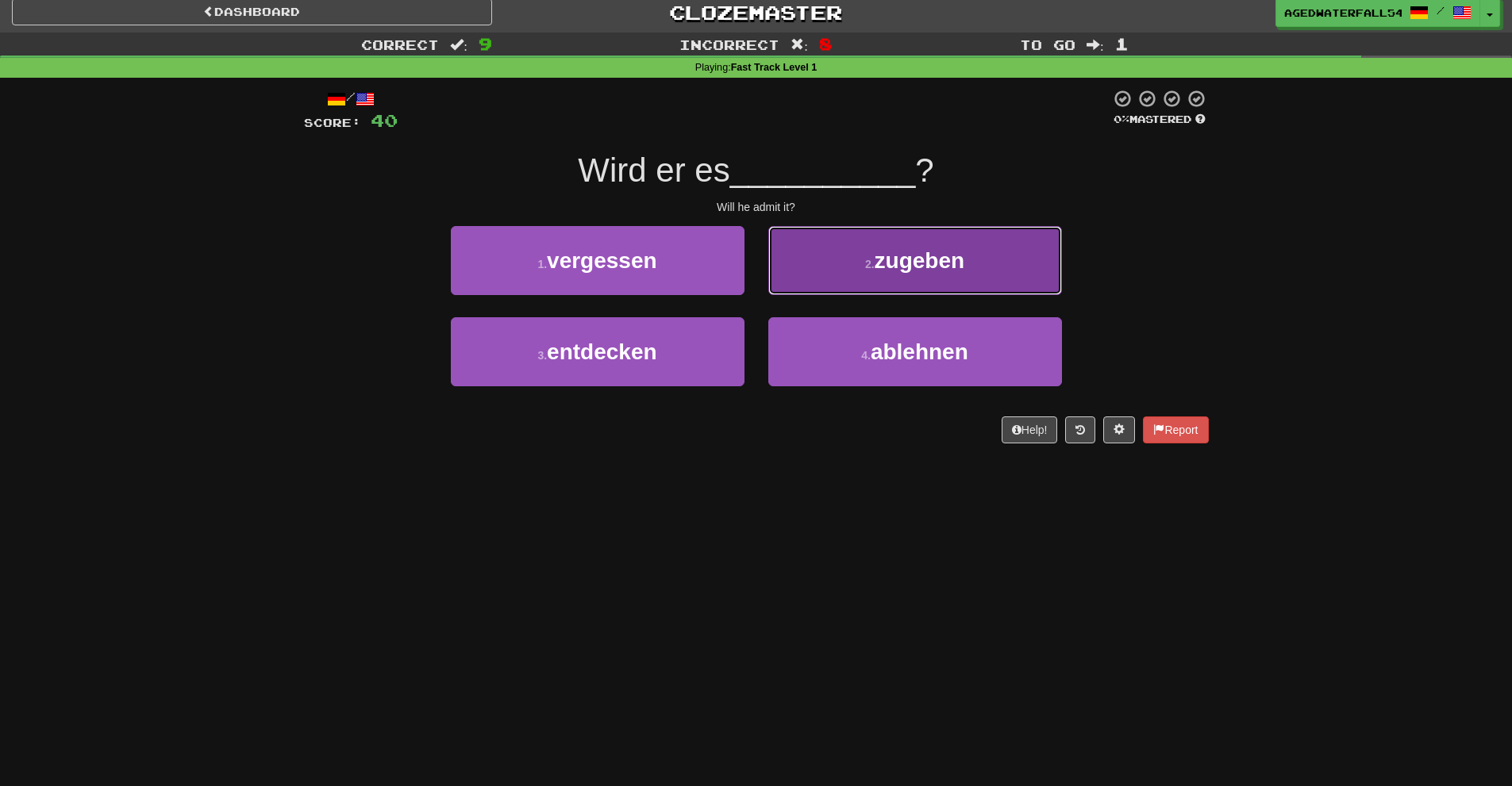
click at [855, 287] on button "2 . zugeben" at bounding box center [915, 260] width 293 height 69
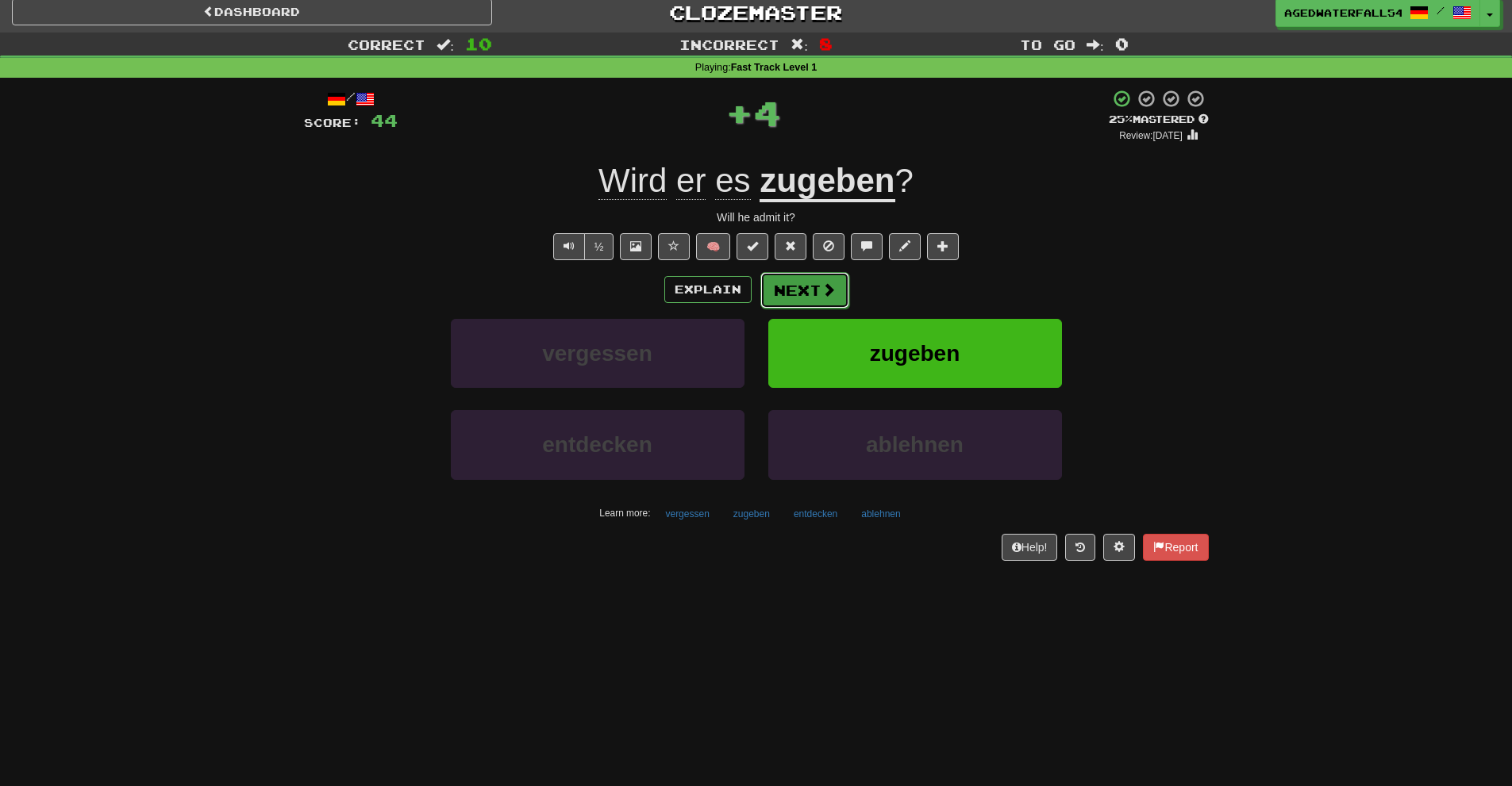
click at [812, 273] on button "Next" at bounding box center [805, 290] width 89 height 37
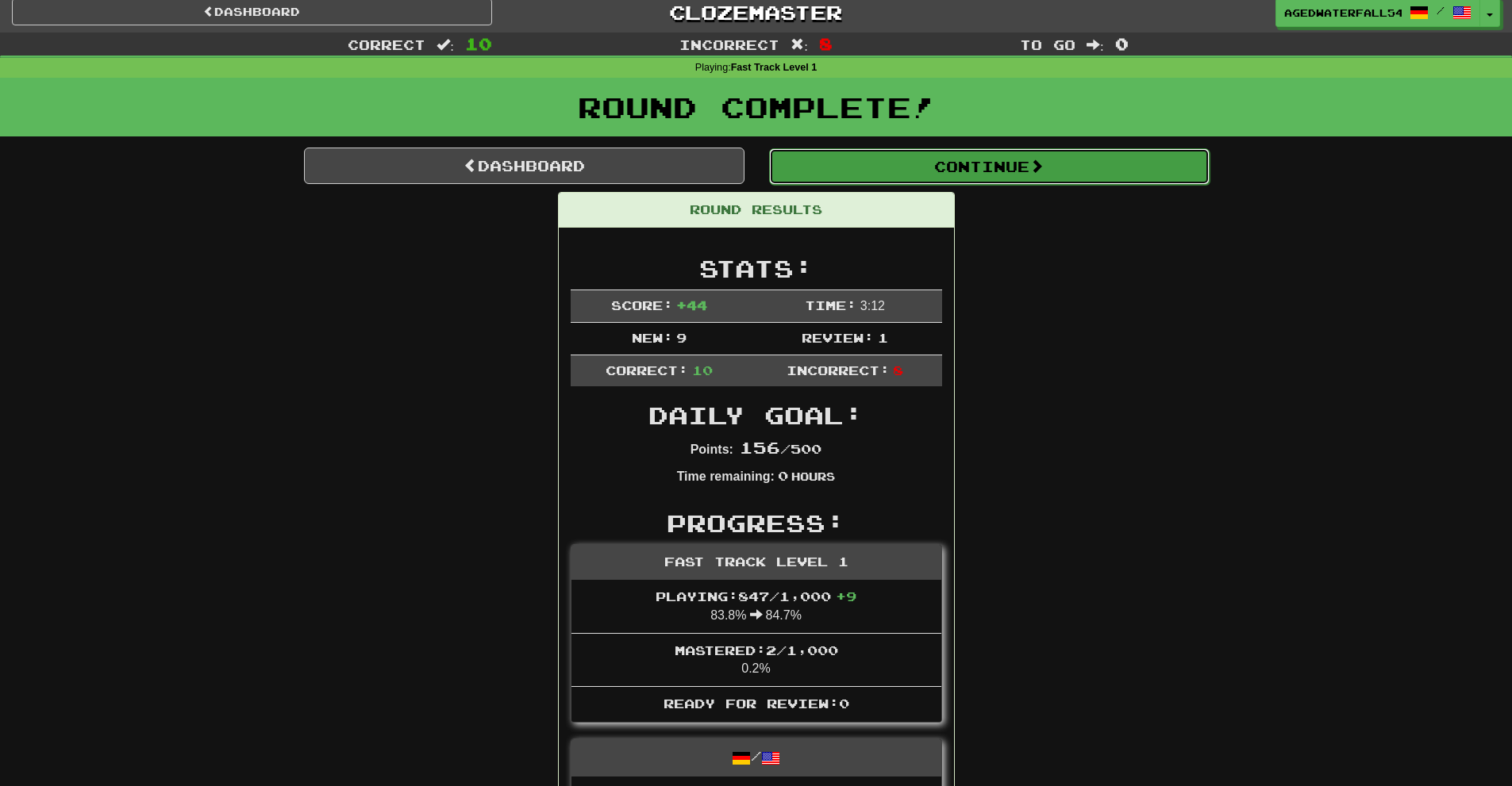
click at [958, 167] on button "Continue" at bounding box center [989, 167] width 441 height 37
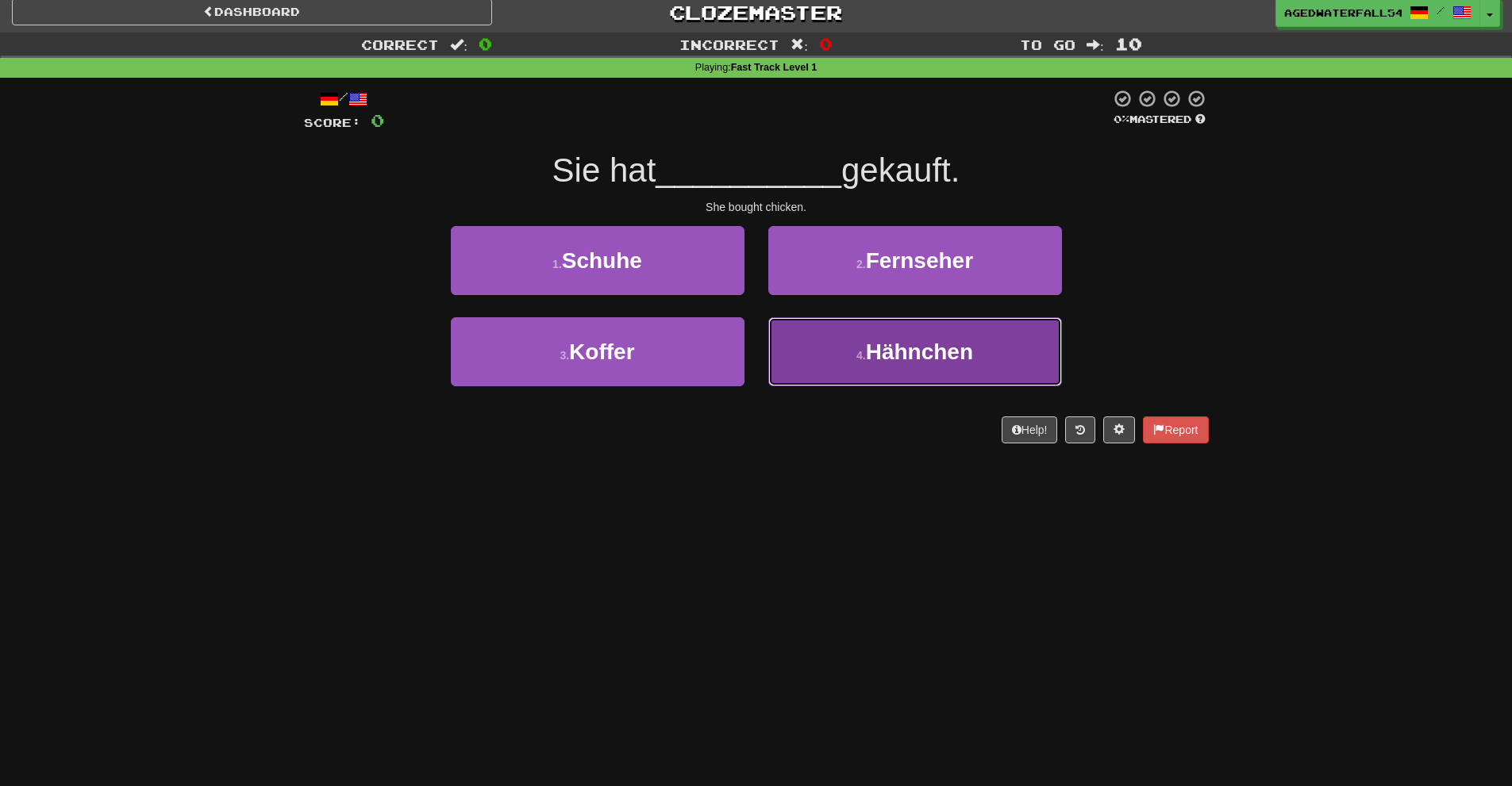
click at [917, 347] on span "Hähnchen" at bounding box center [920, 352] width 107 height 25
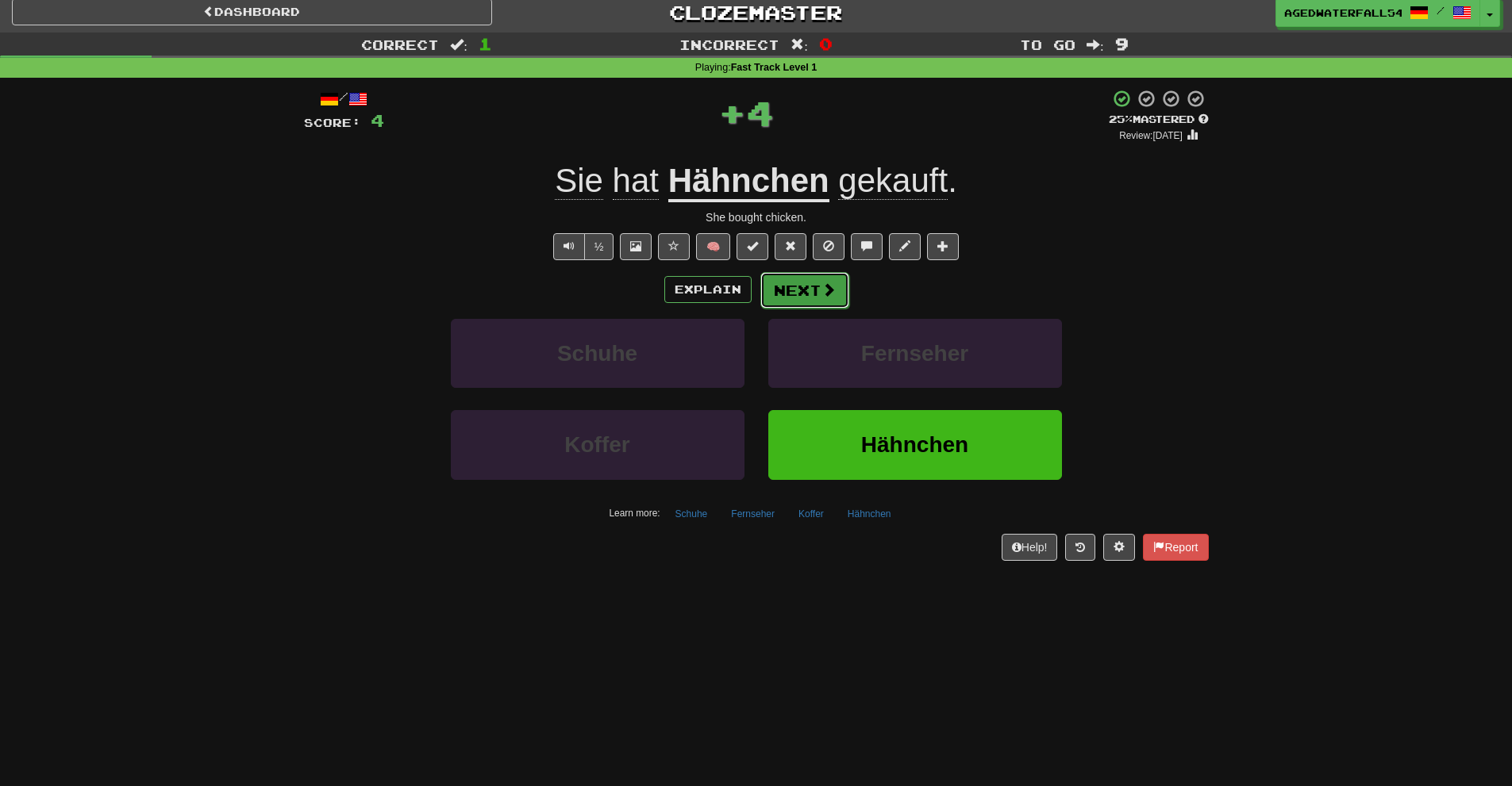
click at [795, 288] on button "Next" at bounding box center [805, 290] width 89 height 37
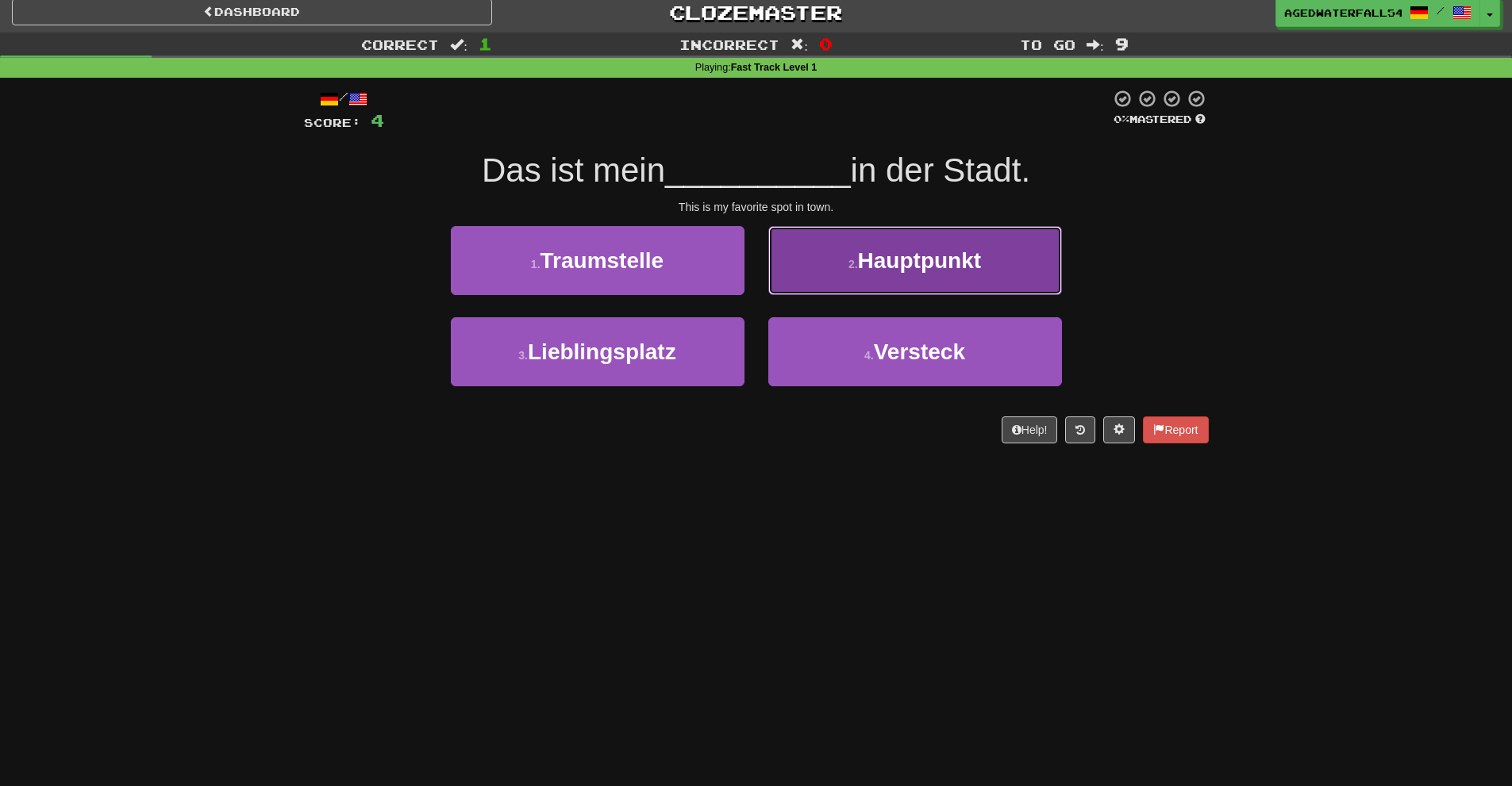
click at [783, 250] on button "2 . Hauptpunkt" at bounding box center [915, 260] width 293 height 69
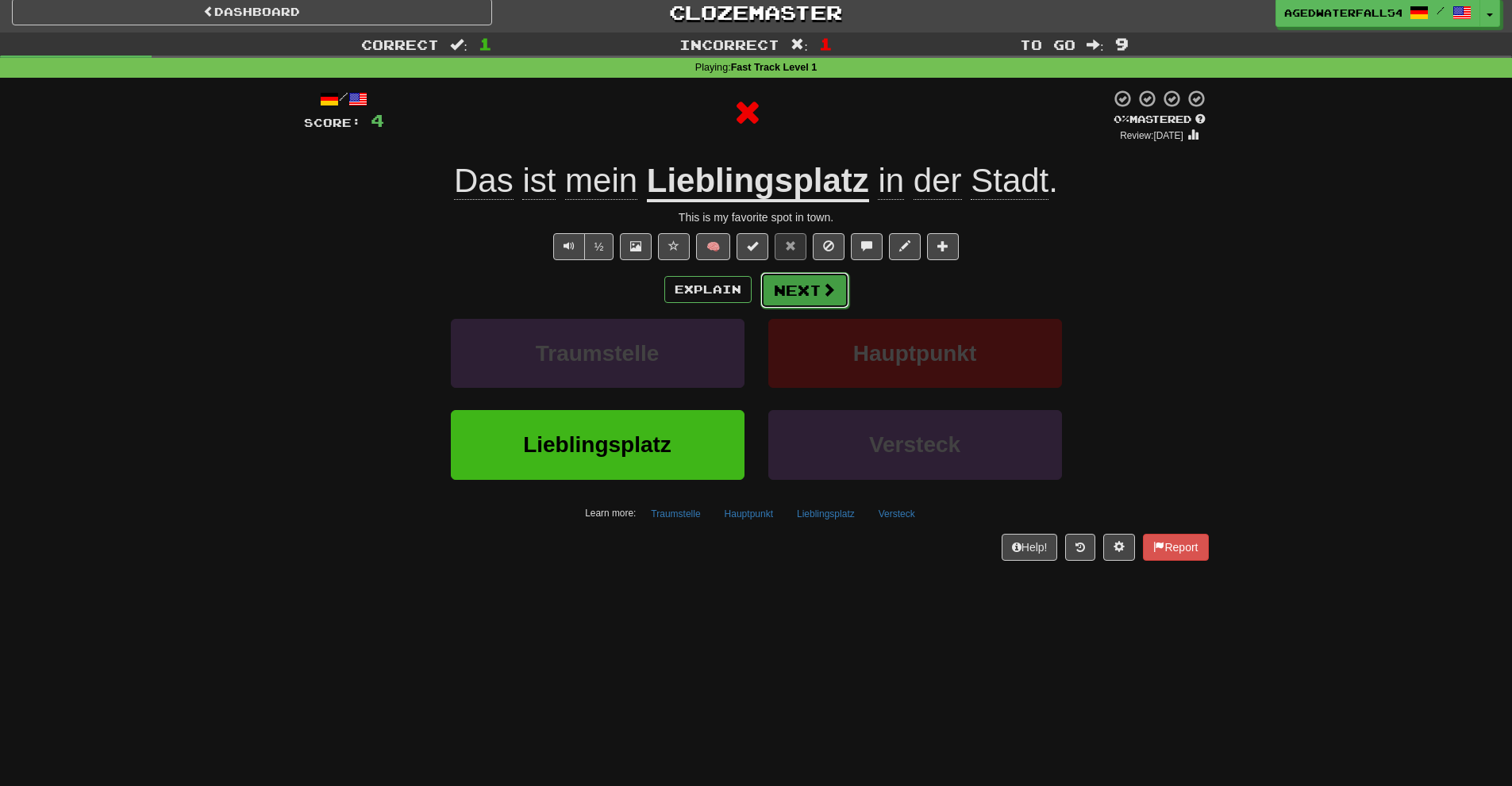
click at [774, 281] on button "Next" at bounding box center [805, 290] width 89 height 37
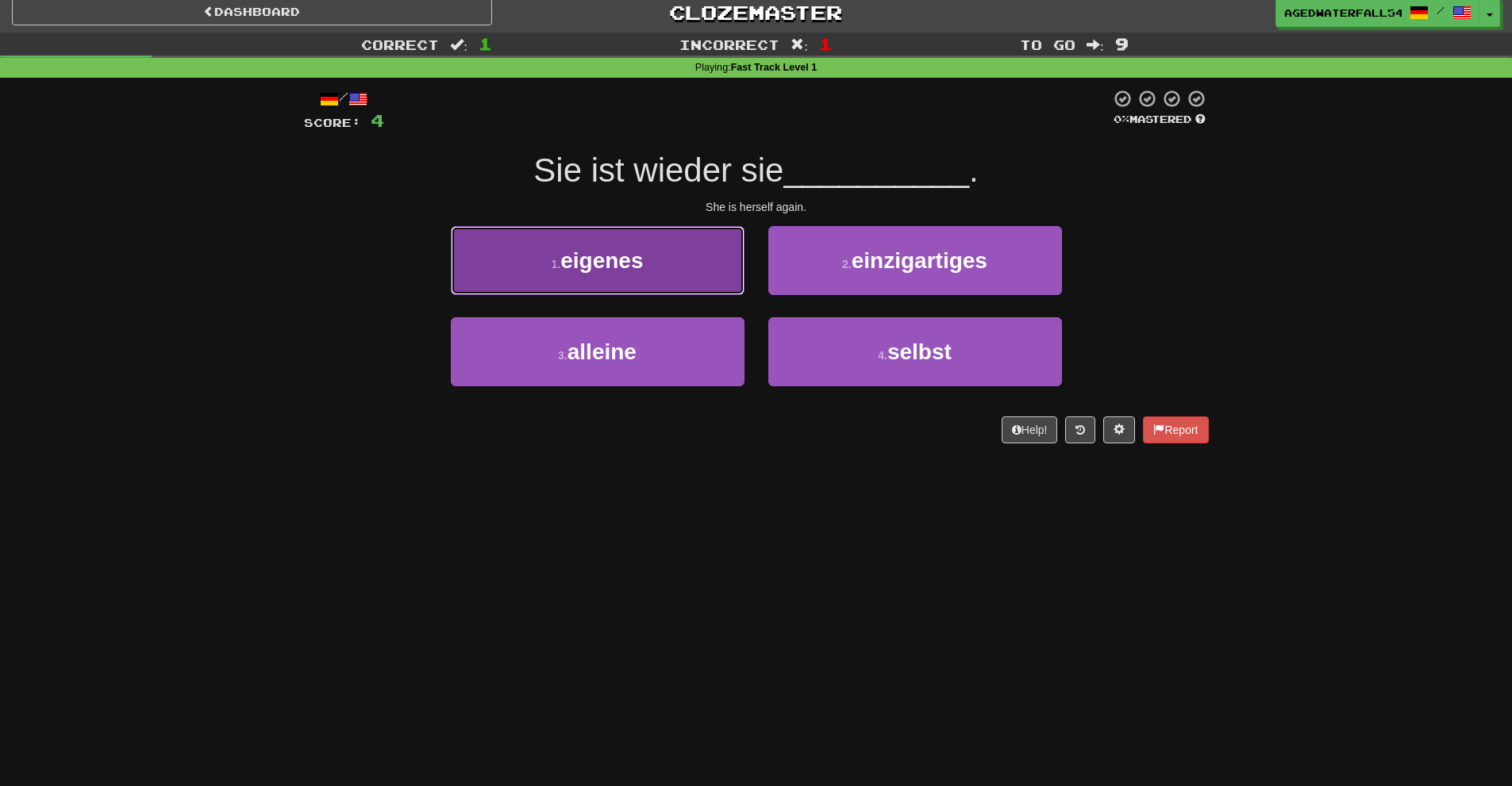
click at [741, 248] on button "1 . eigenes" at bounding box center [597, 260] width 293 height 69
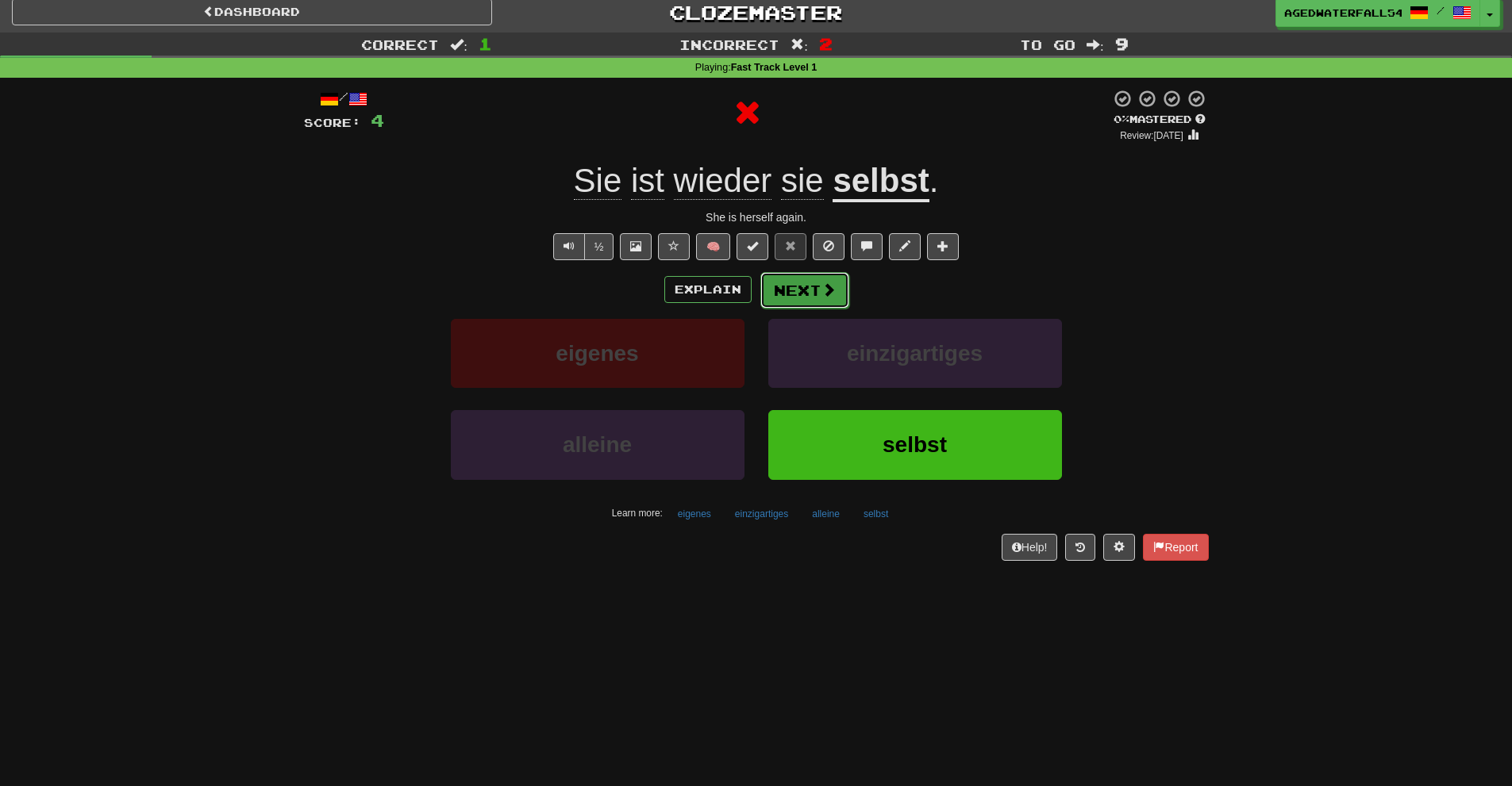
click at [783, 275] on button "Next" at bounding box center [805, 290] width 89 height 37
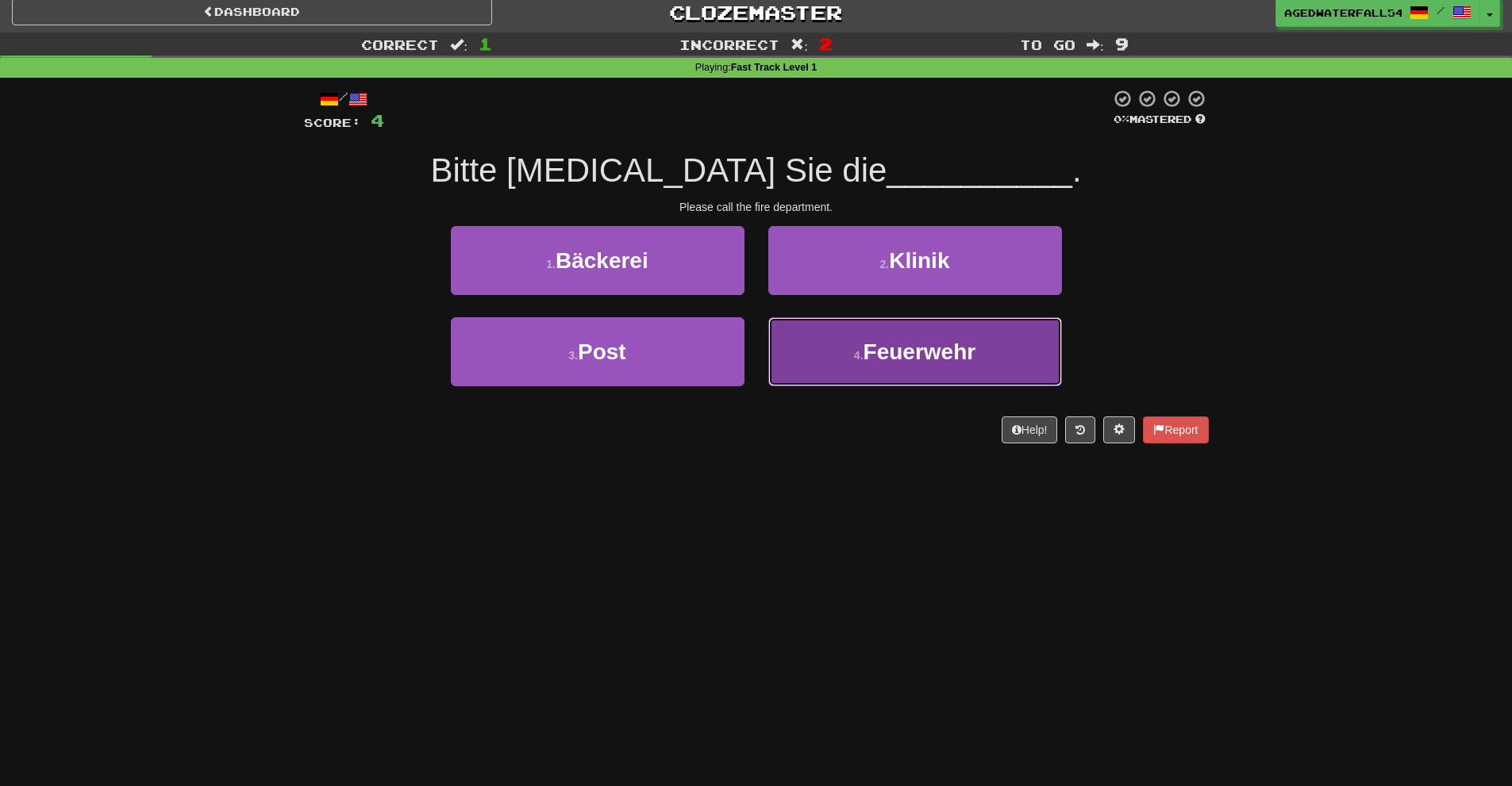
click at [816, 338] on button "4 . Feuerwehr" at bounding box center [915, 352] width 293 height 69
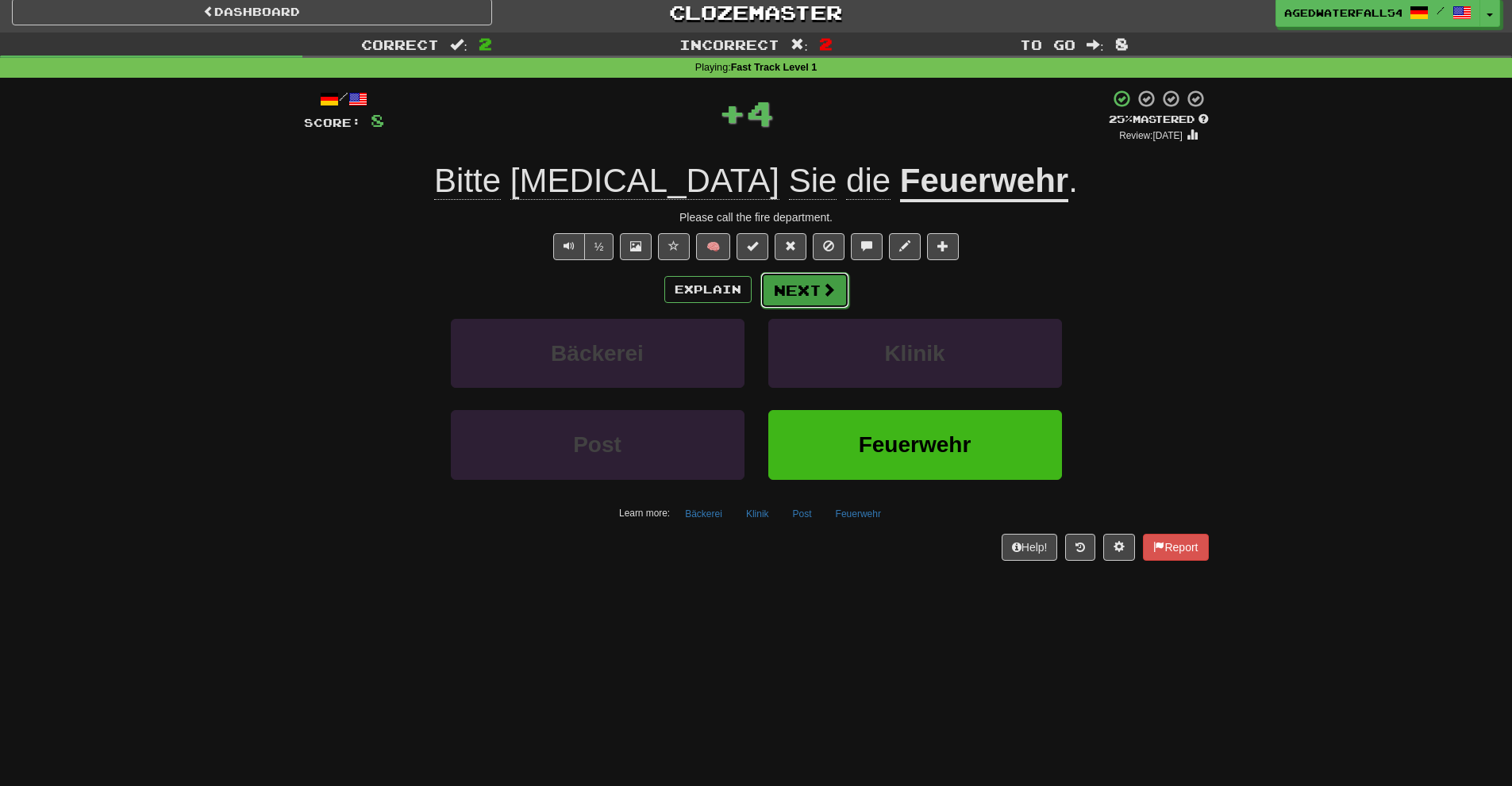
click at [793, 298] on button "Next" at bounding box center [805, 290] width 89 height 37
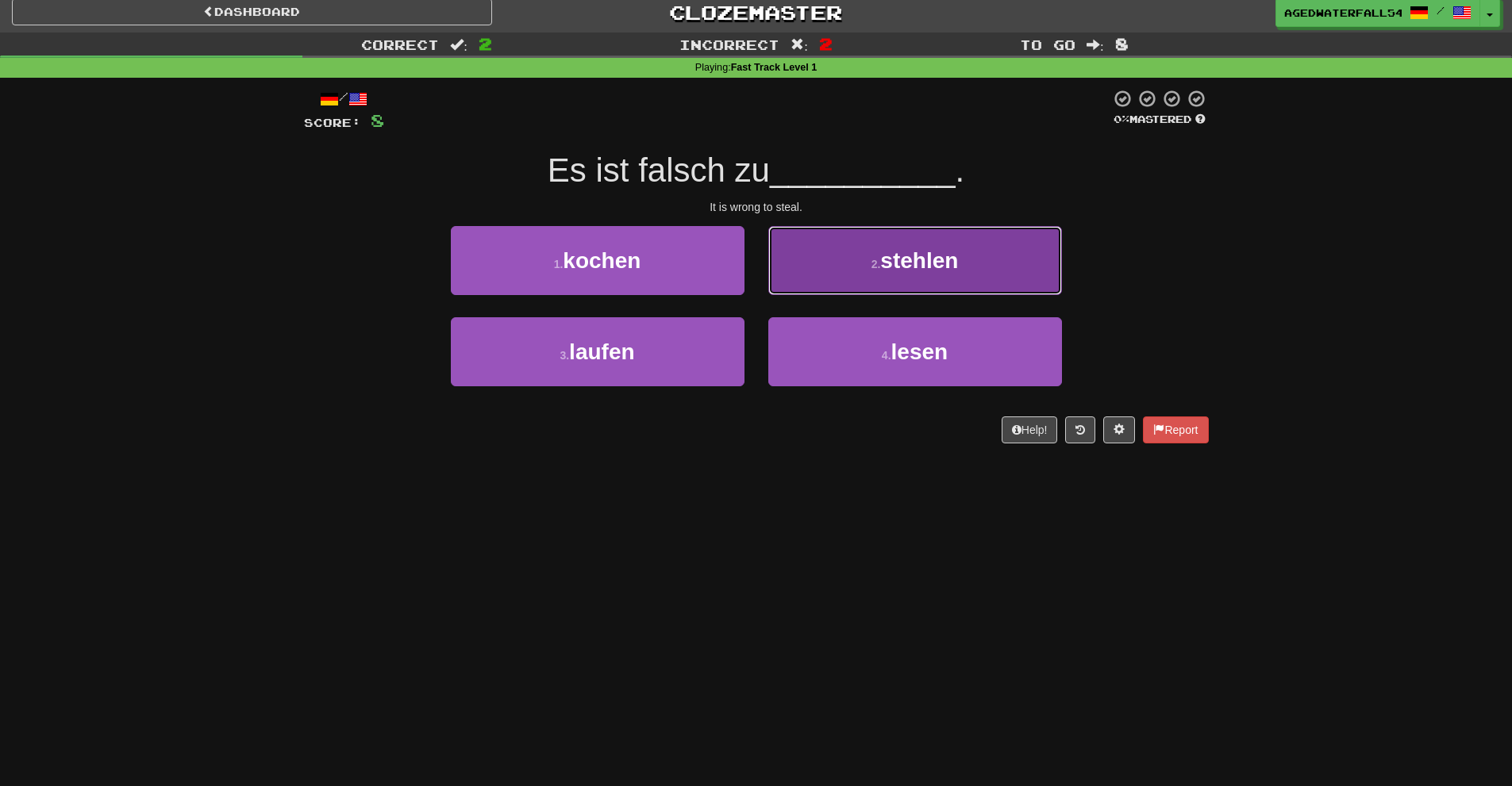
click at [802, 289] on button "2 . stehlen" at bounding box center [915, 260] width 293 height 69
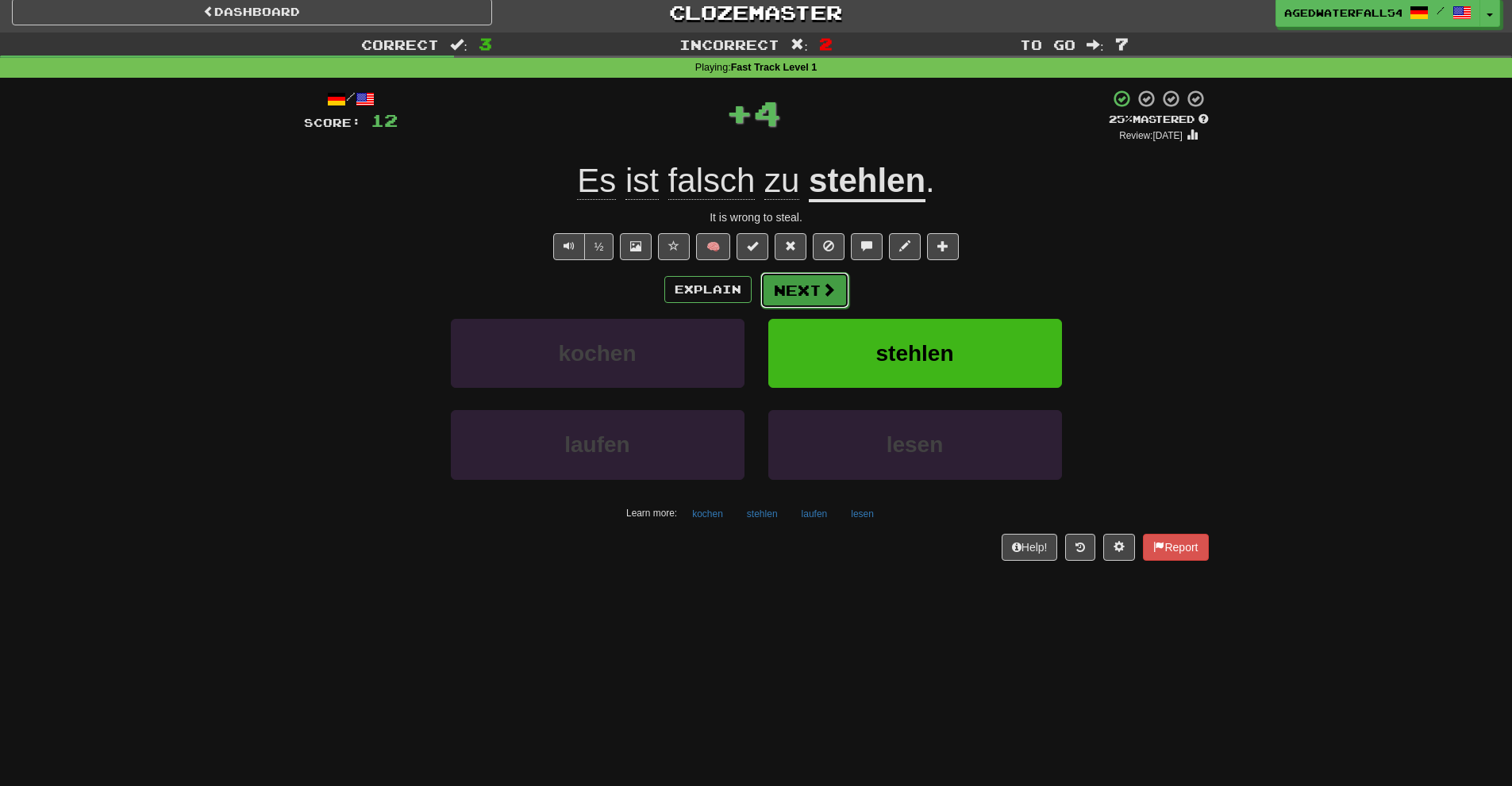
click at [788, 292] on button "Next" at bounding box center [805, 290] width 89 height 37
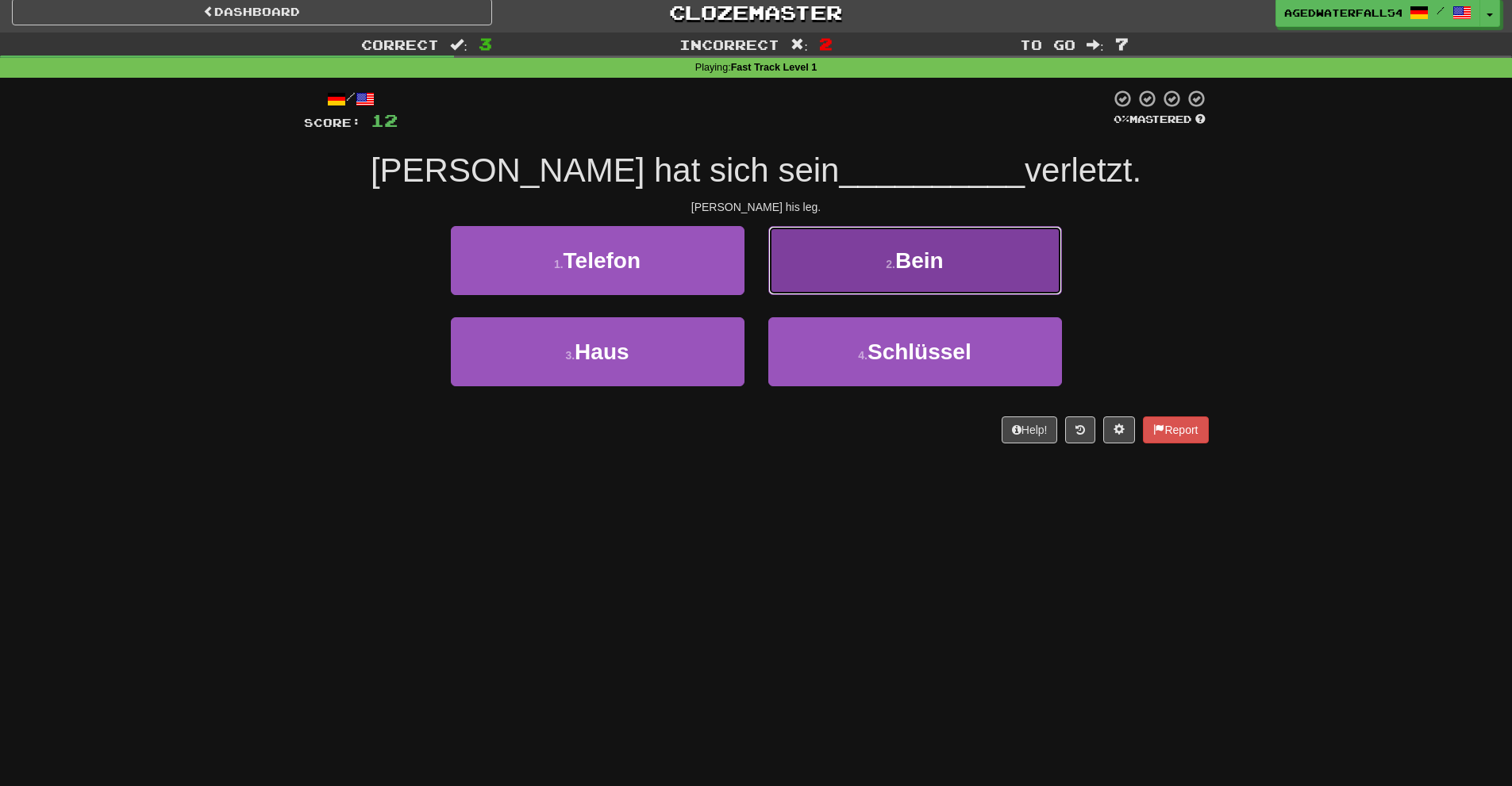
click at [795, 271] on button "2 . Bein" at bounding box center [915, 260] width 293 height 69
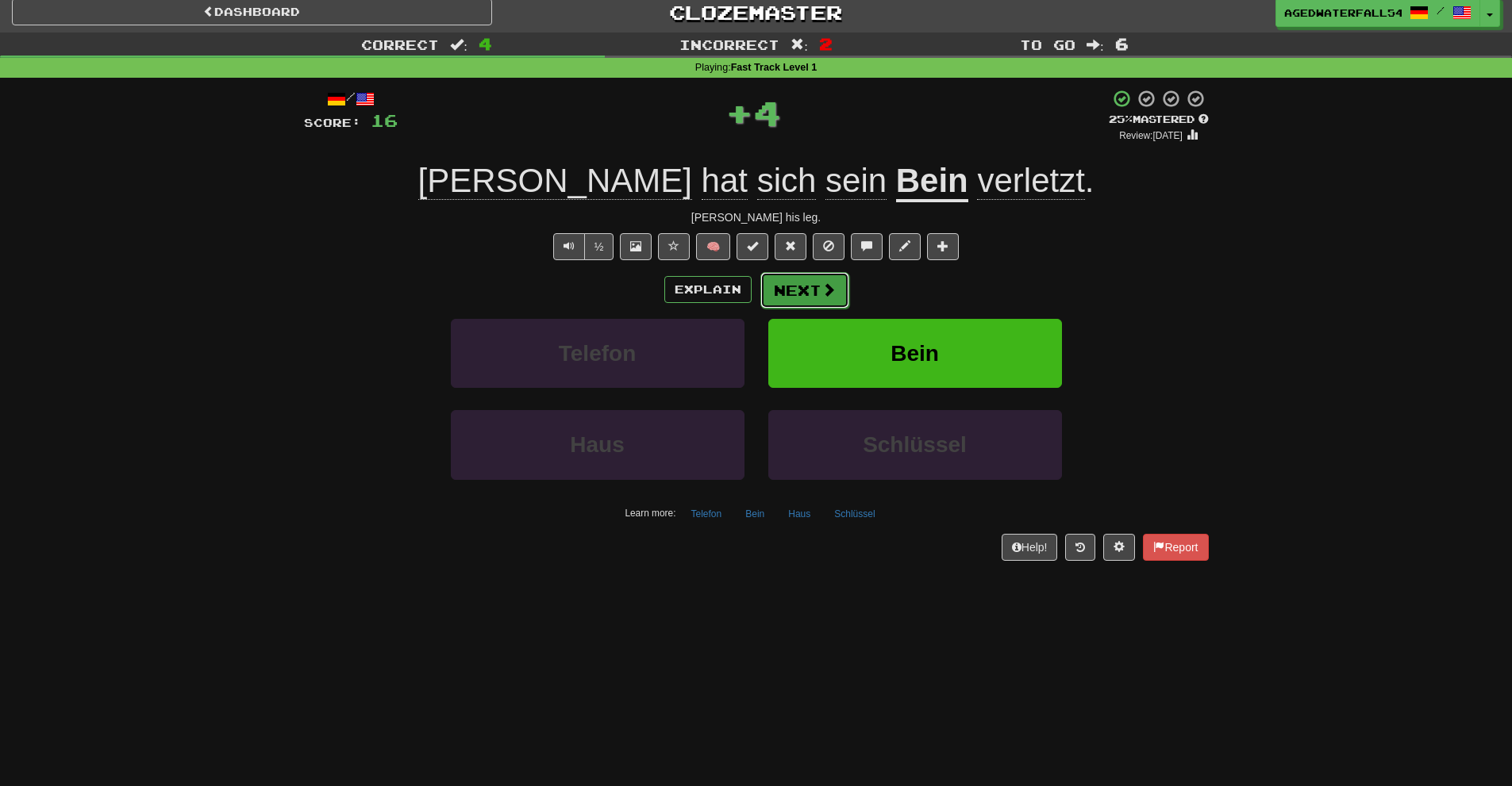
click at [772, 285] on button "Next" at bounding box center [805, 290] width 89 height 37
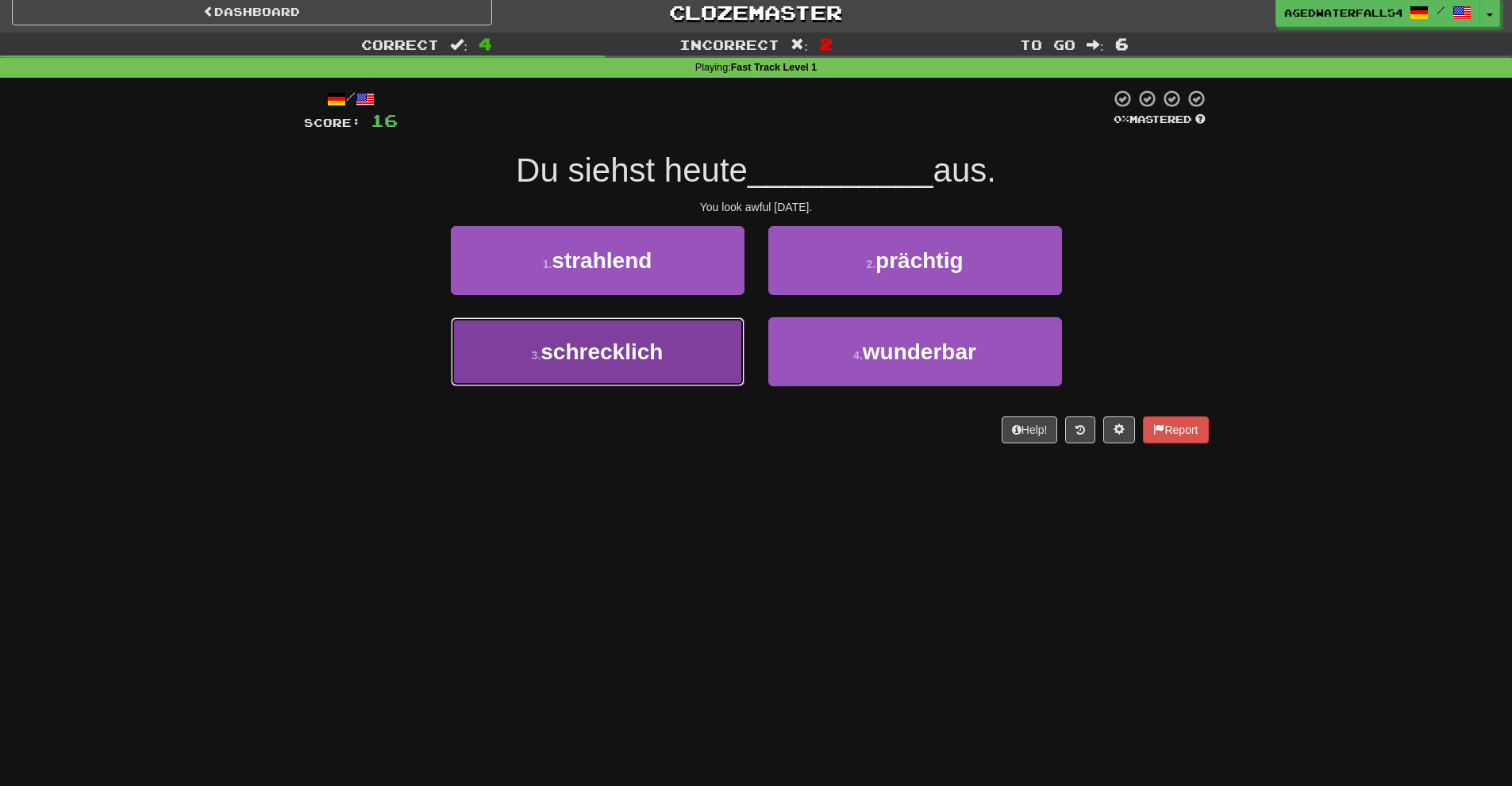
click at [724, 331] on button "3 . schrecklich" at bounding box center [597, 352] width 293 height 69
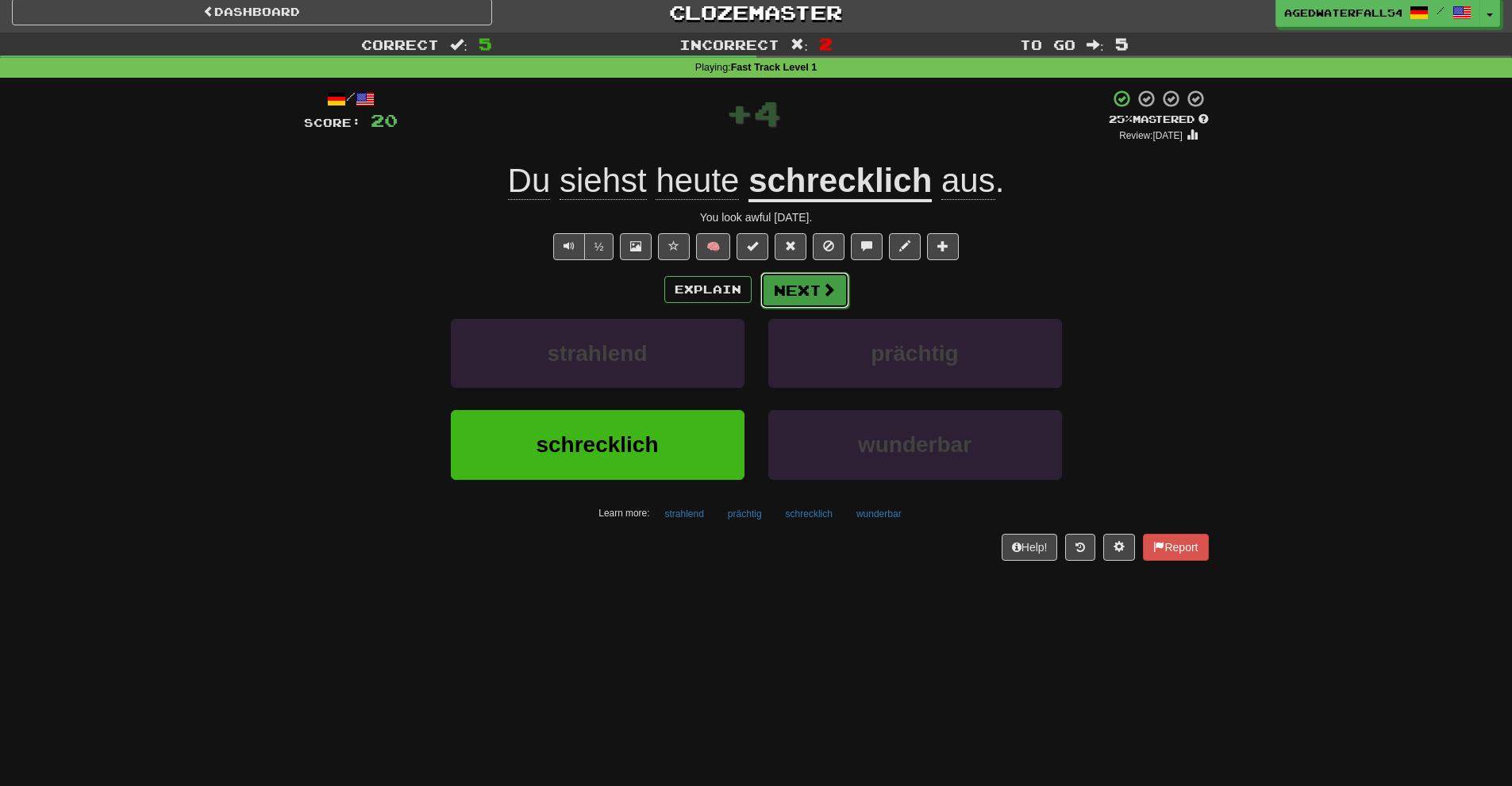
click at [773, 297] on button "Next" at bounding box center [805, 290] width 89 height 37
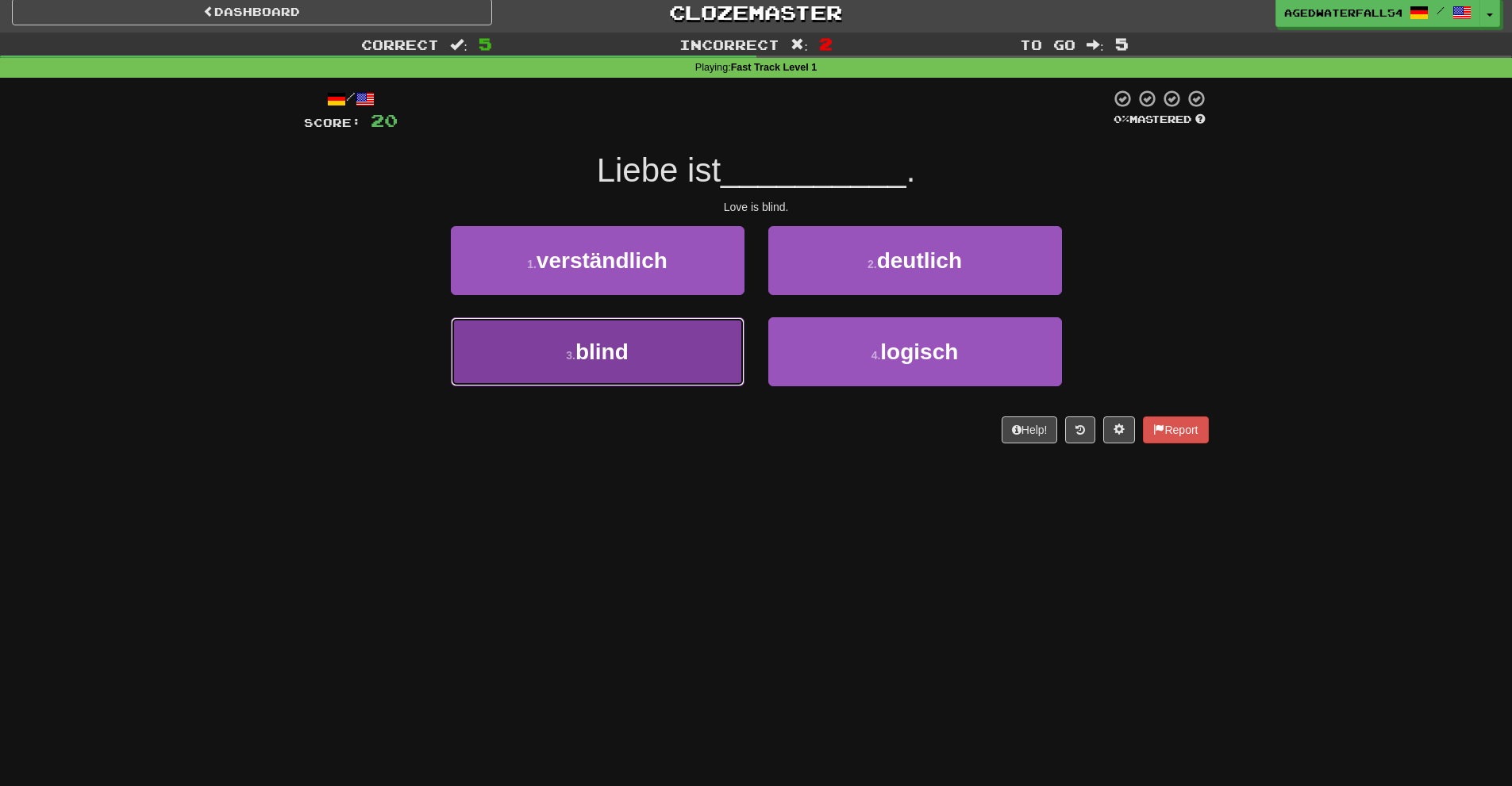
click at [726, 335] on button "3 . blind" at bounding box center [597, 352] width 293 height 69
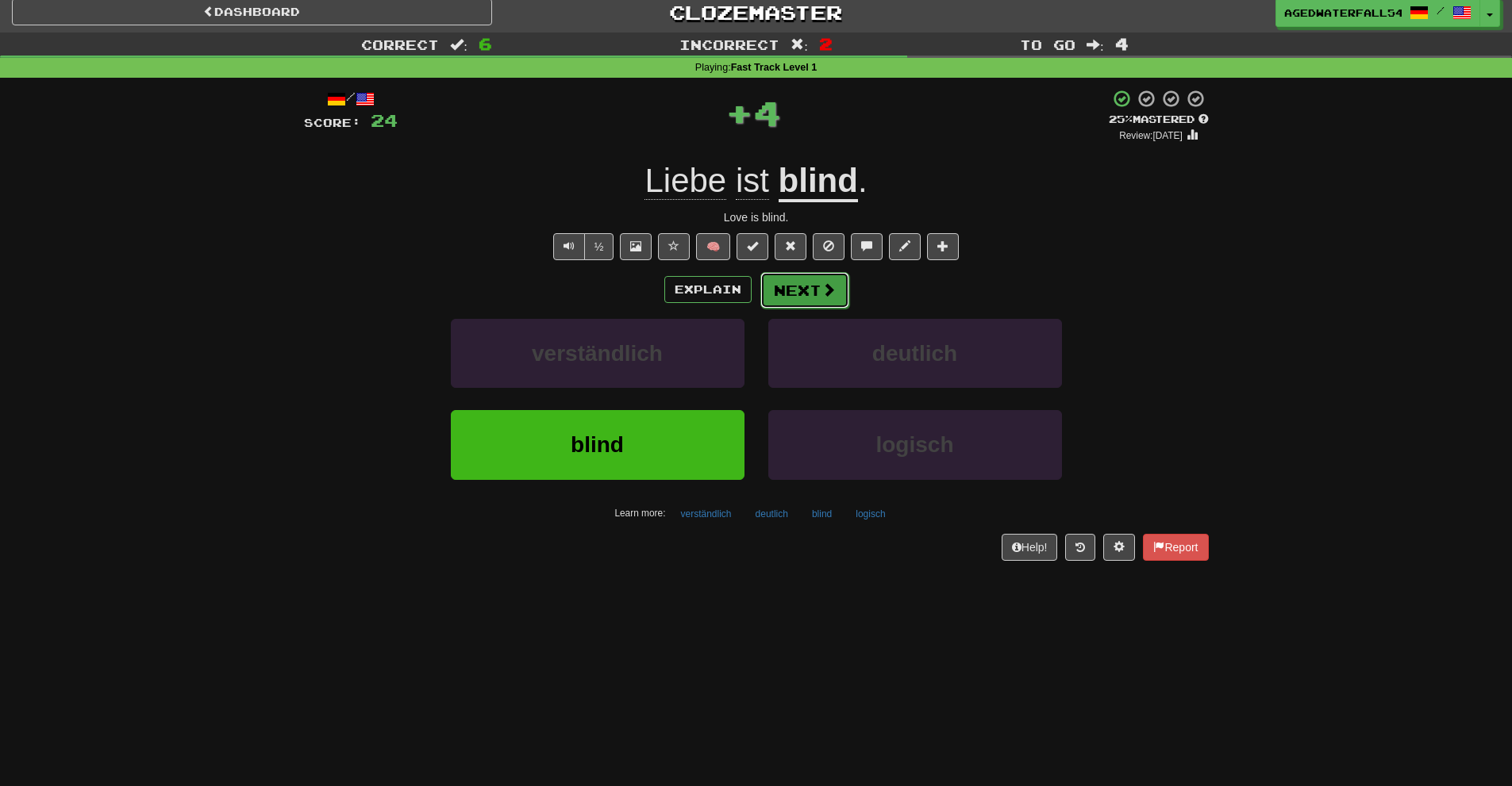
click at [794, 285] on button "Next" at bounding box center [805, 290] width 89 height 37
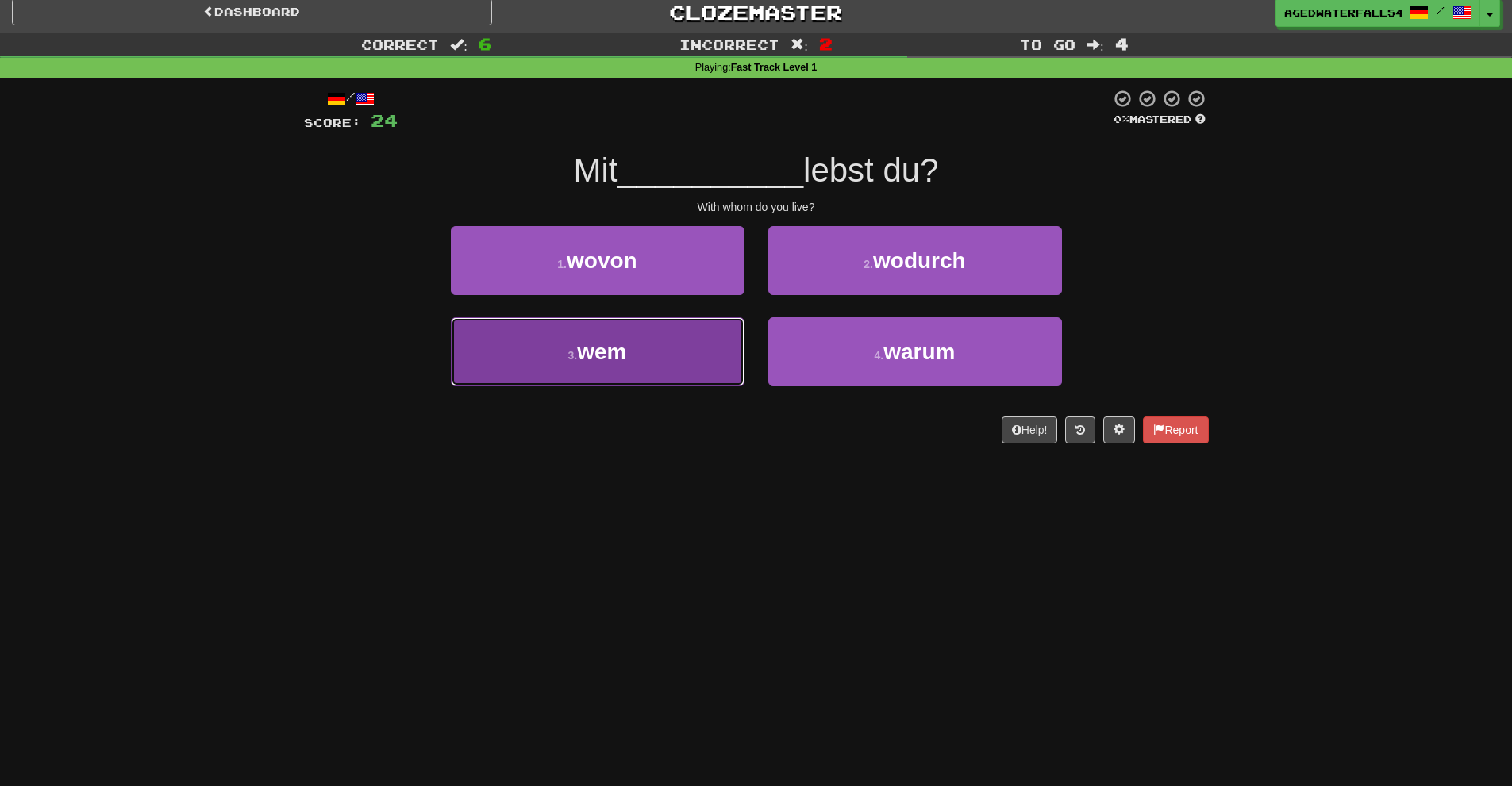
click at [725, 334] on button "3 . wem" at bounding box center [597, 352] width 293 height 69
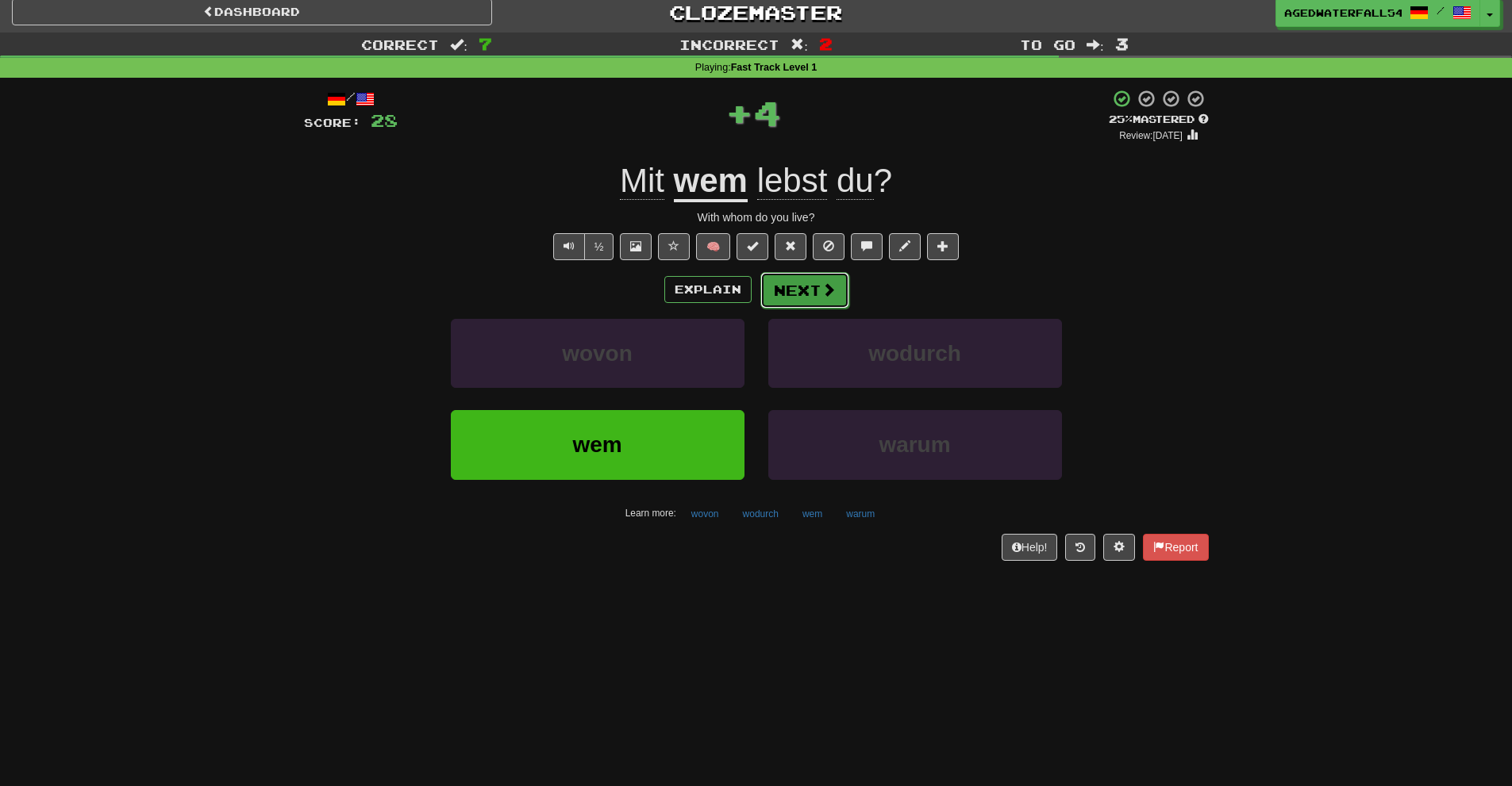
click at [794, 300] on button "Next" at bounding box center [805, 290] width 89 height 37
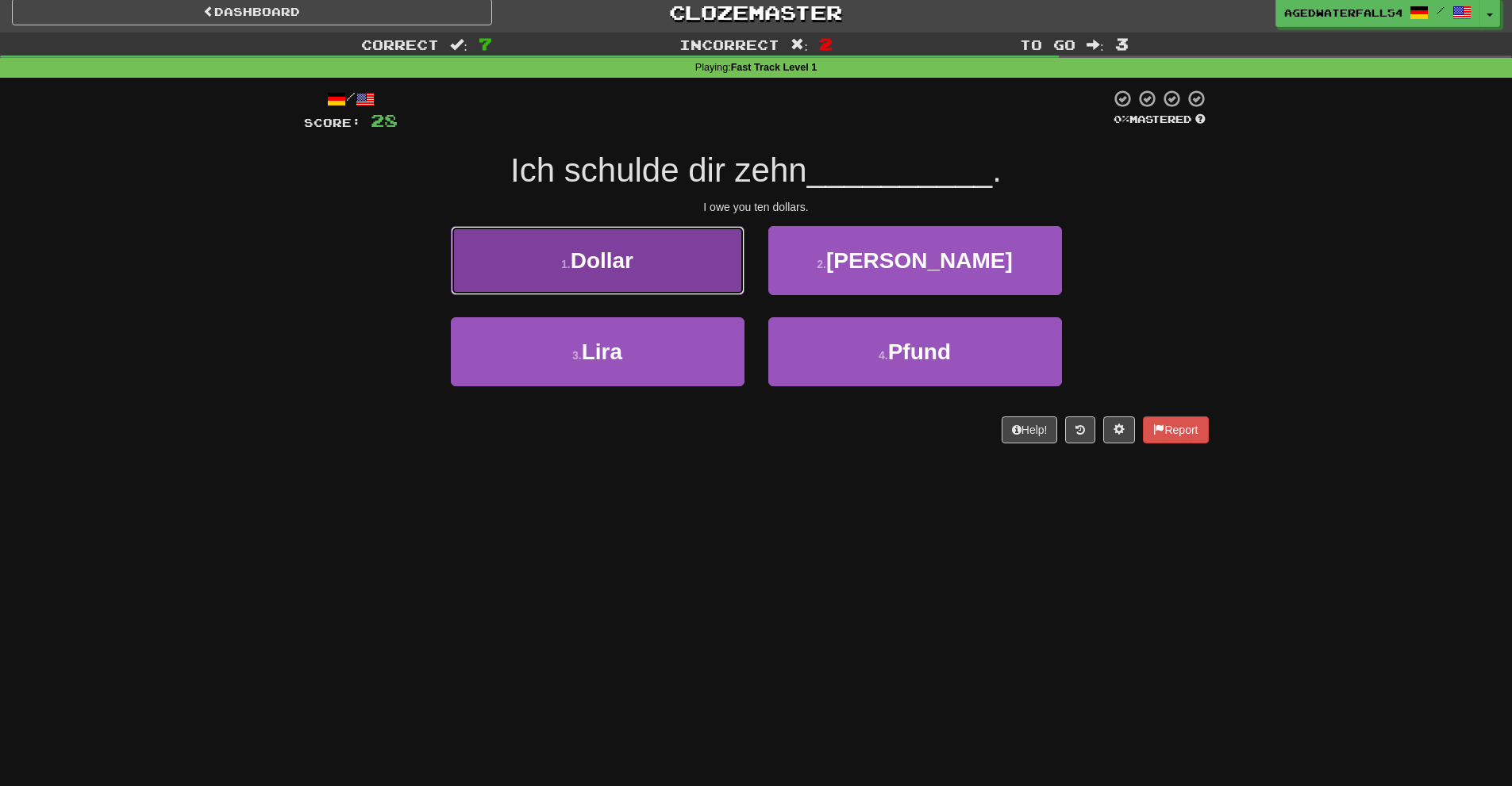
click at [719, 285] on button "1 . Dollar" at bounding box center [597, 260] width 293 height 69
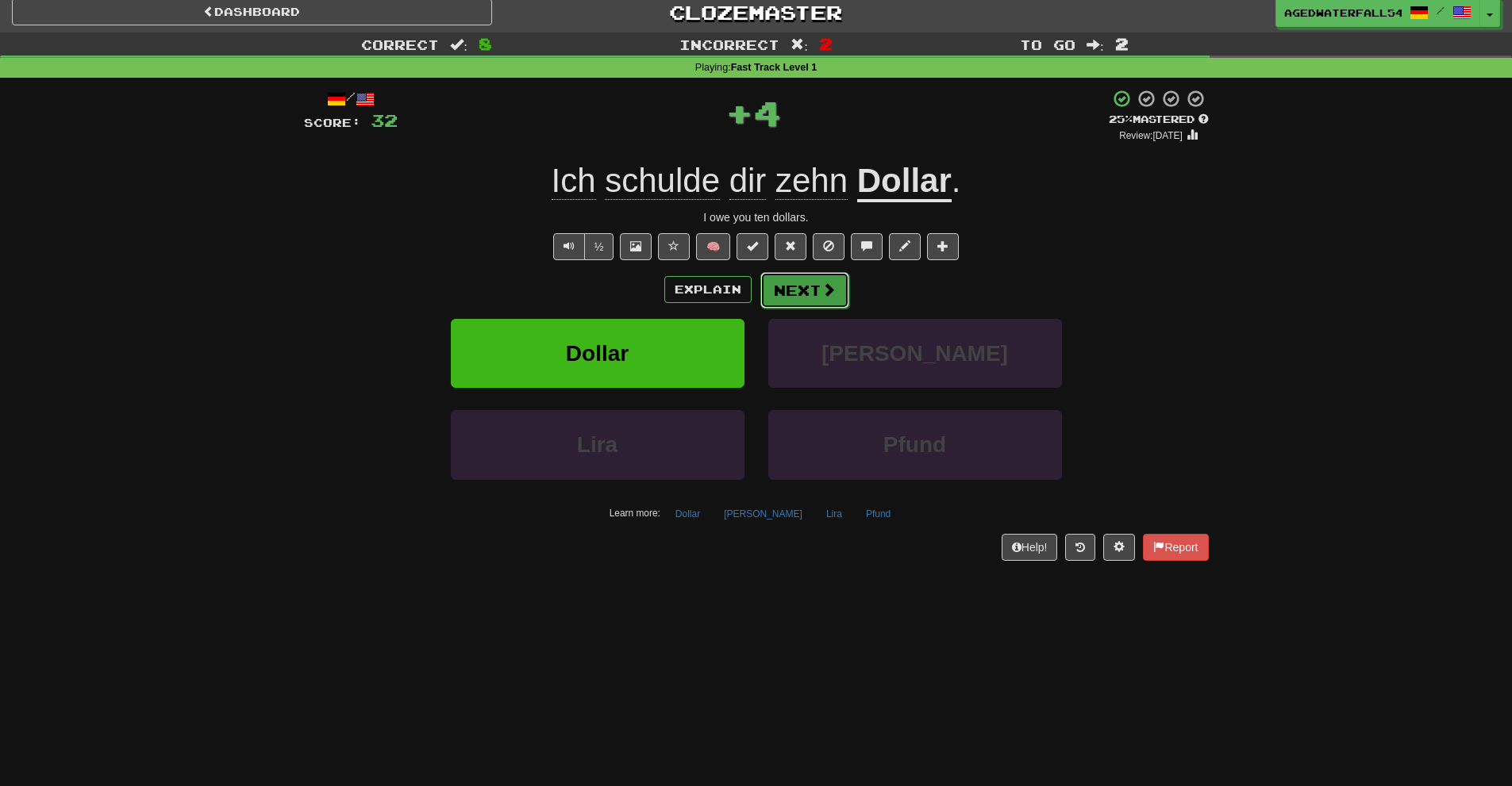
click at [773, 285] on button "Next" at bounding box center [805, 290] width 89 height 37
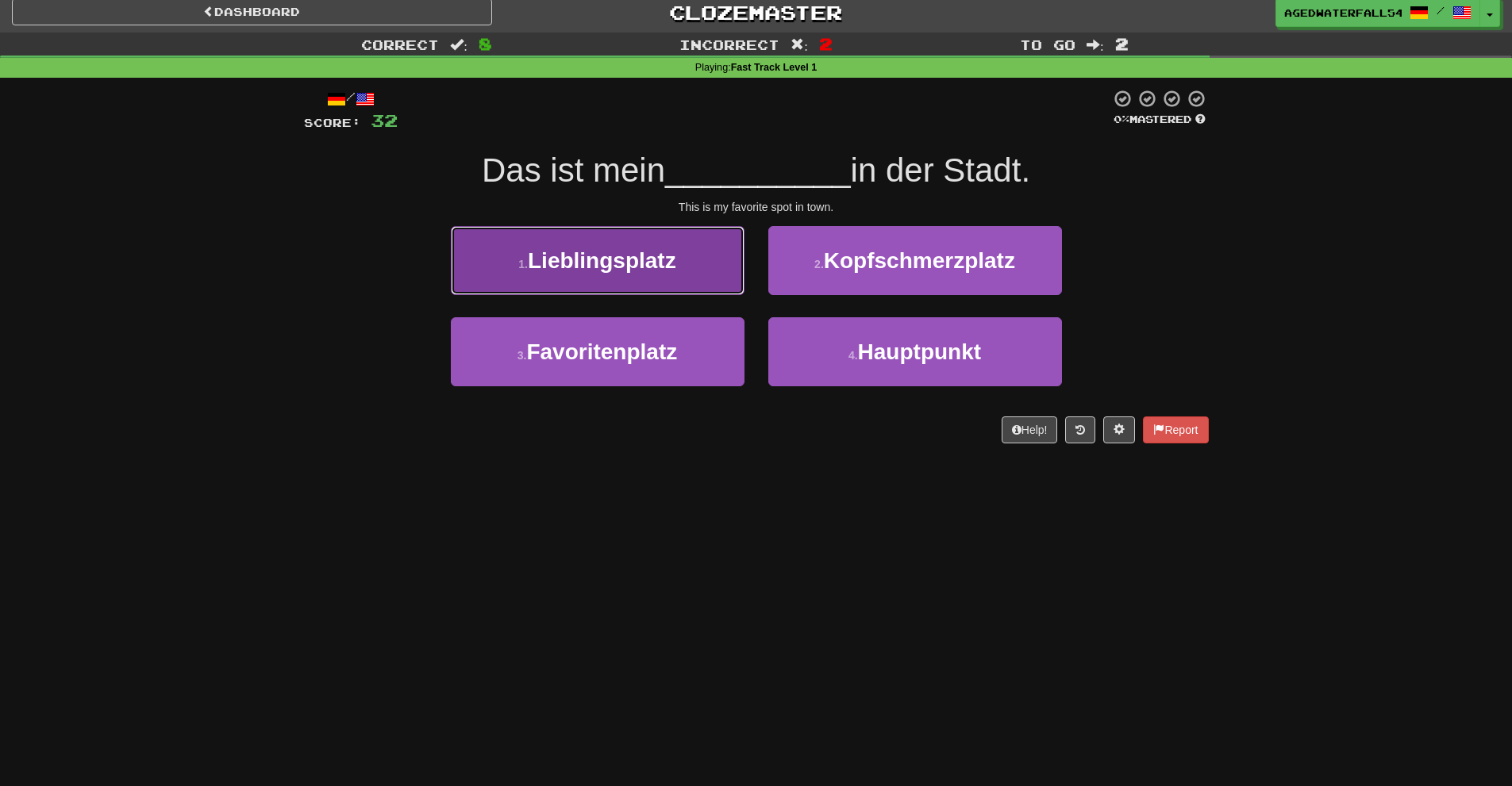
click at [711, 294] on button "1 . Lieblingsplatz" at bounding box center [597, 260] width 293 height 69
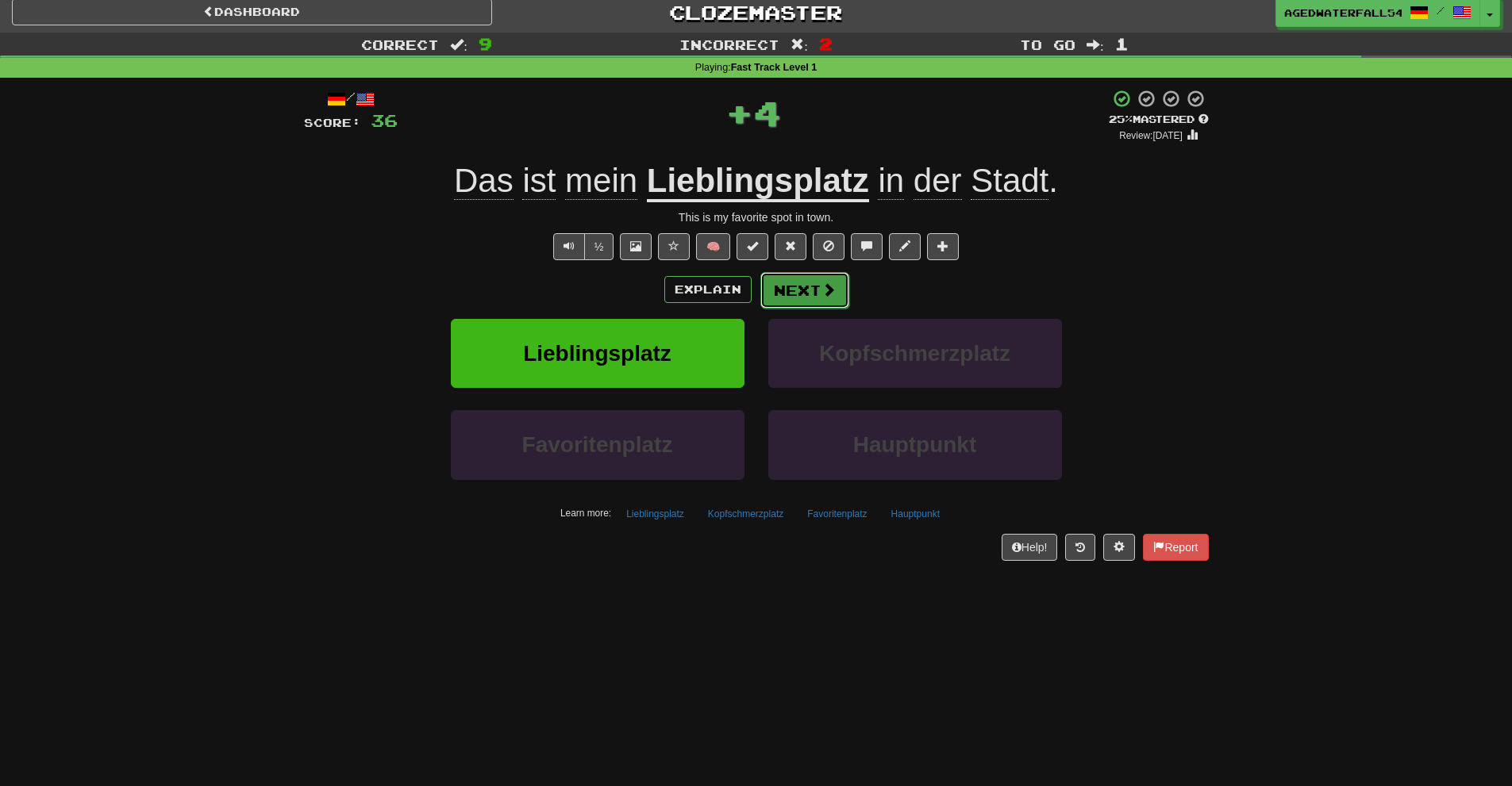
click at [780, 281] on button "Next" at bounding box center [805, 290] width 89 height 37
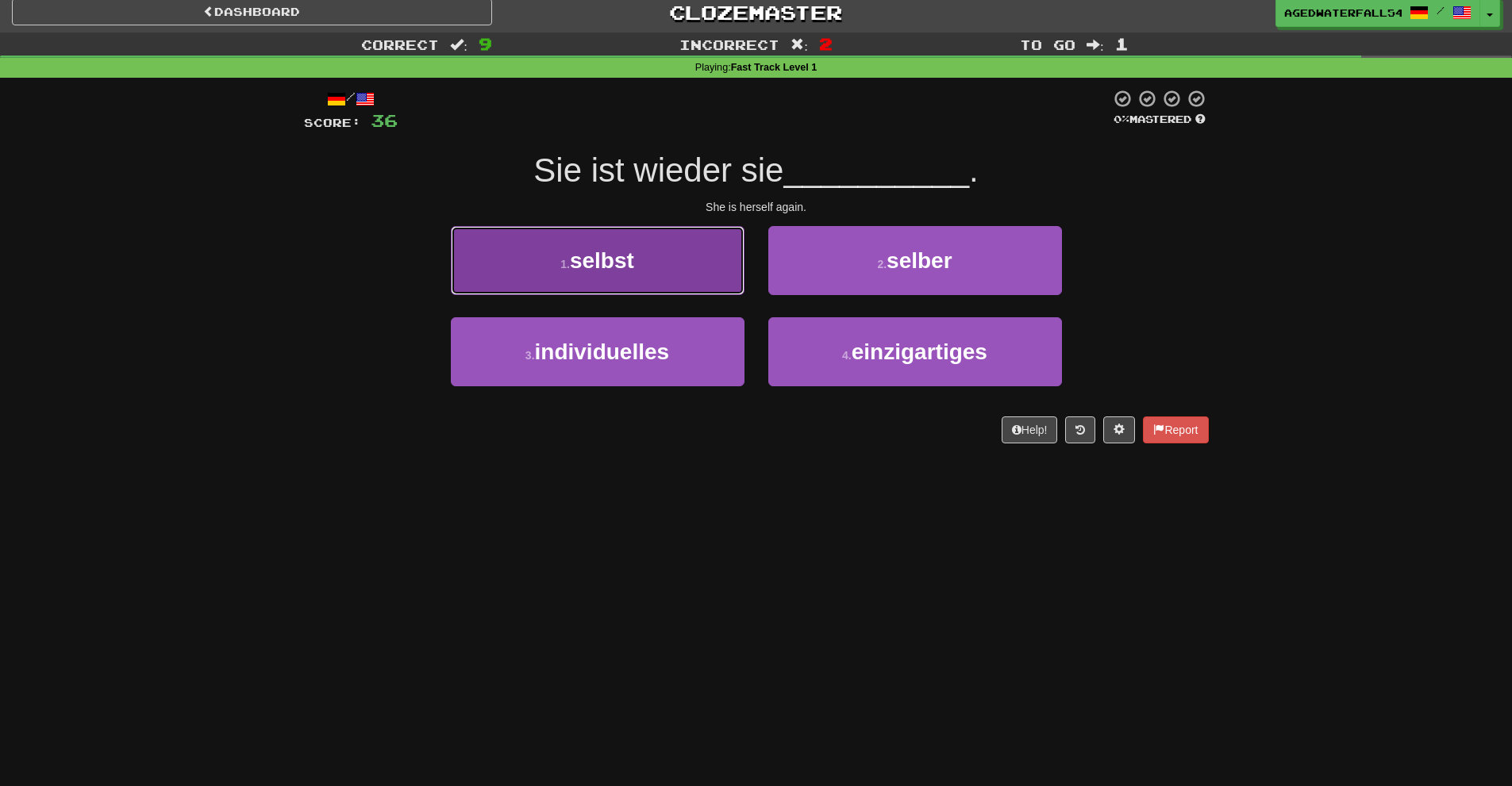
click at [732, 279] on button "1 . selbst" at bounding box center [597, 260] width 293 height 69
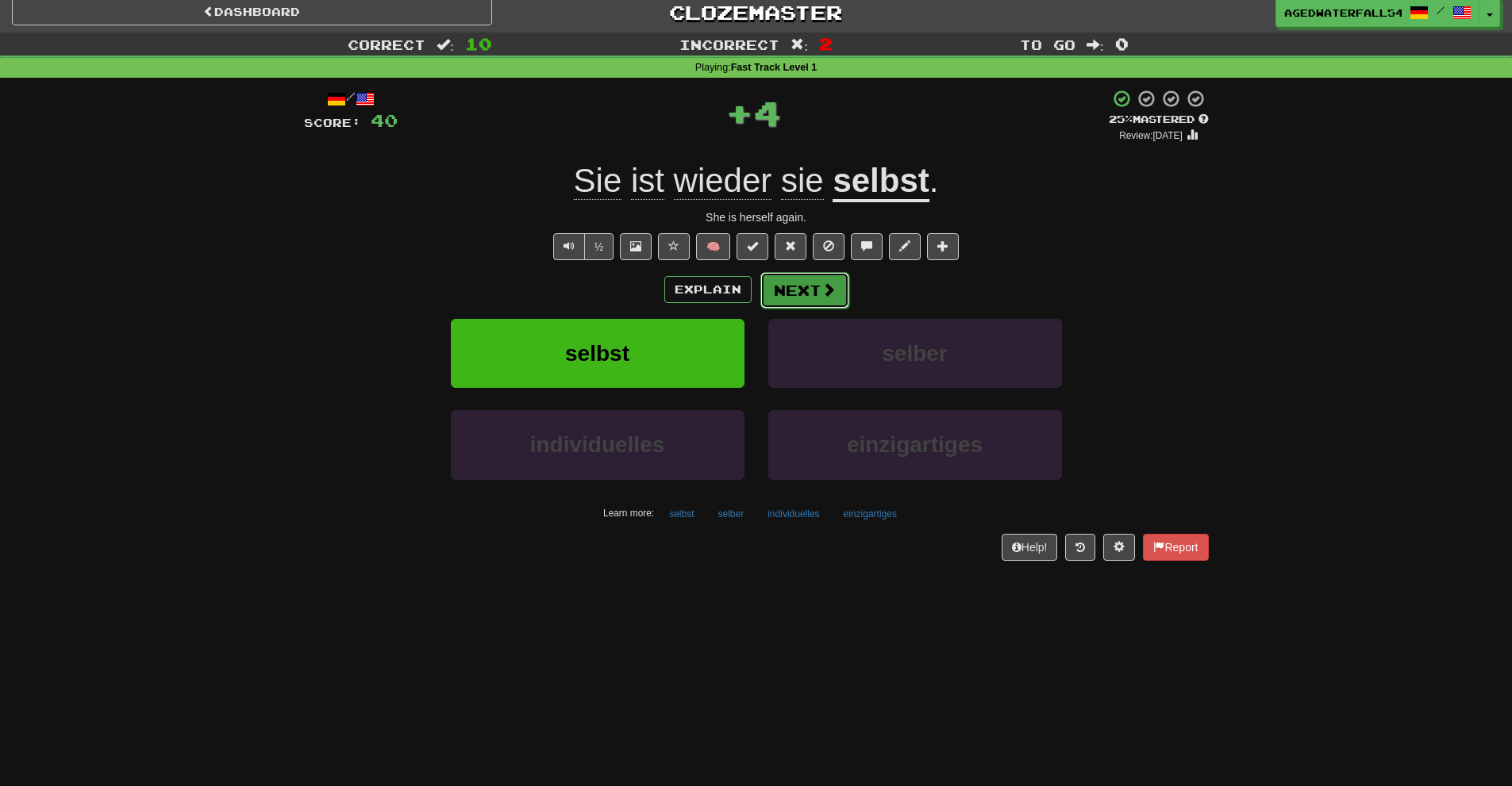
click at [772, 274] on button "Next" at bounding box center [805, 290] width 89 height 37
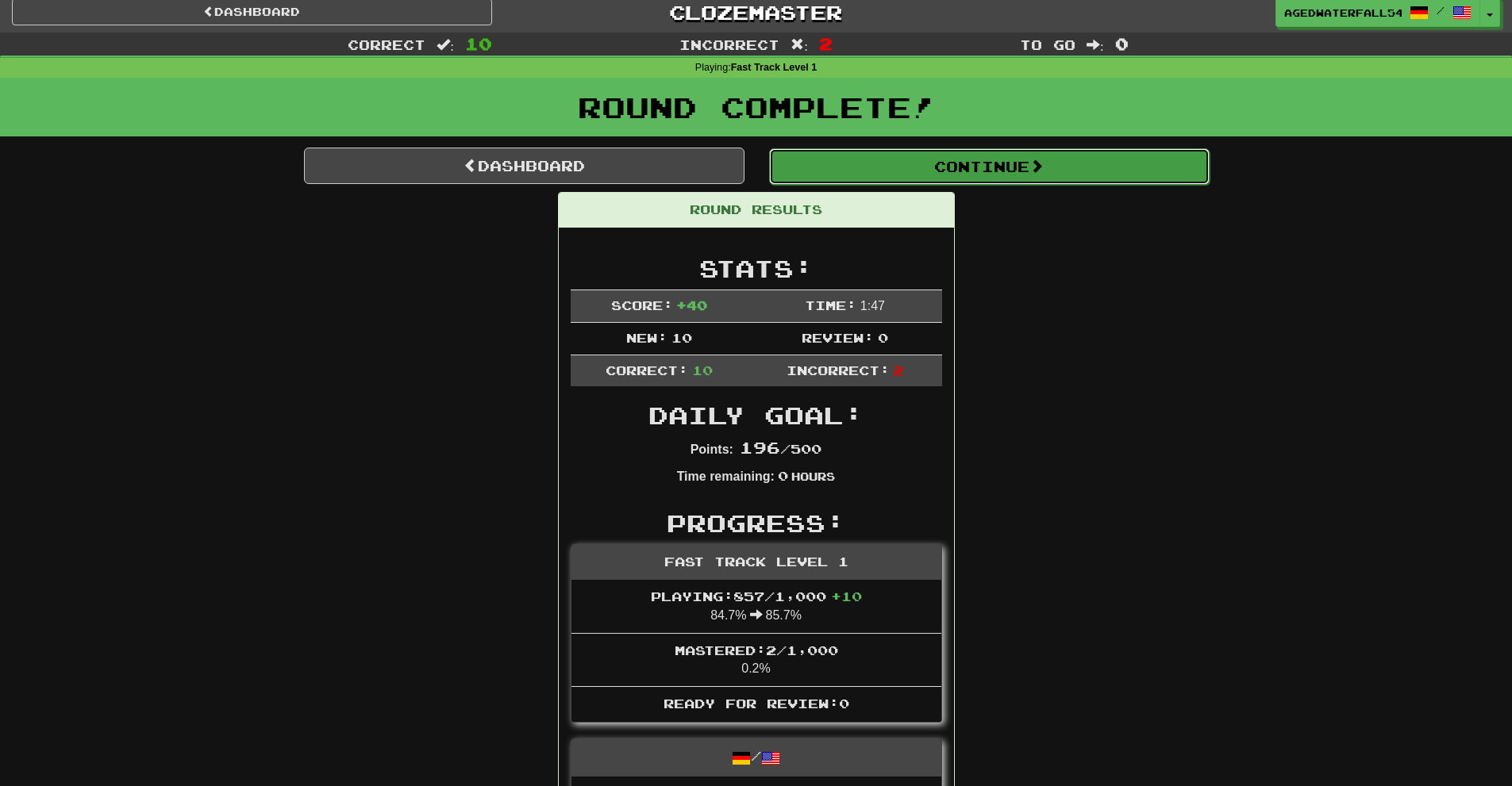
click at [876, 174] on button "Continue" at bounding box center [989, 167] width 441 height 37
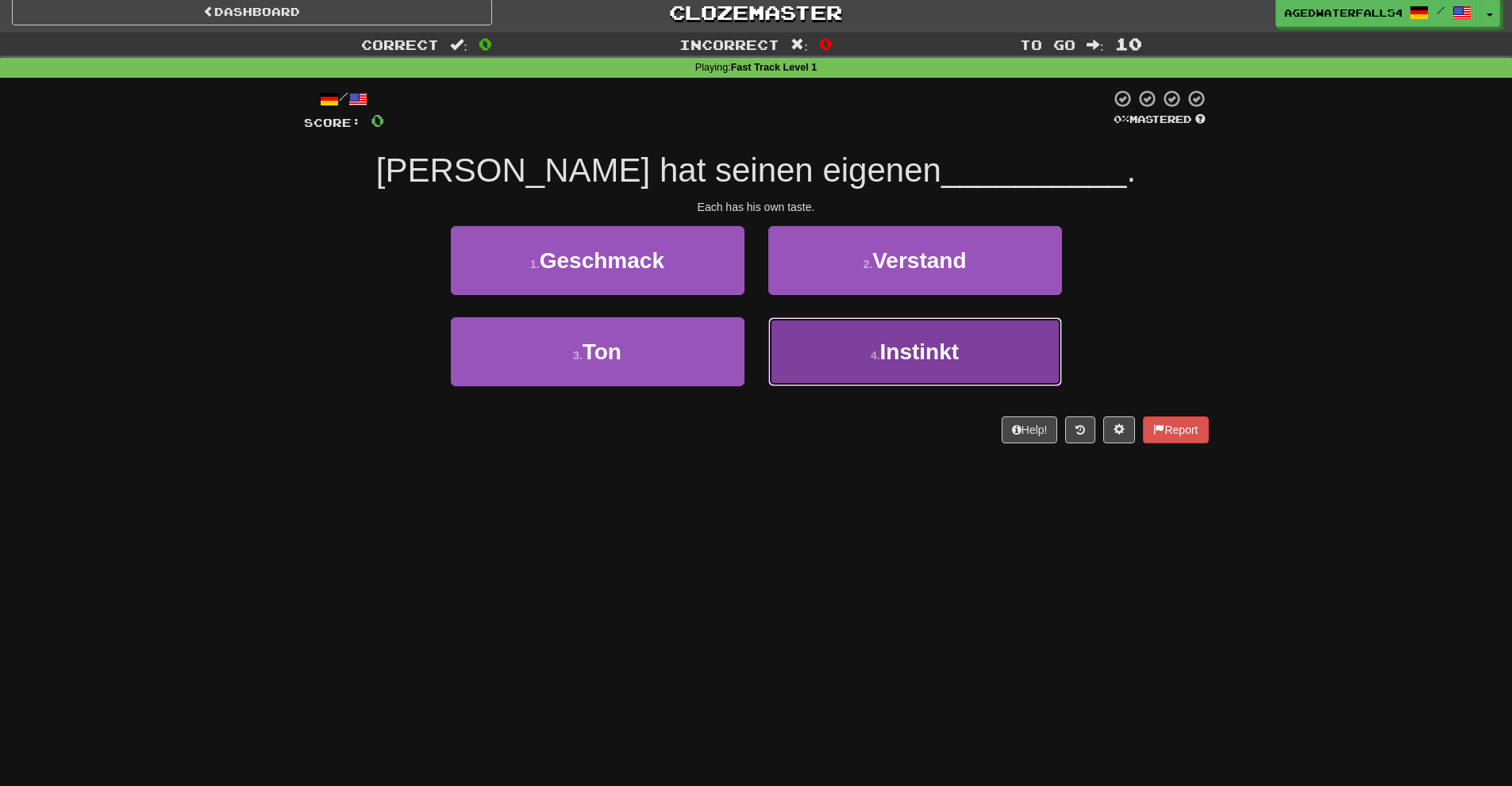
click at [863, 334] on button "4 . Instinkt" at bounding box center [915, 352] width 293 height 69
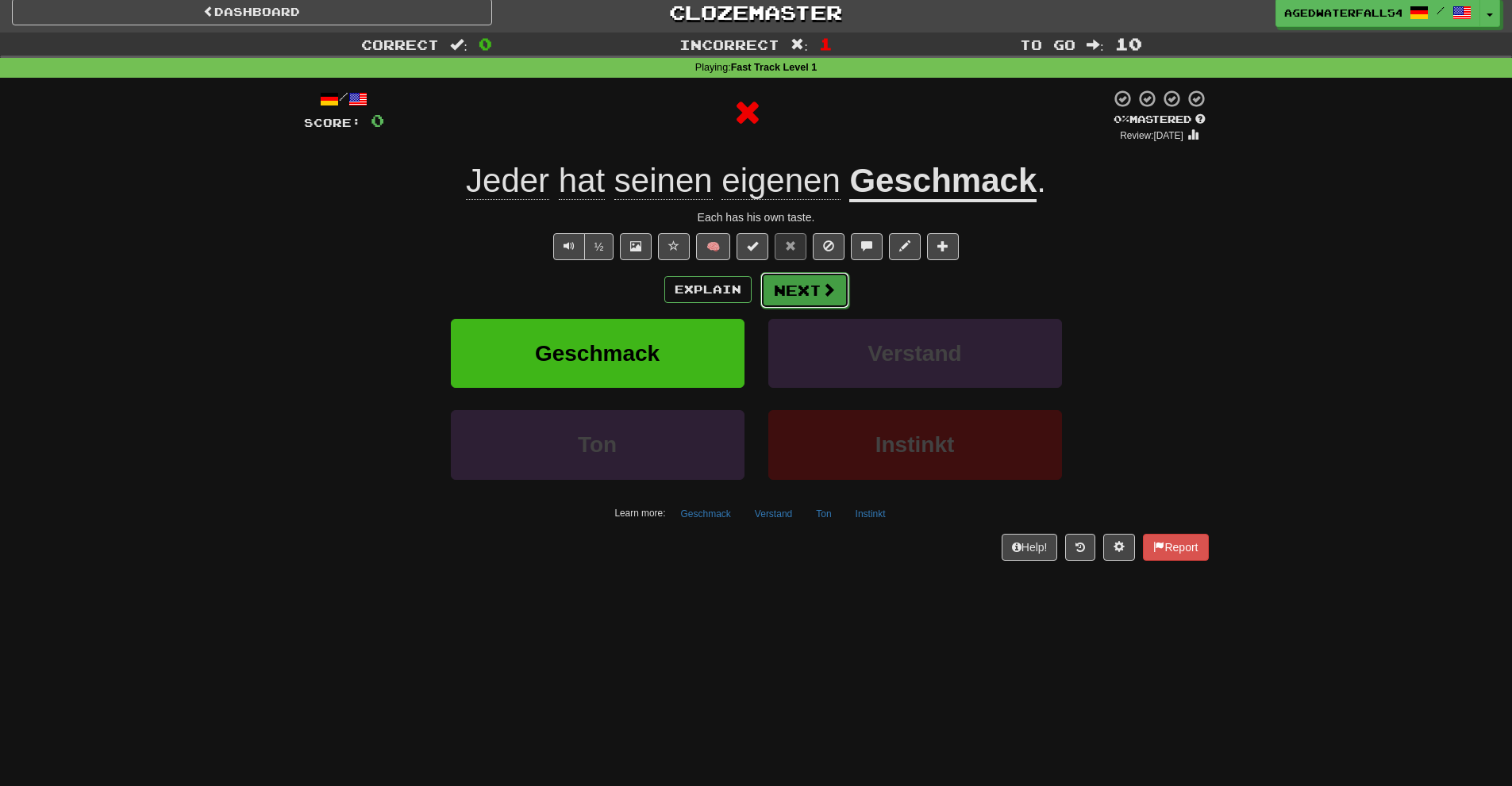
click at [831, 292] on span at bounding box center [829, 289] width 14 height 14
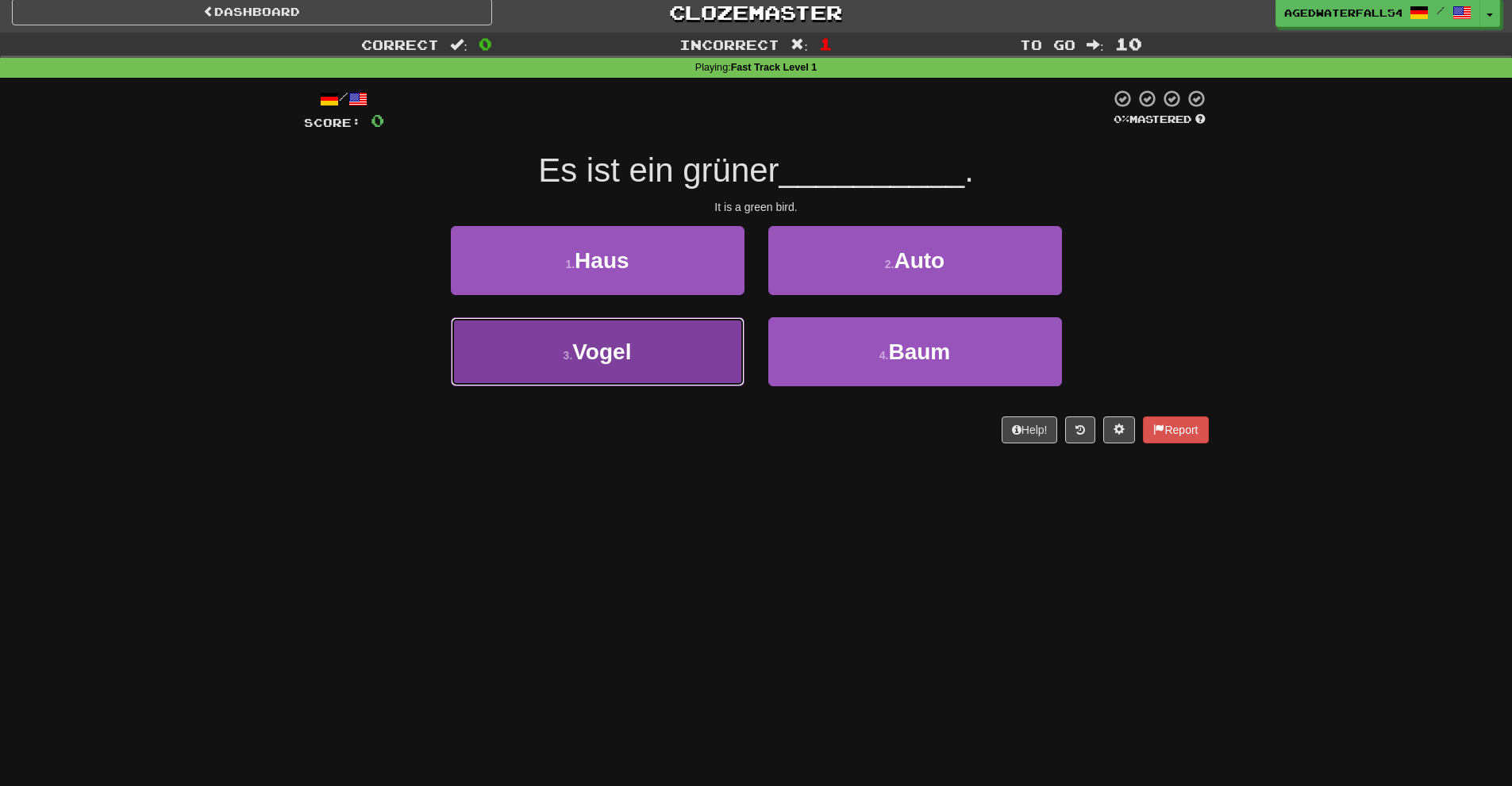
click at [724, 329] on button "3 . Vogel" at bounding box center [597, 352] width 293 height 69
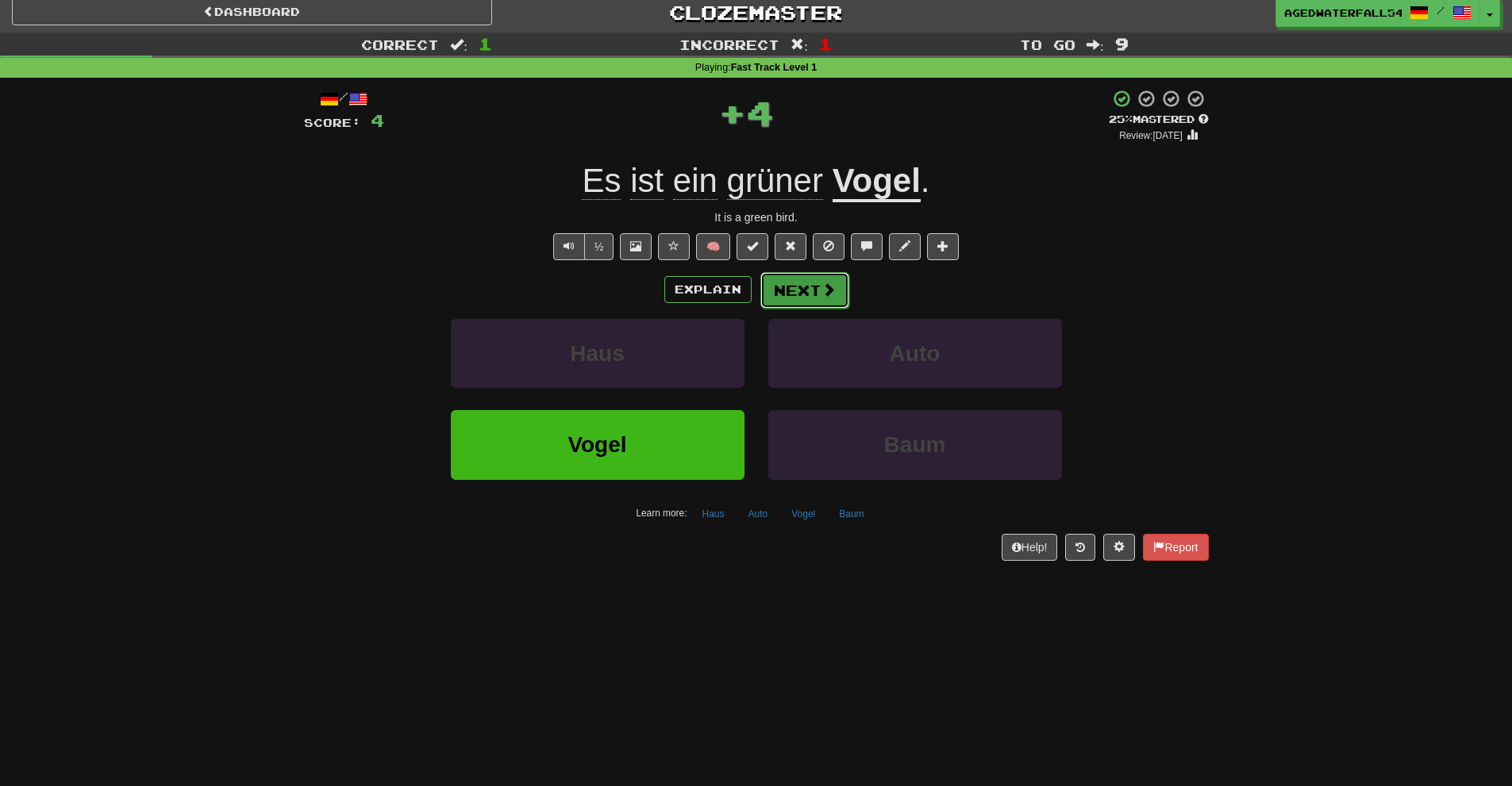
click at [782, 289] on button "Next" at bounding box center [805, 290] width 89 height 37
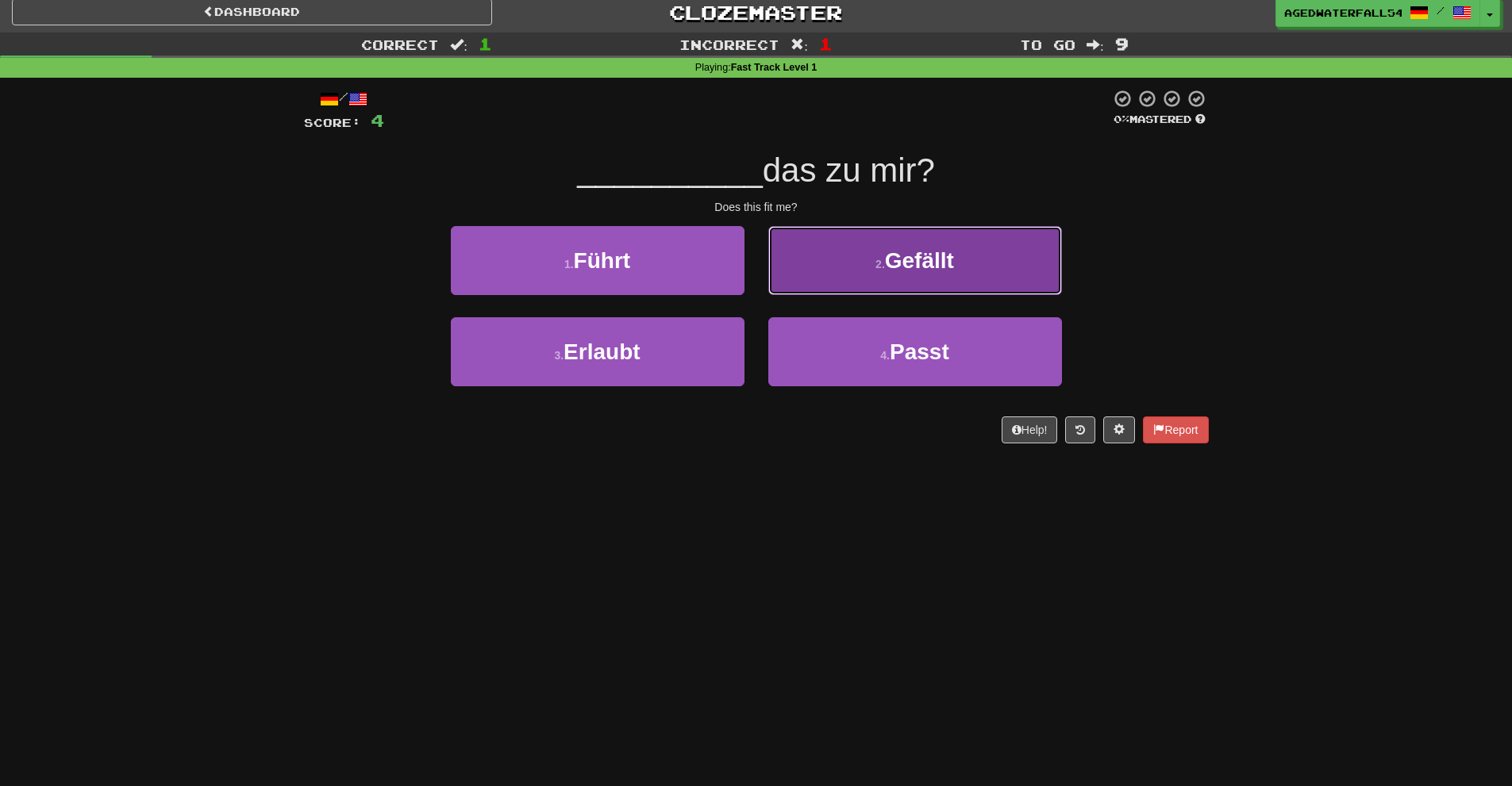
click at [784, 277] on button "2 . Gefällt" at bounding box center [915, 260] width 293 height 69
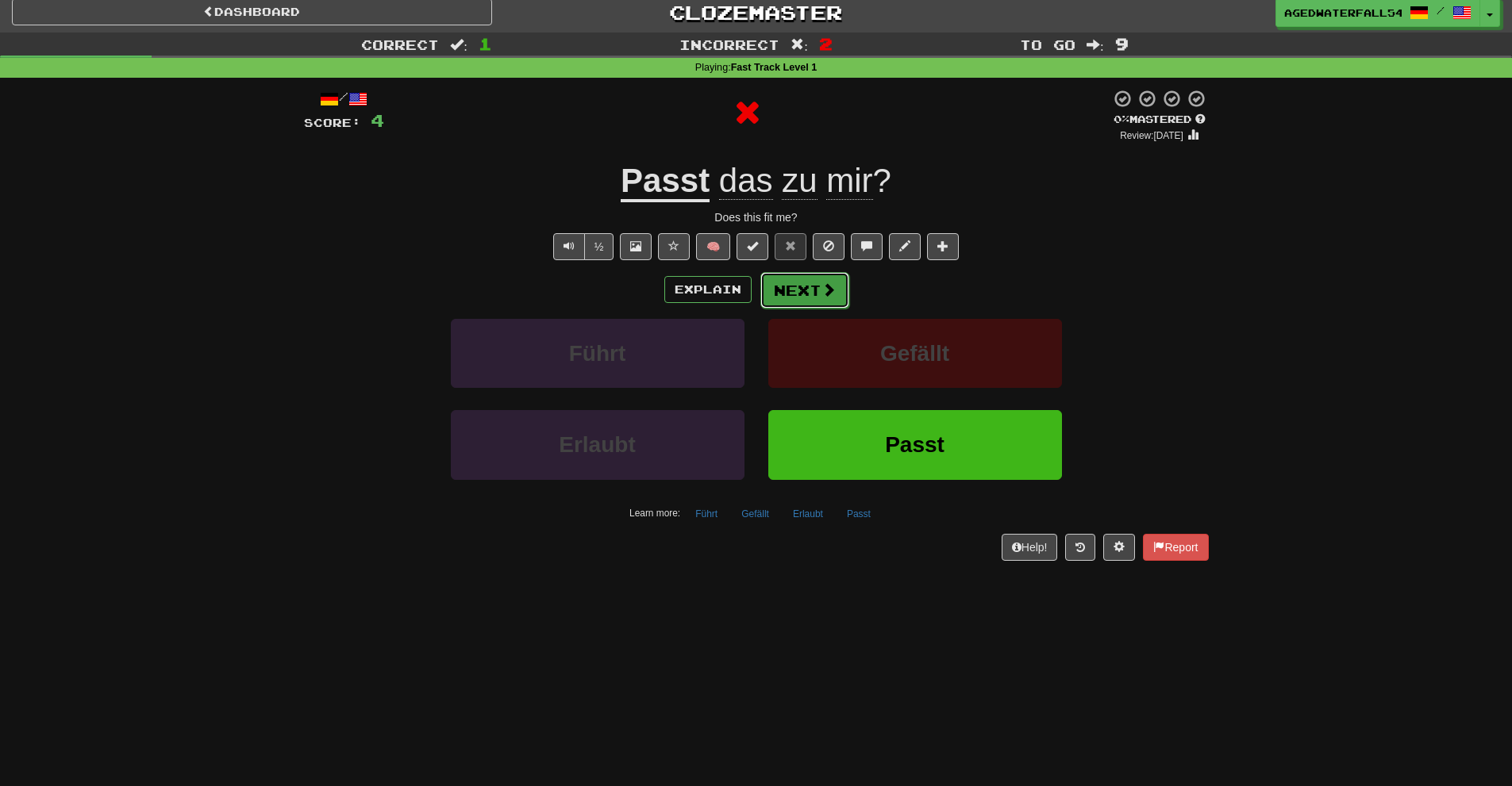
click at [786, 285] on button "Next" at bounding box center [805, 290] width 89 height 37
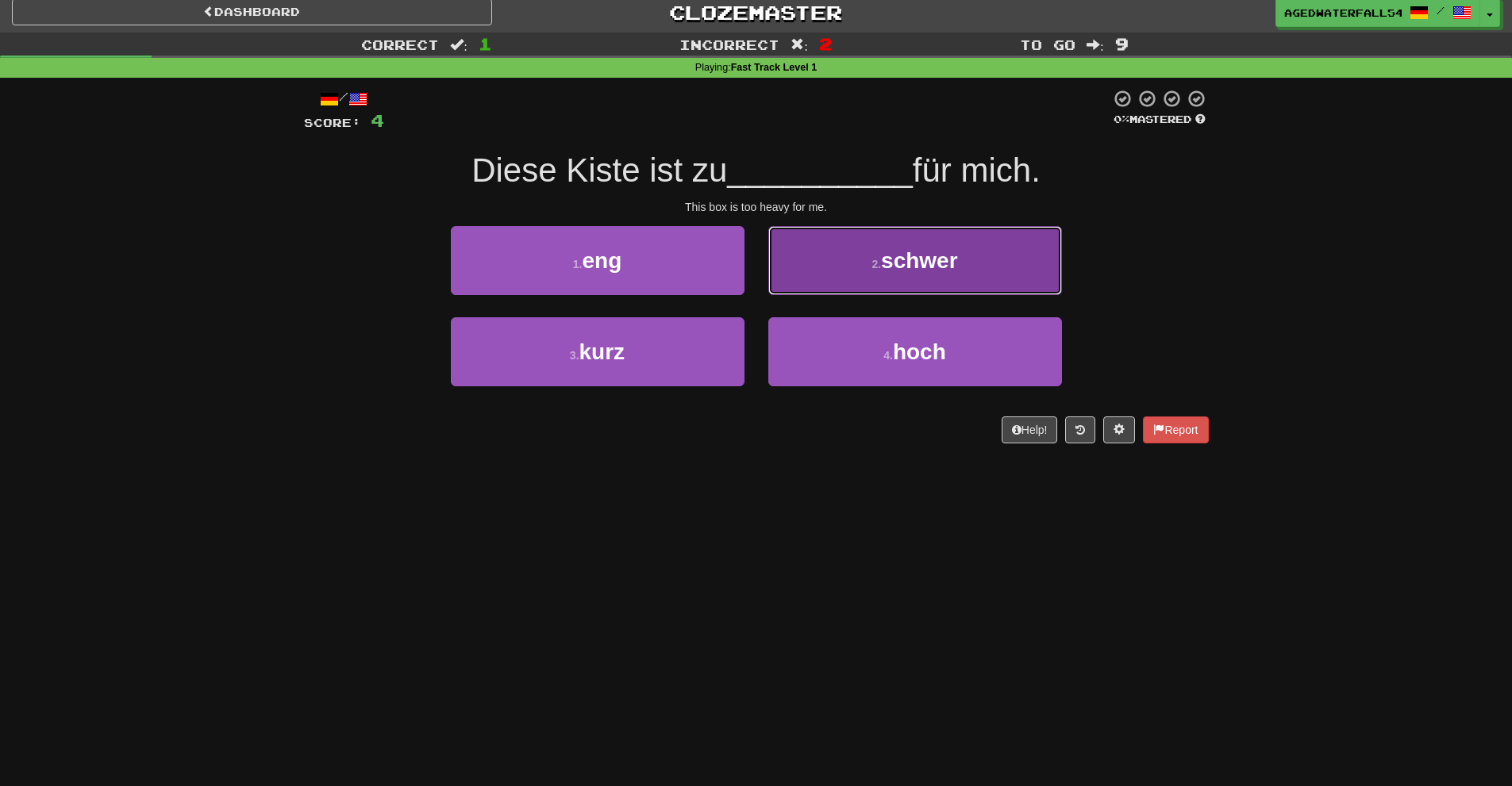
click at [782, 285] on button "2 . schwer" at bounding box center [915, 260] width 293 height 69
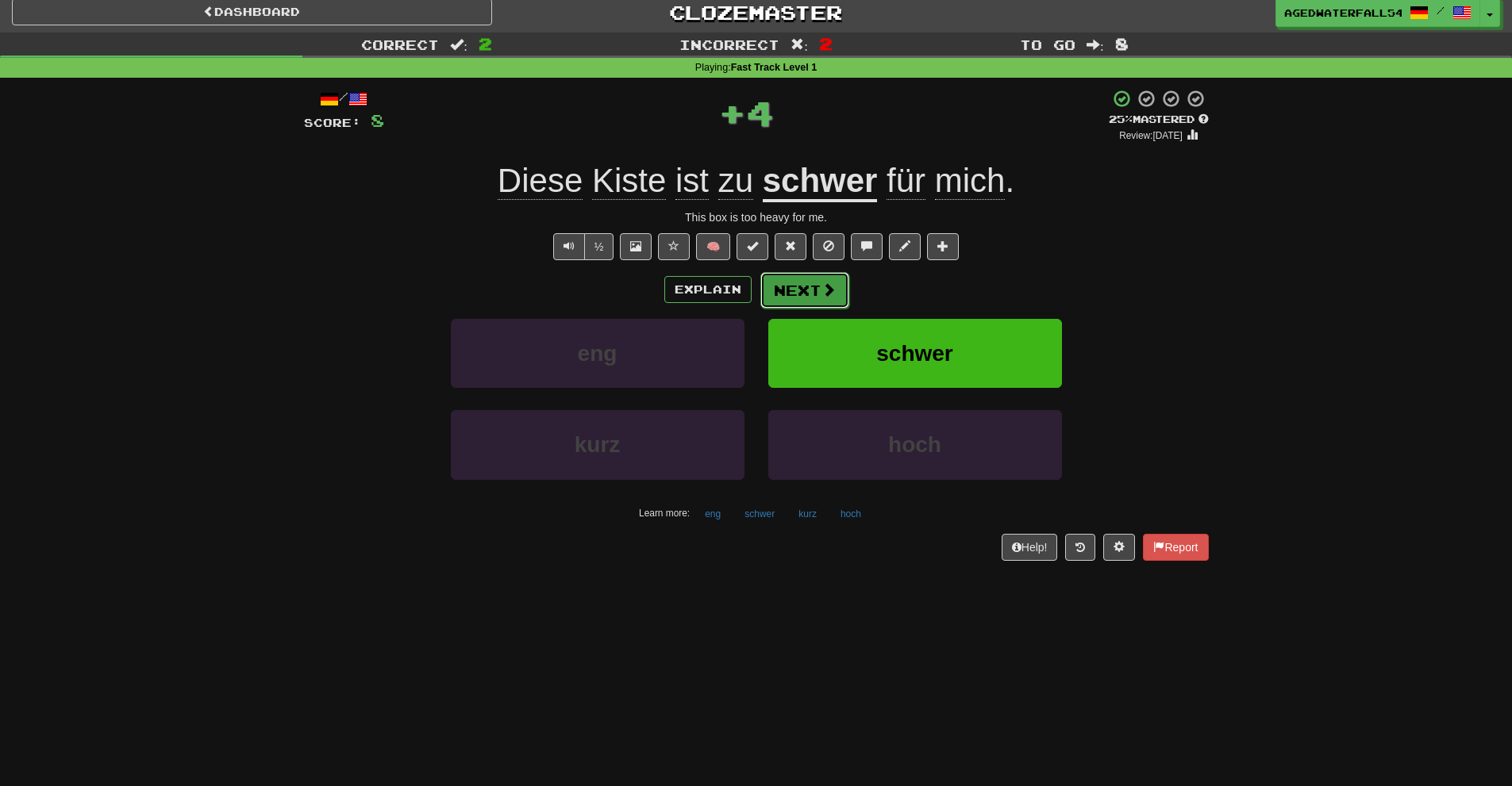
click at [781, 285] on button "Next" at bounding box center [805, 290] width 89 height 37
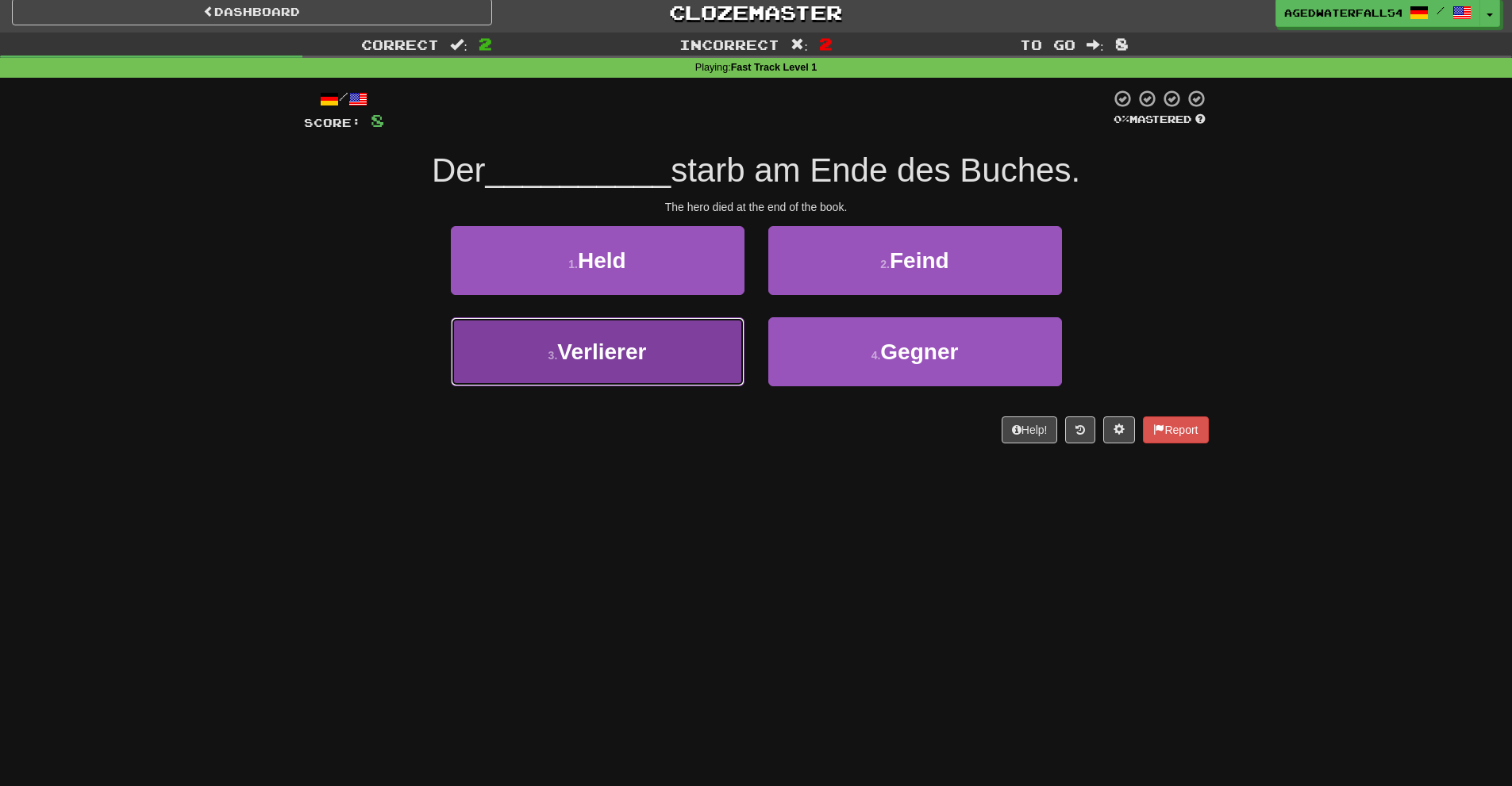
click at [726, 329] on button "3 . Verlierer" at bounding box center [597, 352] width 293 height 69
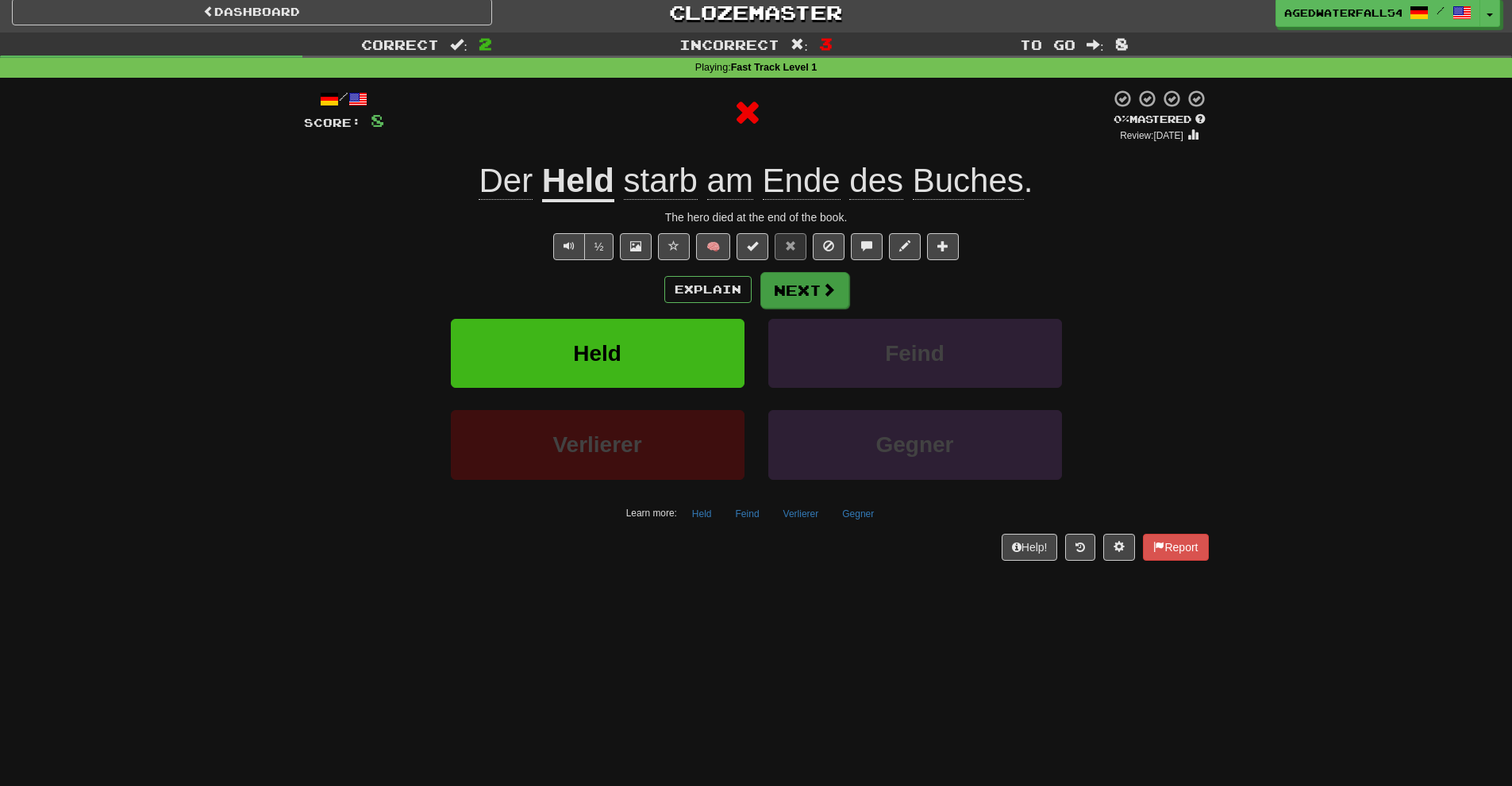
click at [758, 295] on div "Explain Next" at bounding box center [756, 289] width 905 height 37
click at [764, 293] on button "Next" at bounding box center [805, 290] width 89 height 37
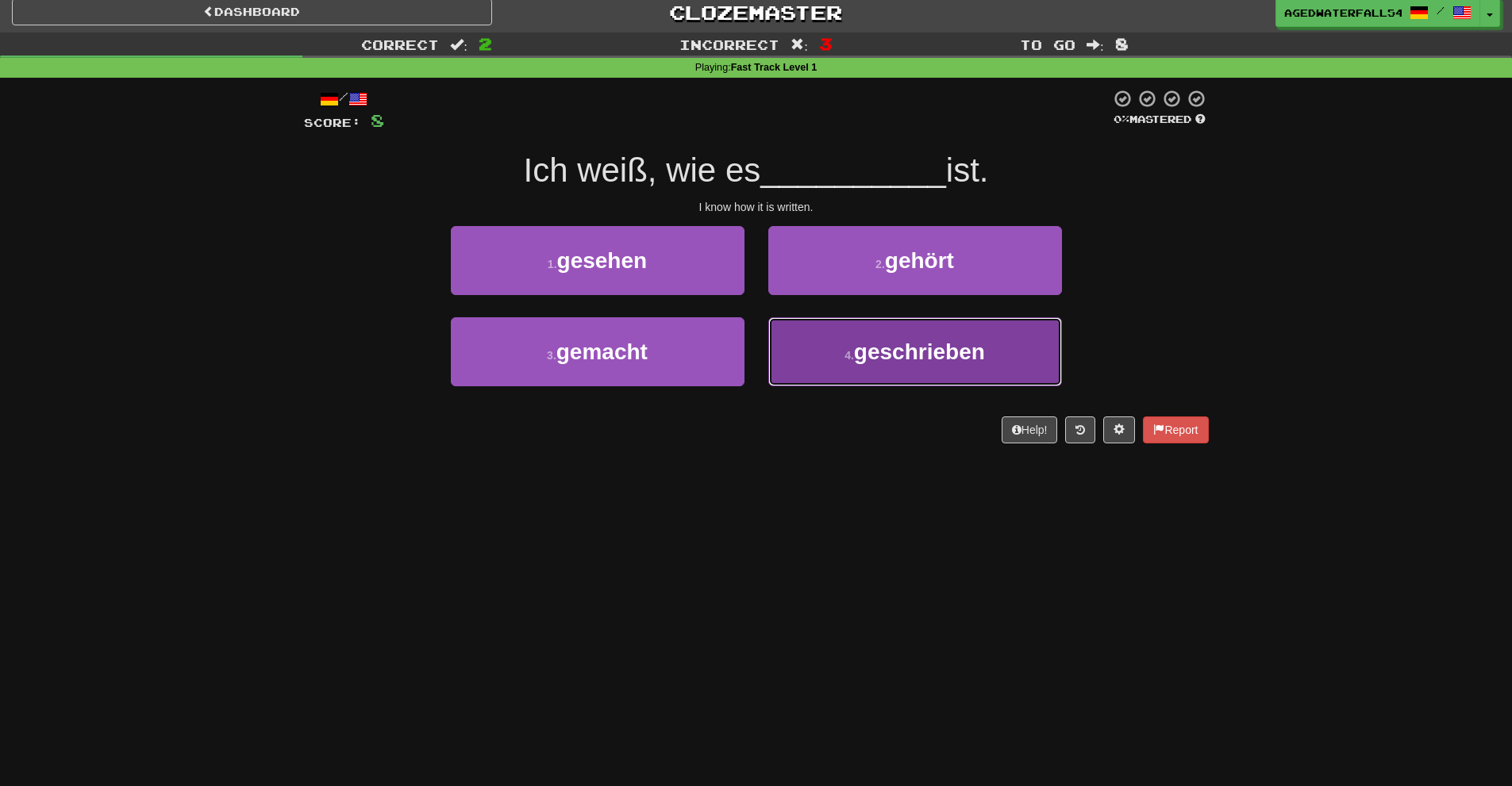
click at [814, 329] on button "4 . geschrieben" at bounding box center [915, 352] width 293 height 69
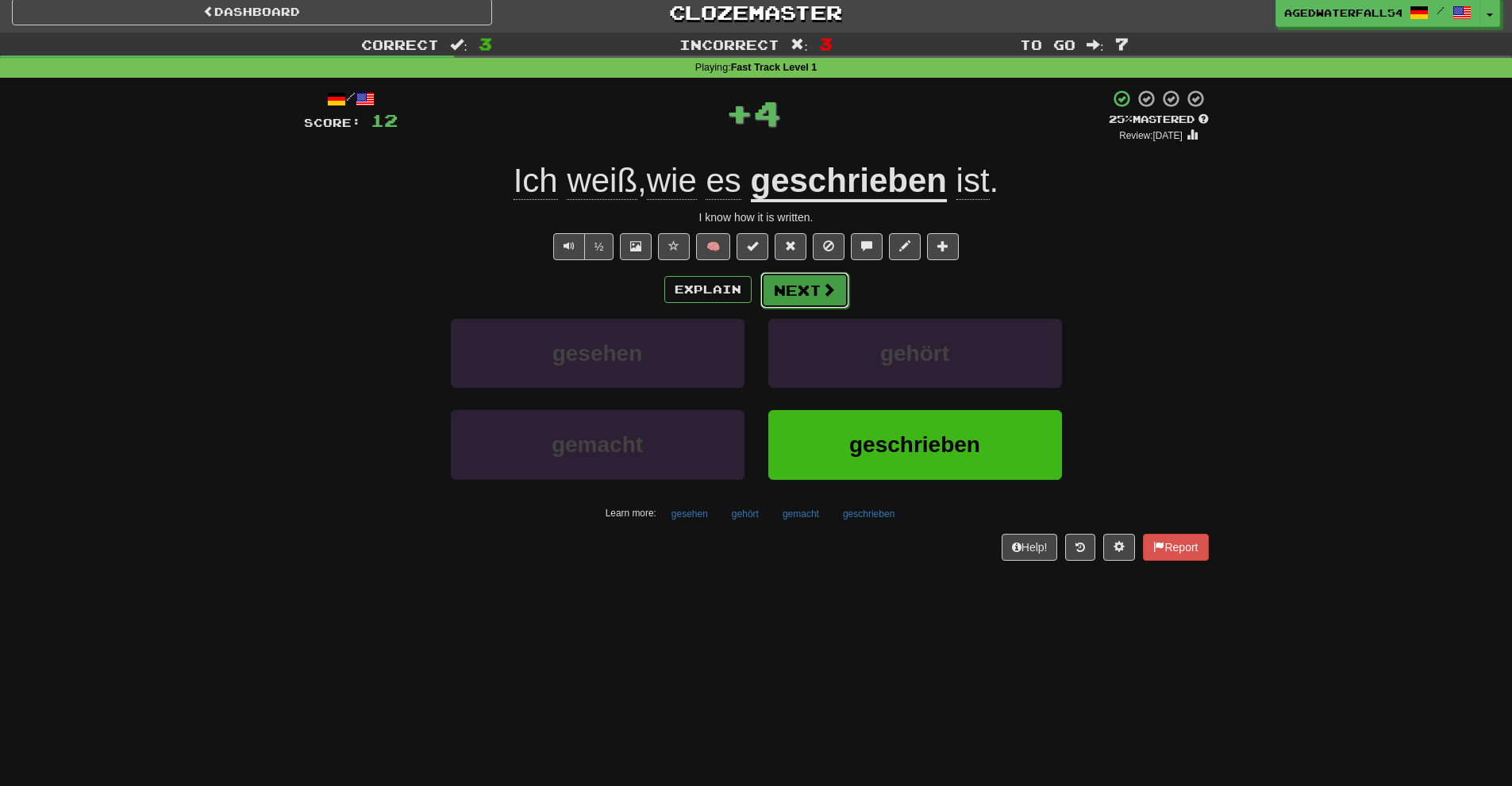
click at [831, 291] on span at bounding box center [829, 289] width 14 height 14
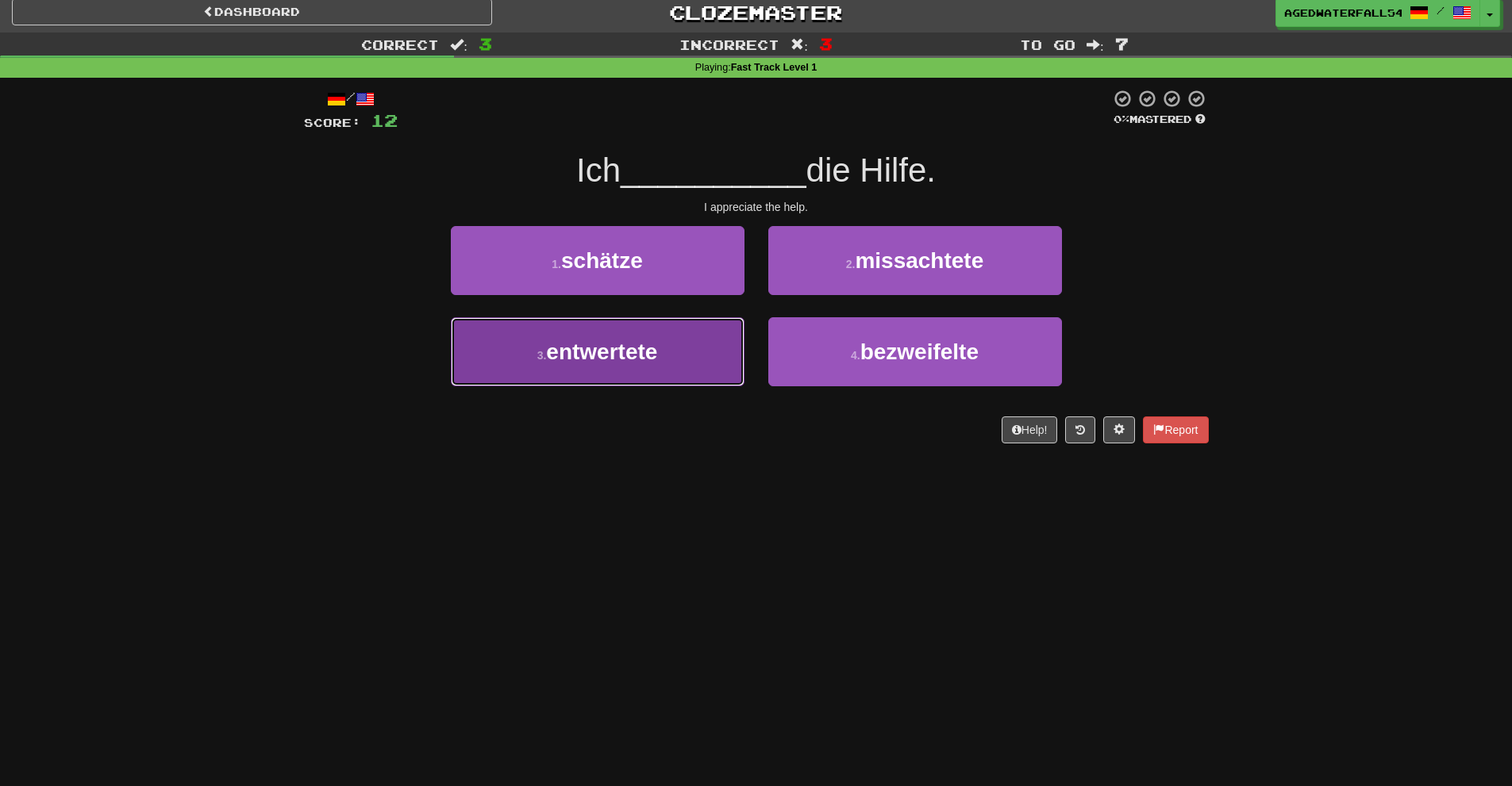
click at [729, 345] on button "3 . entwertete" at bounding box center [597, 352] width 293 height 69
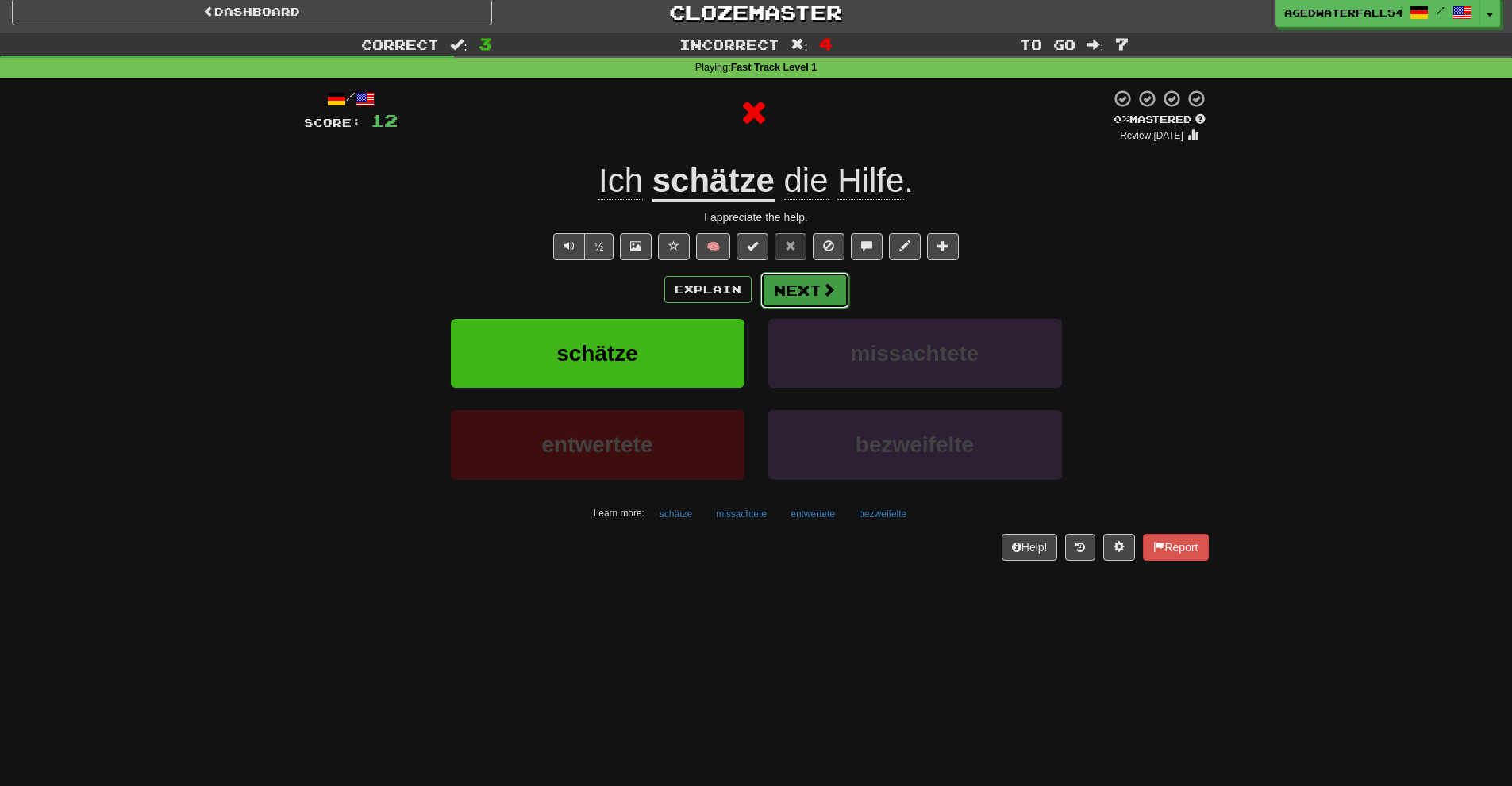
click at [786, 293] on button "Next" at bounding box center [805, 290] width 89 height 37
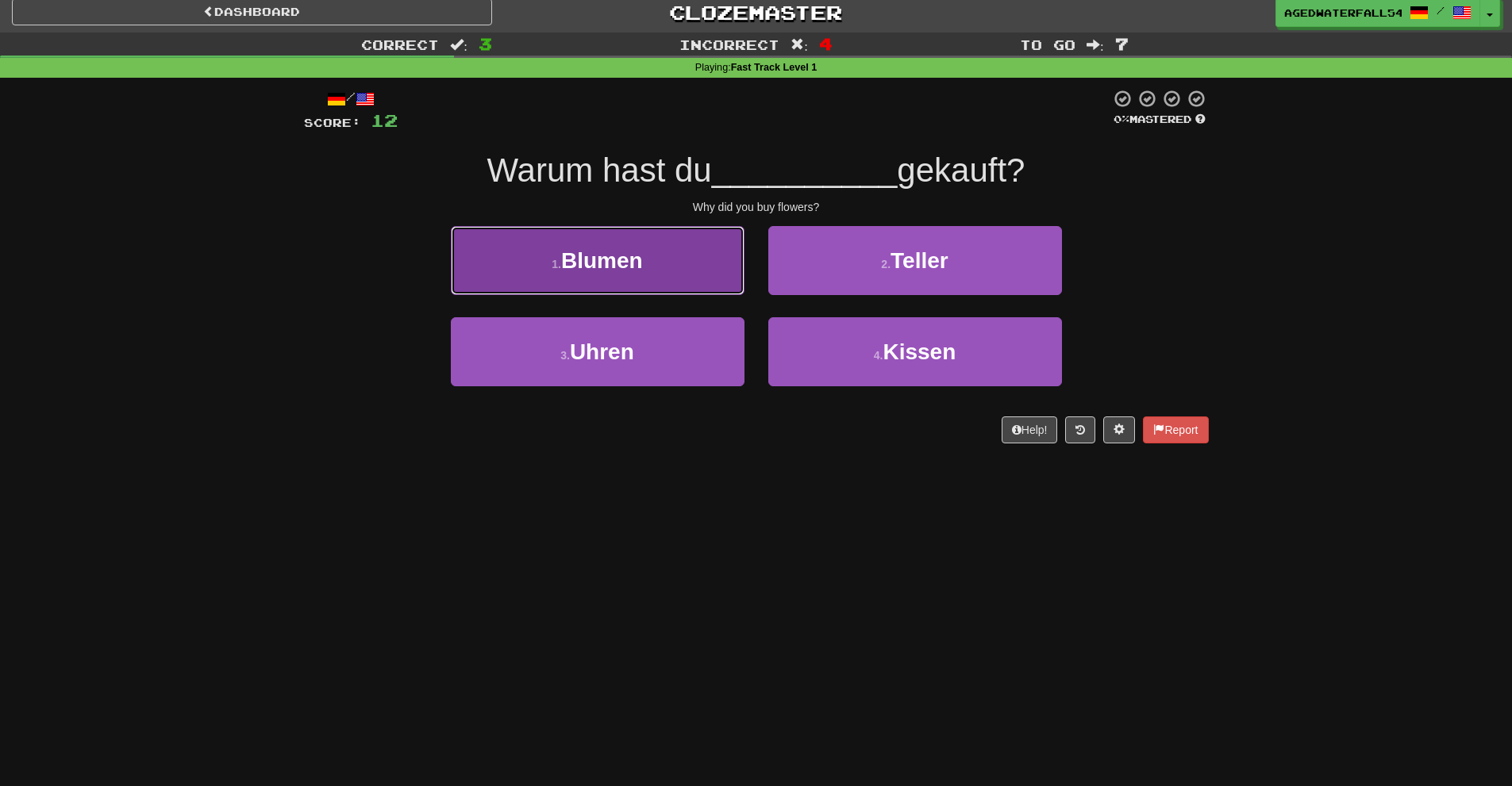
click at [661, 290] on button "1 . Blumen" at bounding box center [597, 260] width 293 height 69
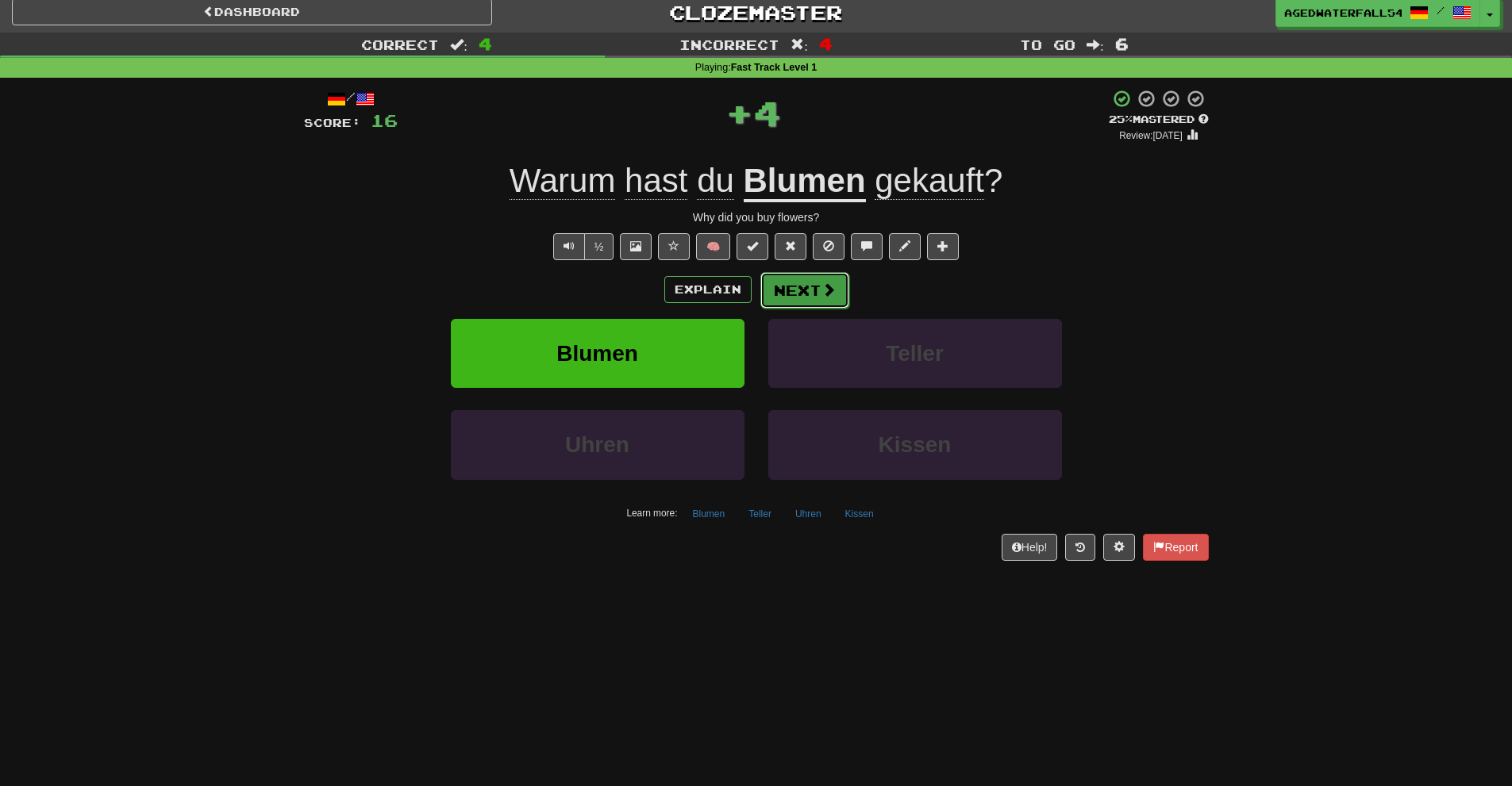
click at [781, 287] on button "Next" at bounding box center [805, 290] width 89 height 37
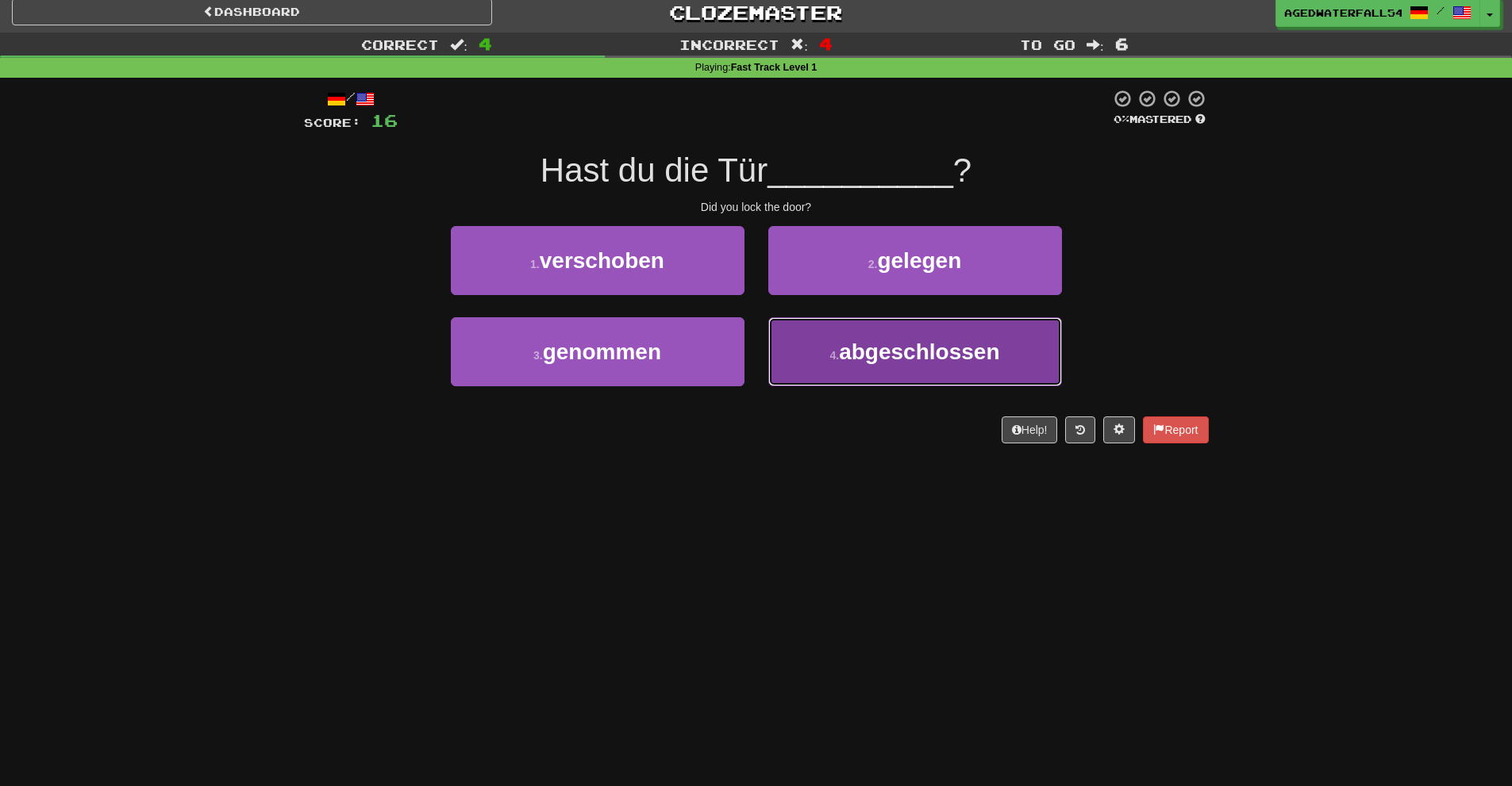
click at [846, 358] on span "abgeschlossen" at bounding box center [920, 352] width 160 height 25
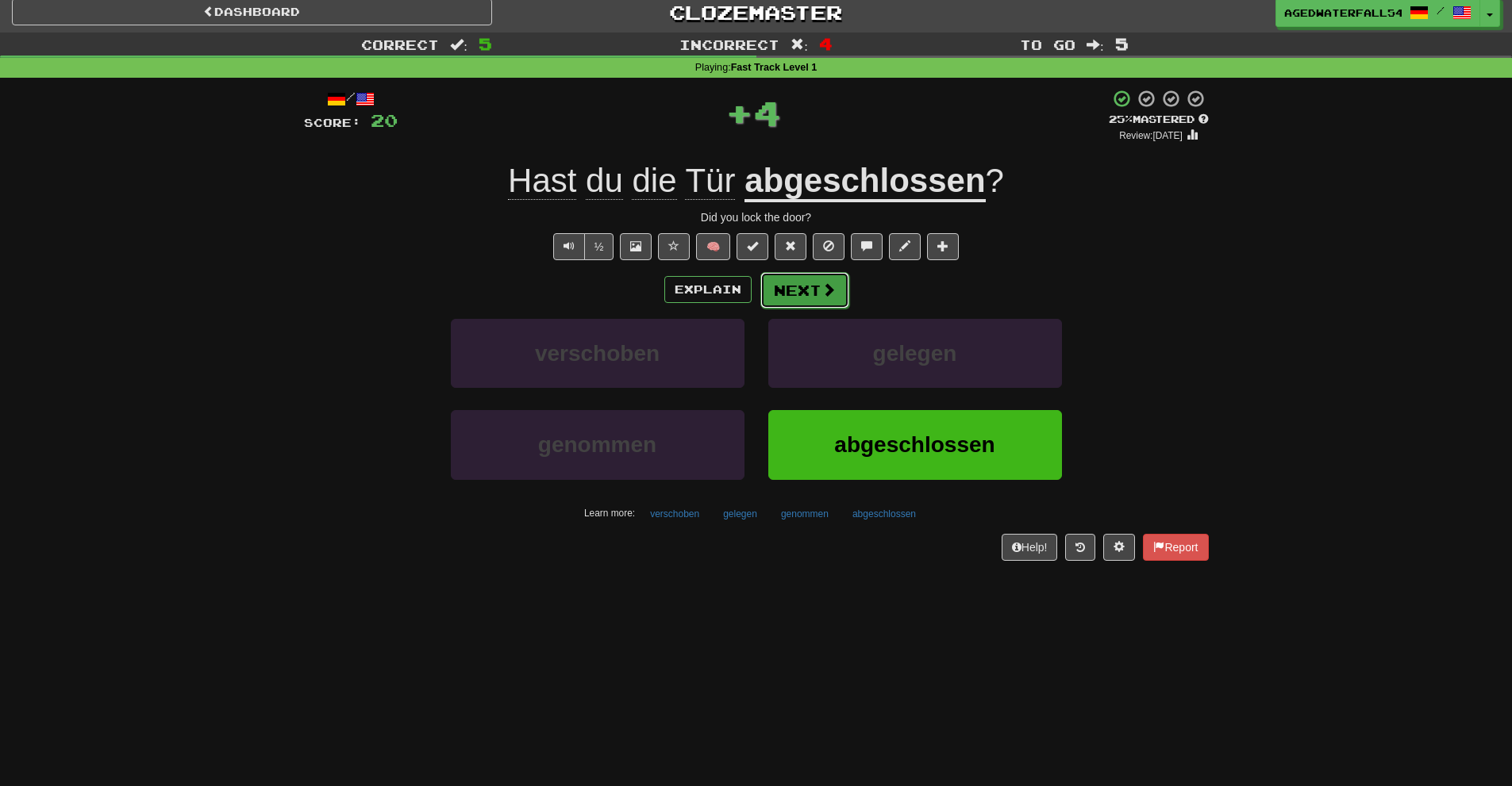
click at [801, 286] on button "Next" at bounding box center [805, 290] width 89 height 37
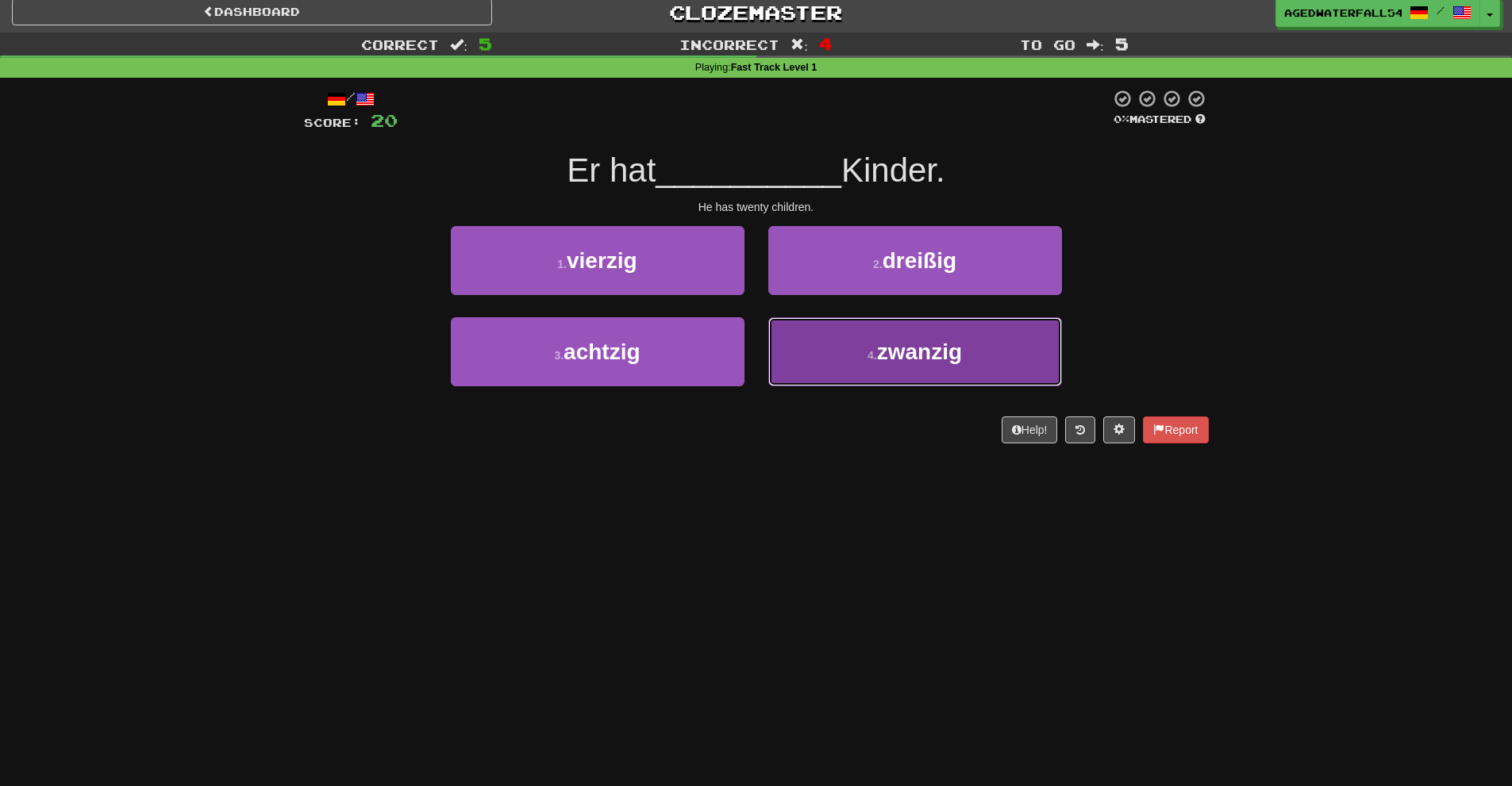
click at [802, 322] on button "4 . zwanzig" at bounding box center [915, 352] width 293 height 69
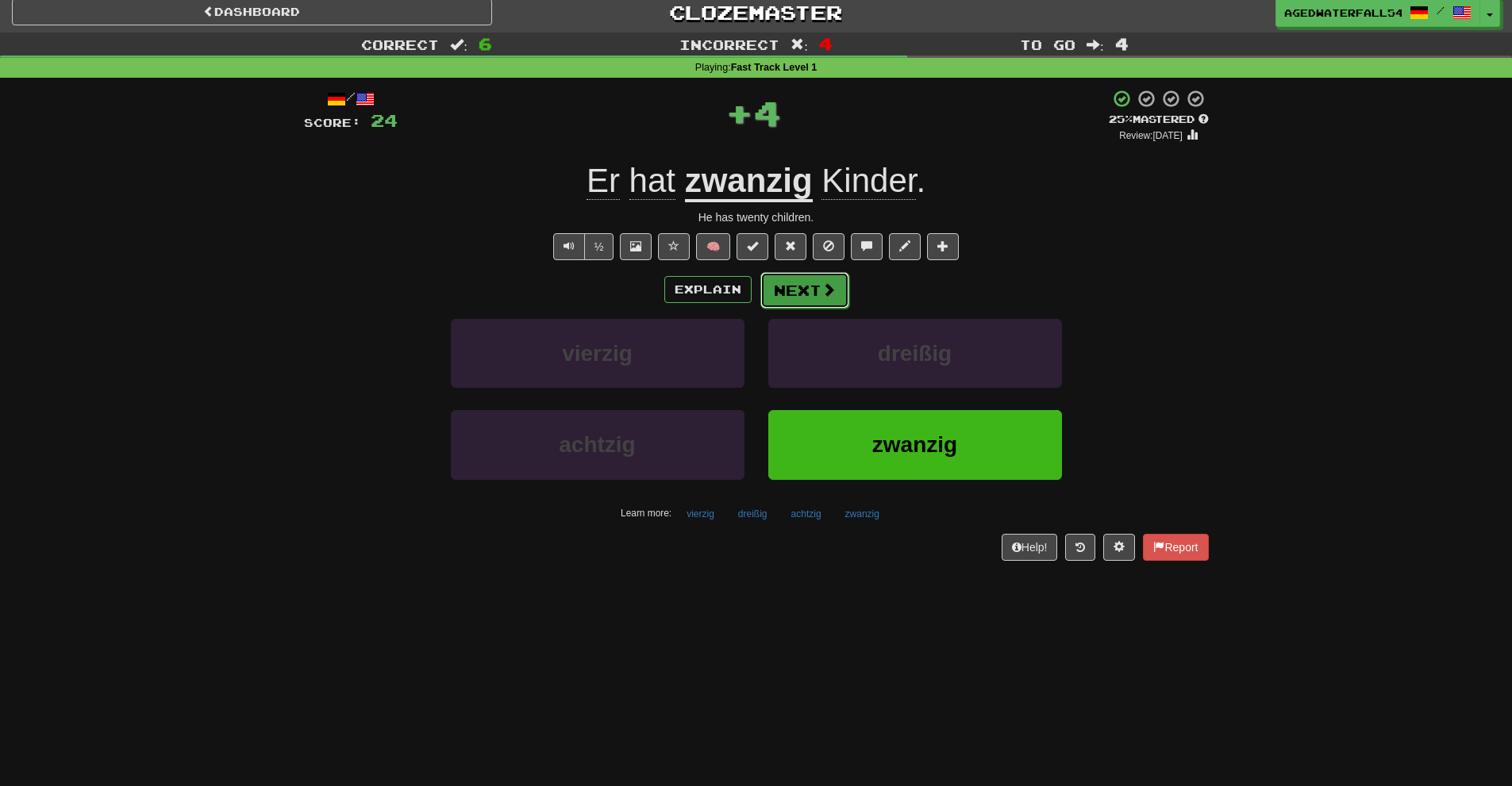
click at [776, 278] on button "Next" at bounding box center [805, 290] width 89 height 37
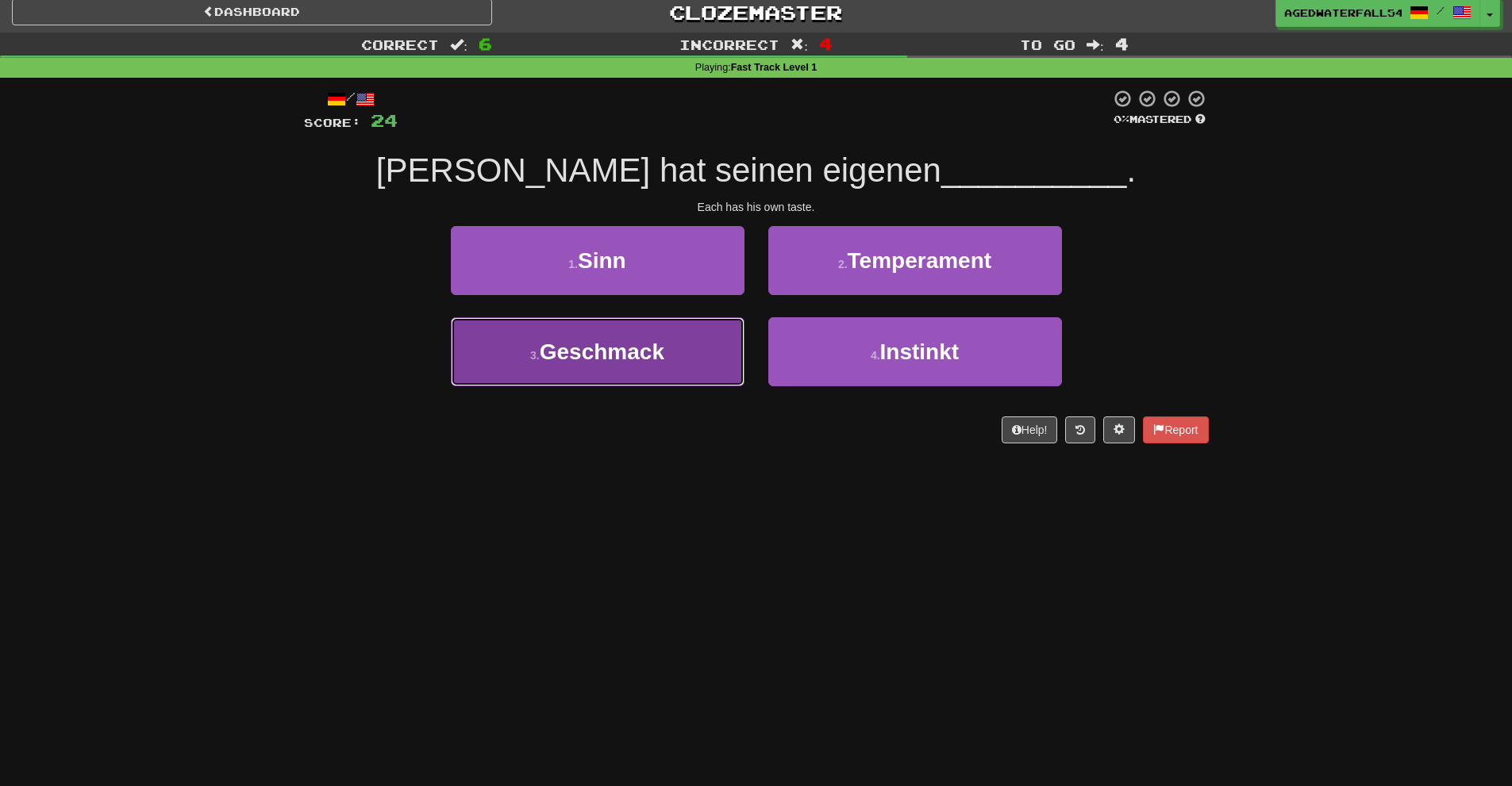
click at [719, 327] on button "3 . Geschmack" at bounding box center [597, 352] width 293 height 69
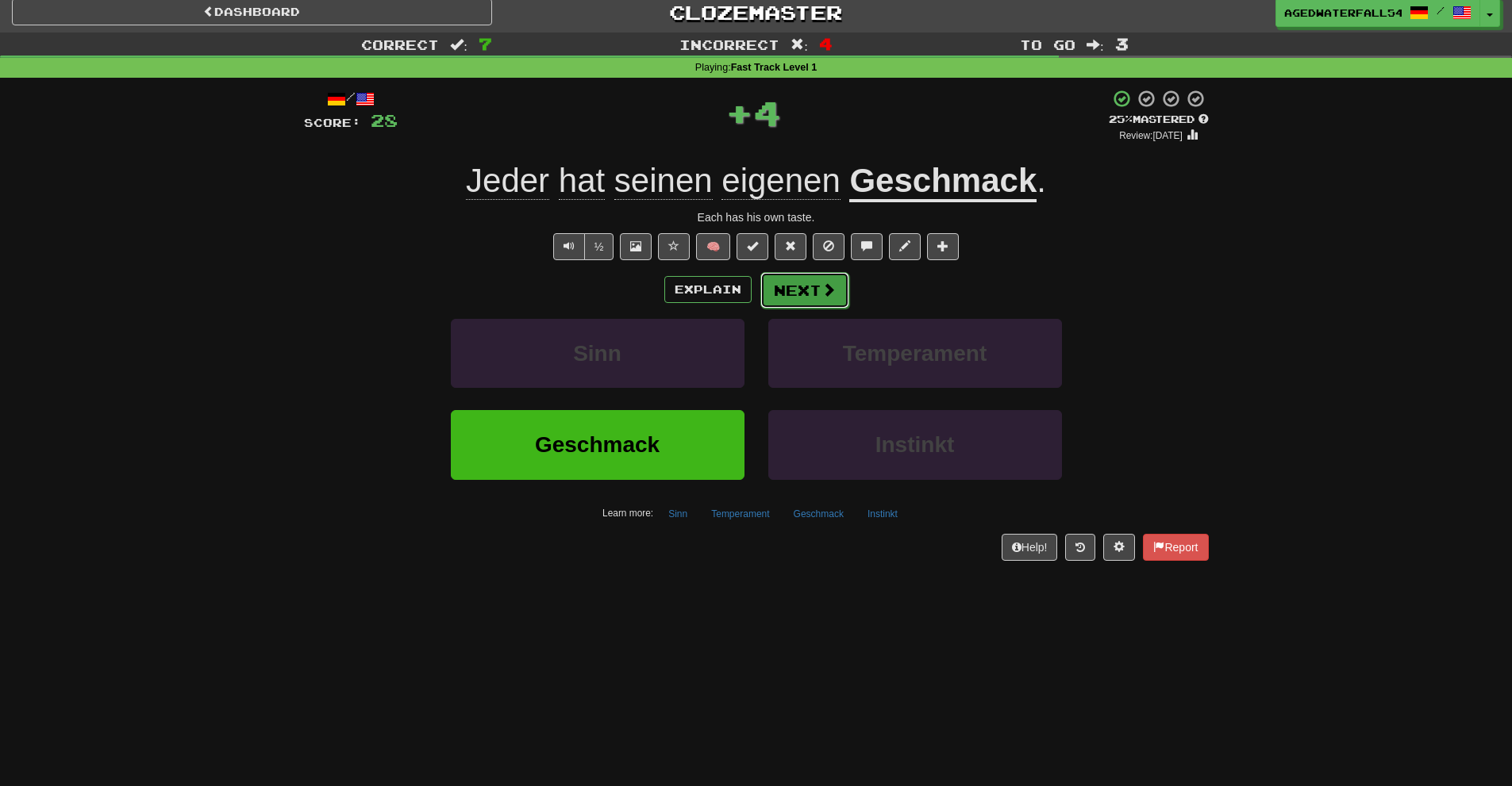
click at [791, 294] on button "Next" at bounding box center [805, 290] width 89 height 37
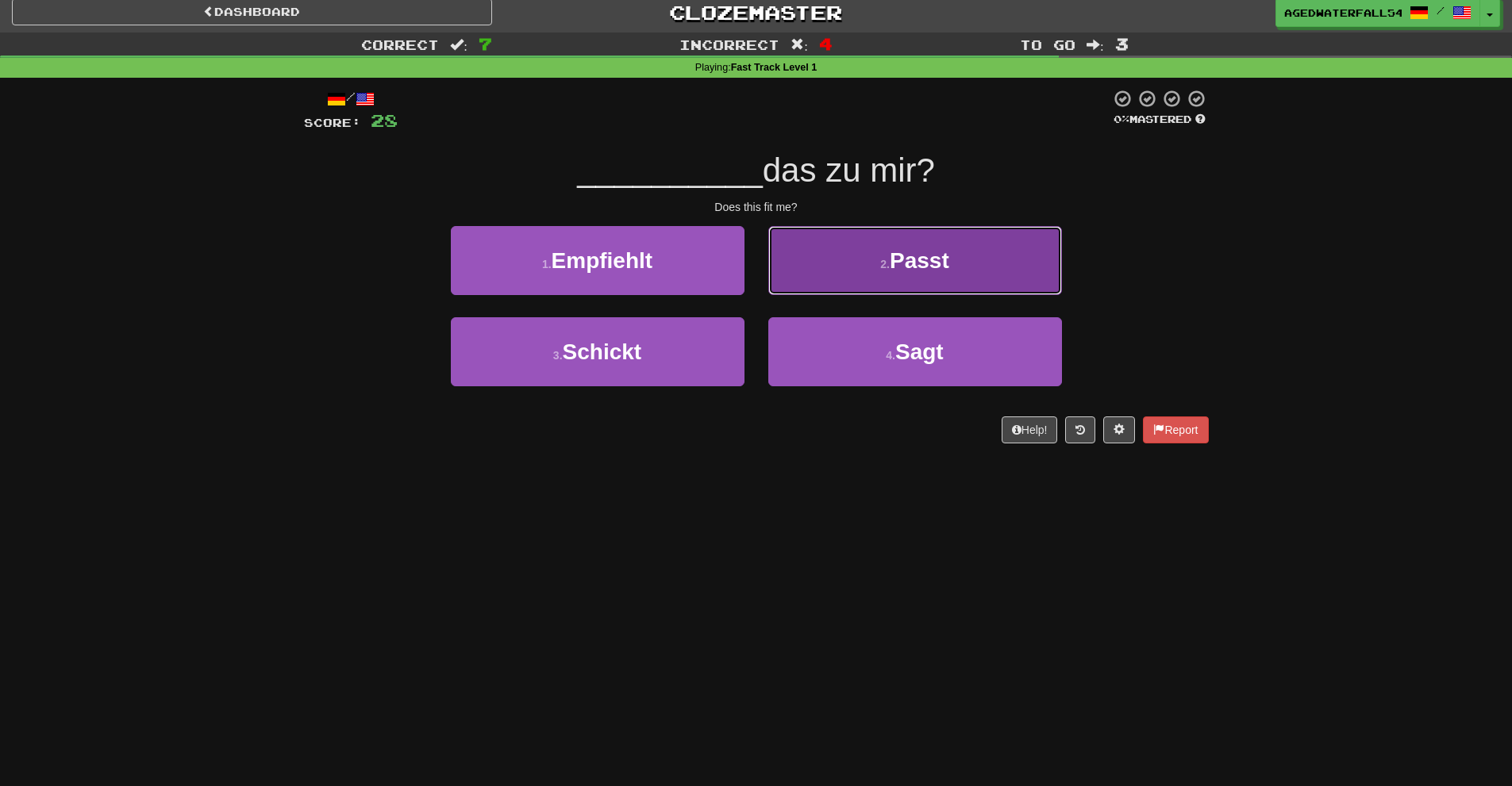
click at [842, 280] on button "2 . Passt" at bounding box center [915, 260] width 293 height 69
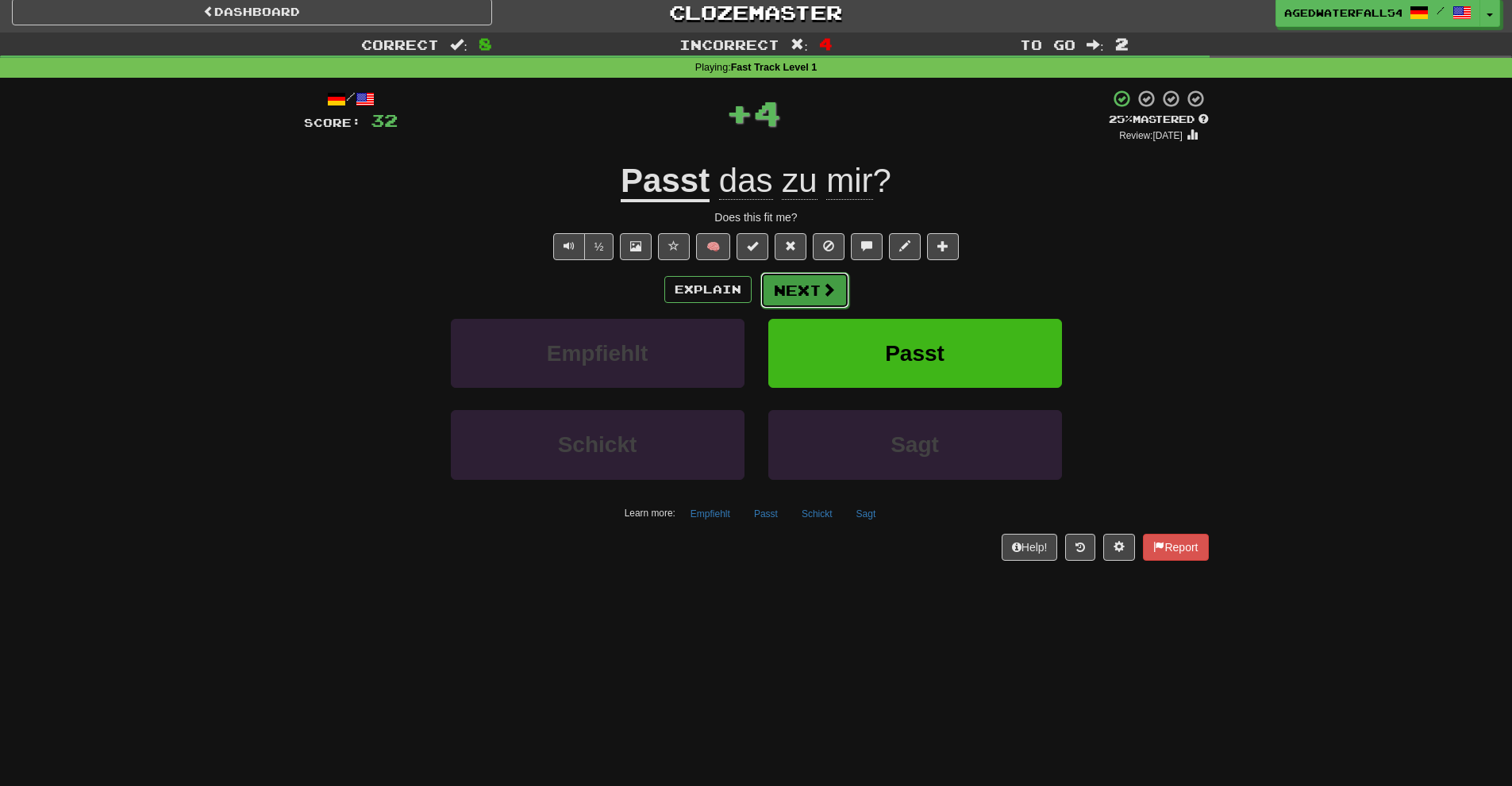
click at [818, 277] on button "Next" at bounding box center [805, 290] width 89 height 37
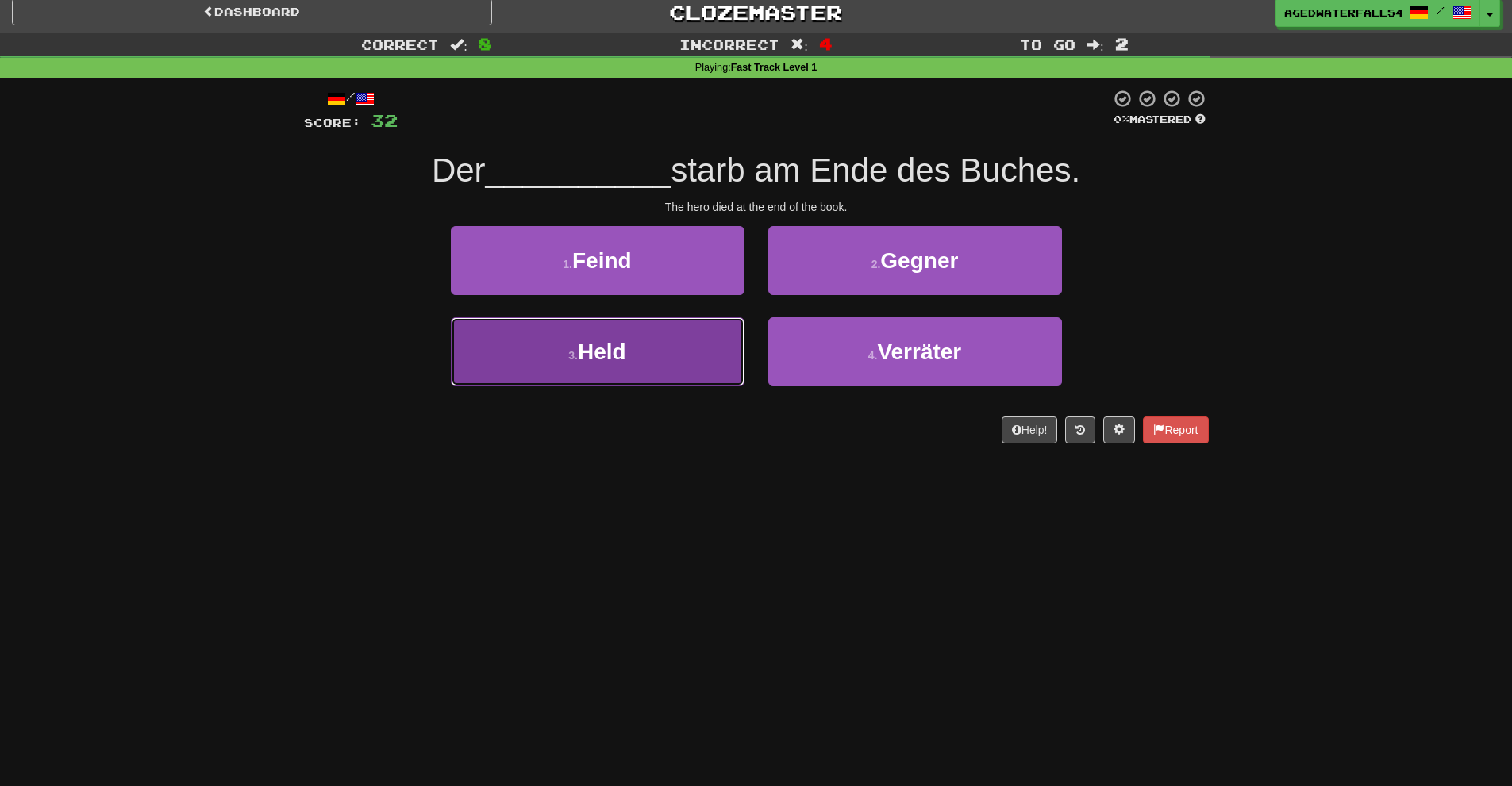
click at [689, 329] on button "3 . Held" at bounding box center [597, 352] width 293 height 69
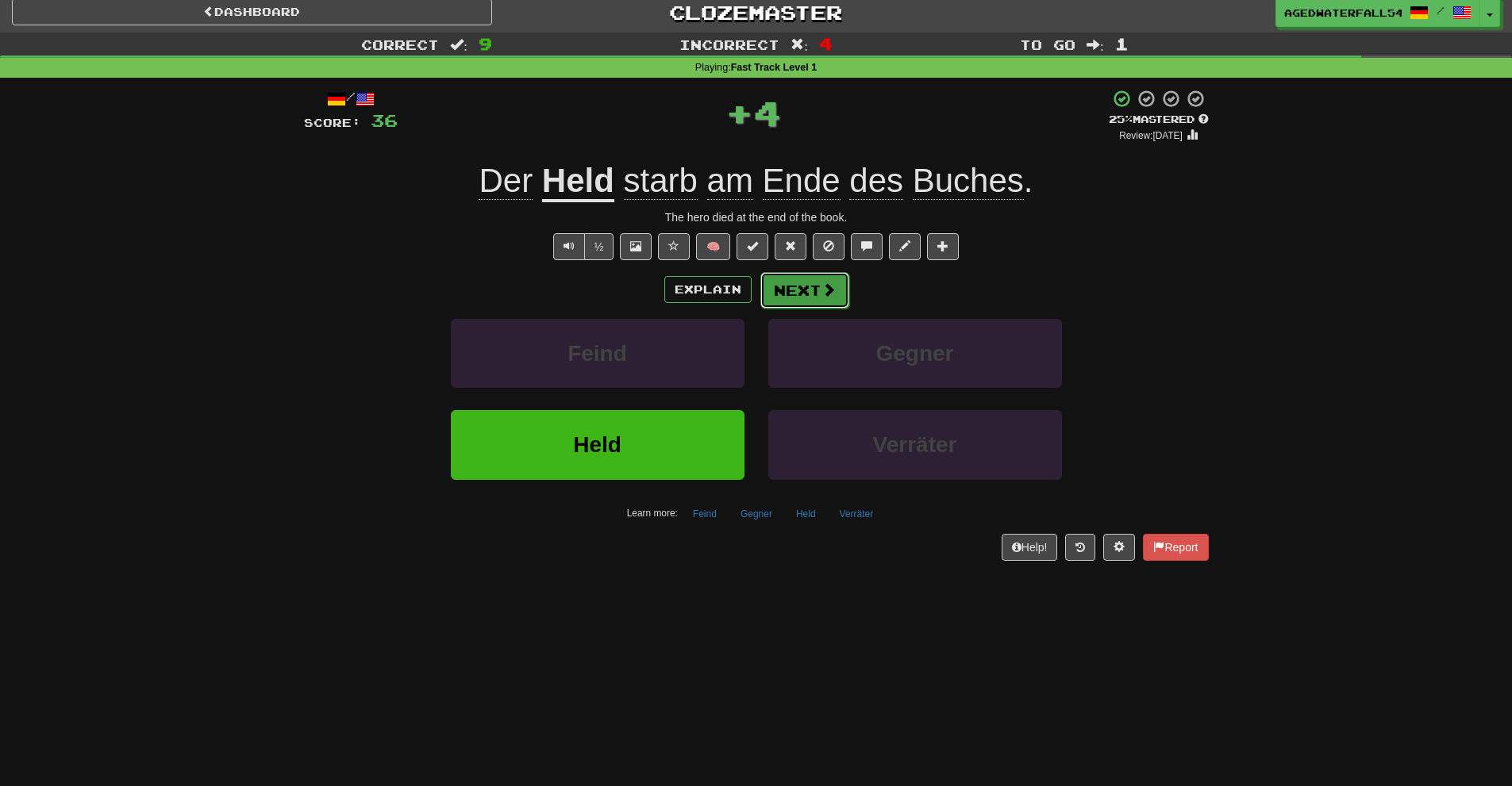
click at [770, 285] on button "Next" at bounding box center [805, 290] width 89 height 37
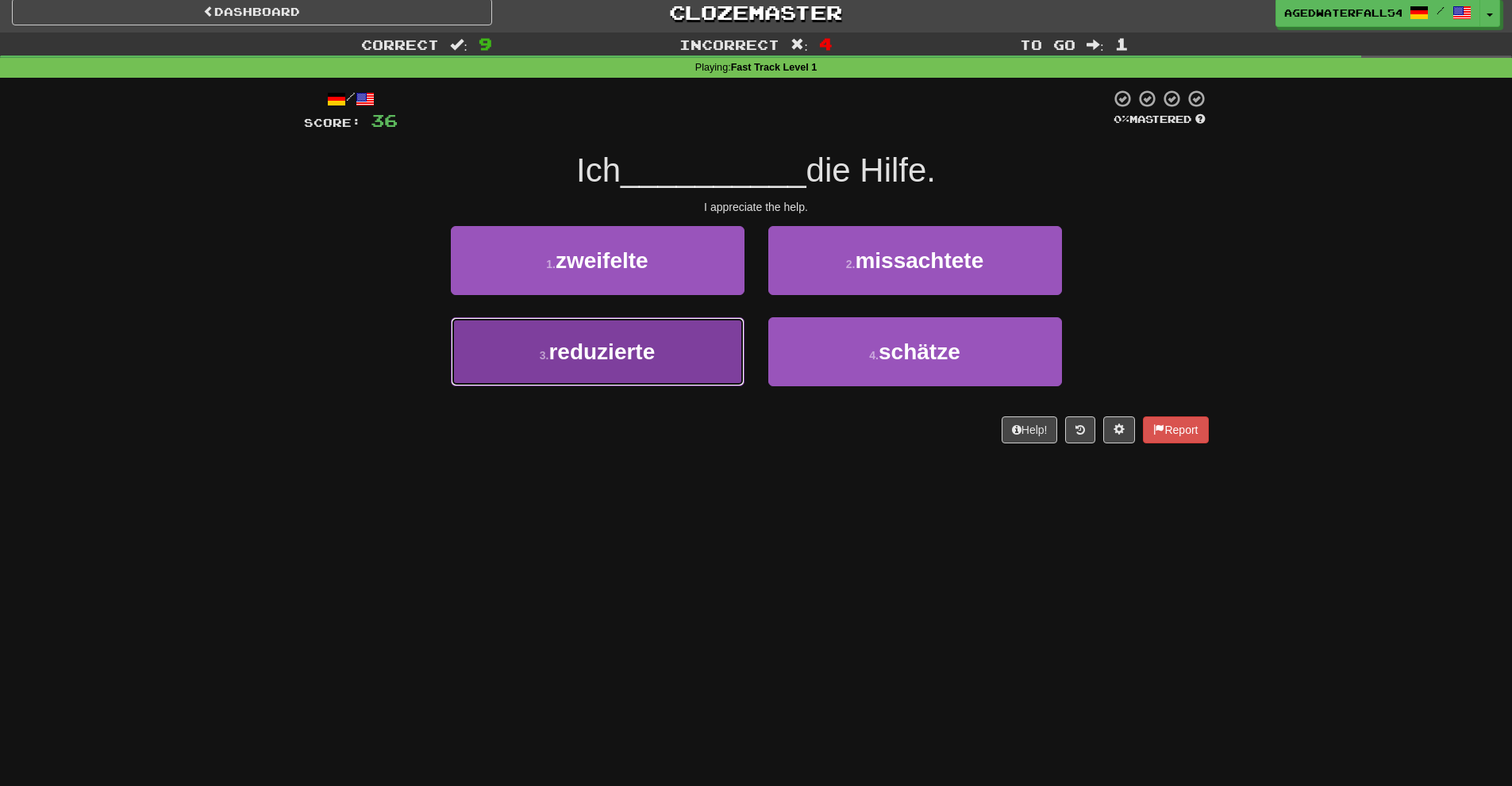
click at [710, 370] on button "3 . reduzierte" at bounding box center [597, 352] width 293 height 69
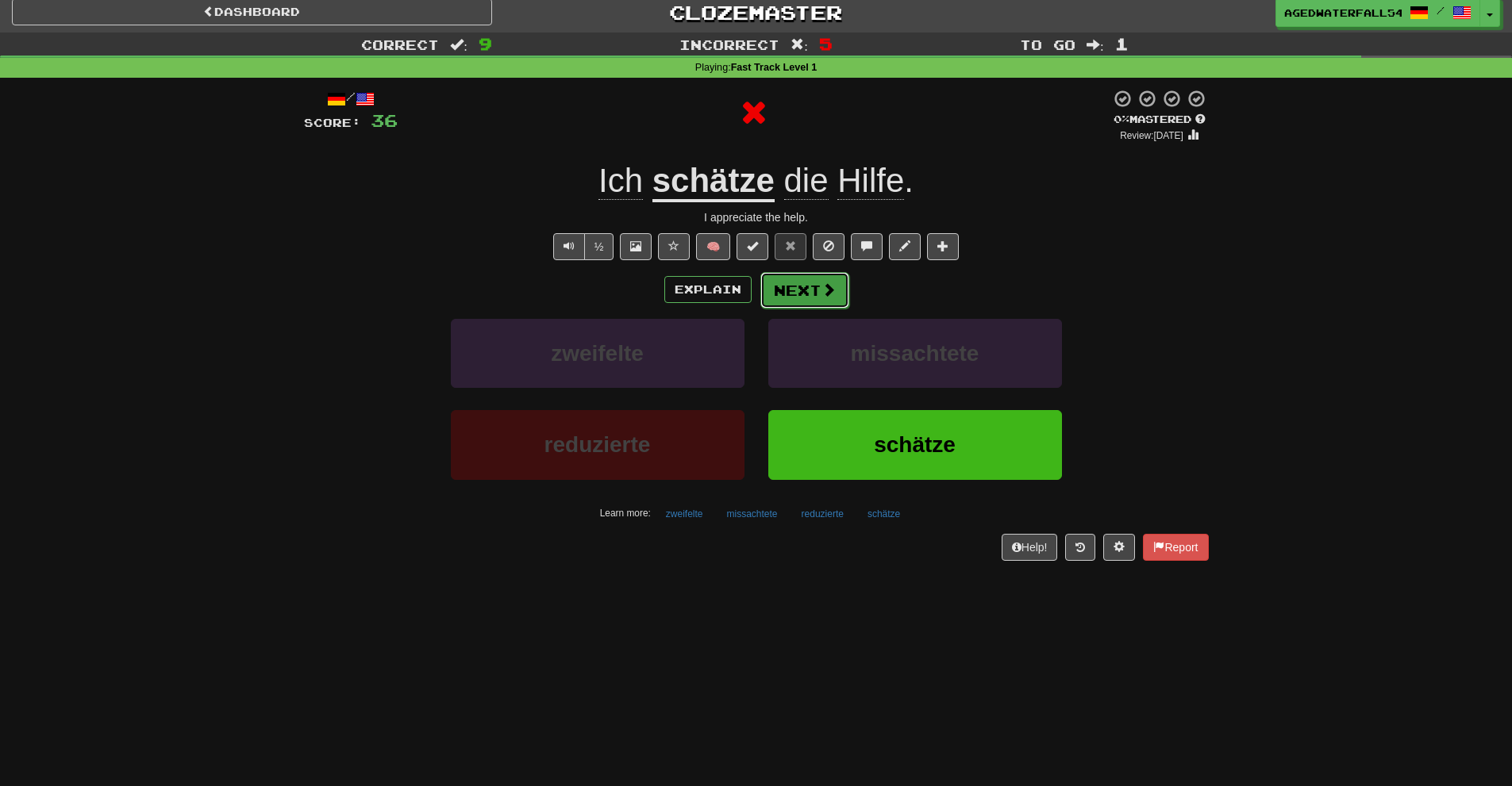
click at [800, 298] on button "Next" at bounding box center [805, 290] width 89 height 37
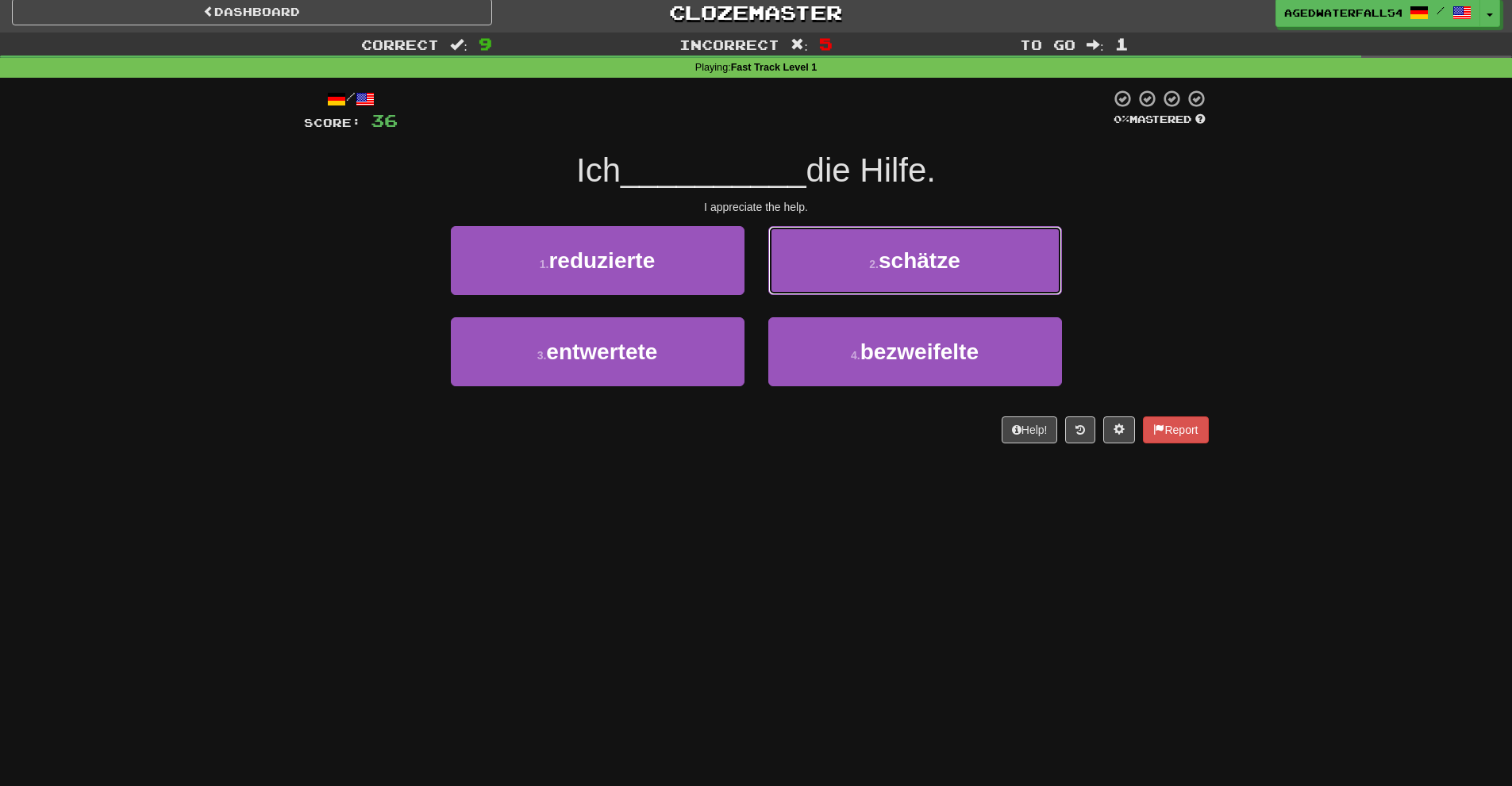
click at [881, 265] on button "2 . schätze" at bounding box center [915, 260] width 293 height 69
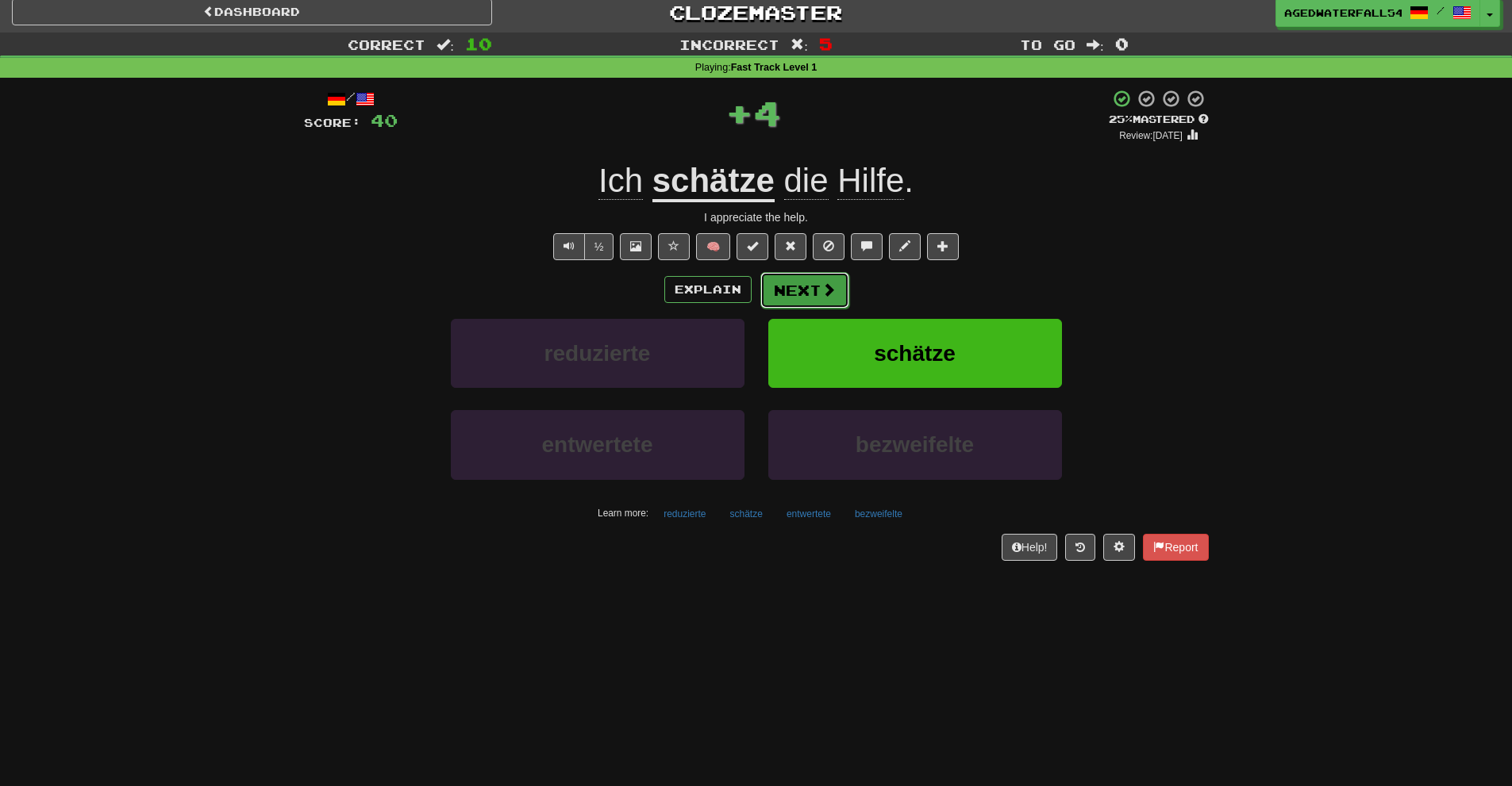
click at [793, 286] on button "Next" at bounding box center [805, 290] width 89 height 37
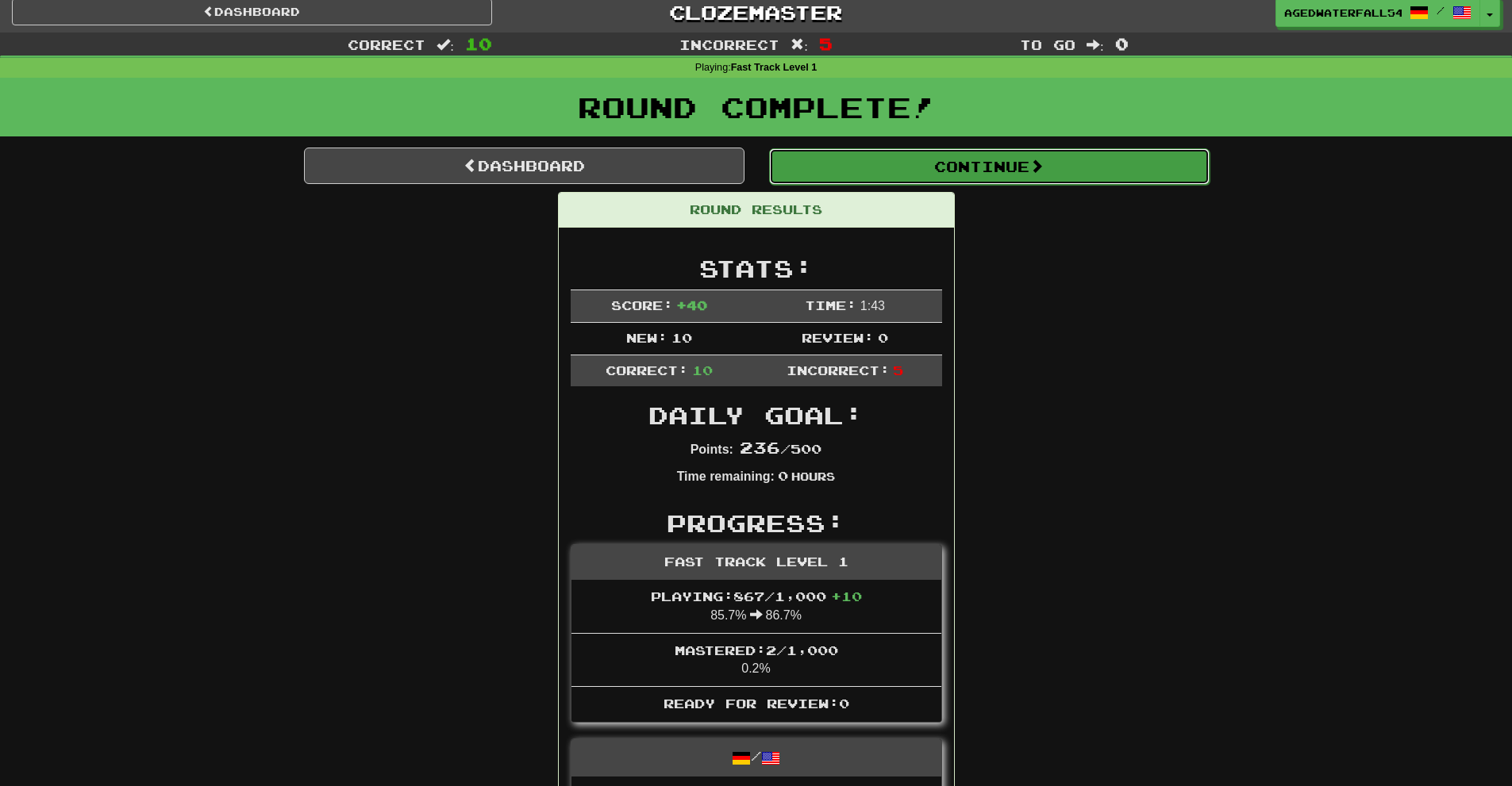
click at [857, 163] on button "Continue" at bounding box center [989, 167] width 441 height 37
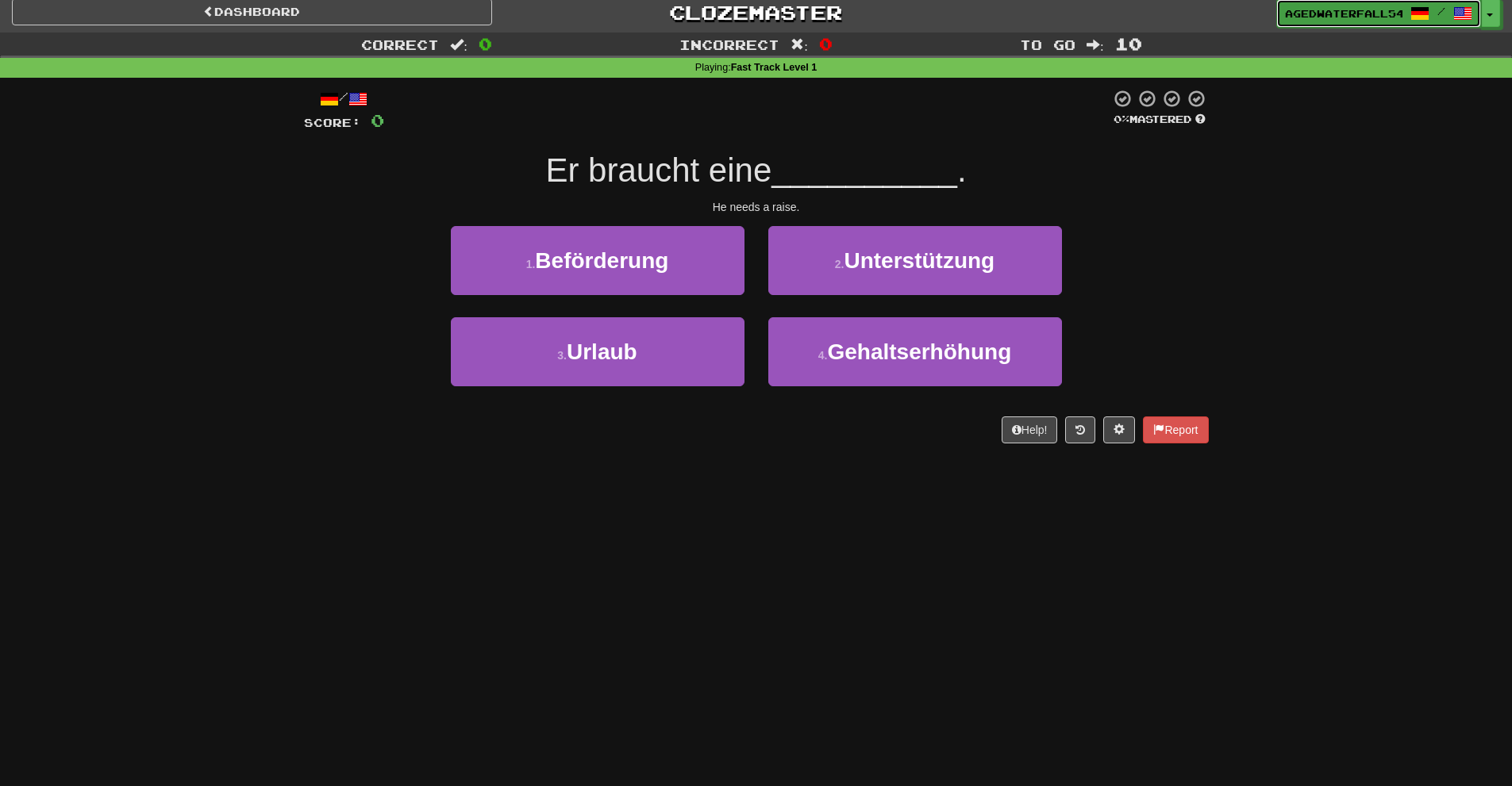
click at [1400, 17] on span "AgedWaterfall5493" at bounding box center [1344, 14] width 118 height 14
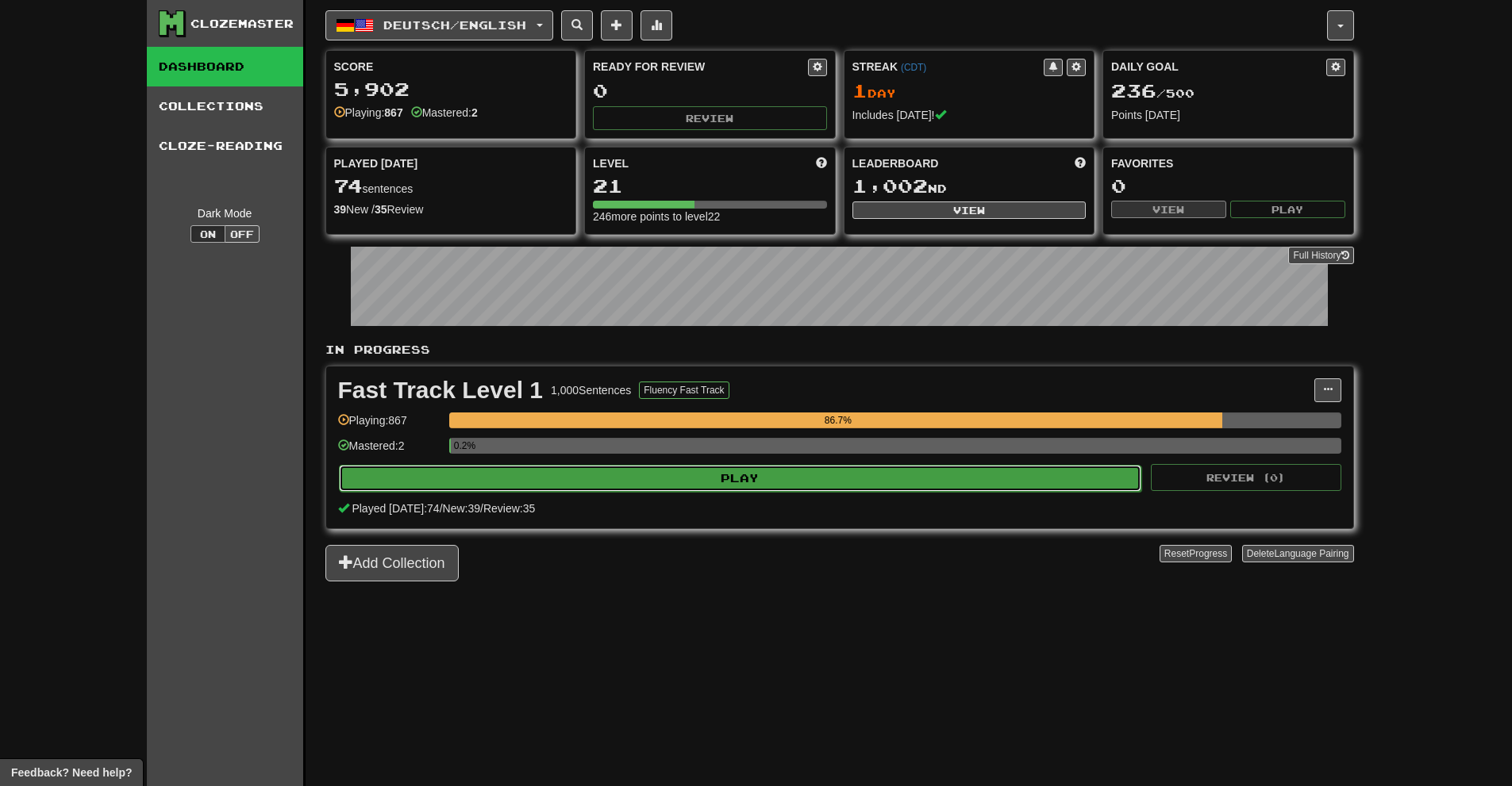
click at [654, 469] on button "Play" at bounding box center [740, 478] width 804 height 27
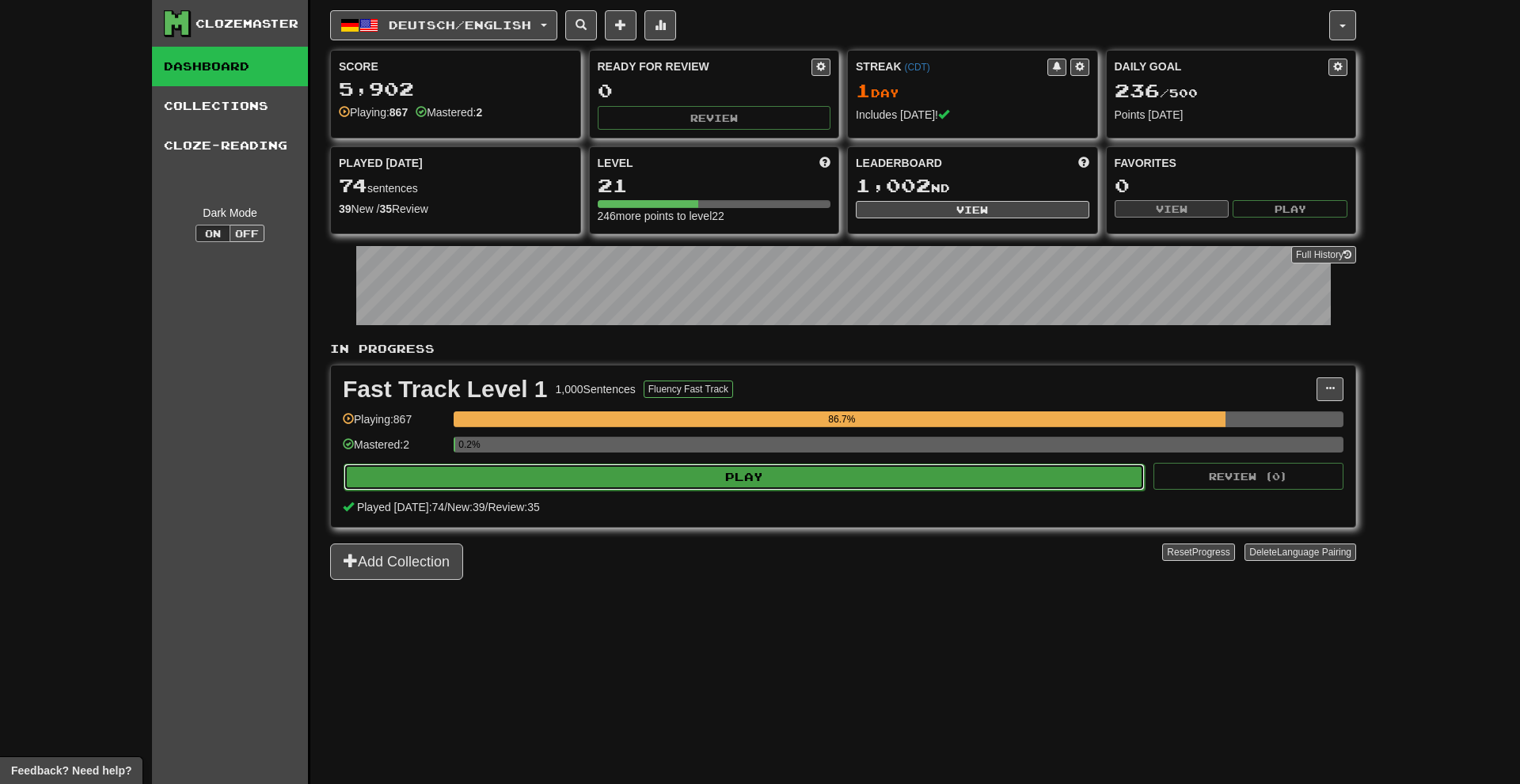
select select "**"
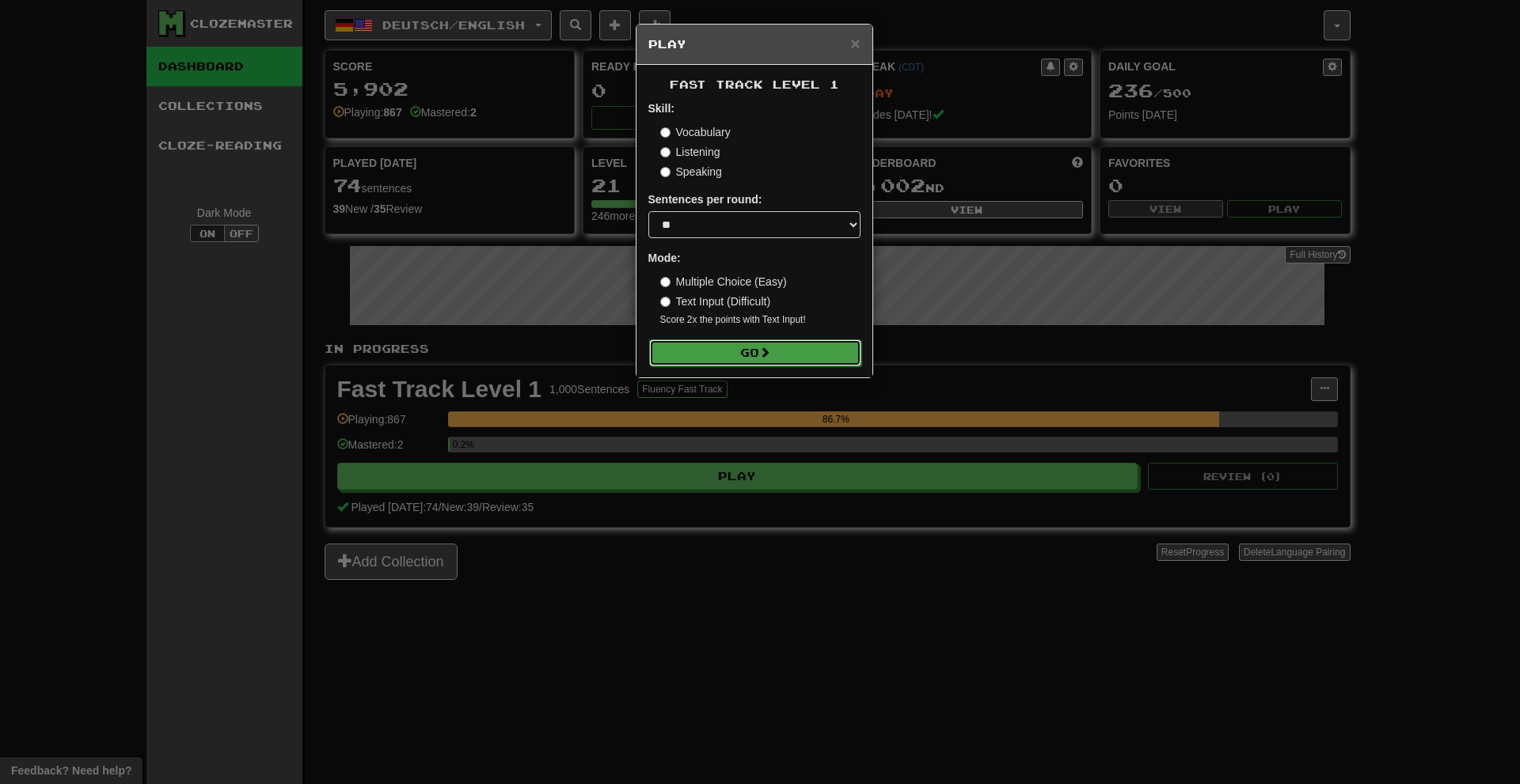
click at [744, 357] on button "Go" at bounding box center [755, 353] width 213 height 27
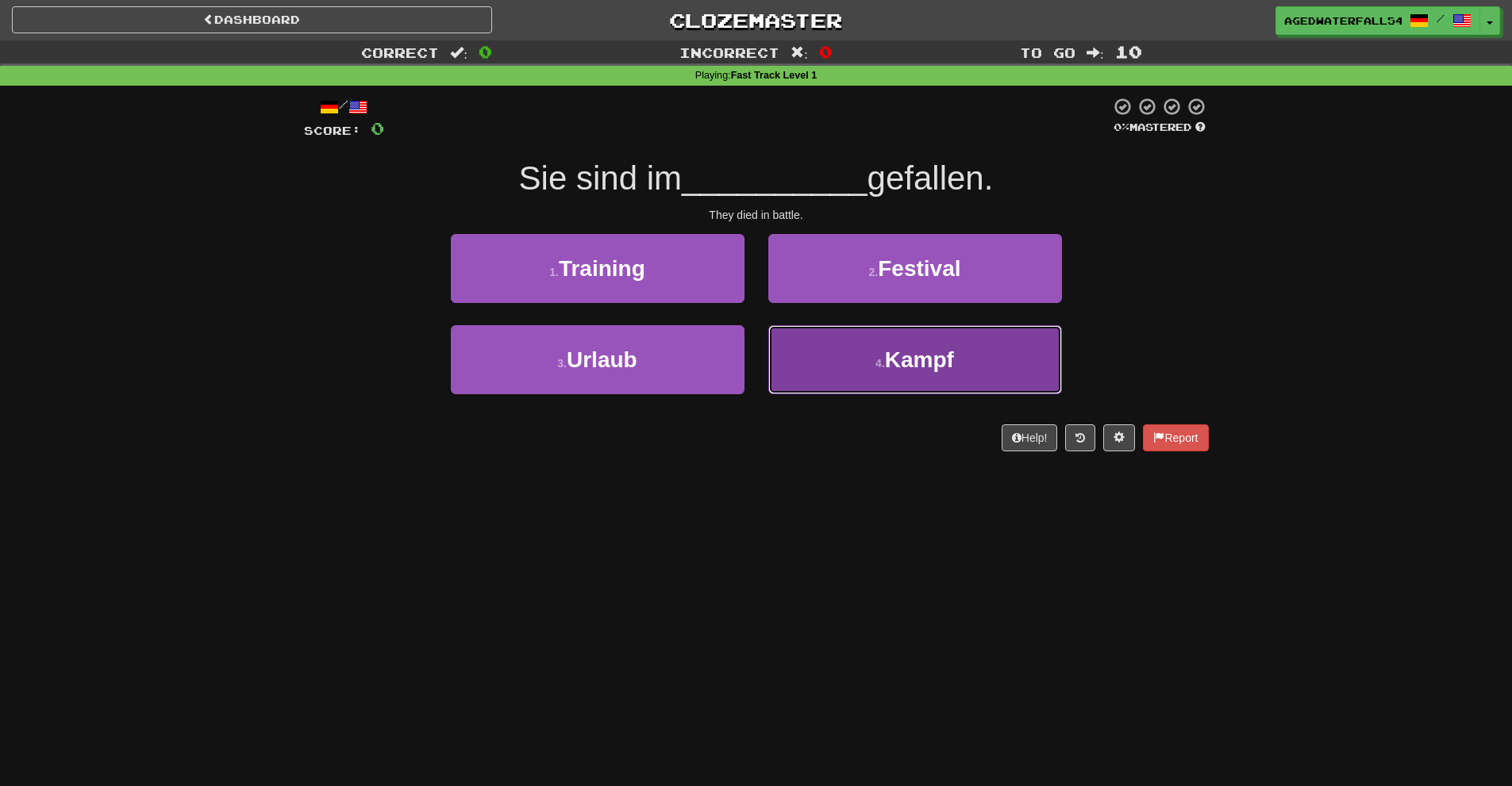
click at [844, 347] on button "4 . Kampf" at bounding box center [915, 360] width 293 height 69
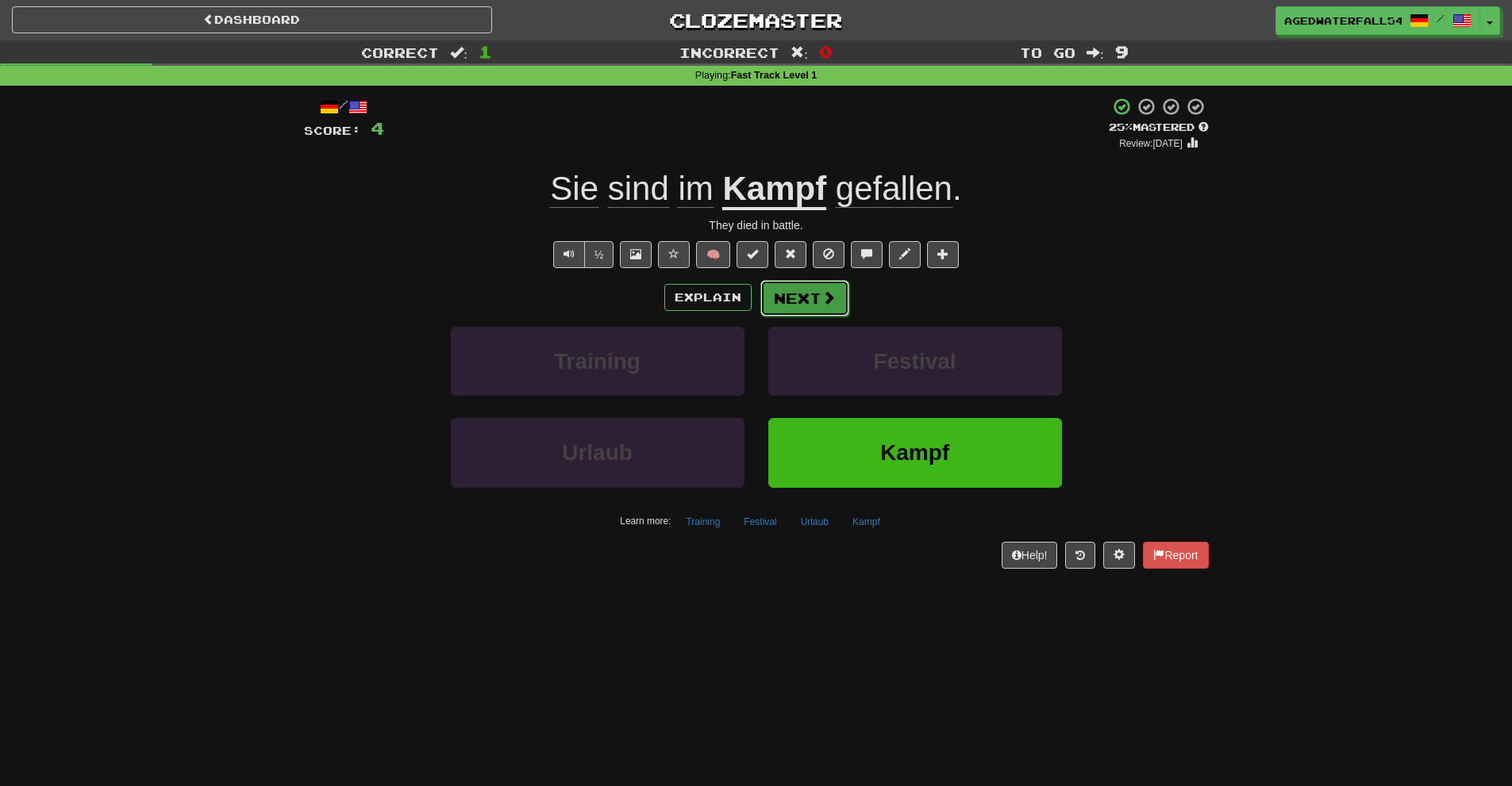
click at [794, 302] on button "Next" at bounding box center [805, 298] width 89 height 37
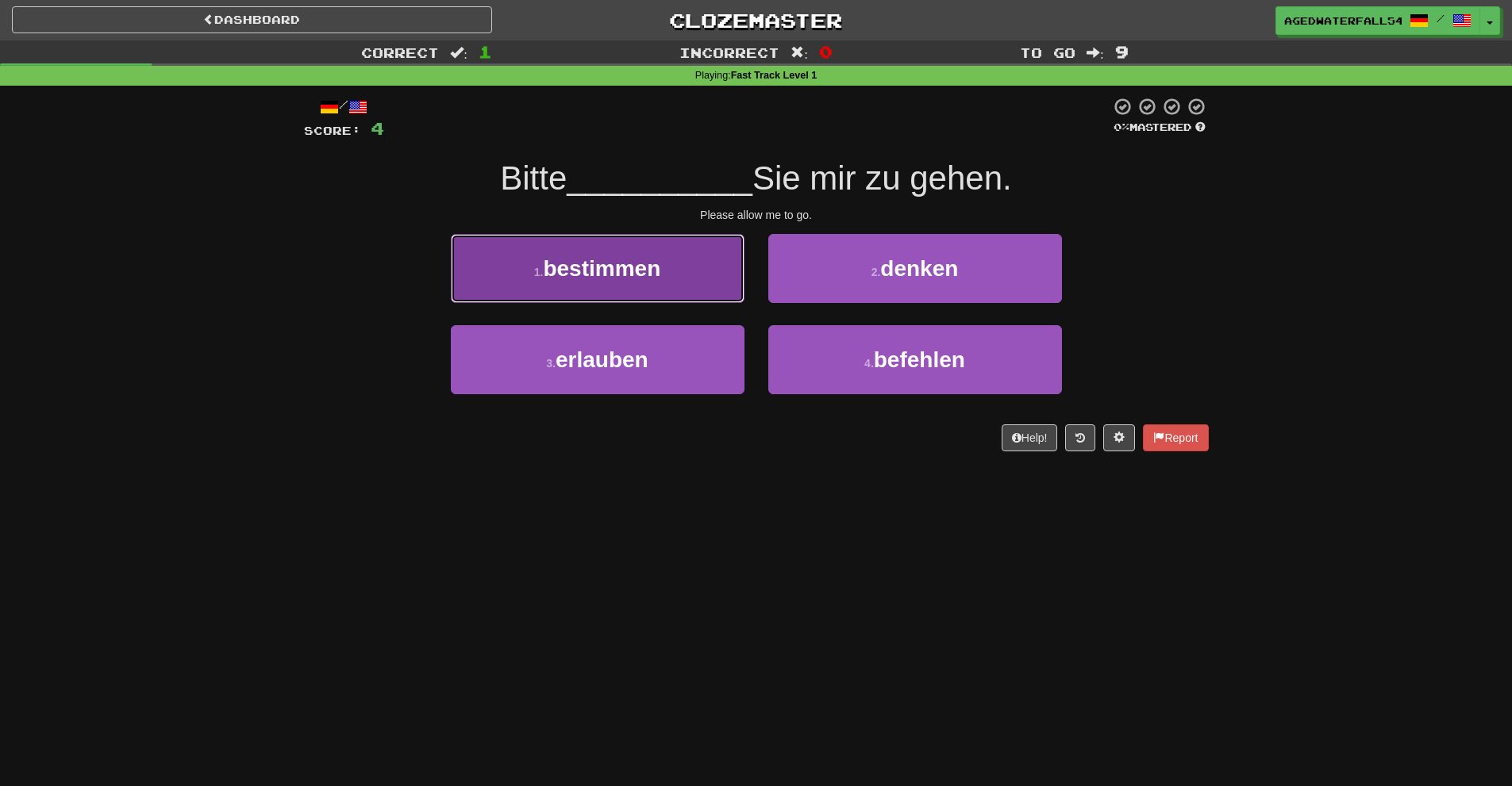
click at [699, 294] on button "1 . bestimmen" at bounding box center [597, 269] width 293 height 69
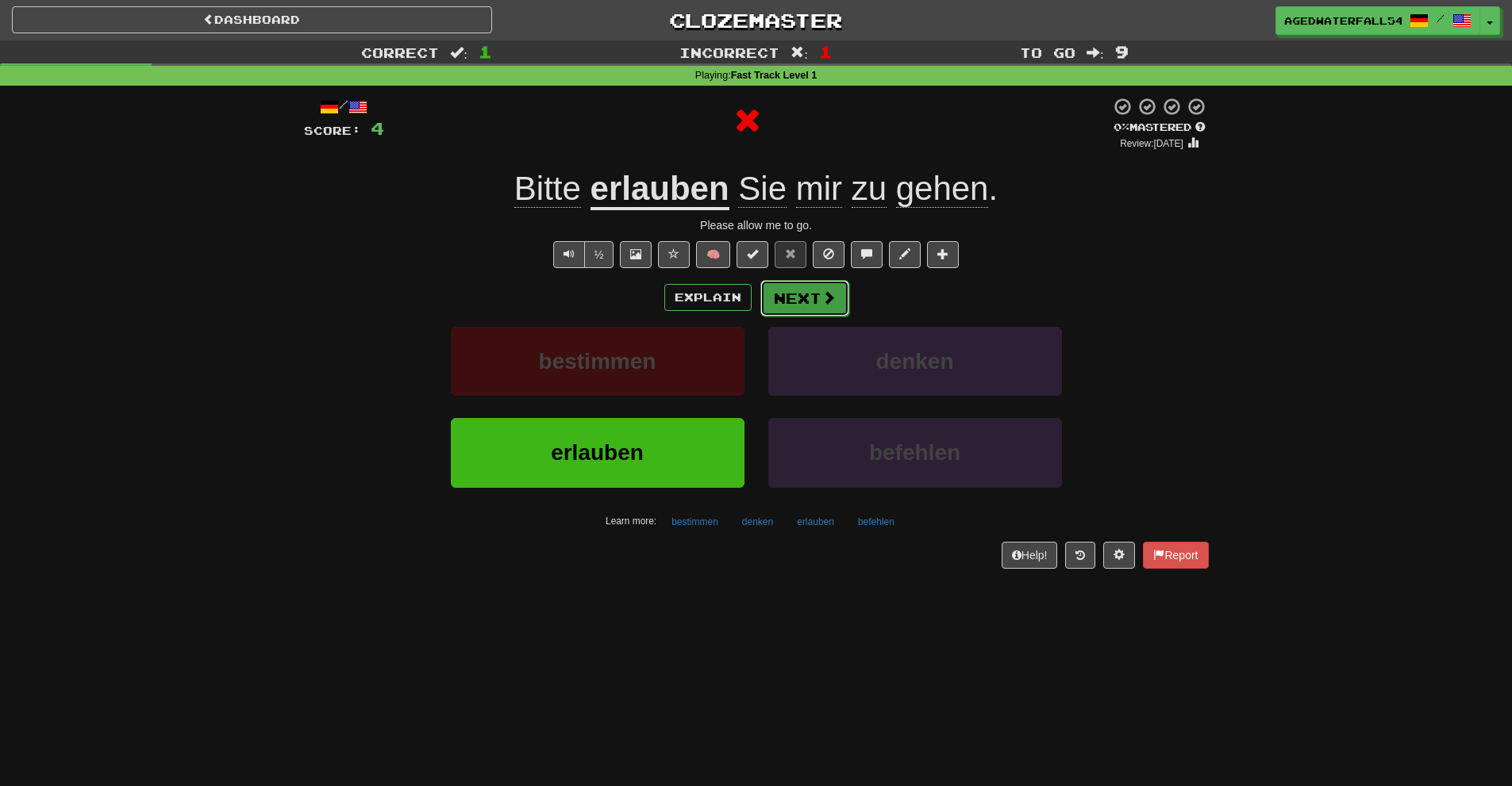
click at [780, 295] on button "Next" at bounding box center [805, 298] width 89 height 37
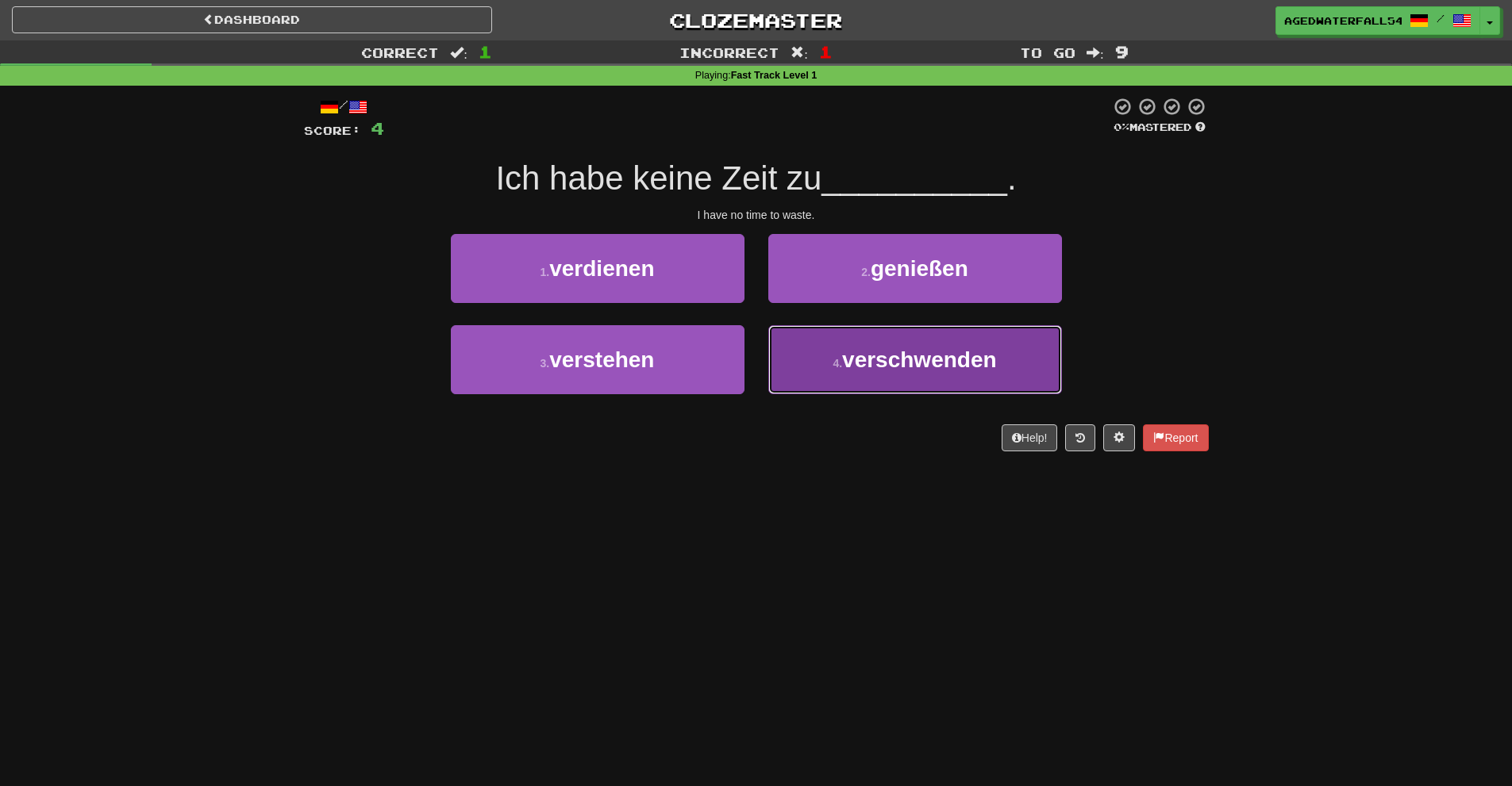
click at [815, 342] on button "4 . verschwenden" at bounding box center [915, 360] width 293 height 69
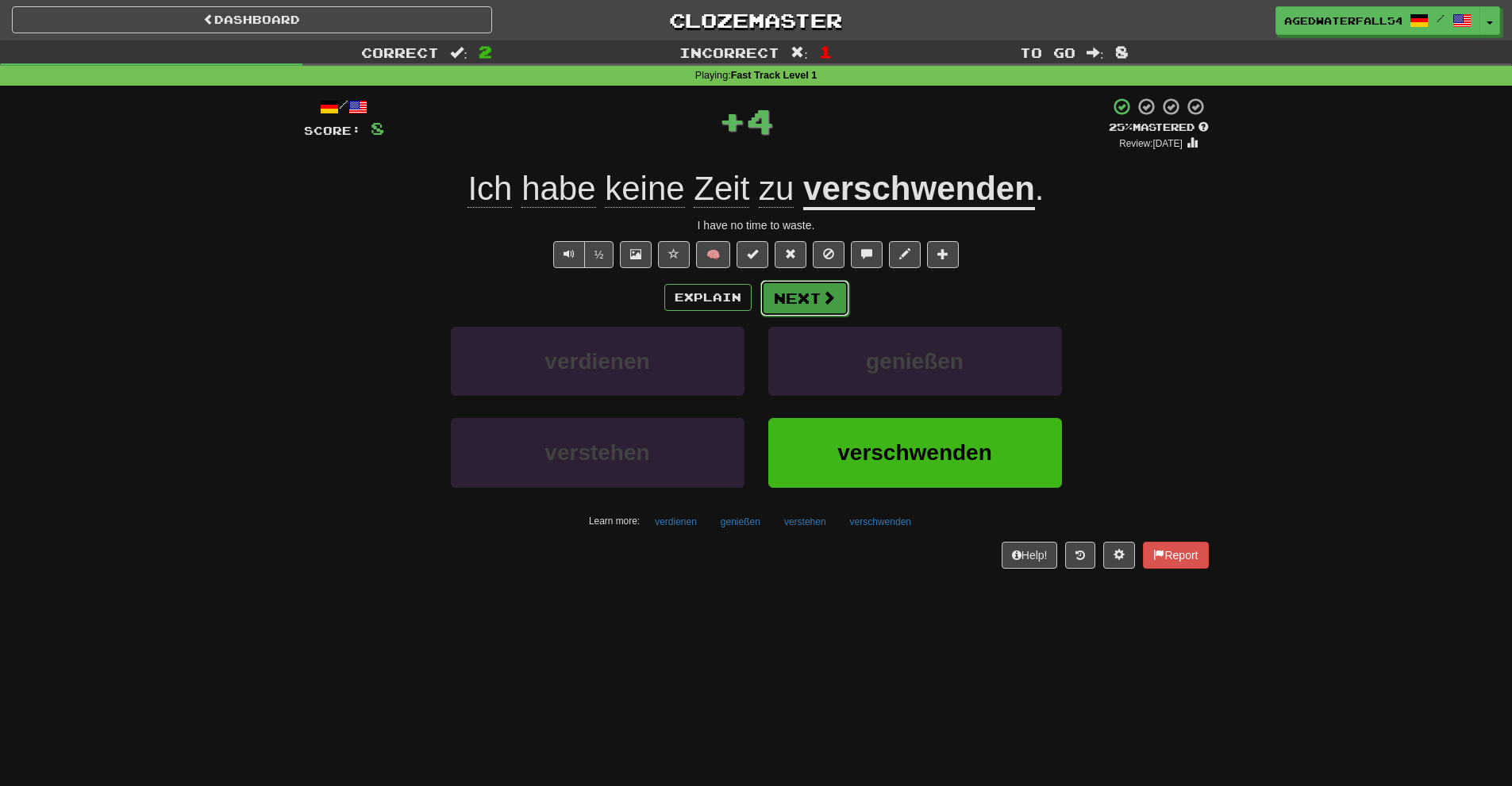
click at [800, 306] on button "Next" at bounding box center [805, 298] width 89 height 37
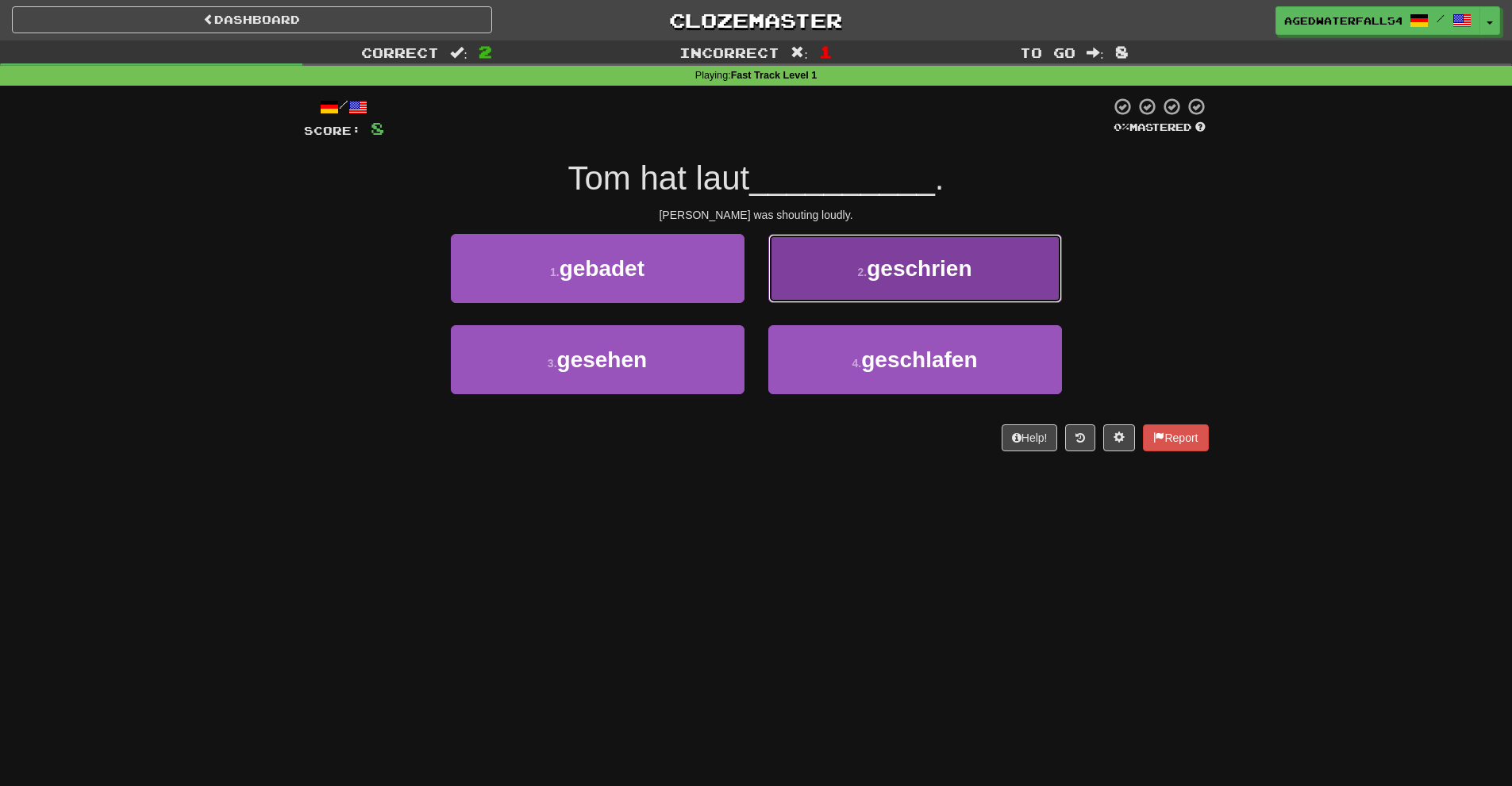
click at [867, 281] on button "2 . geschrien" at bounding box center [915, 269] width 293 height 69
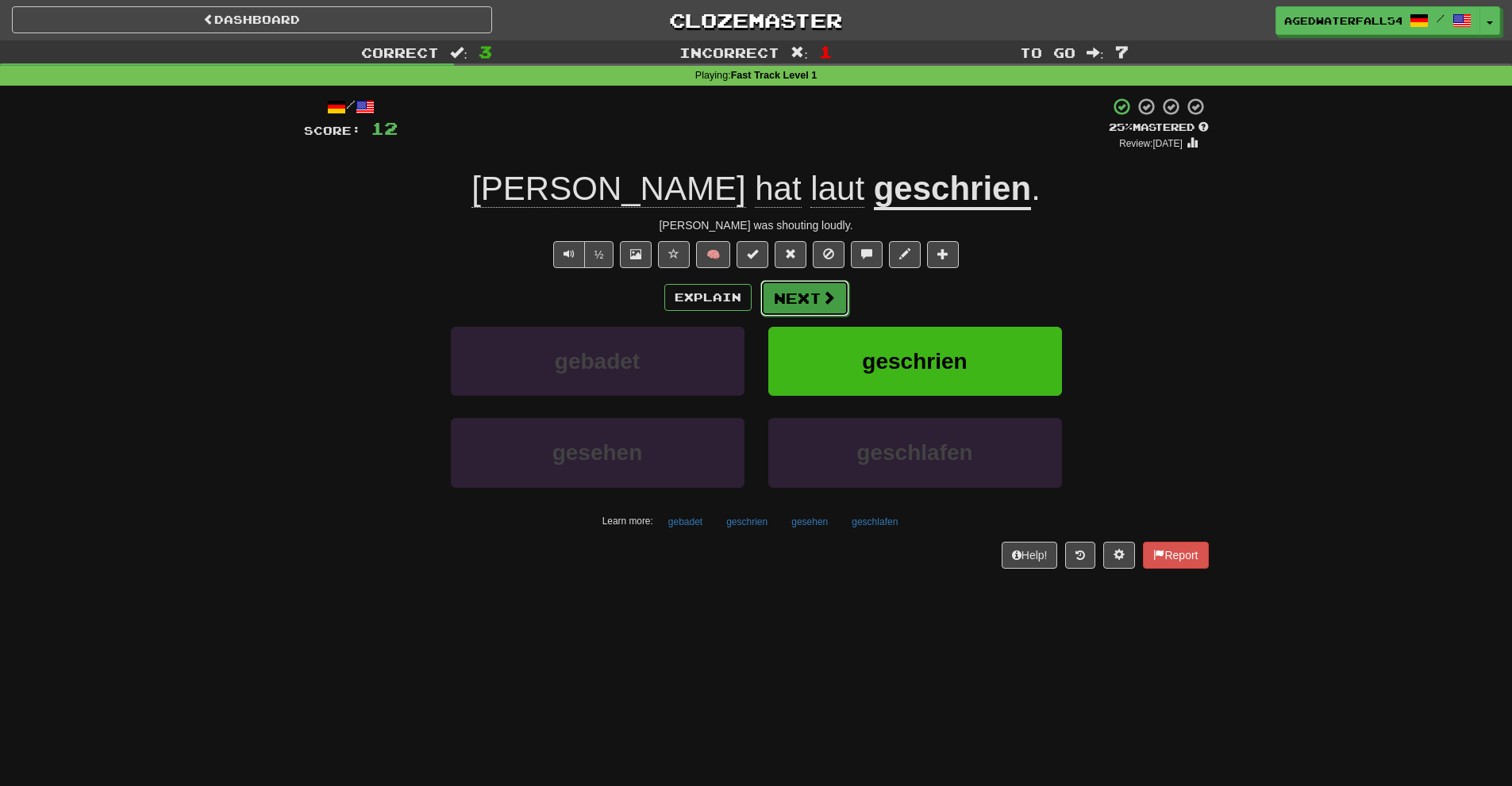
click at [809, 290] on button "Next" at bounding box center [805, 298] width 89 height 37
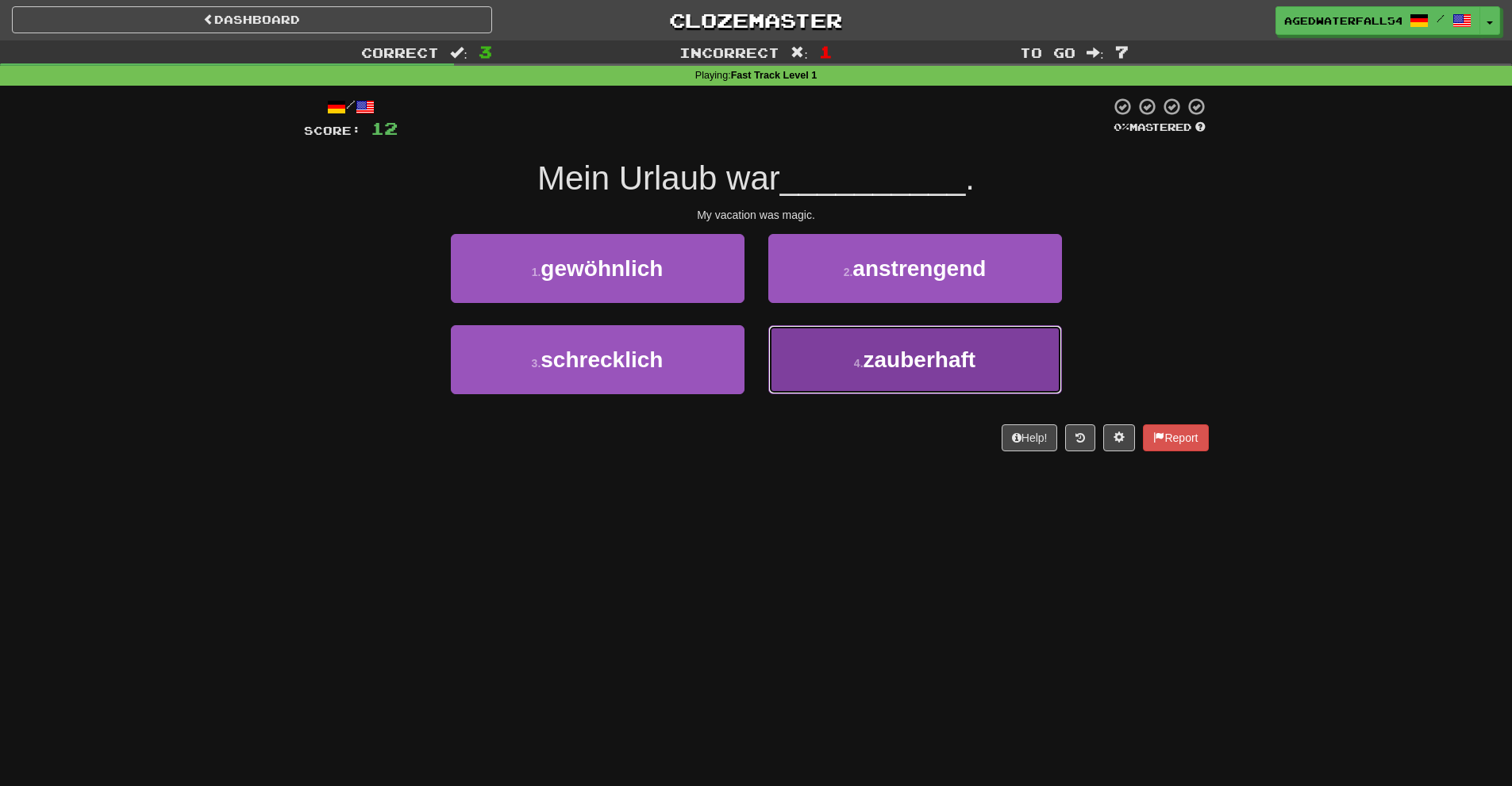
click at [905, 331] on button "4 . zauberhaft" at bounding box center [915, 360] width 293 height 69
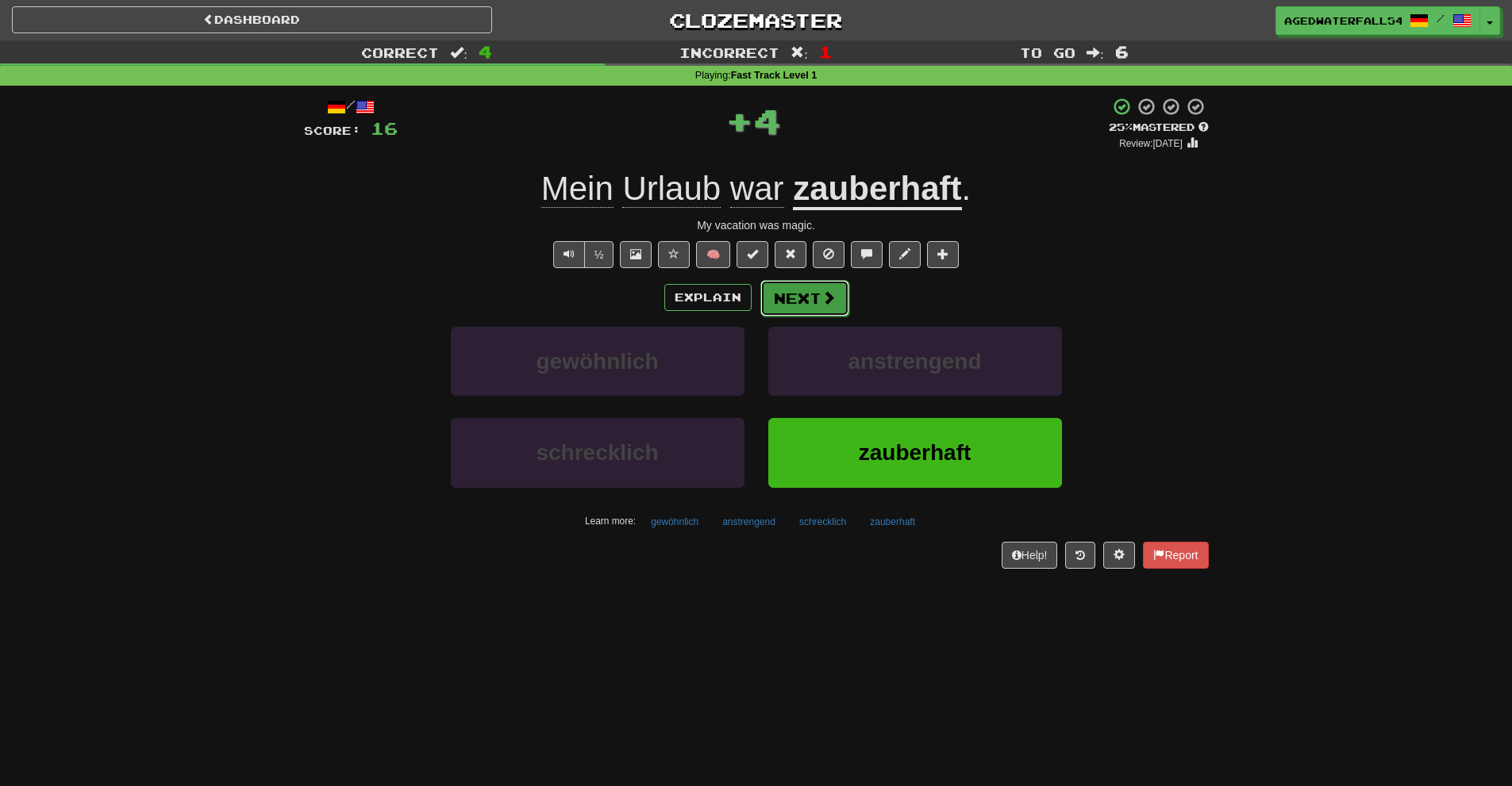
click at [822, 280] on button "Next" at bounding box center [805, 298] width 89 height 37
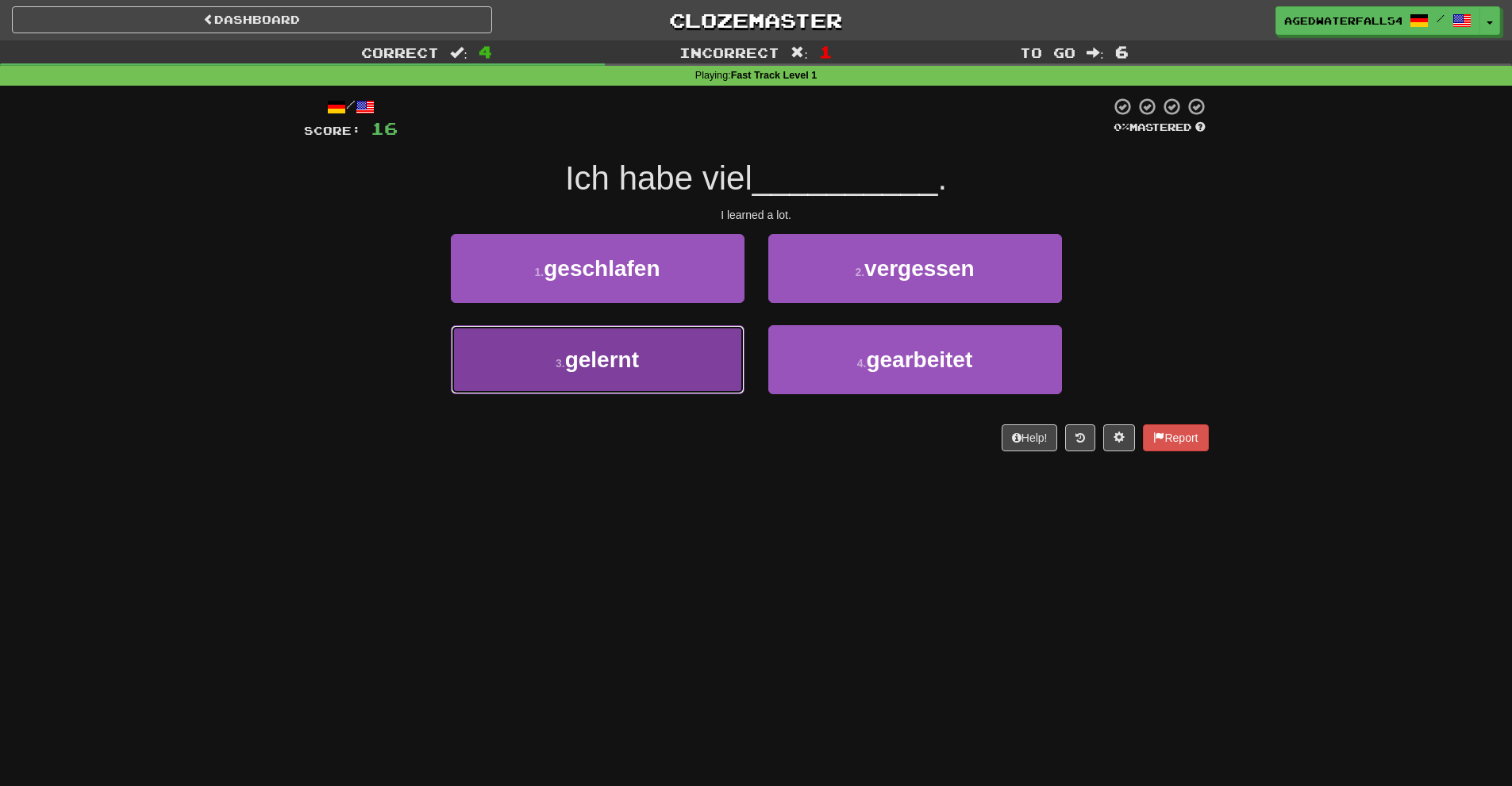
click at [639, 359] on span "gelernt" at bounding box center [602, 360] width 74 height 25
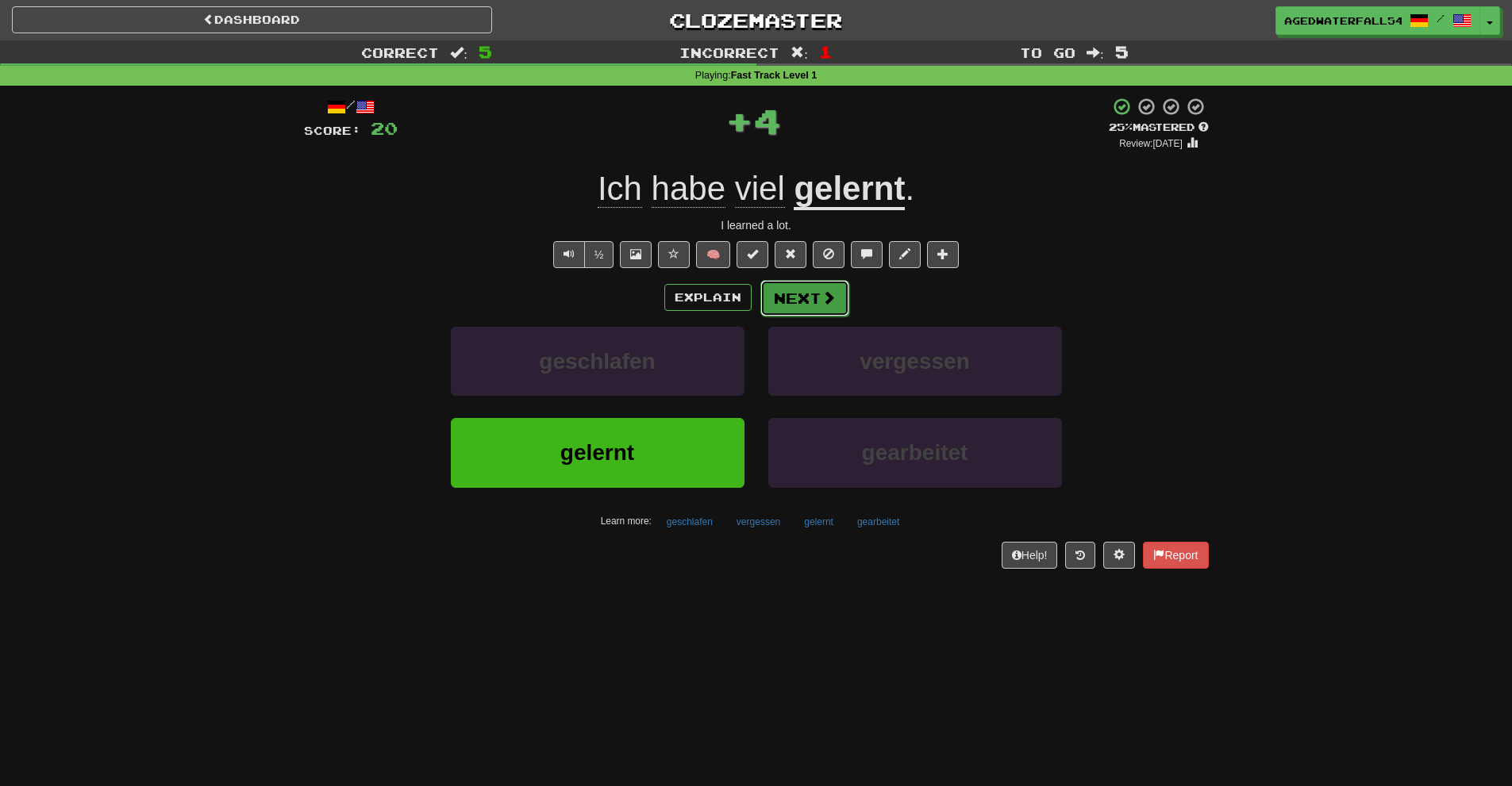
click at [783, 289] on button "Next" at bounding box center [805, 298] width 89 height 37
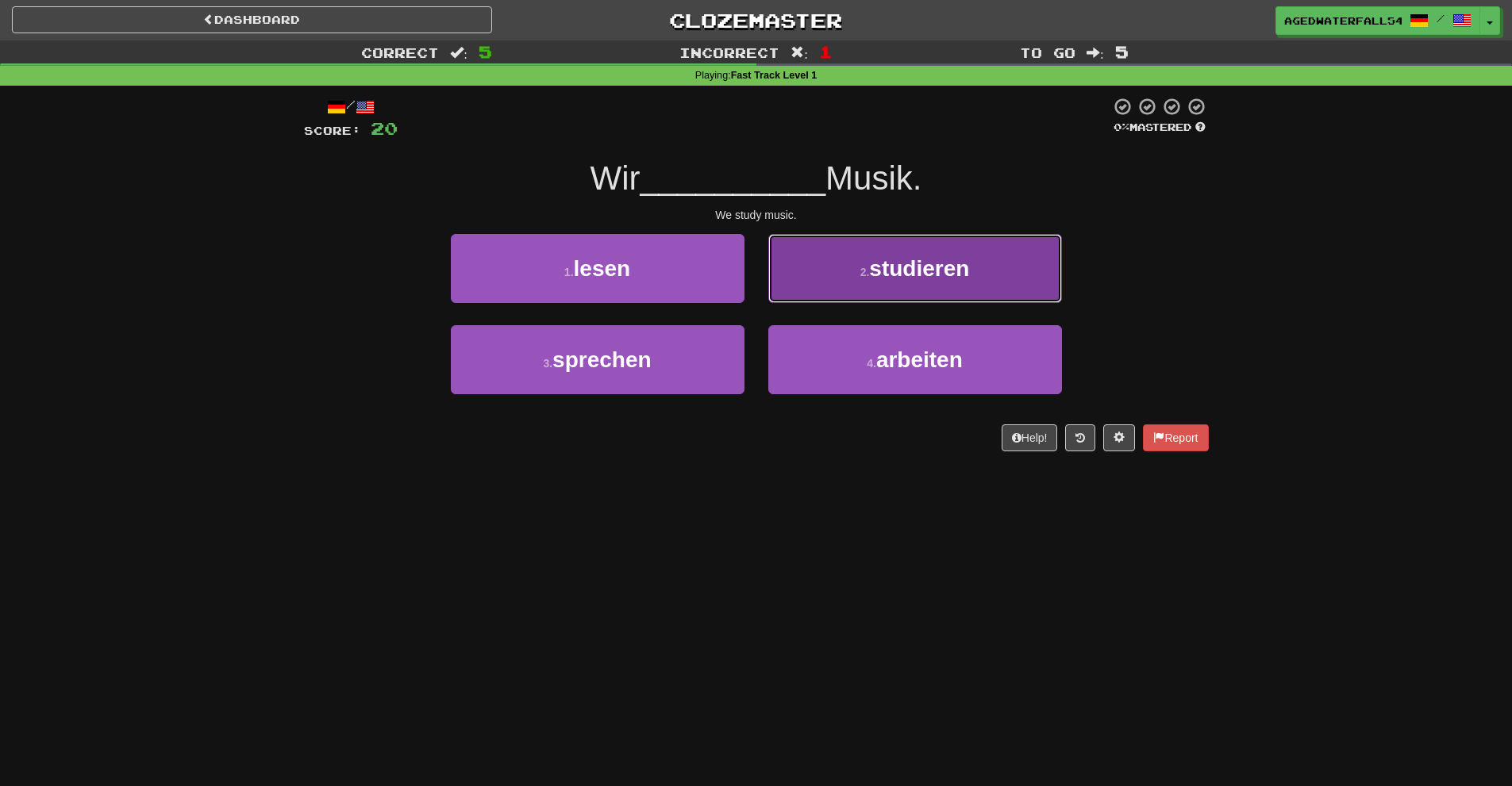
click at [786, 289] on button "2 . studieren" at bounding box center [915, 269] width 293 height 69
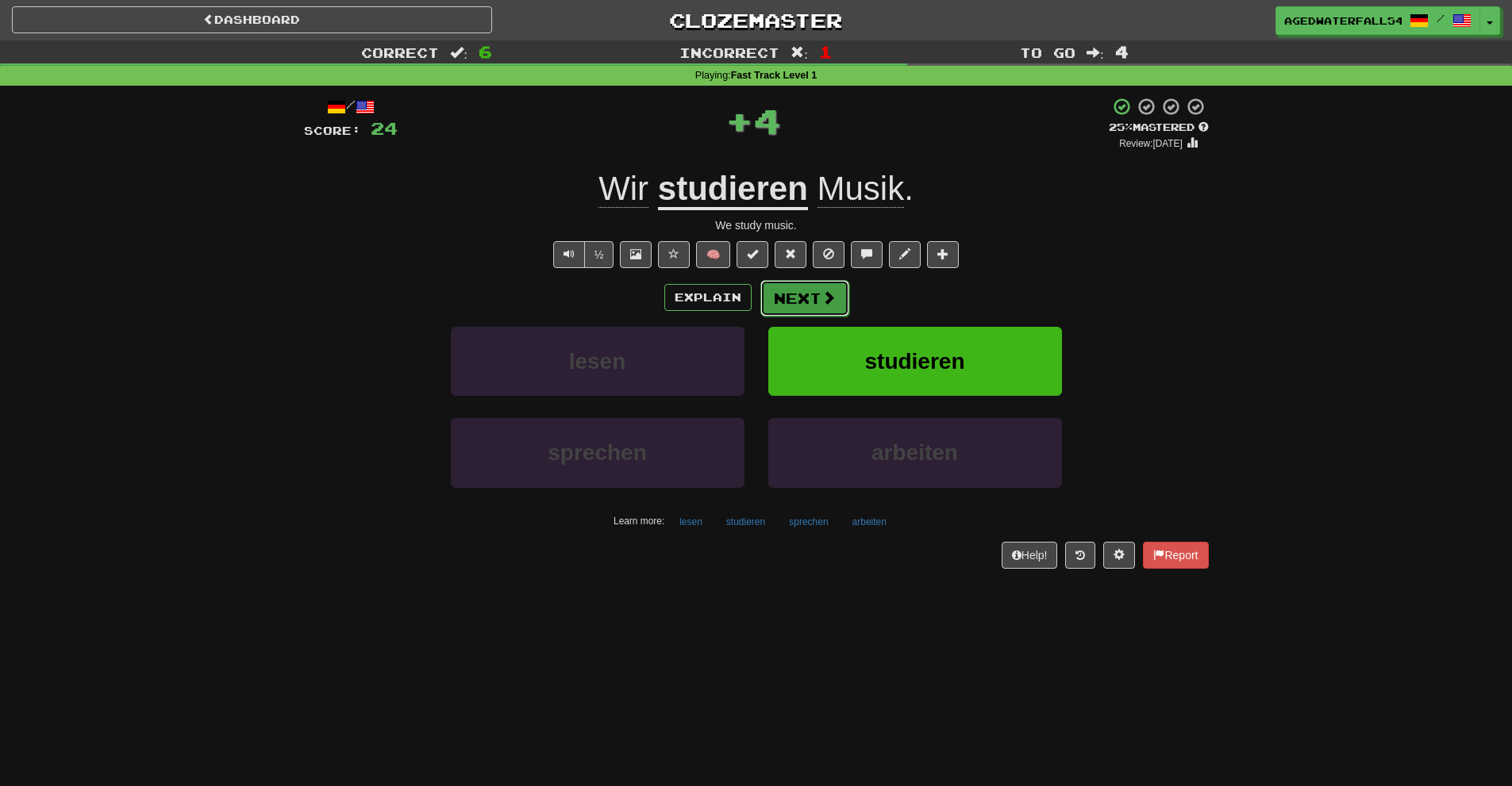
click at [786, 288] on button "Next" at bounding box center [805, 298] width 89 height 37
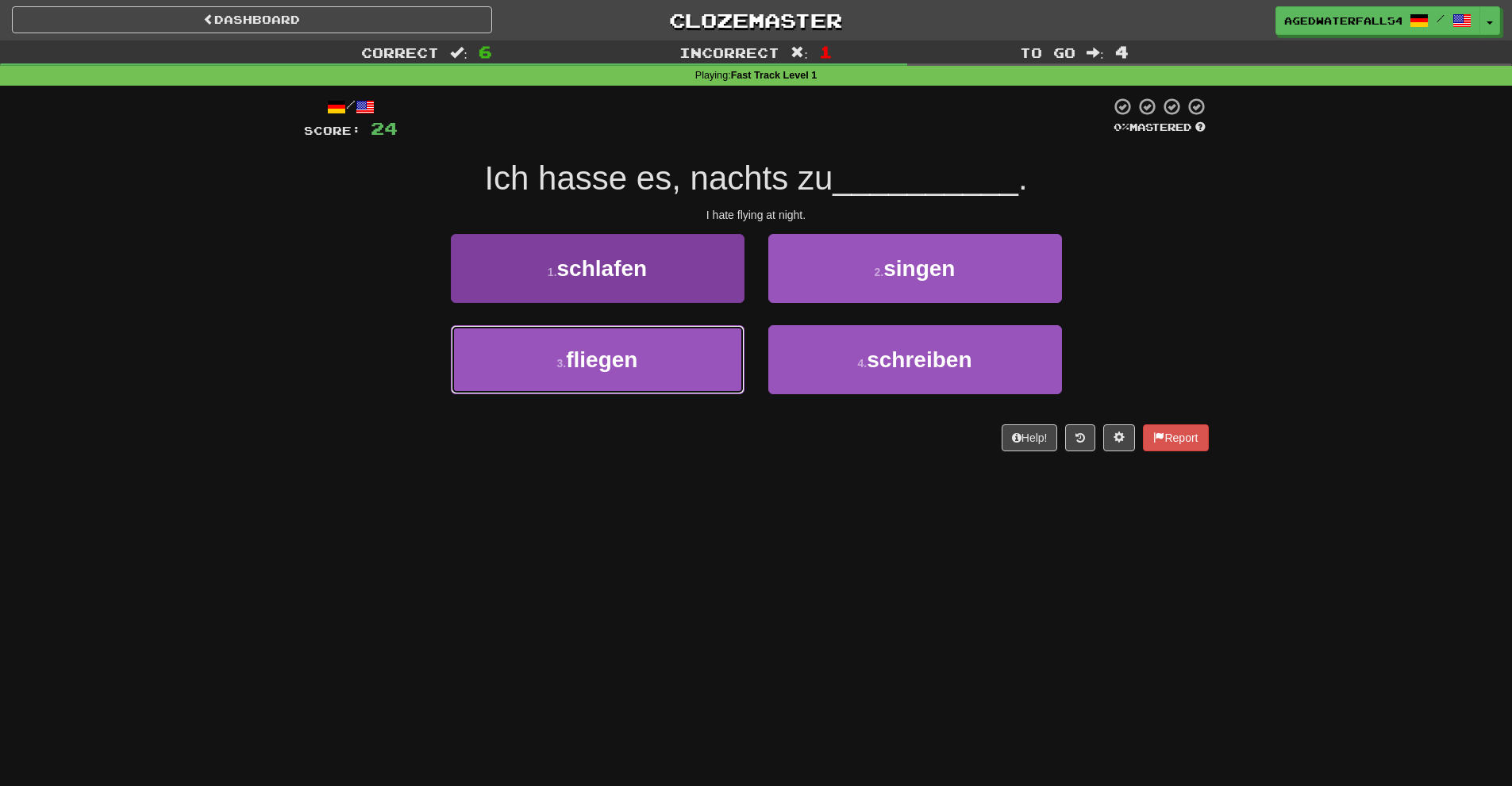
click at [665, 339] on button "3 . fliegen" at bounding box center [597, 360] width 293 height 69
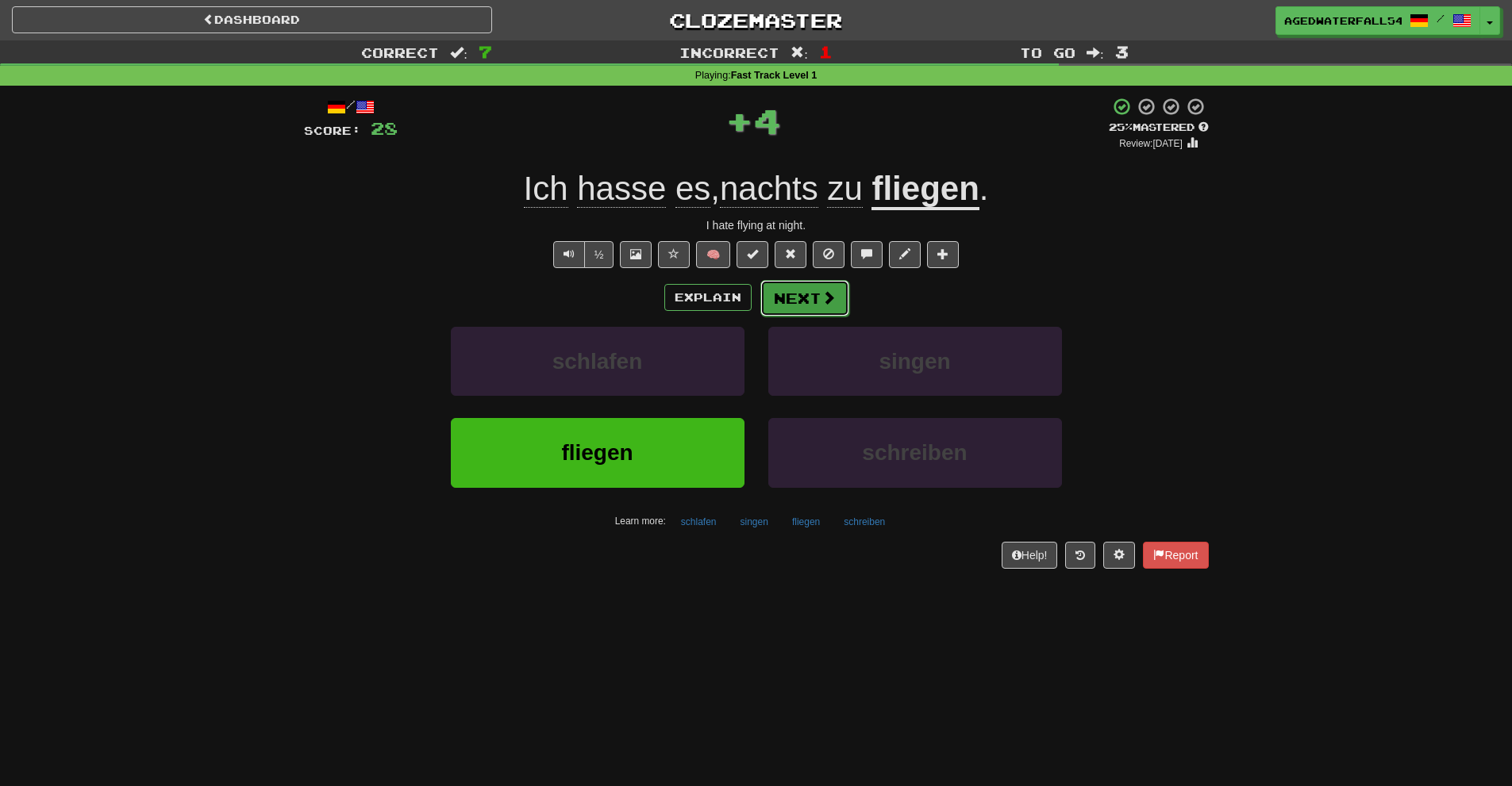
click at [787, 288] on button "Next" at bounding box center [805, 298] width 89 height 37
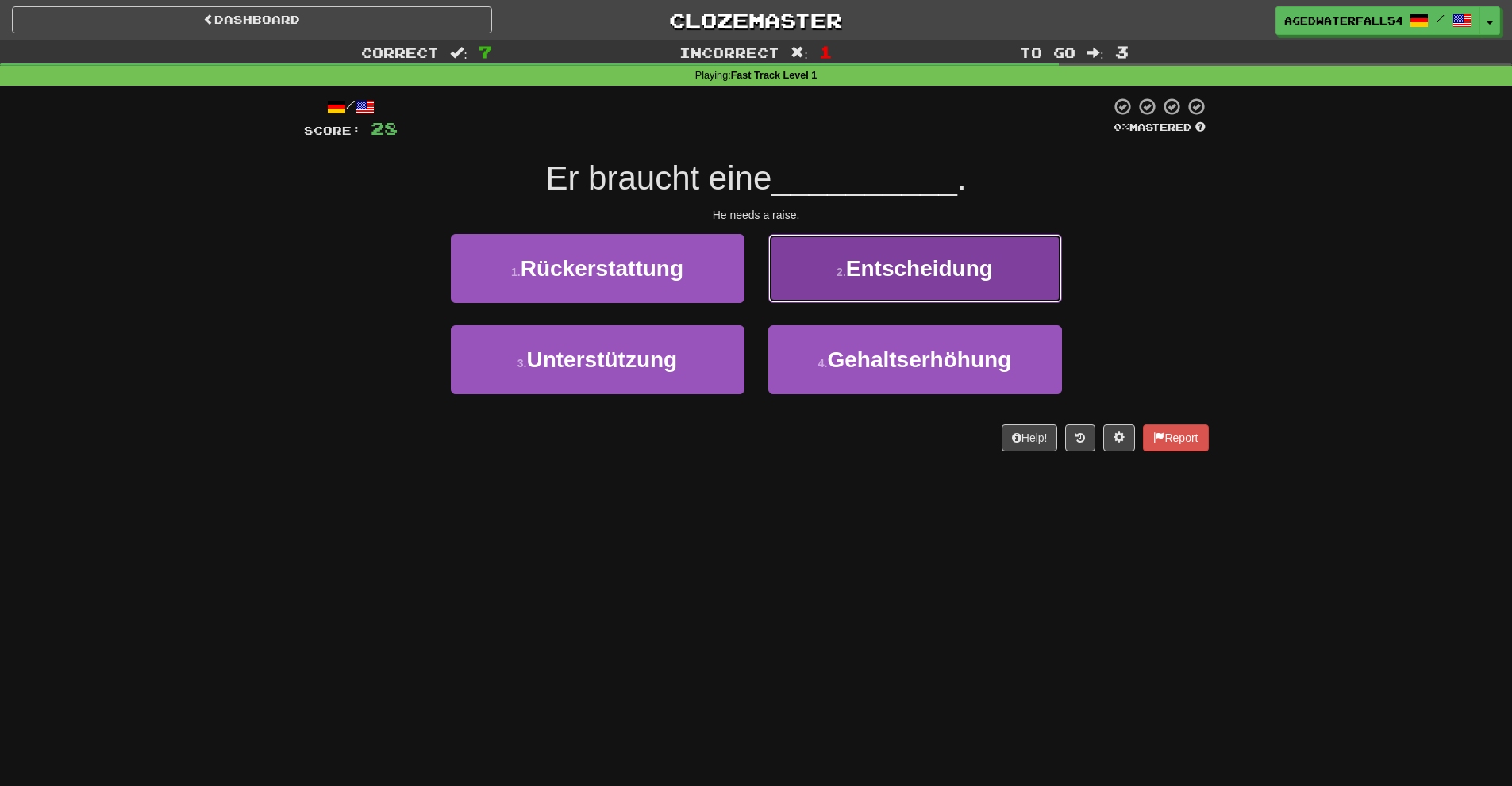
click at [775, 272] on button "2 . Entscheidung" at bounding box center [915, 269] width 293 height 69
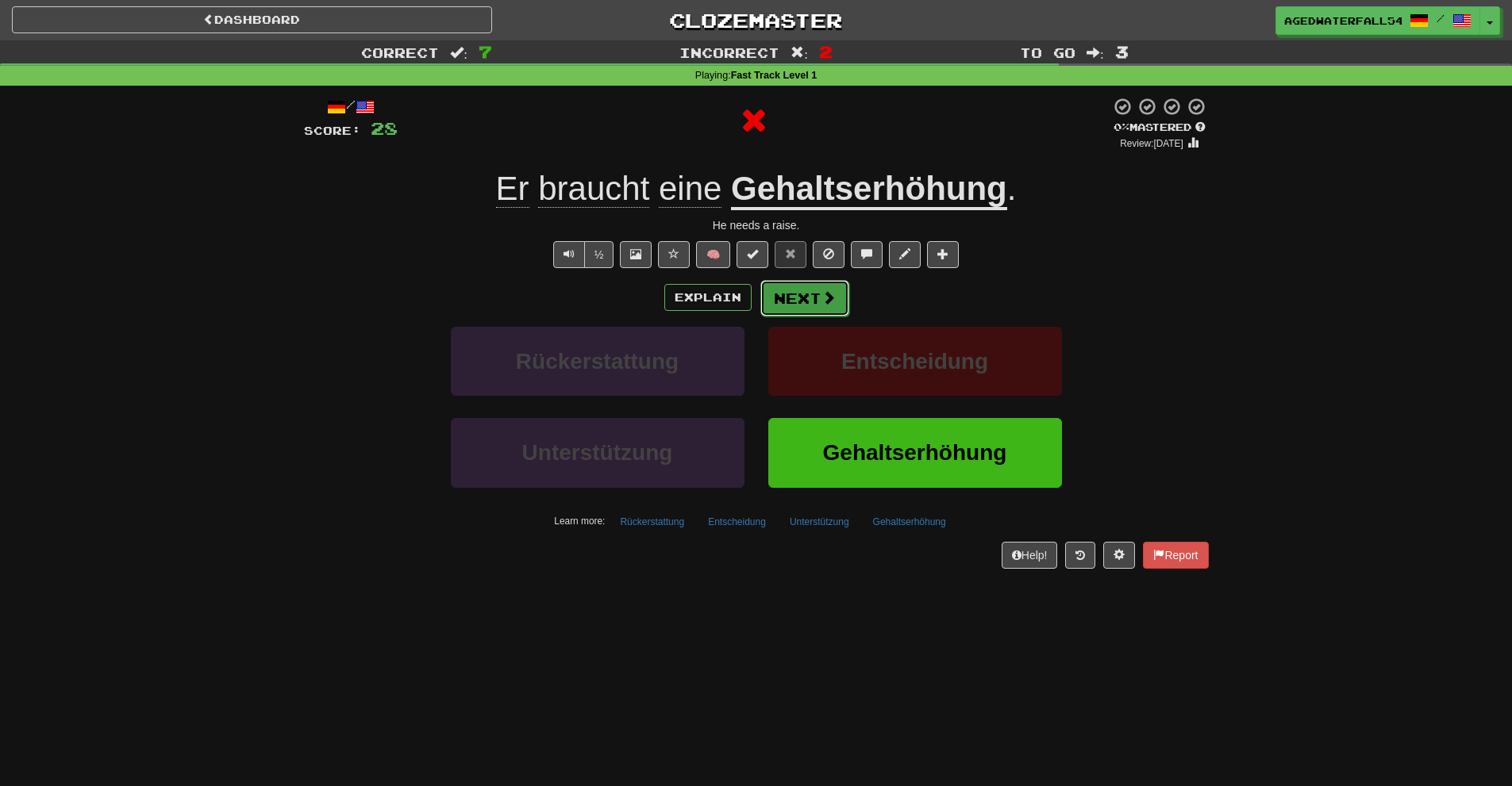
click at [792, 312] on button "Next" at bounding box center [805, 298] width 89 height 37
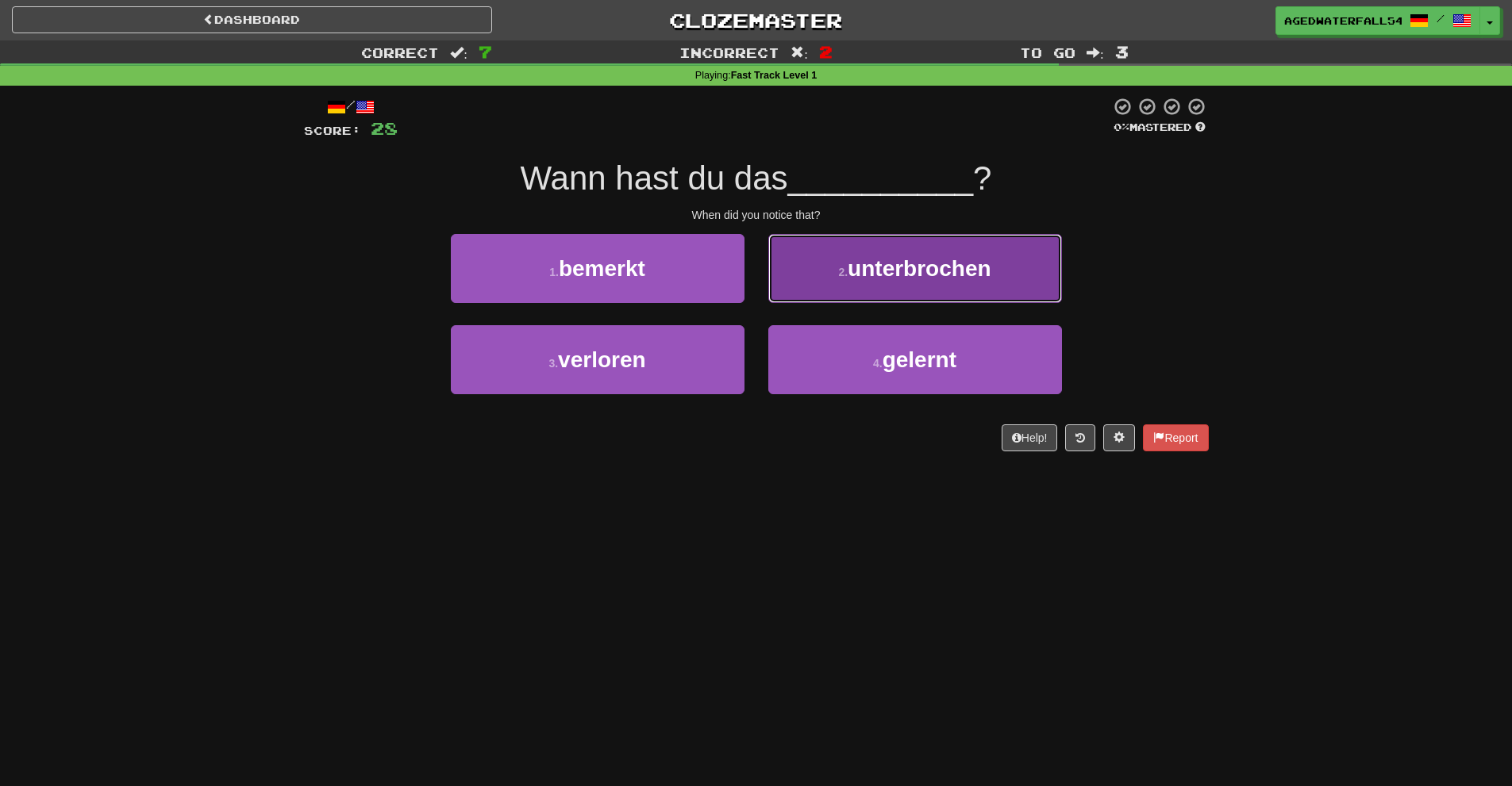
click at [783, 302] on button "2 . unterbrochen" at bounding box center [915, 269] width 293 height 69
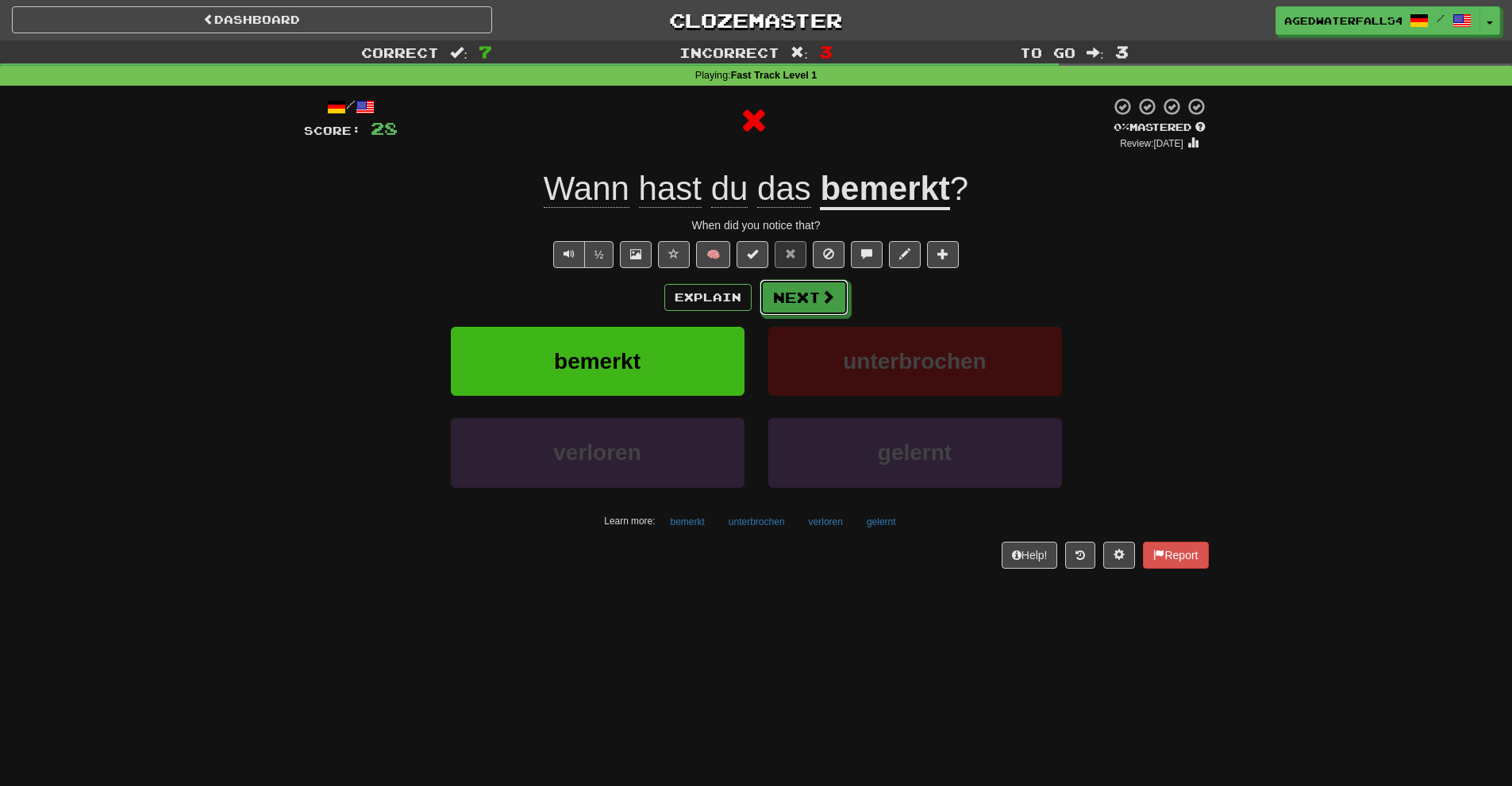
click at [783, 302] on button "Next" at bounding box center [804, 298] width 89 height 37
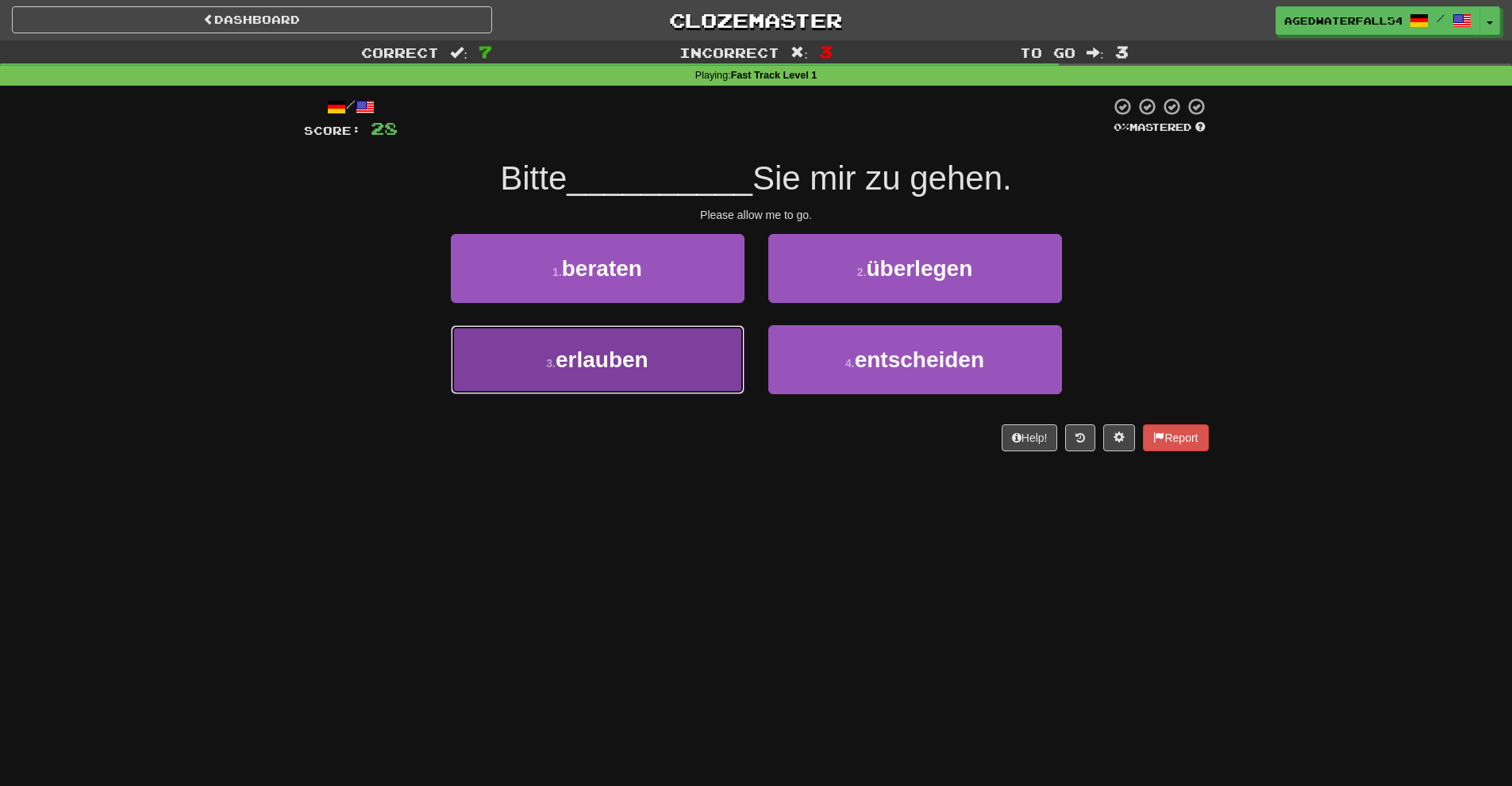
click at [721, 337] on button "3 . erlauben" at bounding box center [597, 360] width 293 height 69
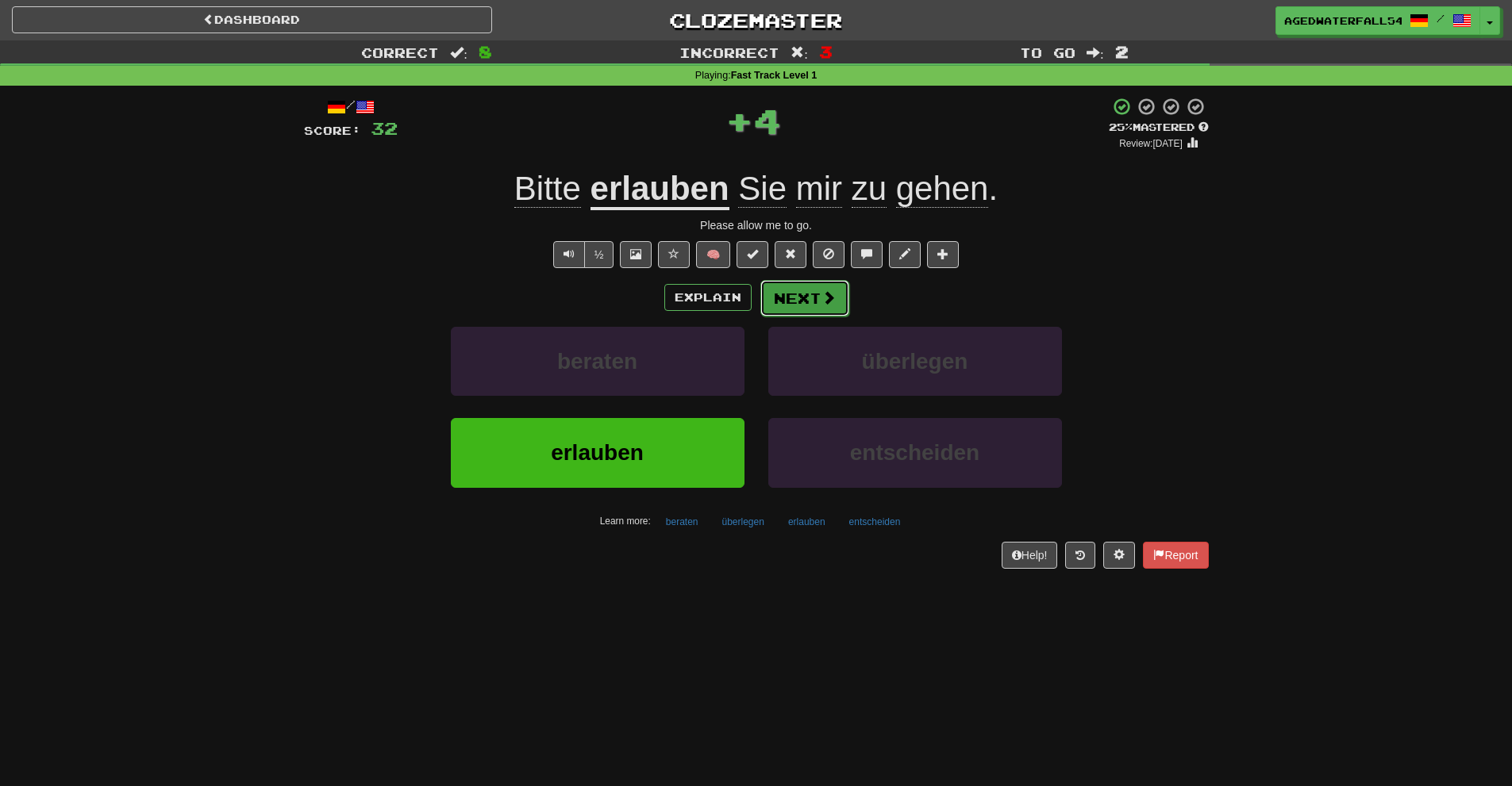
click at [774, 302] on button "Next" at bounding box center [805, 298] width 89 height 37
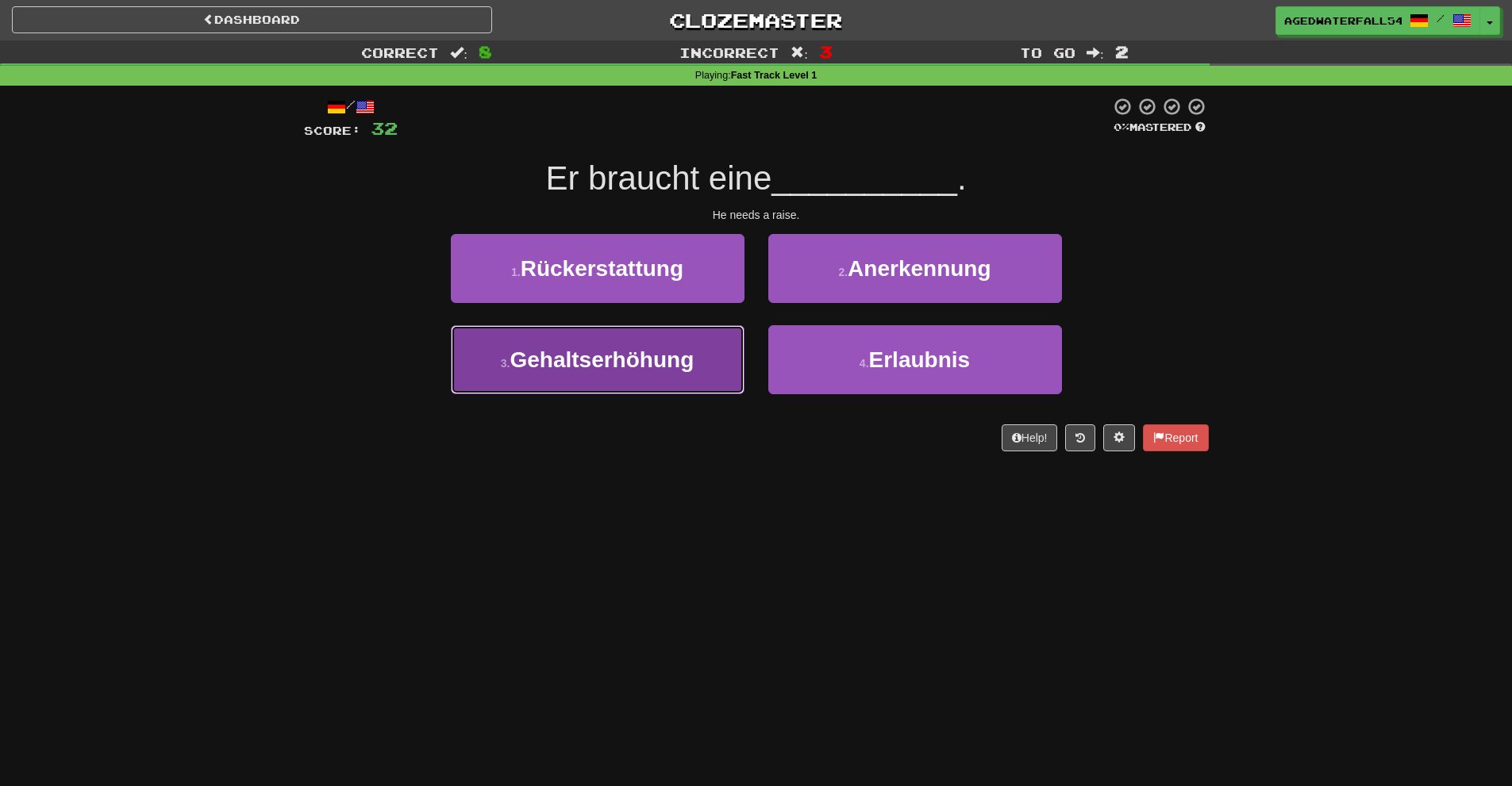
click at [706, 338] on button "3 . Gehaltserhöhung" at bounding box center [597, 360] width 293 height 69
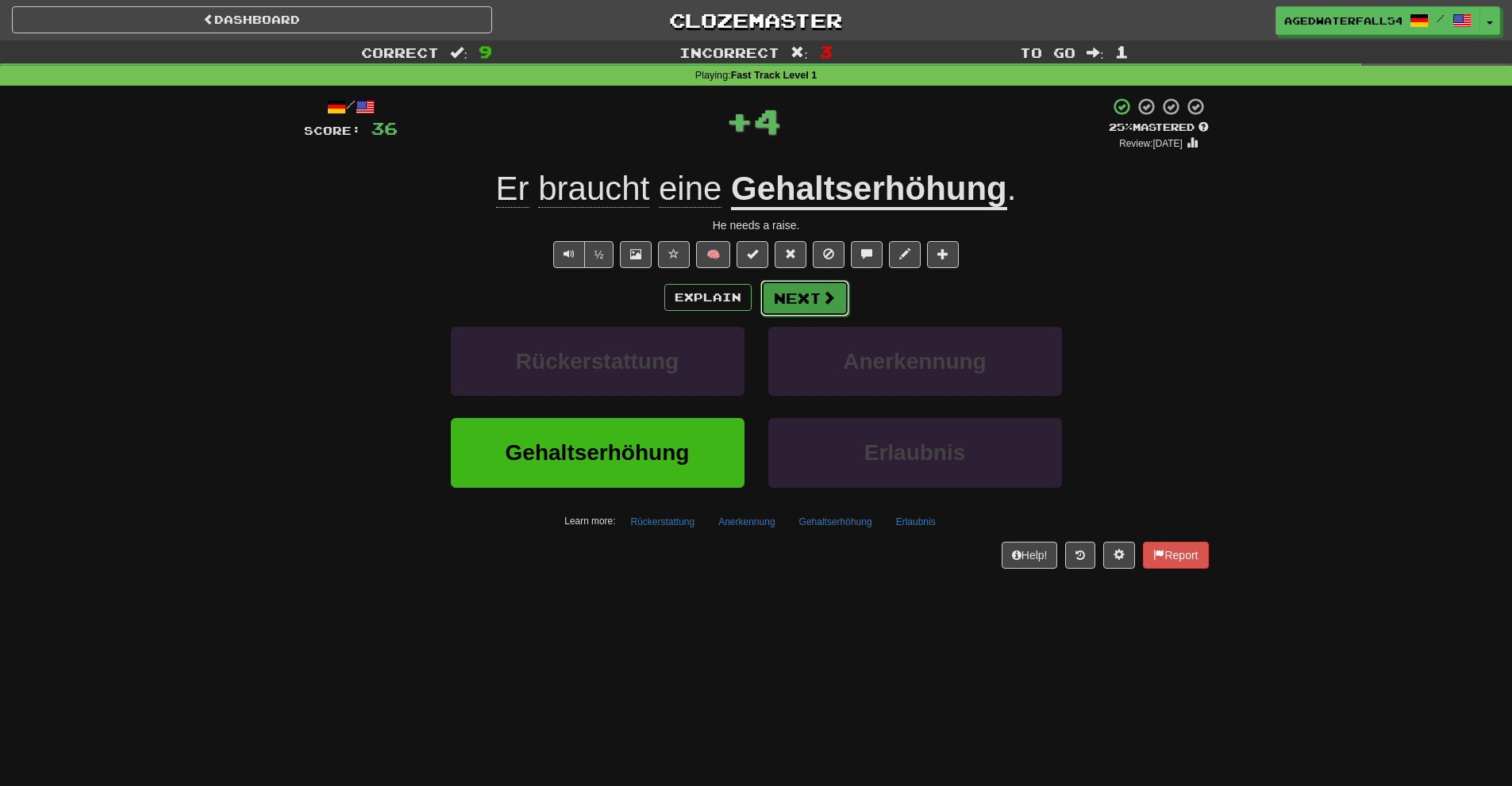
click at [783, 303] on button "Next" at bounding box center [805, 298] width 89 height 37
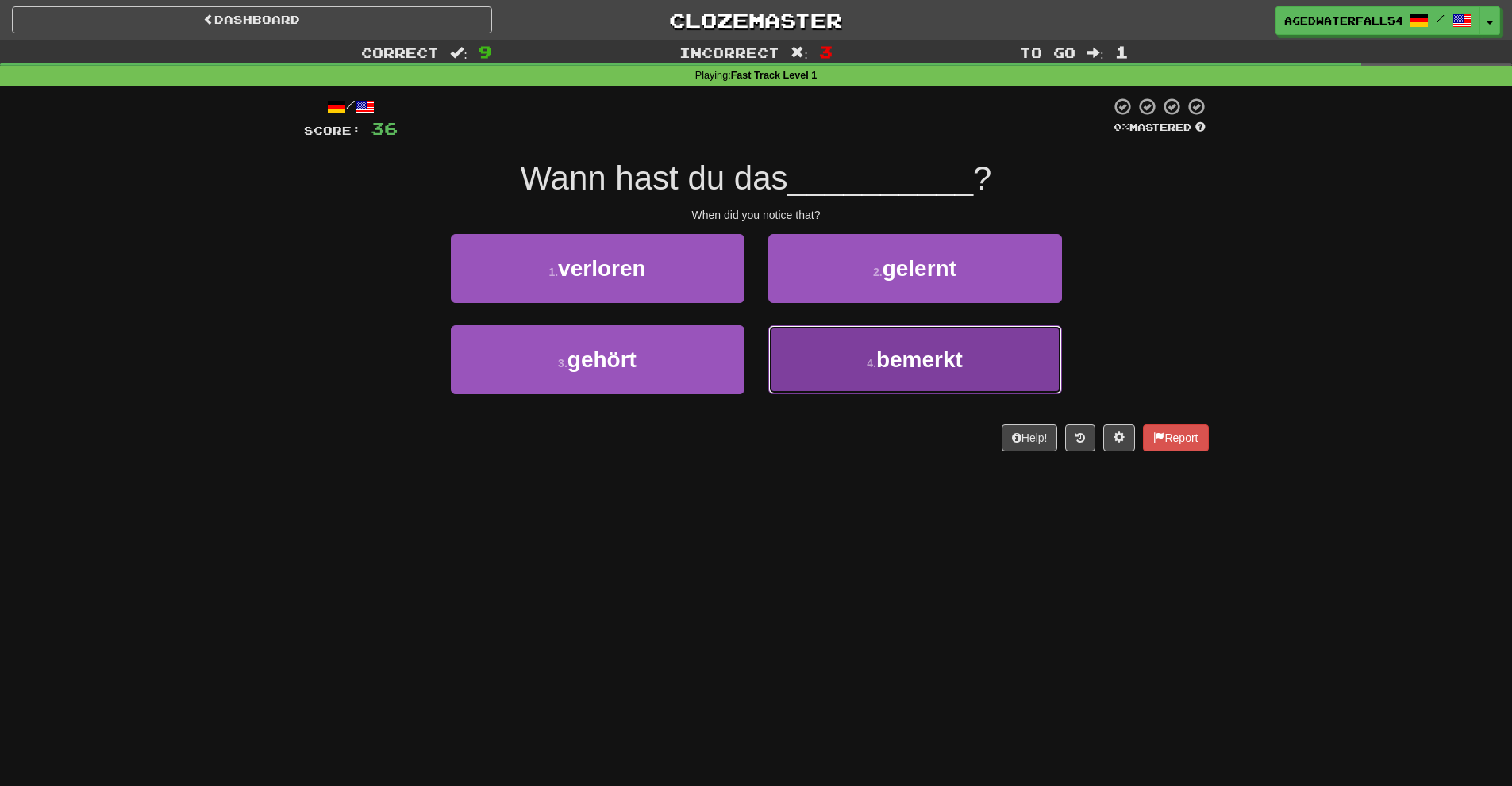
click at [790, 352] on button "4 . bemerkt" at bounding box center [915, 360] width 293 height 69
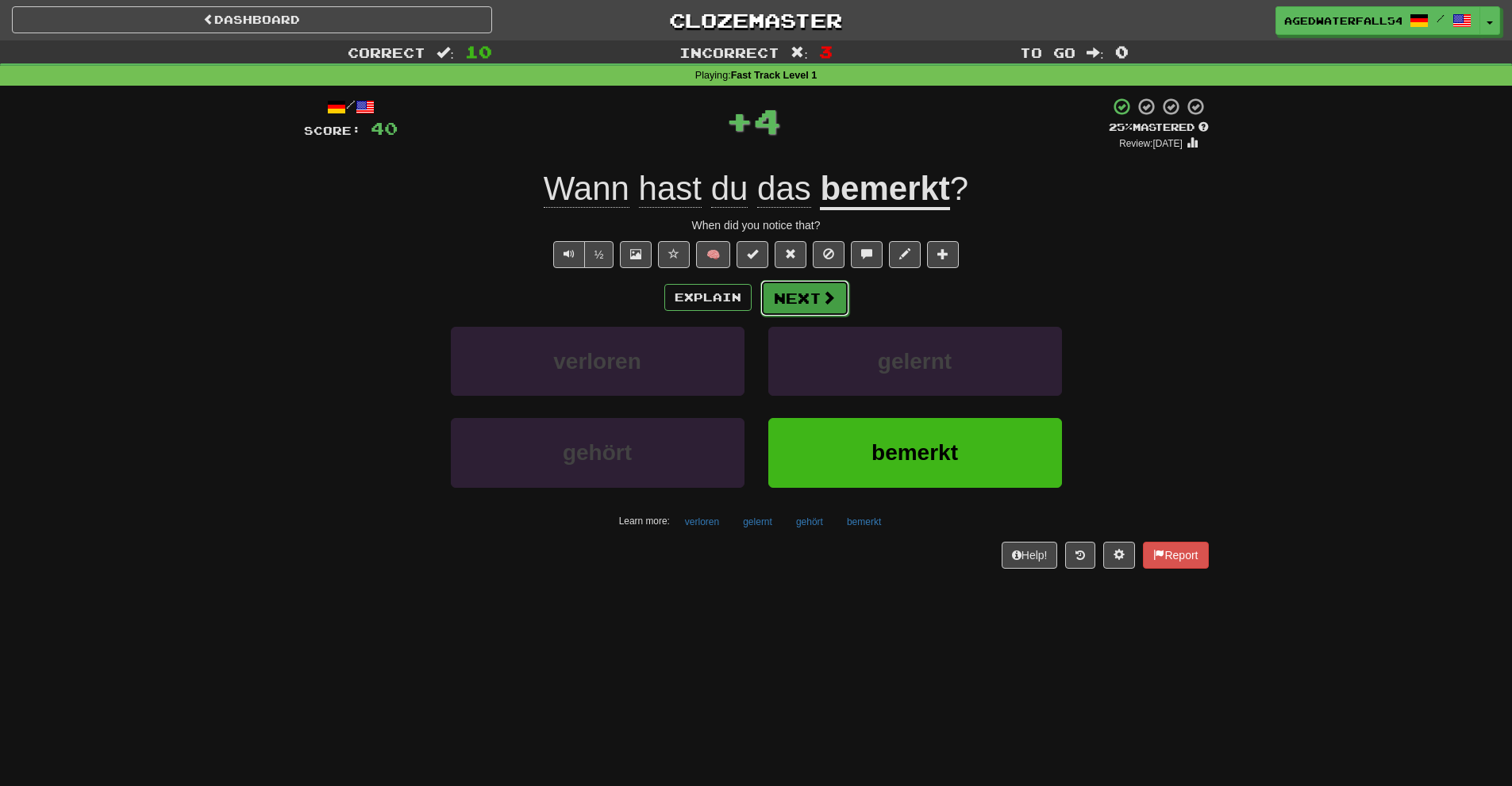
click at [781, 287] on button "Next" at bounding box center [805, 298] width 89 height 37
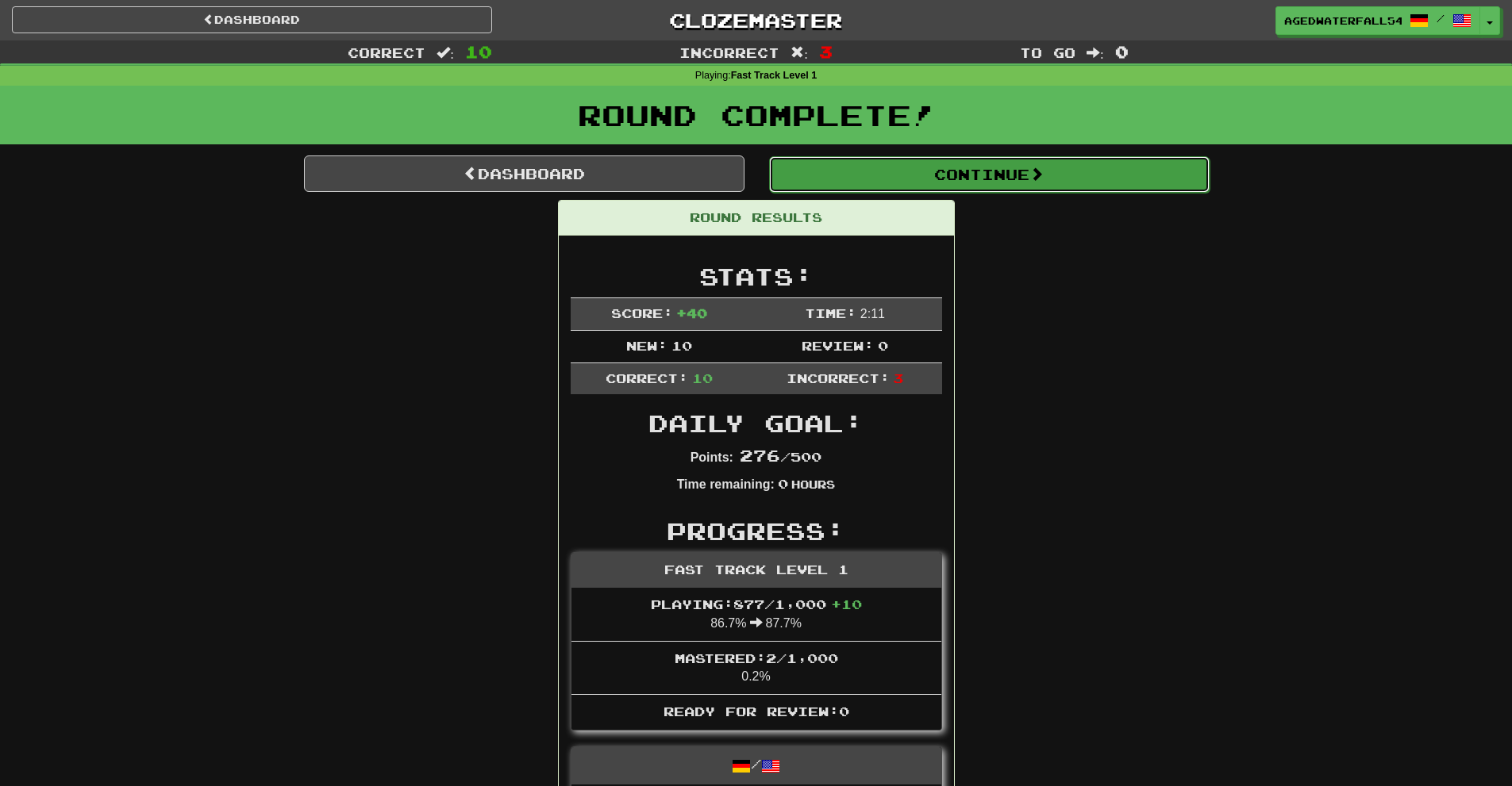
click at [795, 159] on button "Continue" at bounding box center [989, 175] width 441 height 37
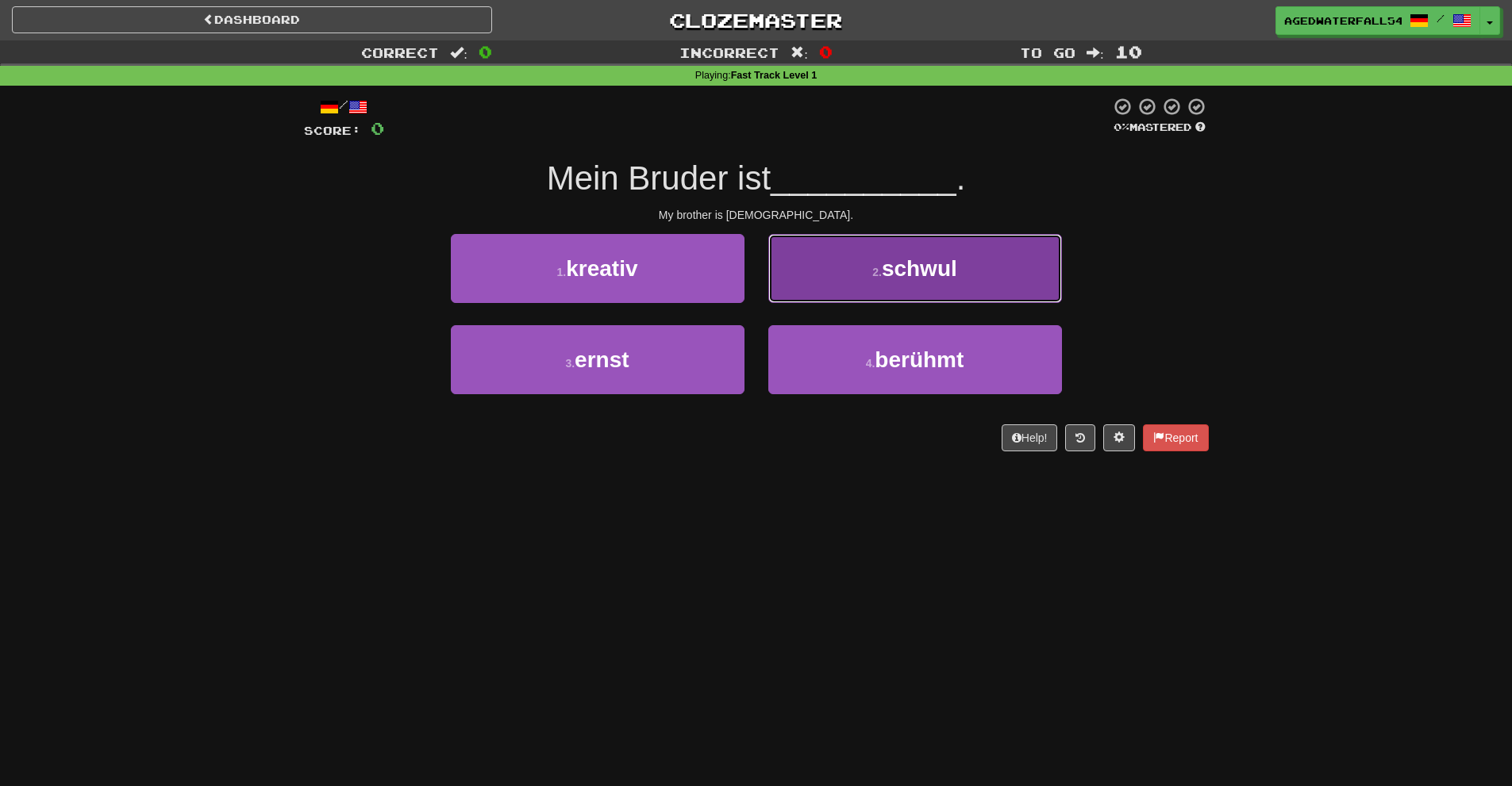
click at [838, 249] on button "2 . schwul" at bounding box center [915, 269] width 293 height 69
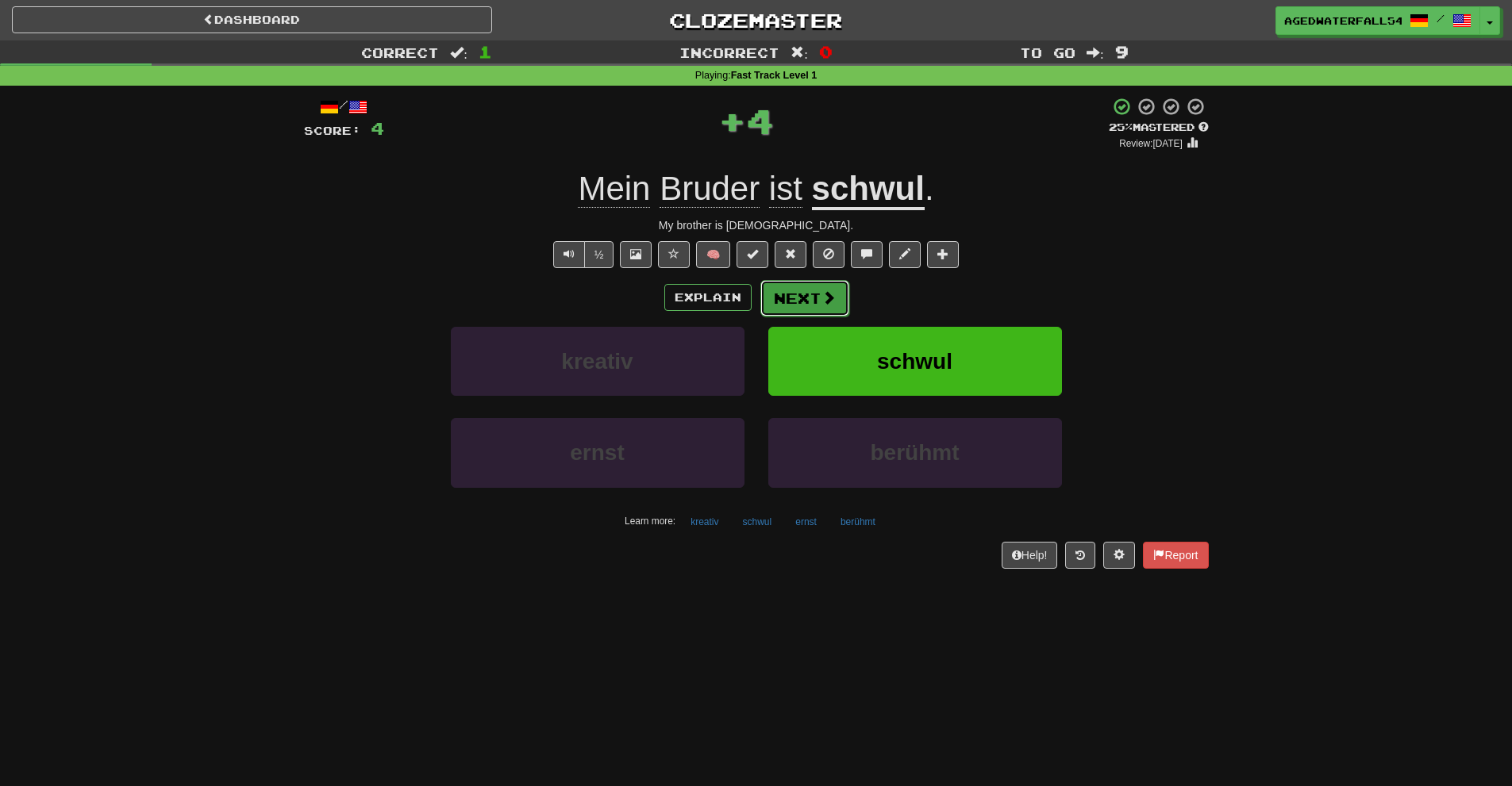
click at [802, 292] on button "Next" at bounding box center [805, 298] width 89 height 37
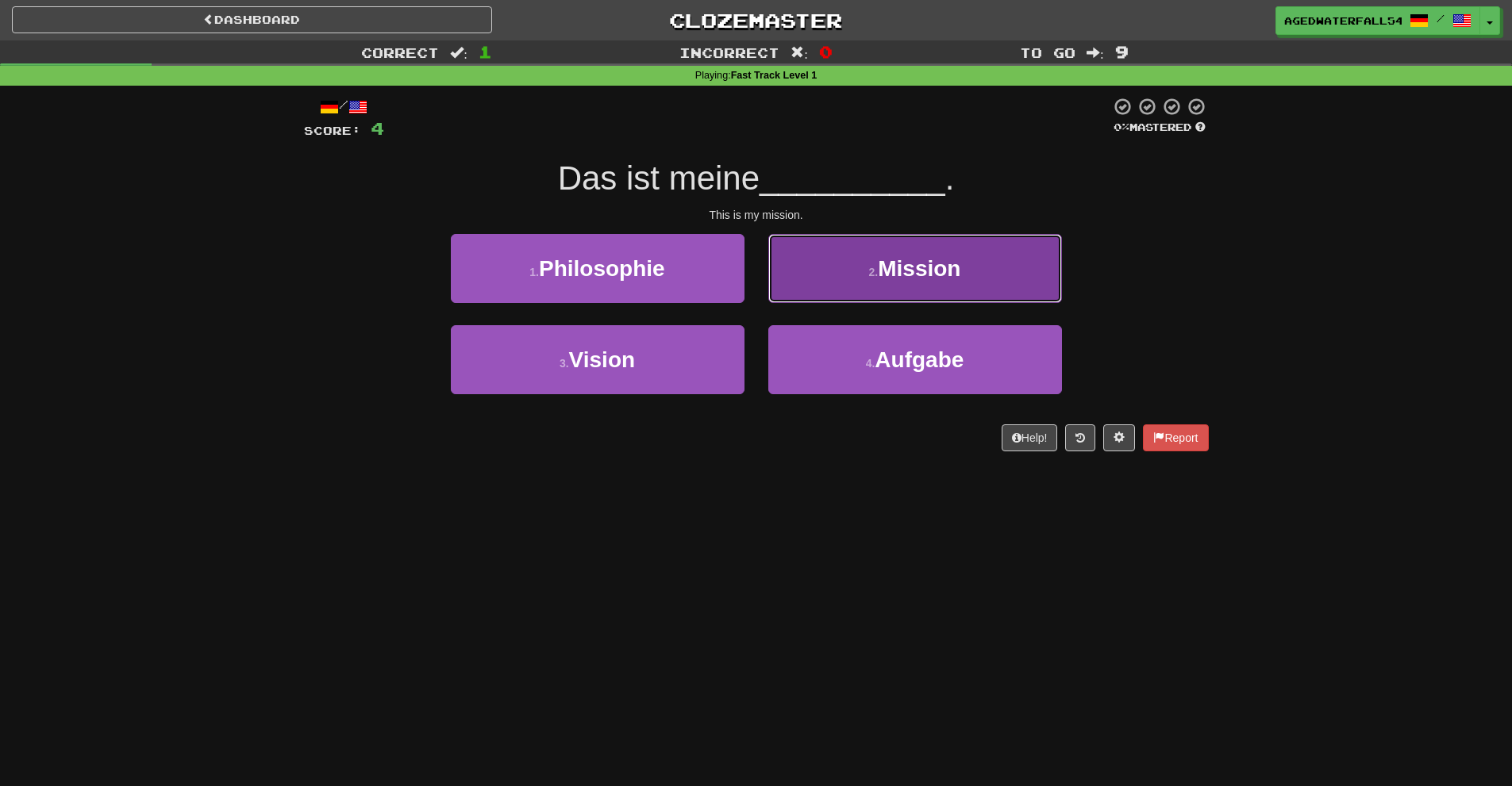
click at [852, 271] on button "2 . Mission" at bounding box center [915, 269] width 293 height 69
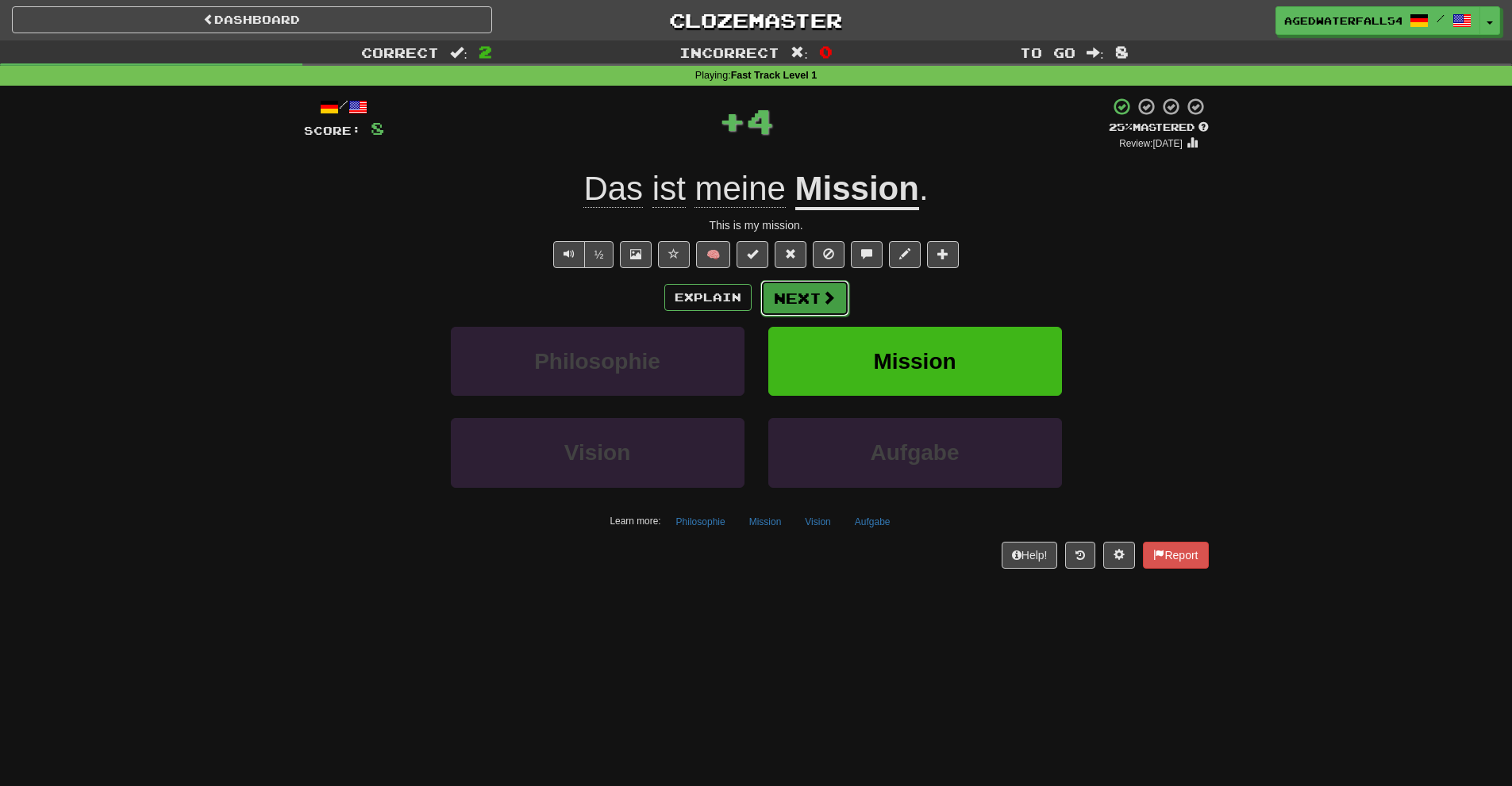
click at [809, 301] on button "Next" at bounding box center [805, 298] width 89 height 37
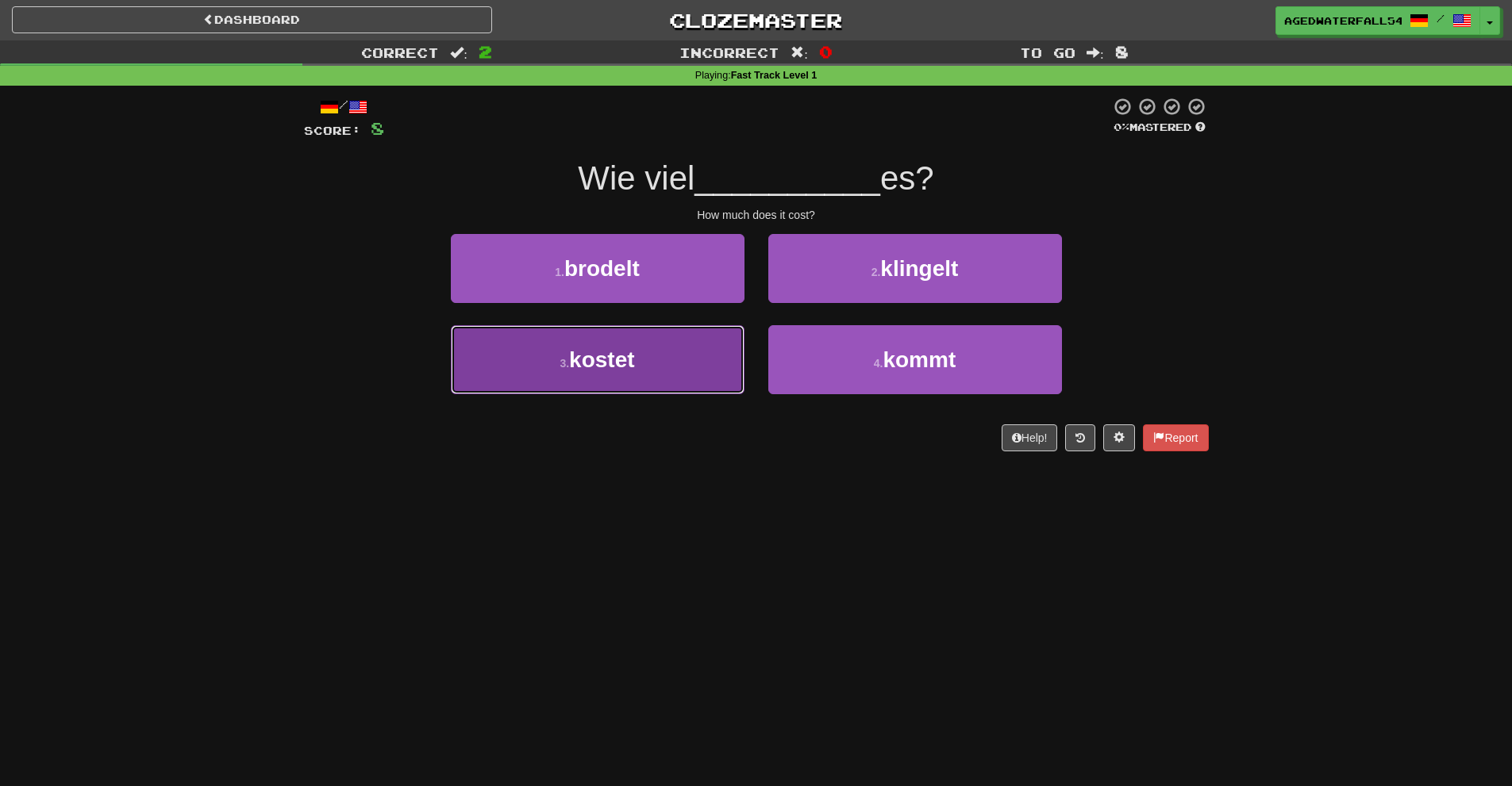
click at [704, 345] on button "3 . kostet" at bounding box center [597, 360] width 293 height 69
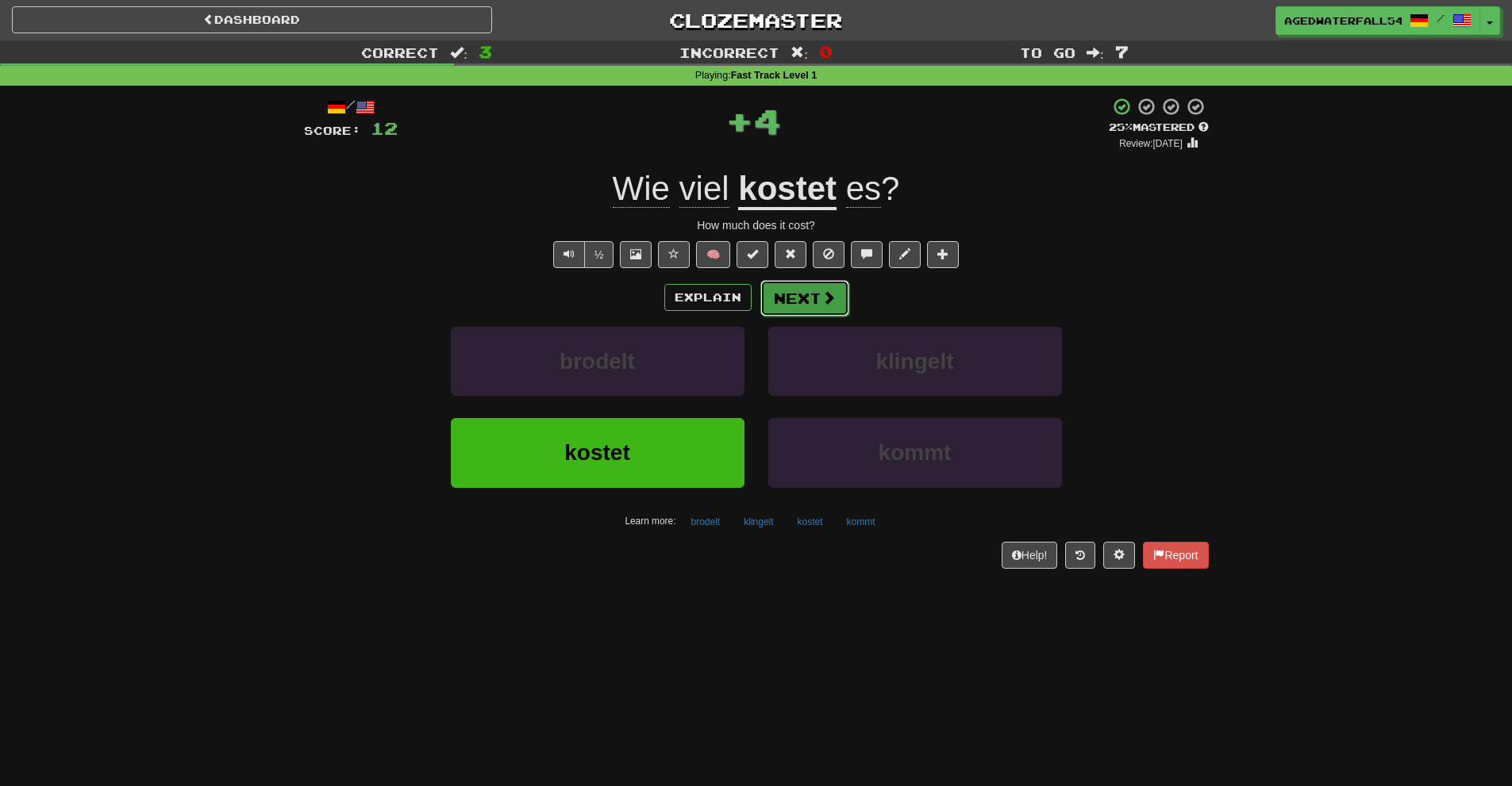
click at [784, 286] on button "Next" at bounding box center [805, 298] width 89 height 37
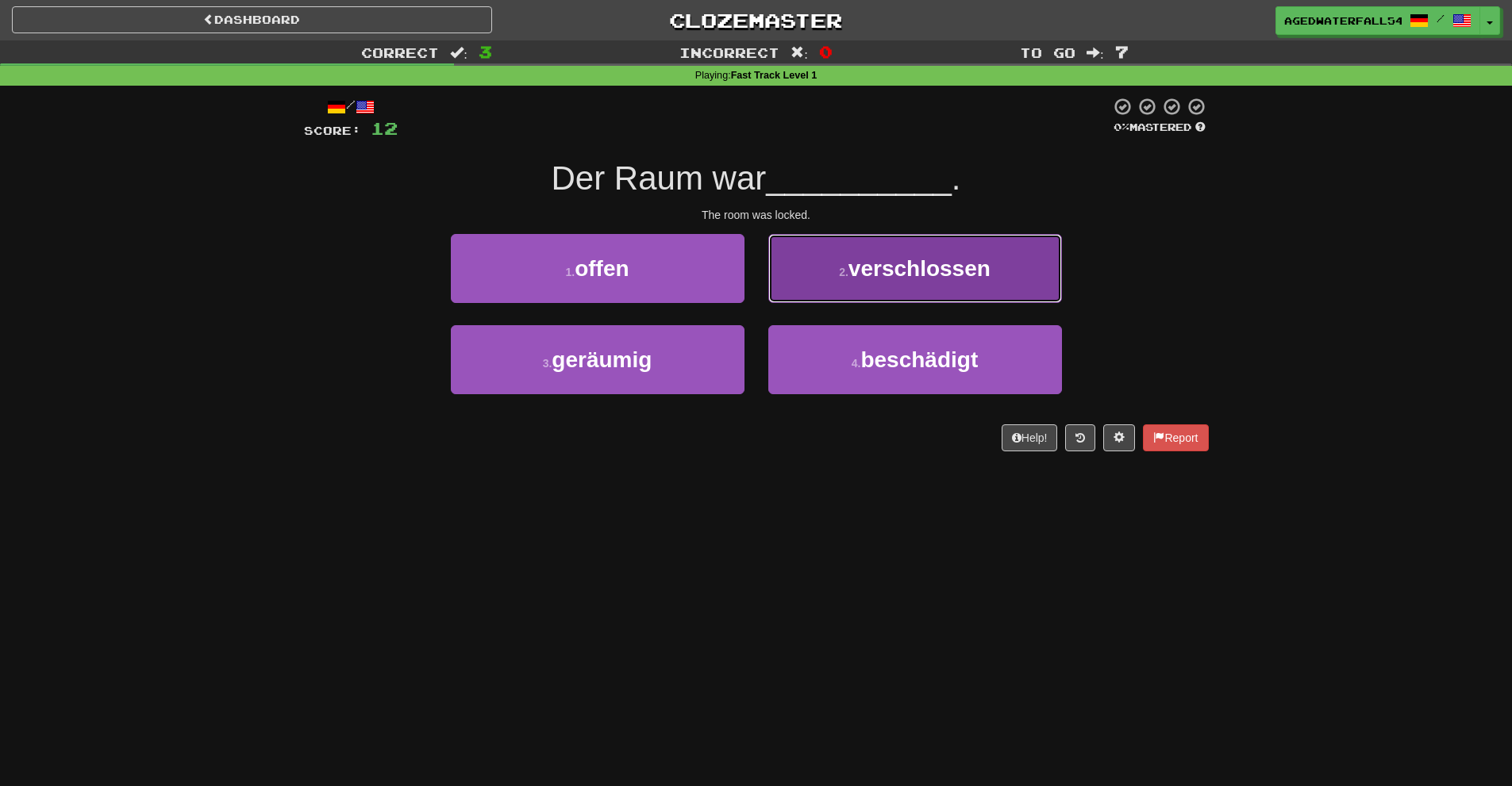
click at [843, 244] on button "2 . verschlossen" at bounding box center [915, 269] width 293 height 69
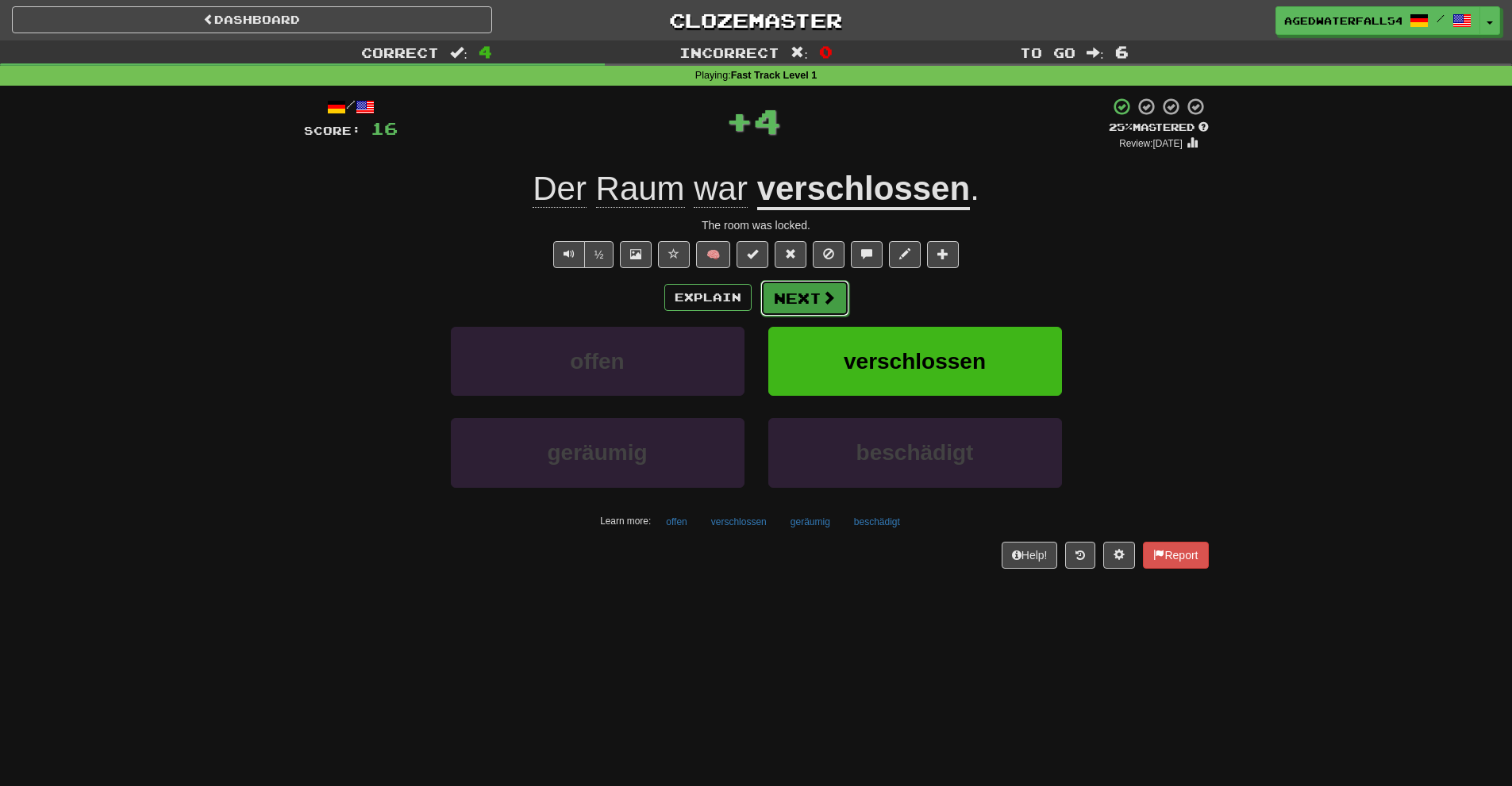
click at [810, 290] on button "Next" at bounding box center [805, 298] width 89 height 37
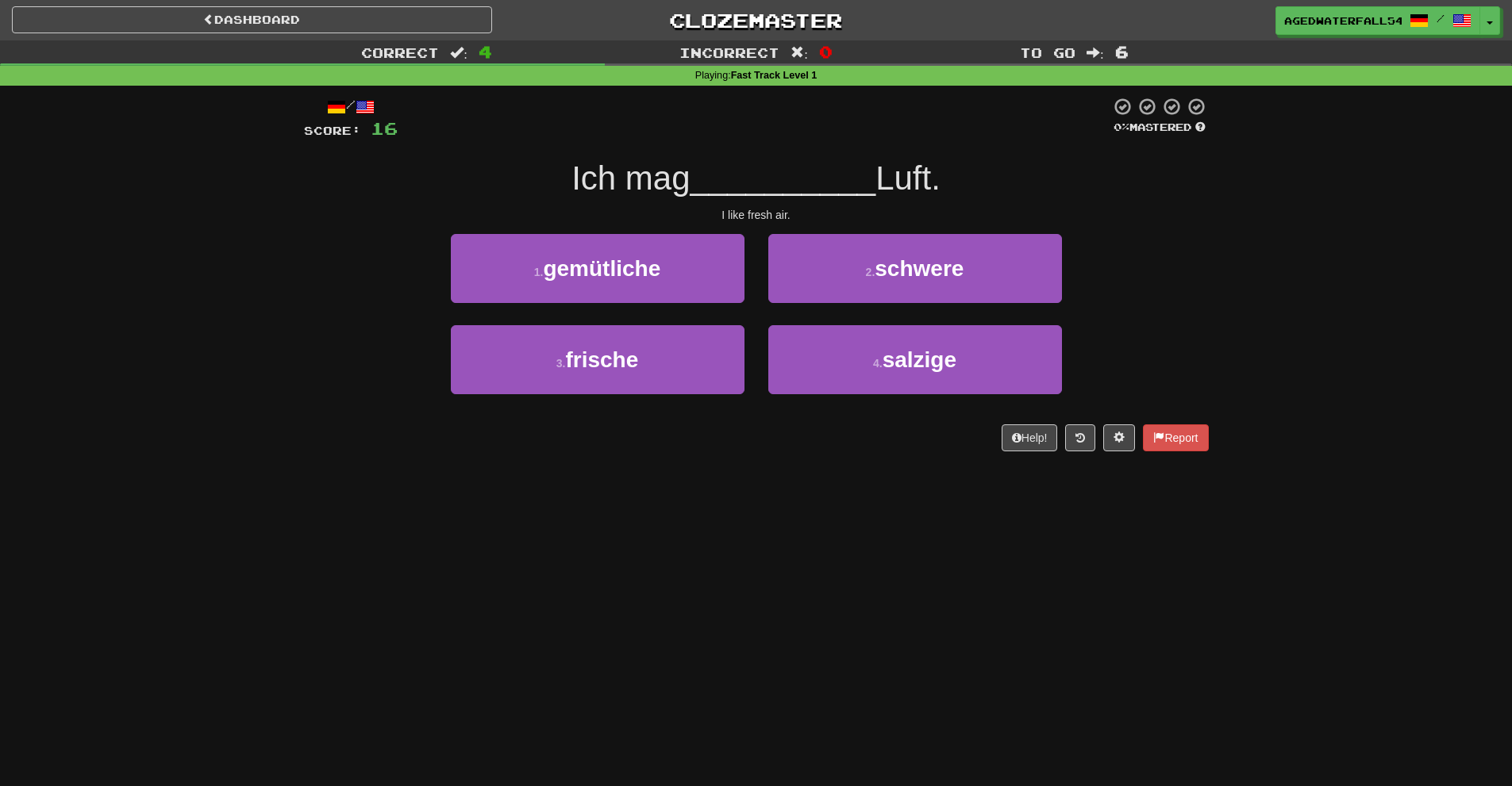
click at [1152, 512] on div "Dashboard Clozemaster AgedWaterfall5493 / Toggle Dropdown Dashboard Leaderboard…" at bounding box center [756, 393] width 1512 height 786
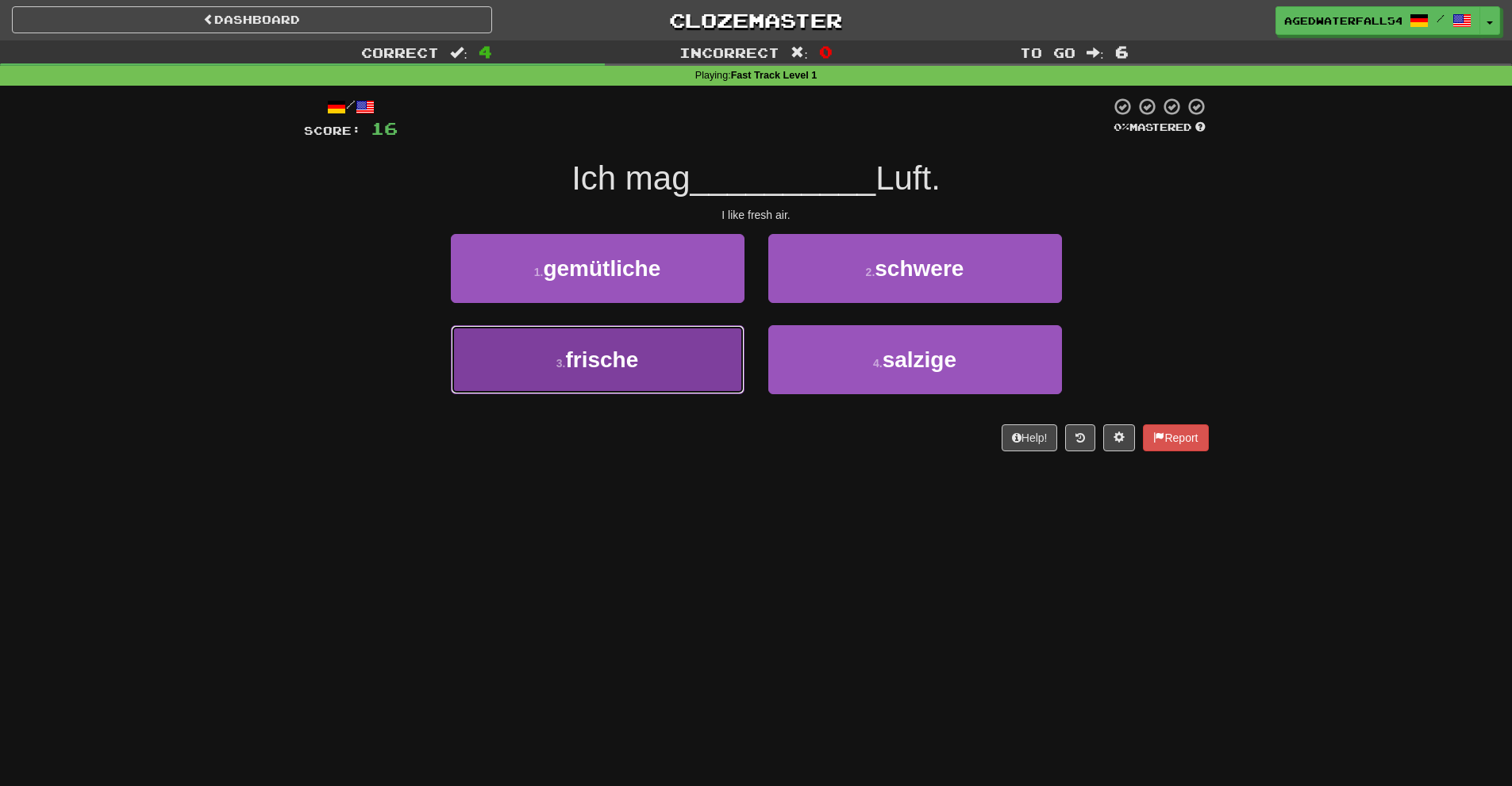
click at [616, 376] on button "3 . frische" at bounding box center [597, 360] width 293 height 69
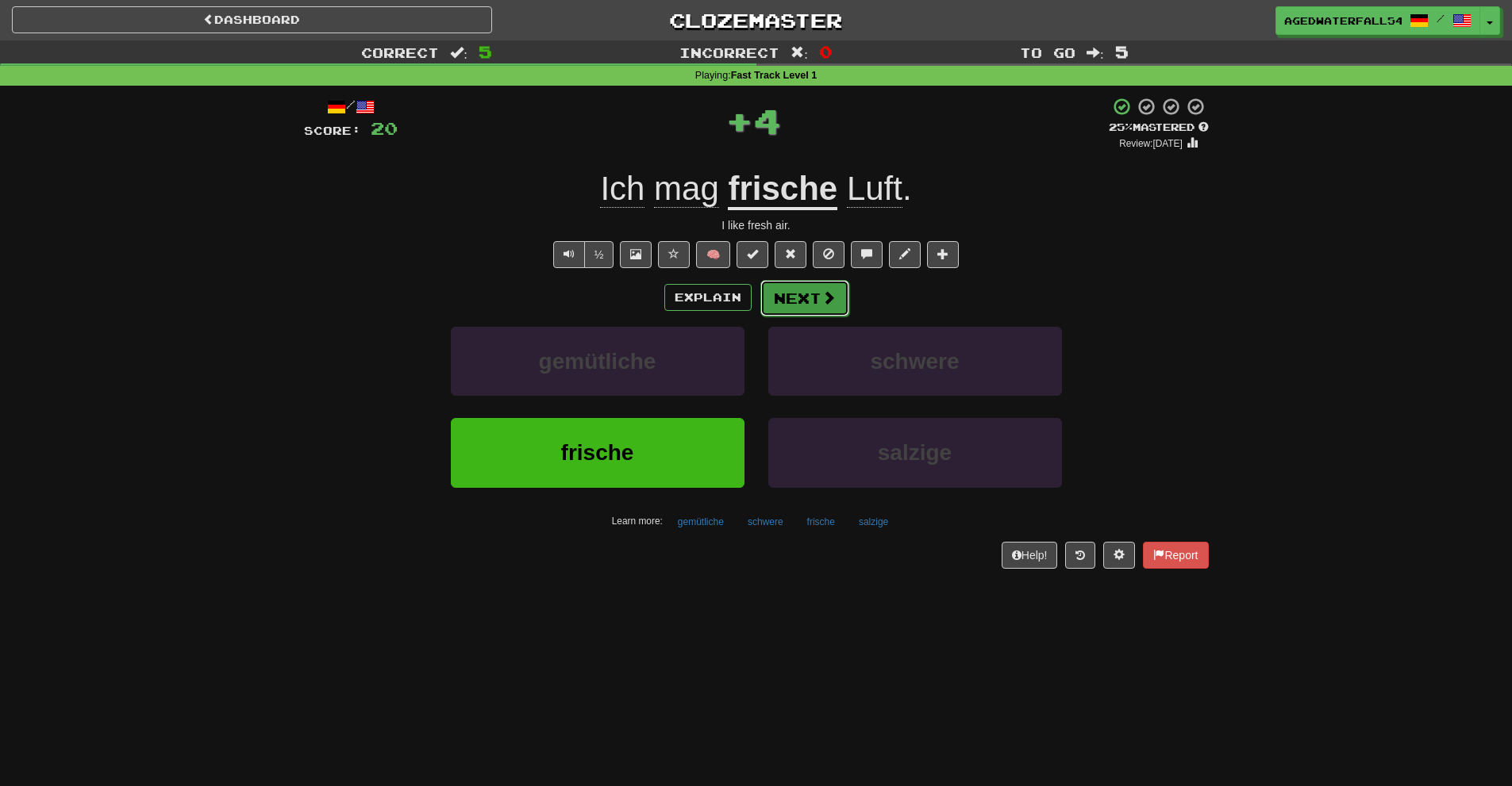
click at [800, 304] on button "Next" at bounding box center [805, 298] width 89 height 37
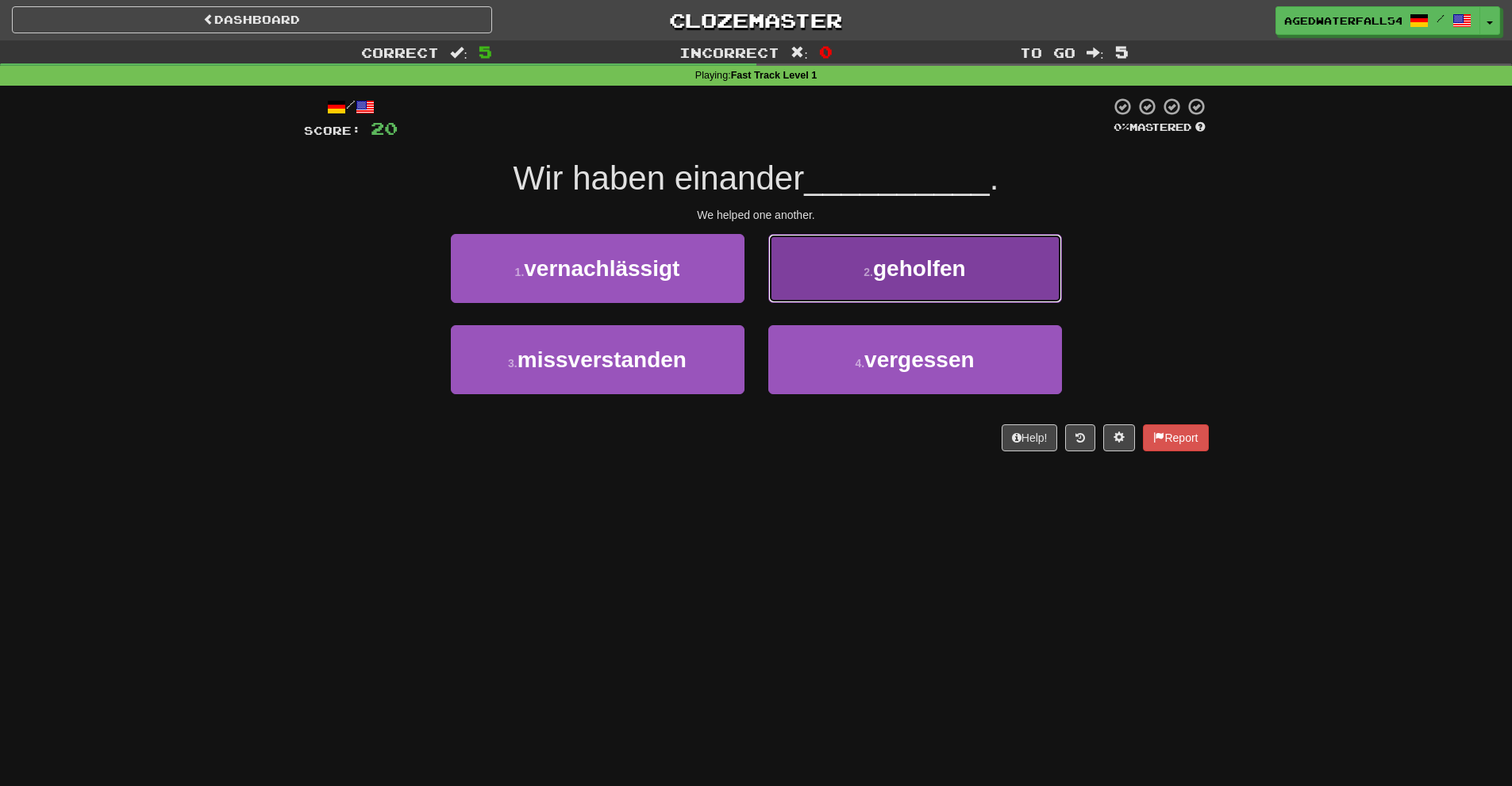
click at [783, 235] on button "2 . geholfen" at bounding box center [915, 269] width 293 height 69
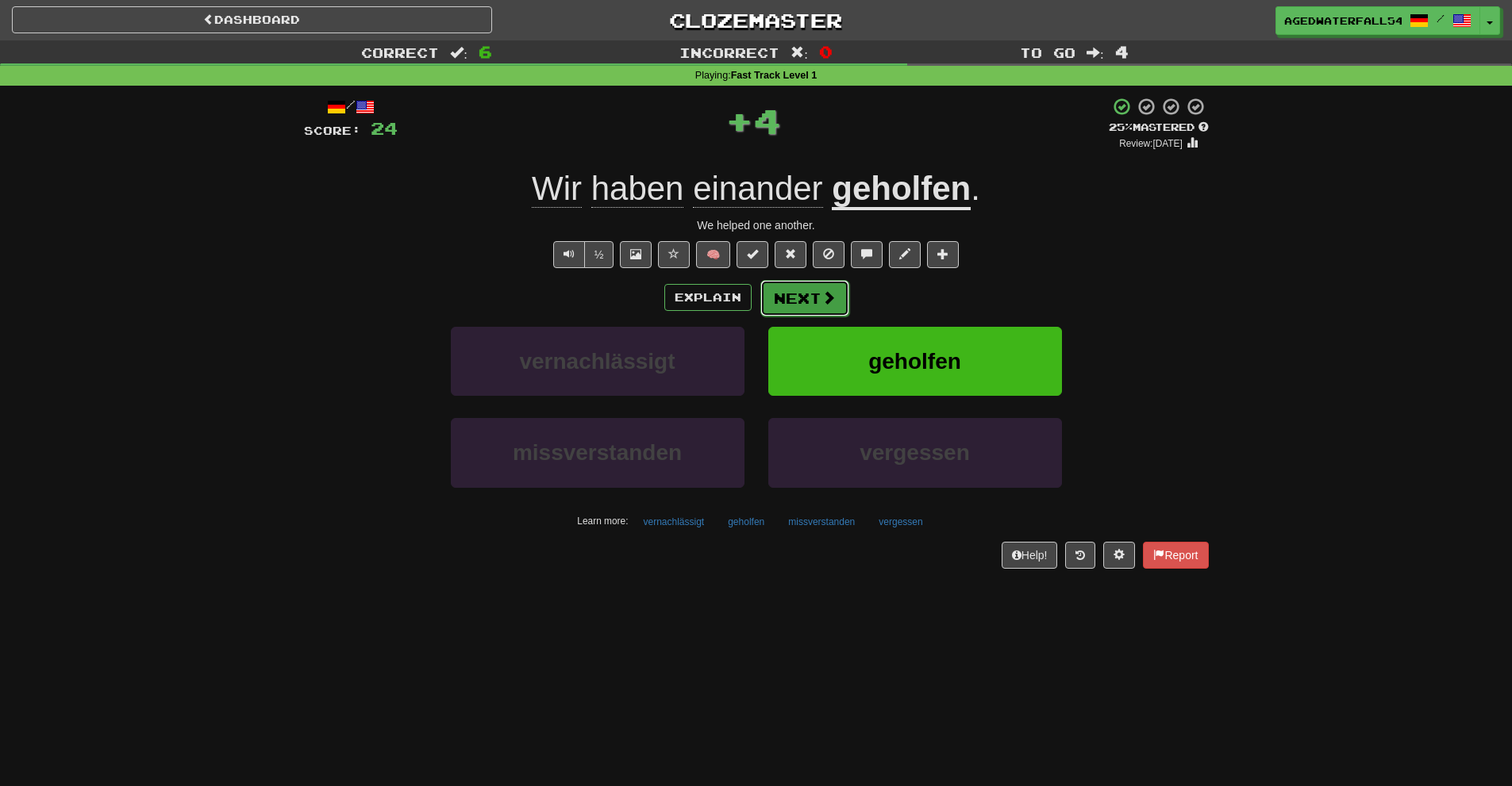
click at [805, 285] on button "Next" at bounding box center [805, 298] width 89 height 37
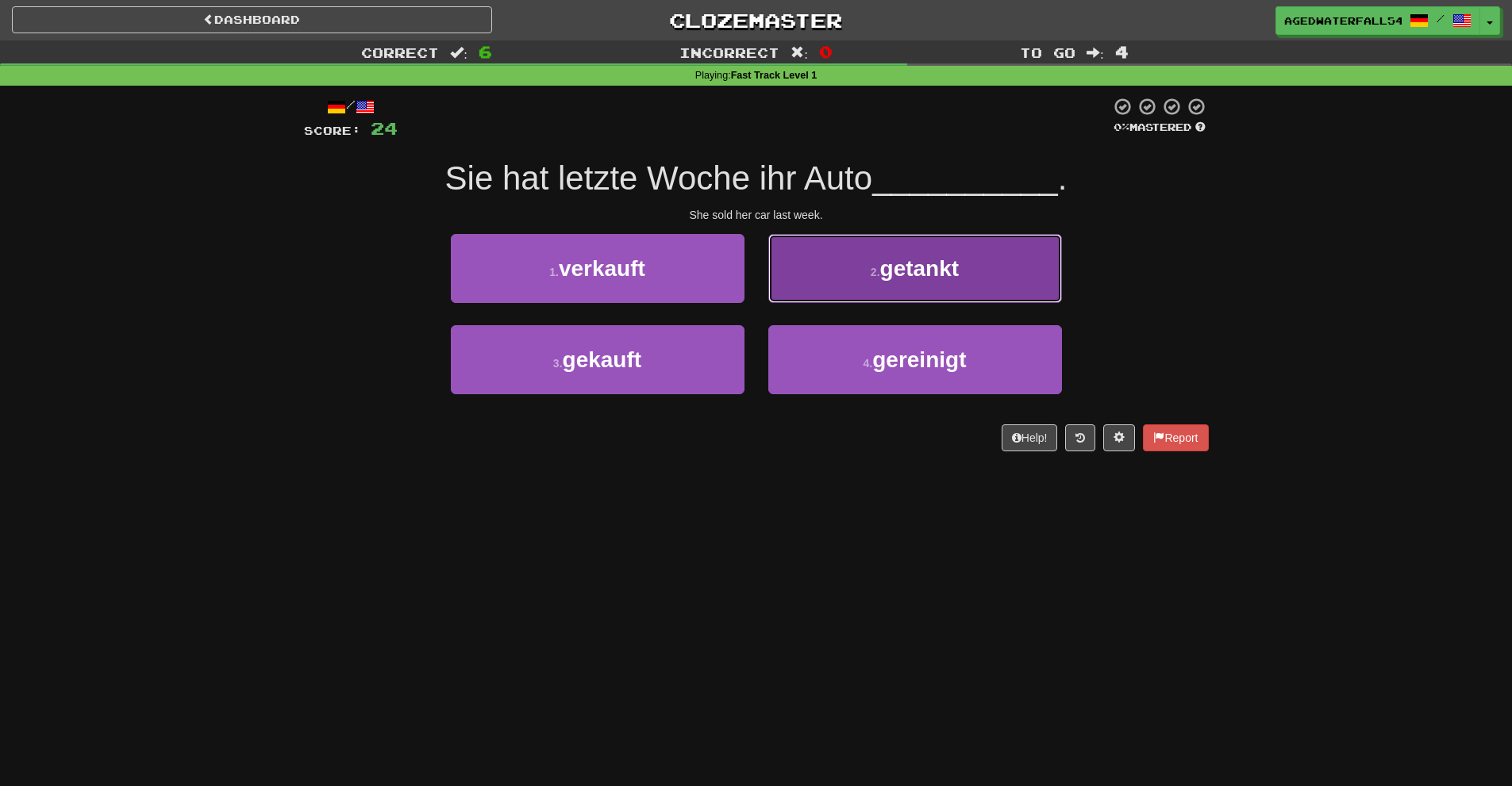
click at [799, 264] on button "2 . getankt" at bounding box center [915, 269] width 293 height 69
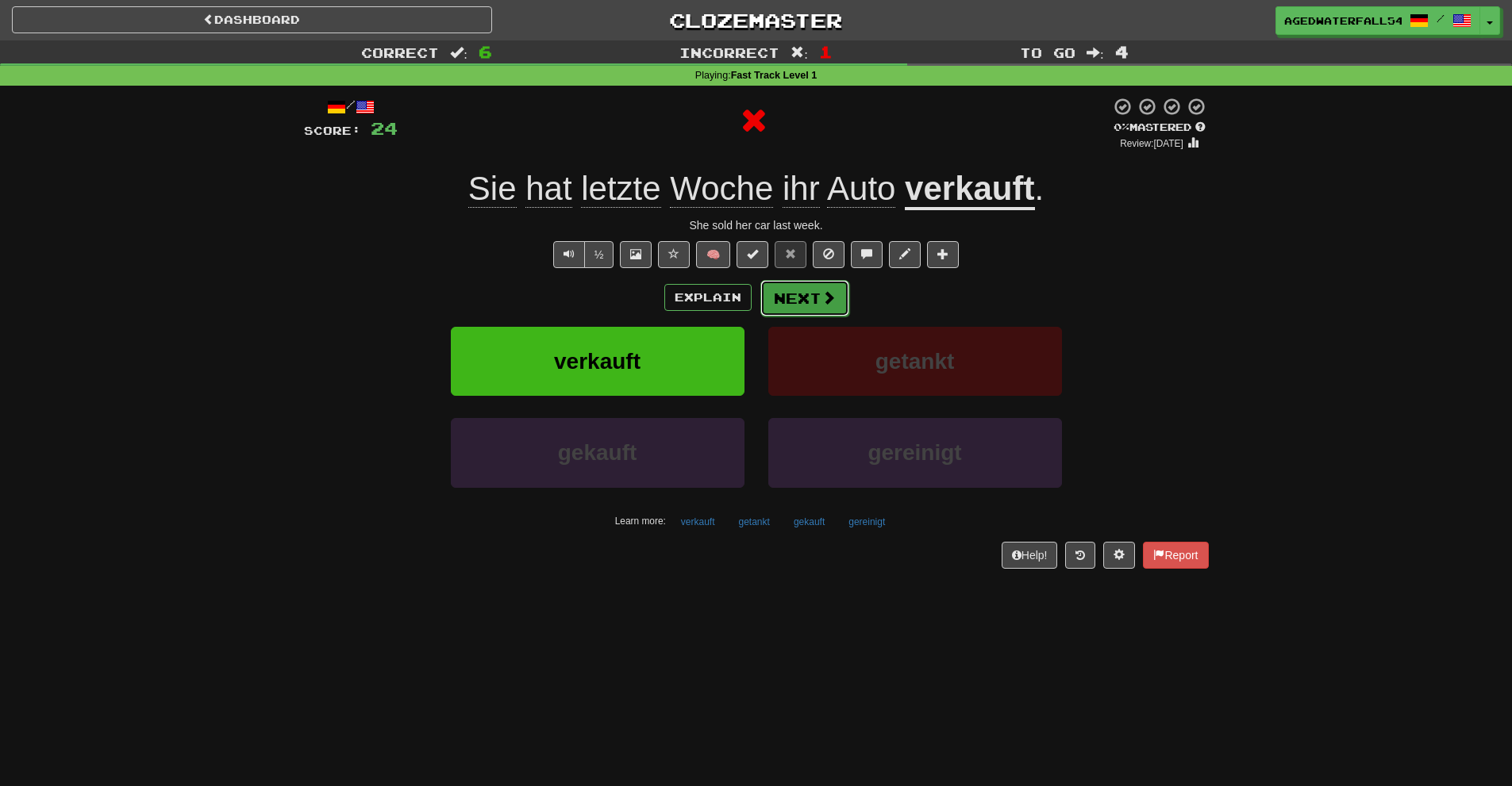
click at [787, 291] on button "Next" at bounding box center [805, 298] width 89 height 37
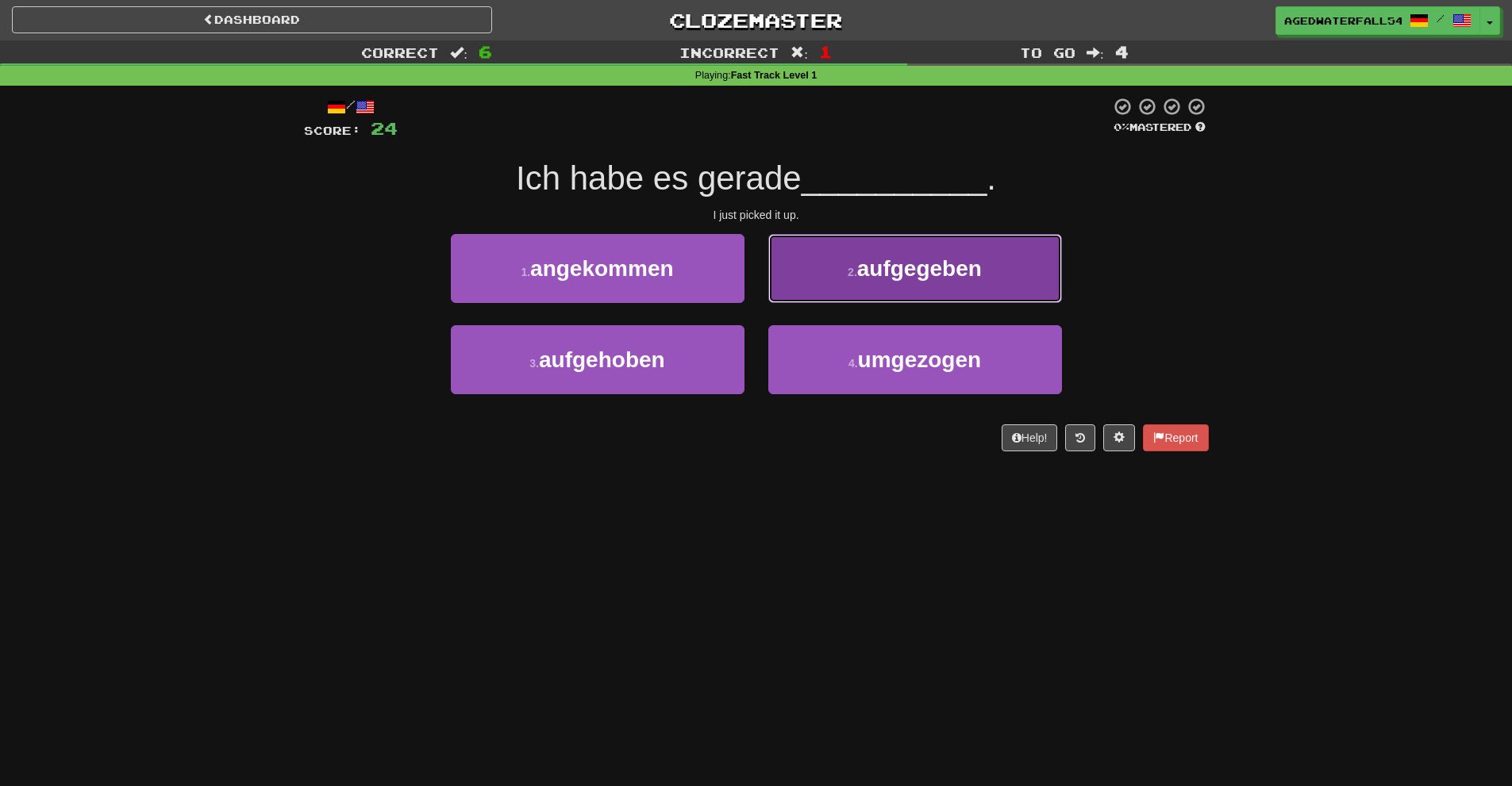
click at [791, 285] on button "2 . aufgegeben" at bounding box center [915, 269] width 293 height 69
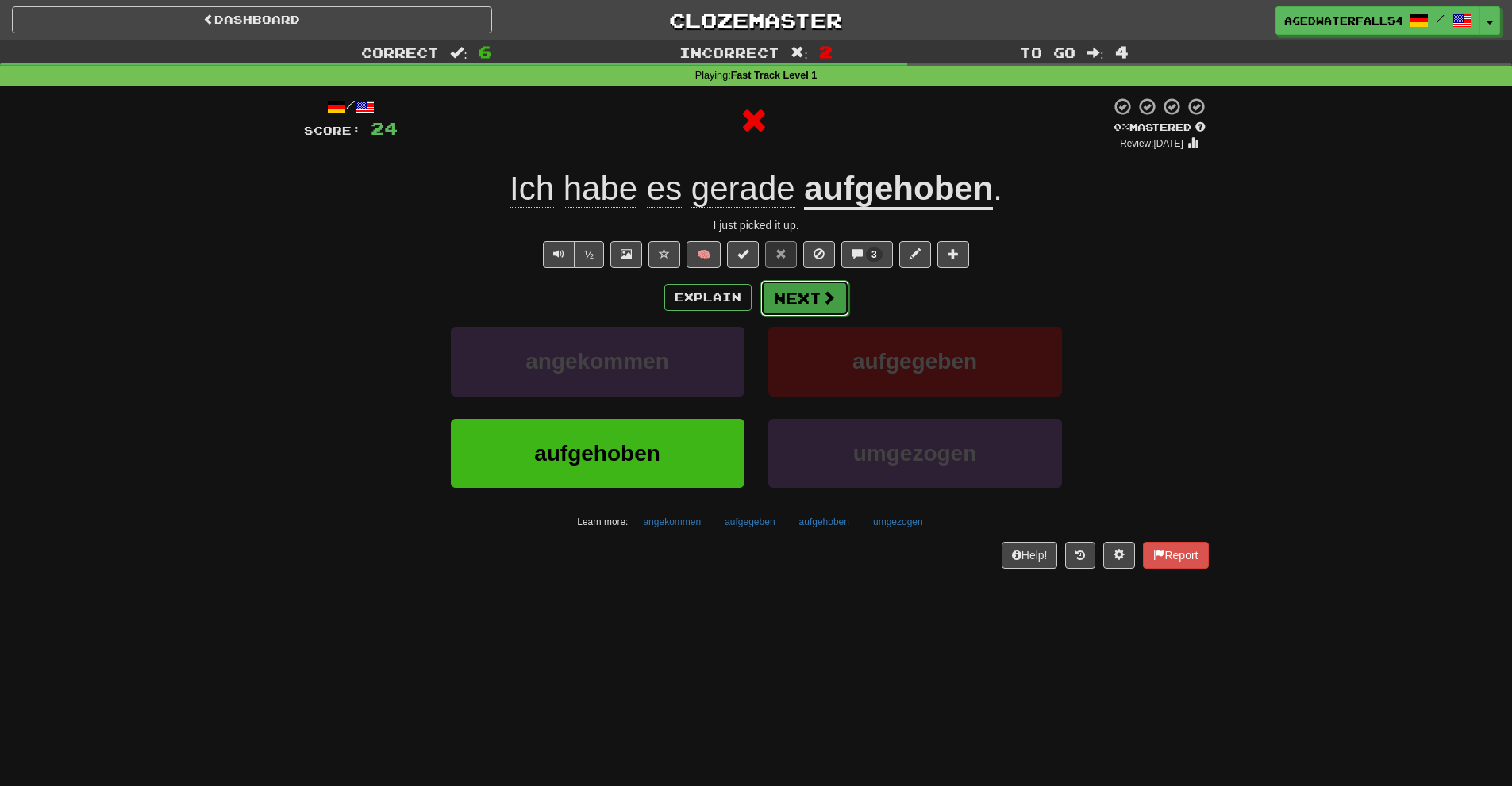
click at [782, 289] on button "Next" at bounding box center [805, 298] width 89 height 37
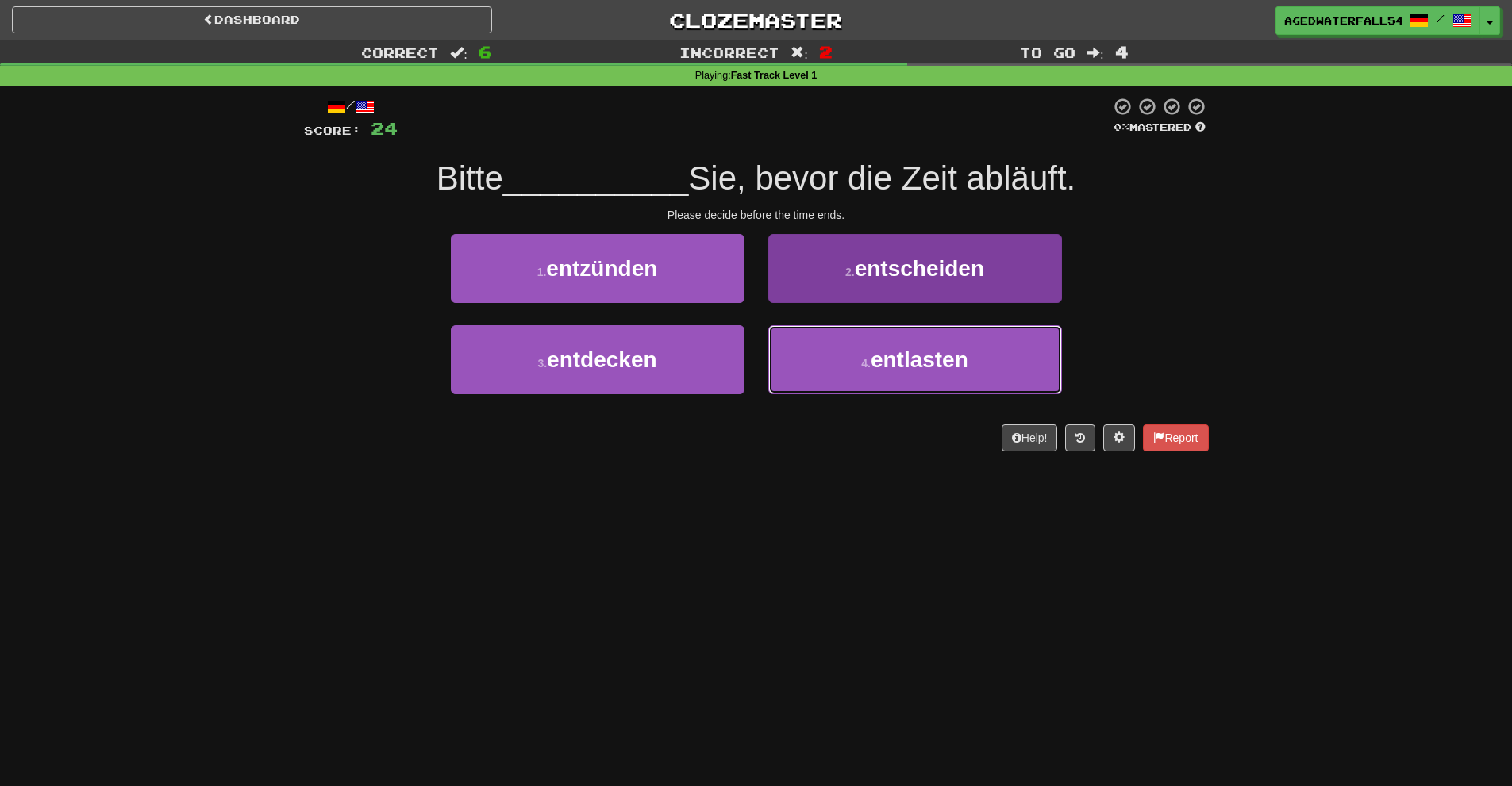
click at [889, 359] on span "entlasten" at bounding box center [920, 360] width 97 height 25
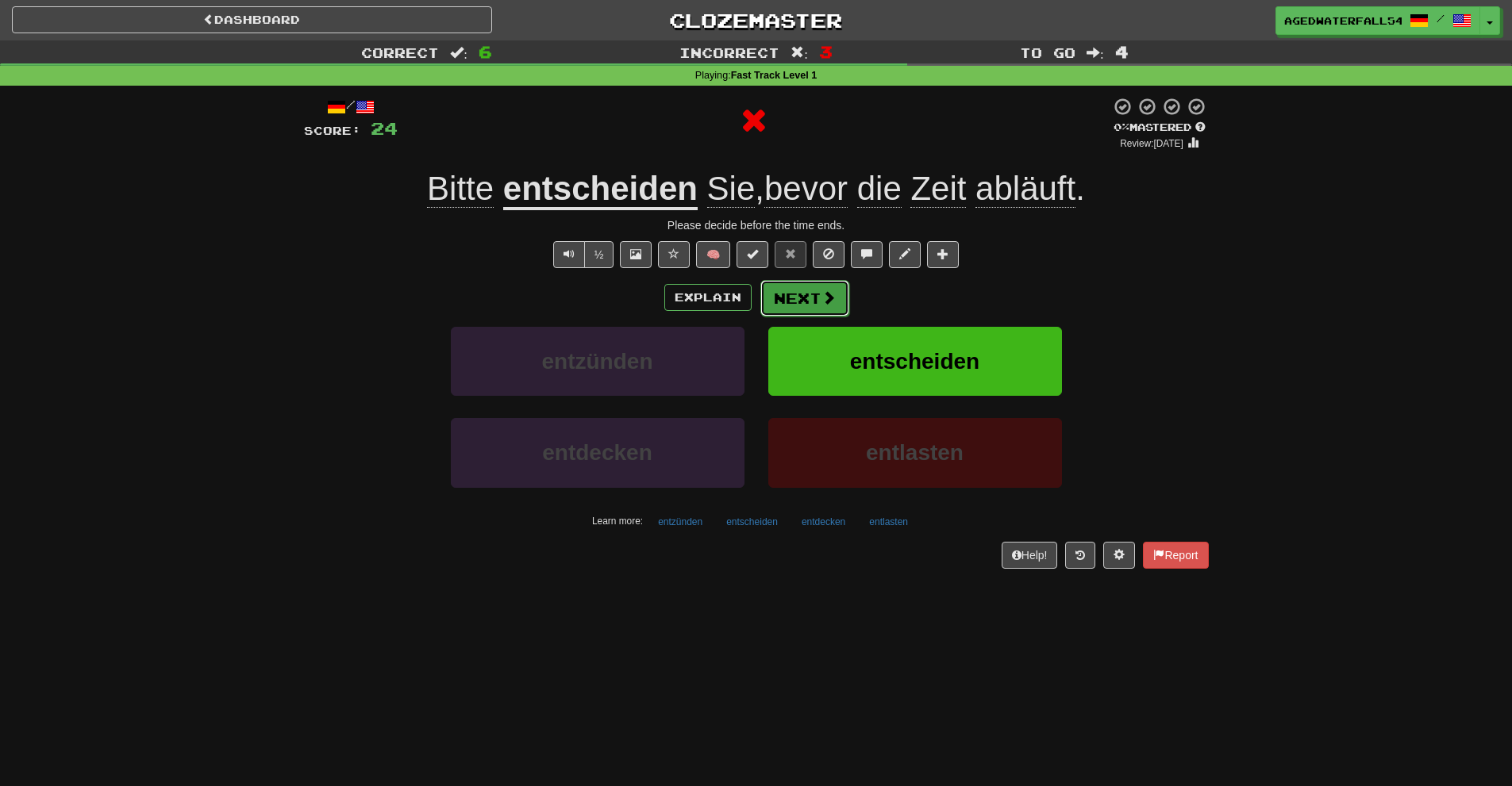
click at [817, 302] on button "Next" at bounding box center [805, 298] width 89 height 37
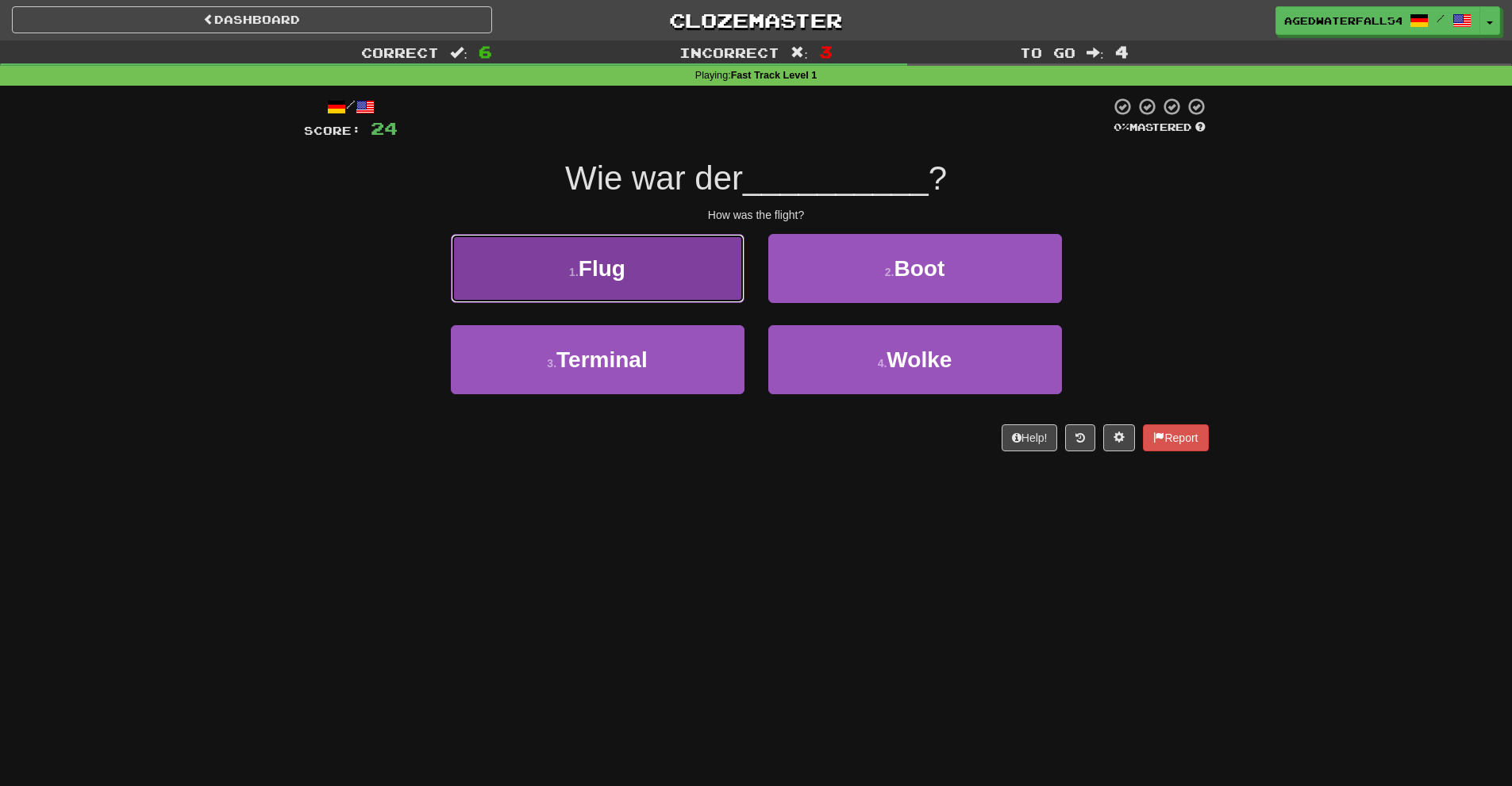
click at [701, 281] on button "1 . Flug" at bounding box center [597, 269] width 293 height 69
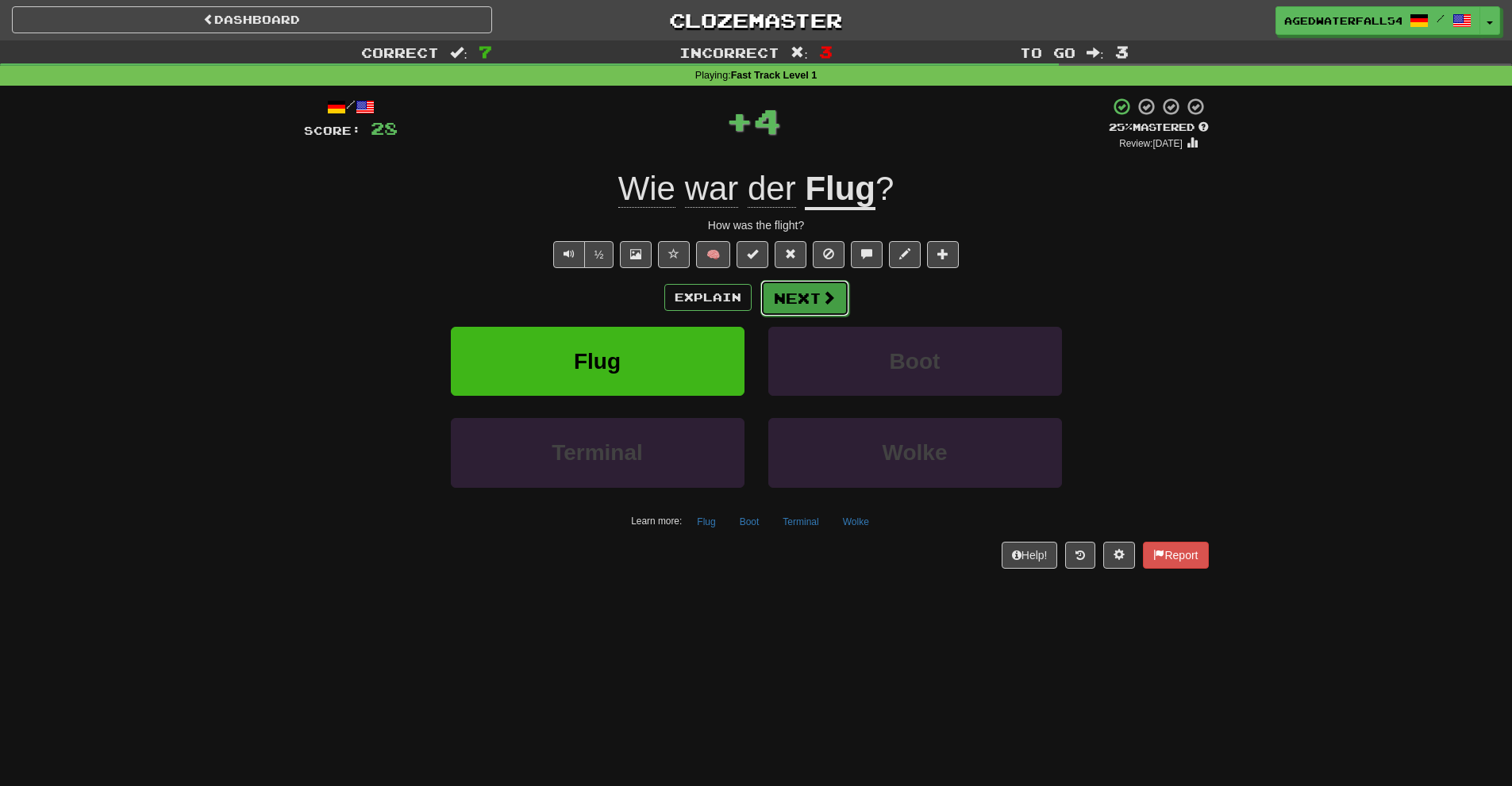
click at [782, 291] on button "Next" at bounding box center [805, 298] width 89 height 37
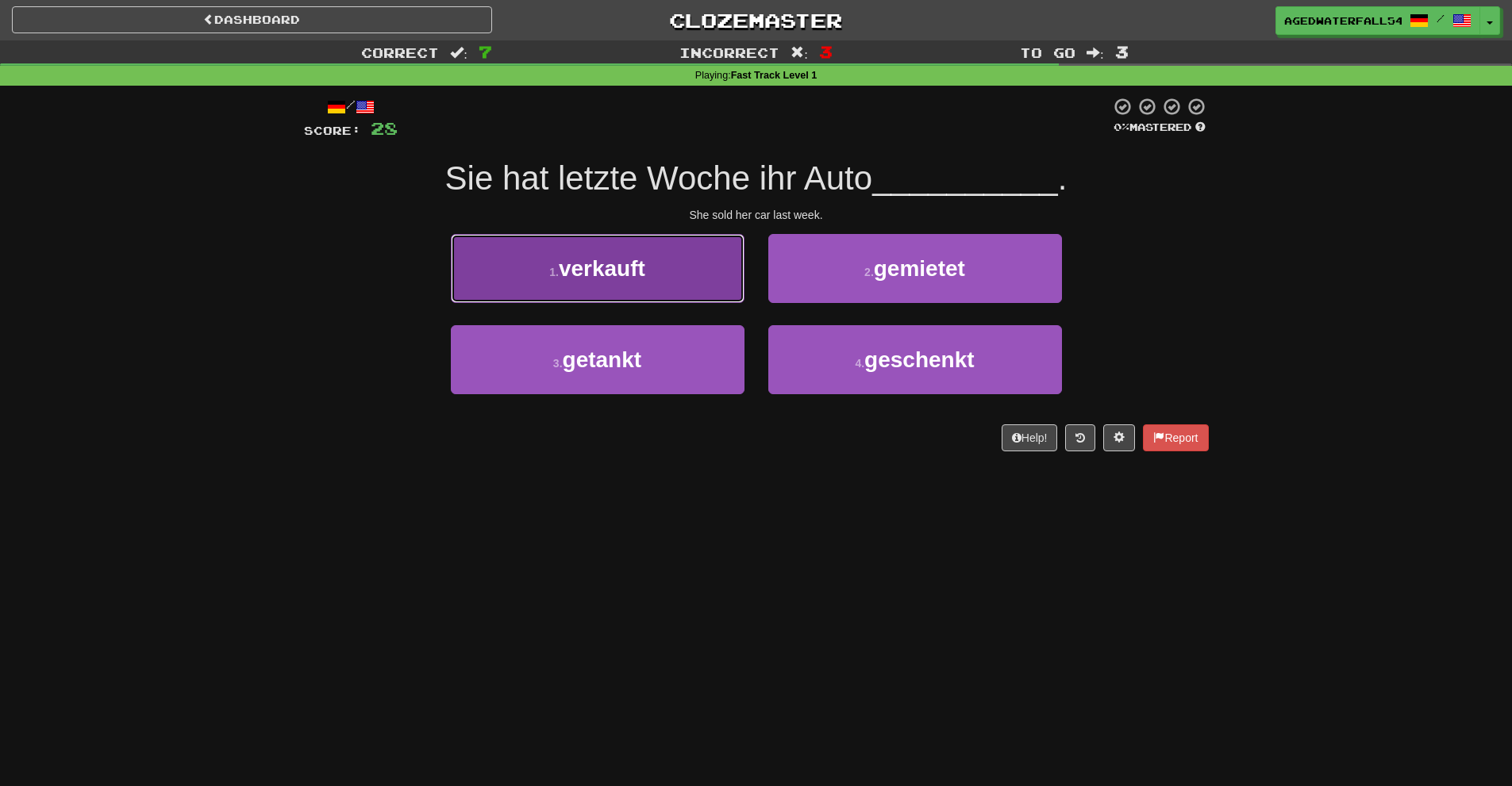
click at [691, 302] on button "1 . verkauft" at bounding box center [597, 269] width 293 height 69
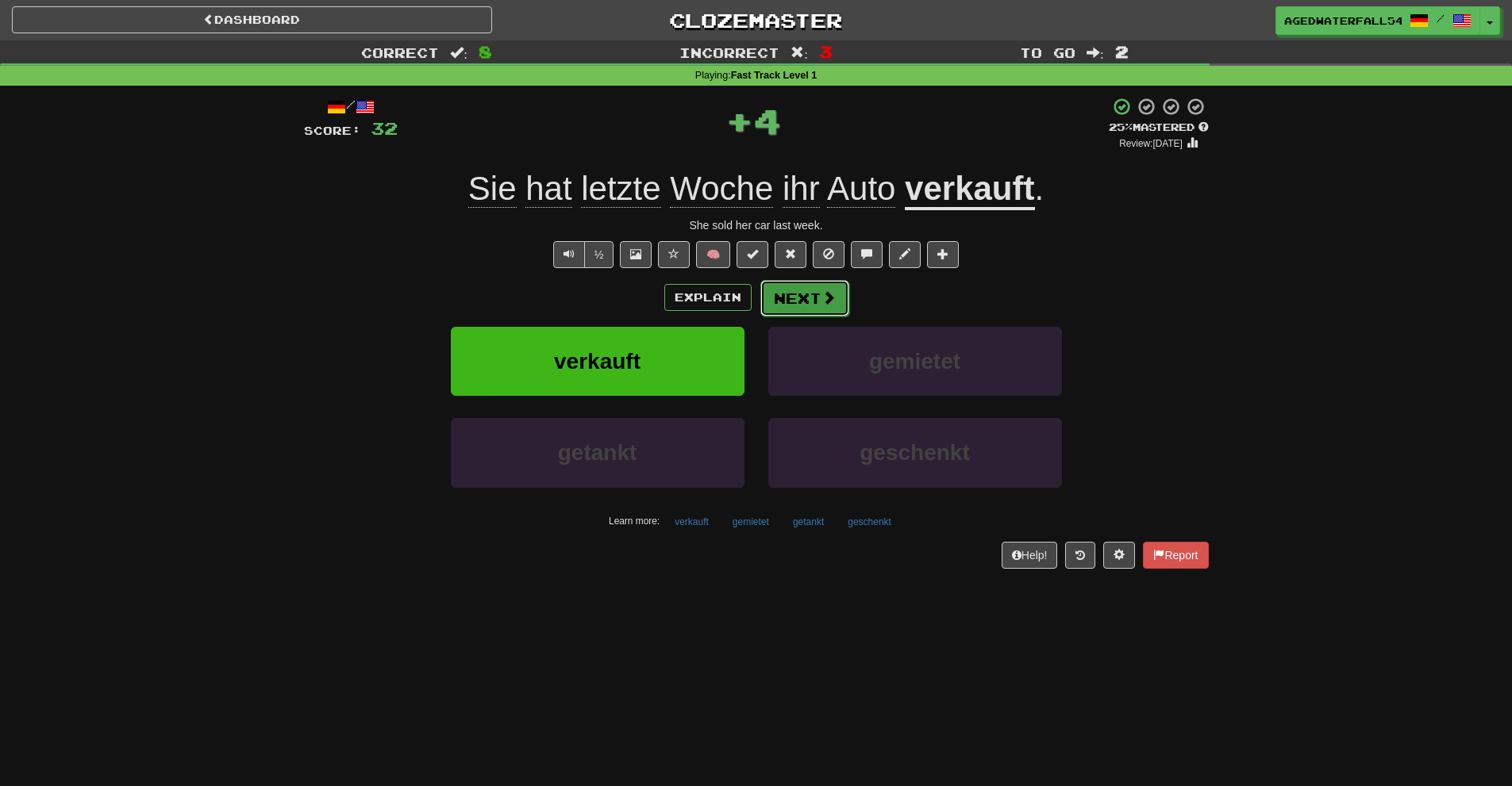
click at [803, 314] on button "Next" at bounding box center [805, 298] width 89 height 37
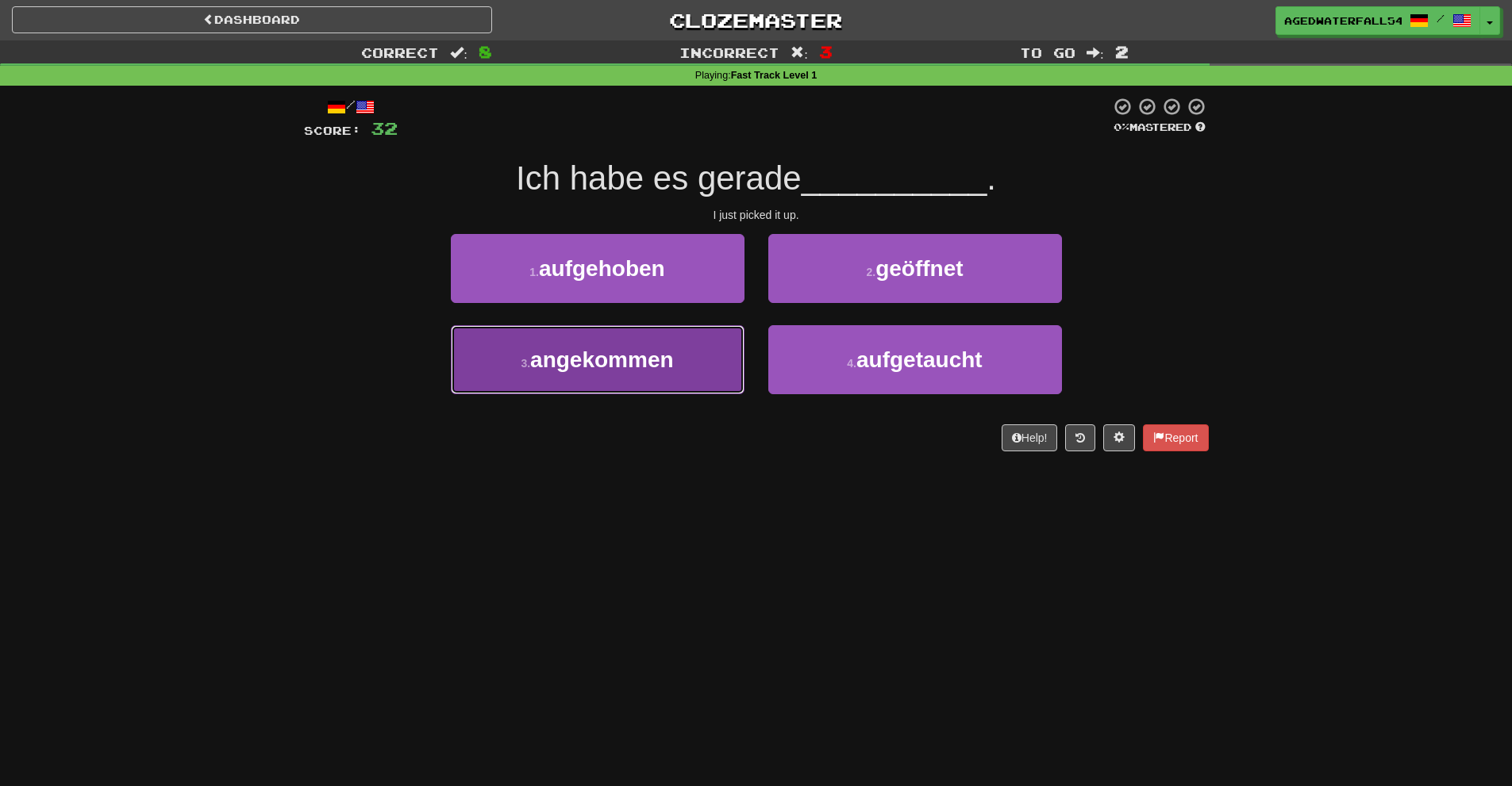
click at [654, 335] on button "3 . angekommen" at bounding box center [597, 360] width 293 height 69
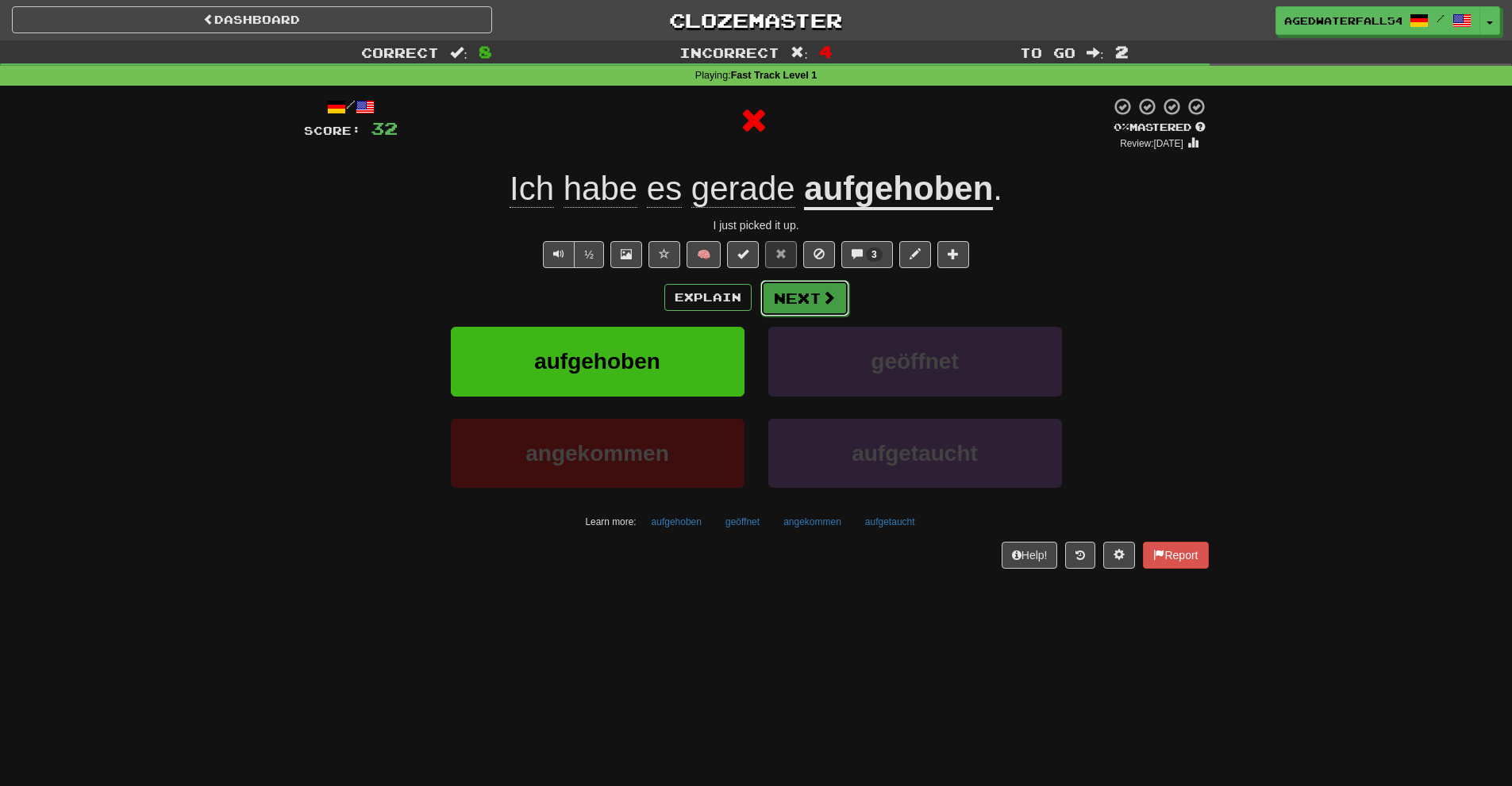
click at [768, 306] on button "Next" at bounding box center [805, 298] width 89 height 37
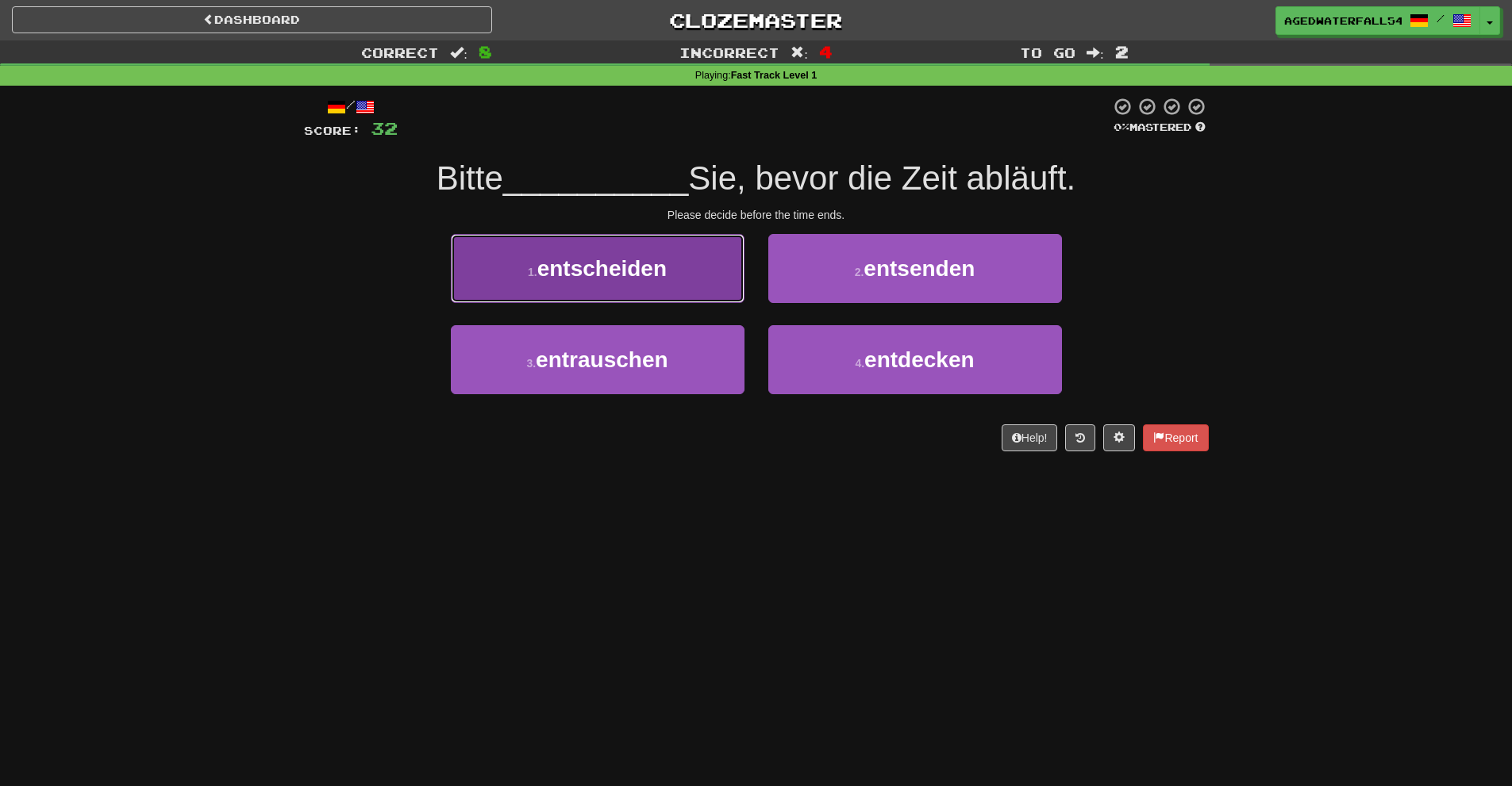
click at [683, 263] on button "1 . entscheiden" at bounding box center [597, 269] width 293 height 69
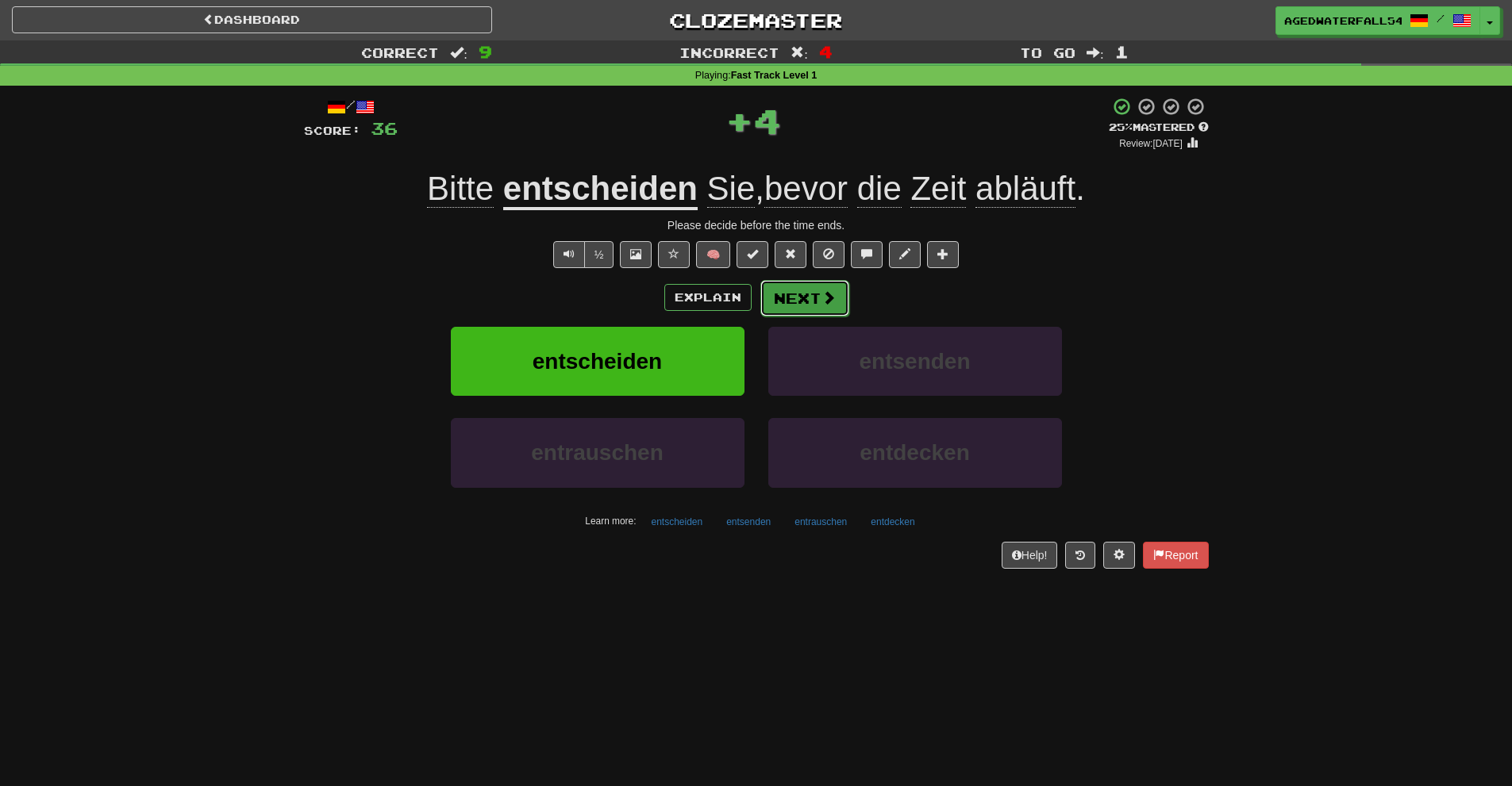
click at [776, 289] on button "Next" at bounding box center [805, 298] width 89 height 37
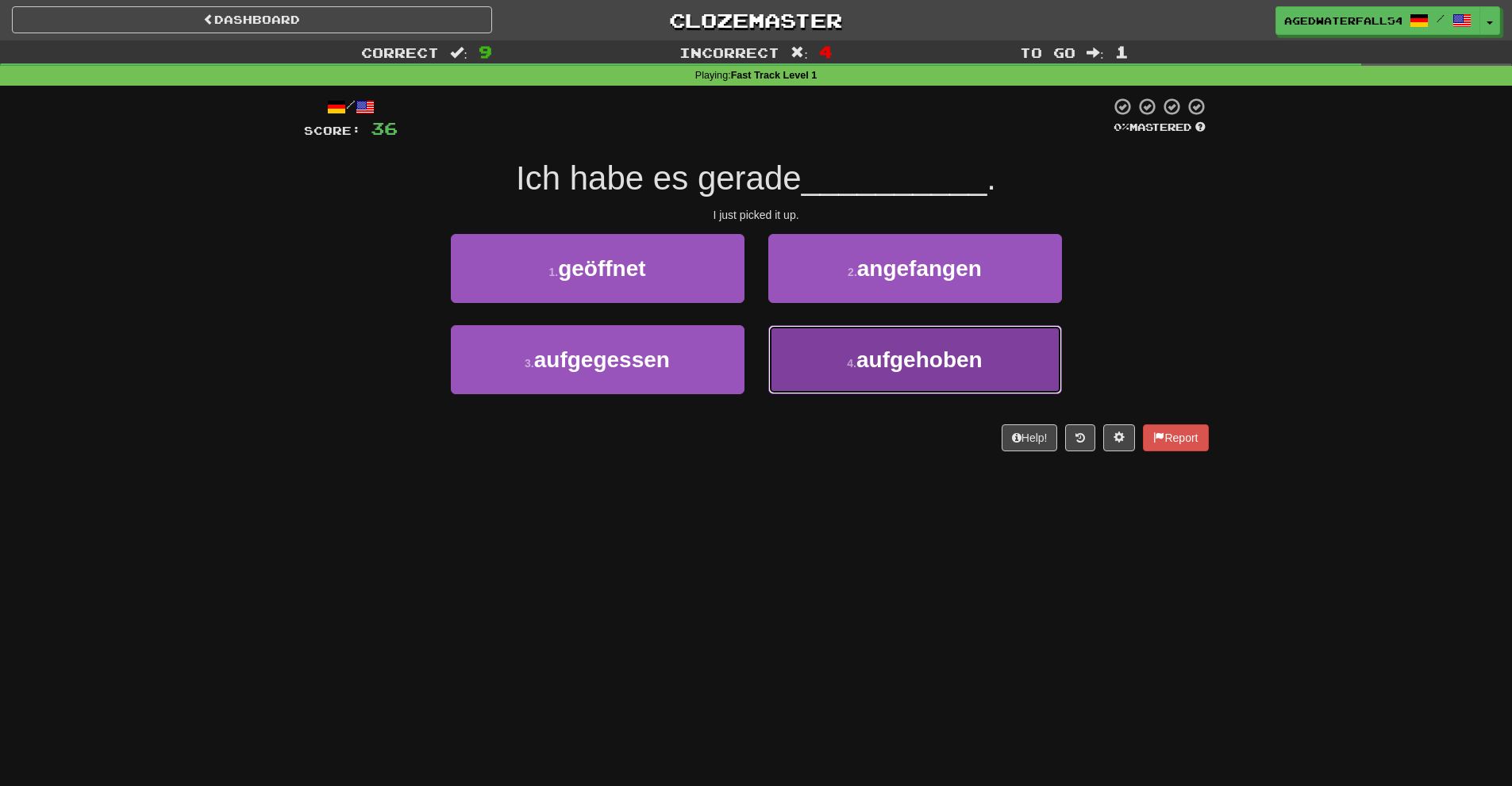
click at [797, 342] on button "4 . aufgehoben" at bounding box center [915, 360] width 293 height 69
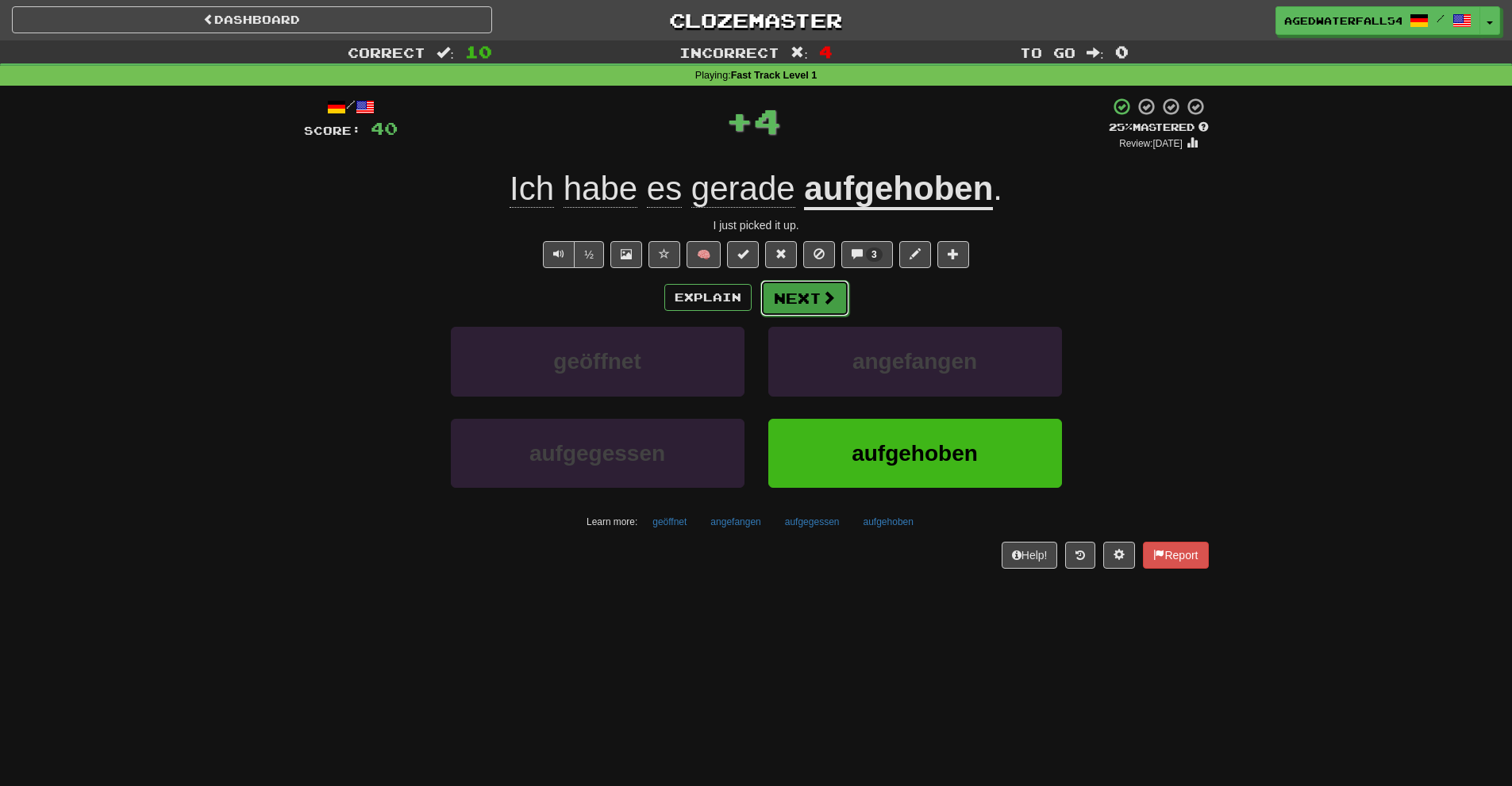
click at [791, 298] on button "Next" at bounding box center [805, 298] width 89 height 37
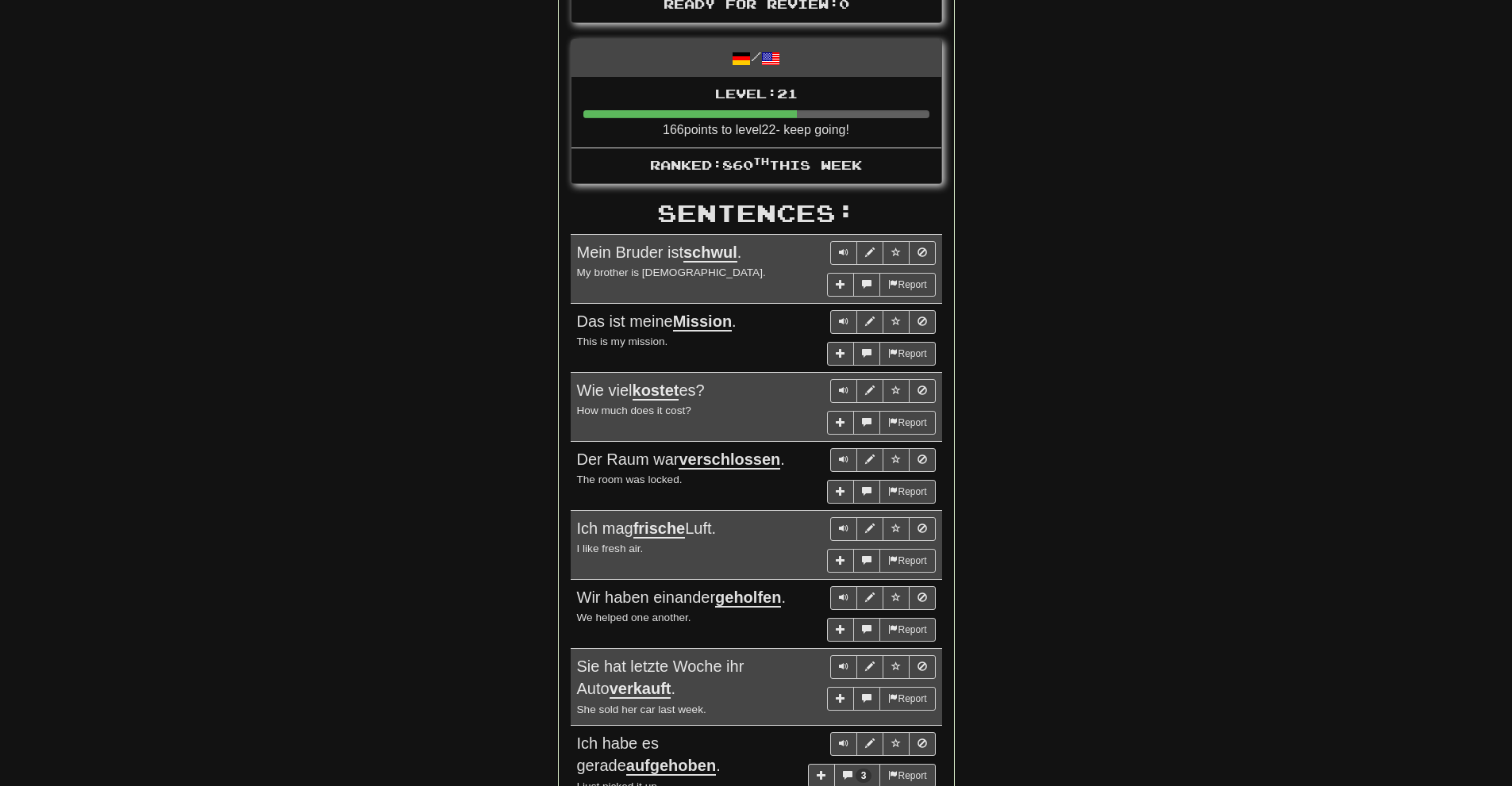
scroll to position [715, 0]
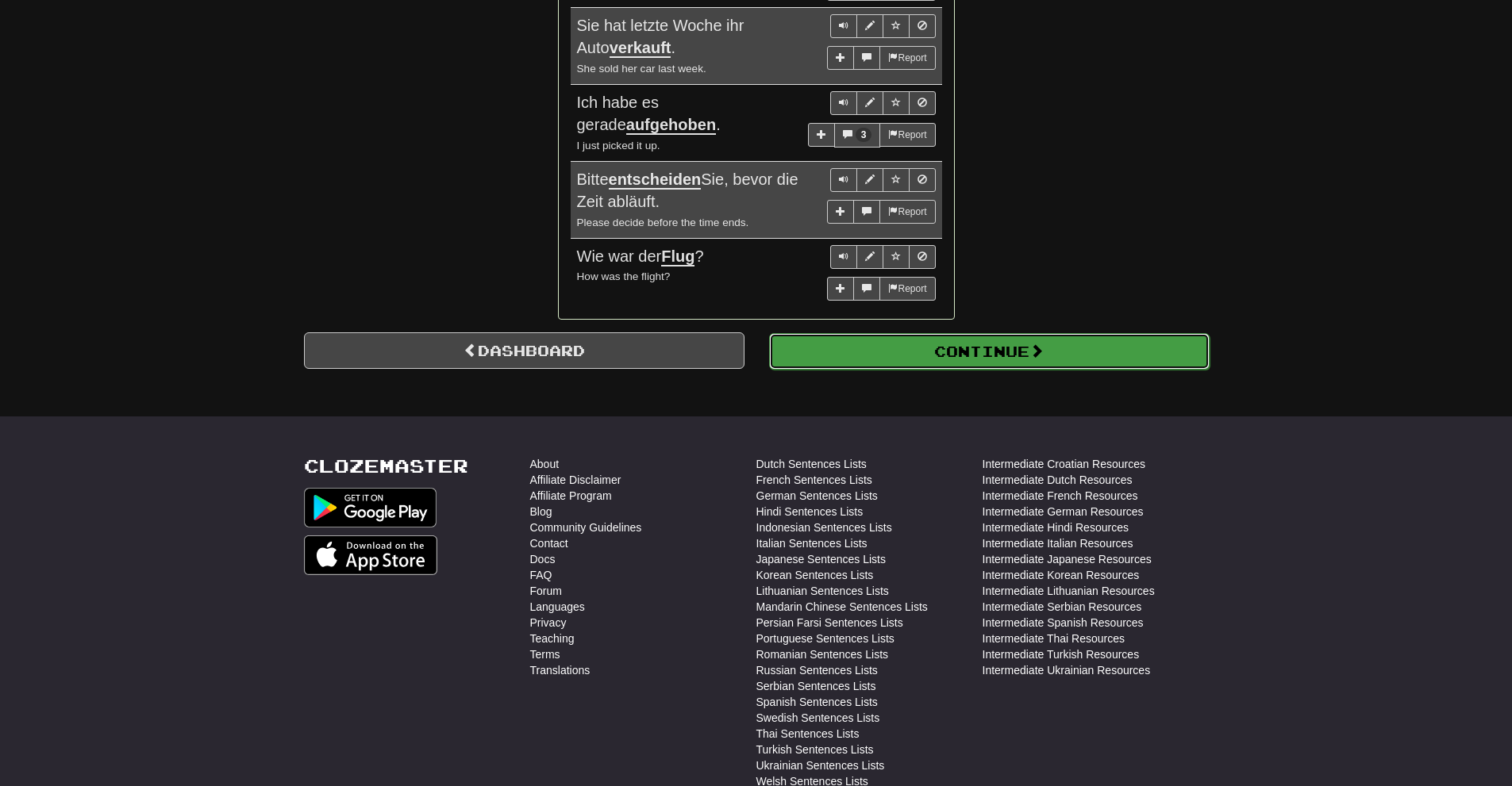
click at [874, 351] on button "Continue" at bounding box center [989, 352] width 441 height 37
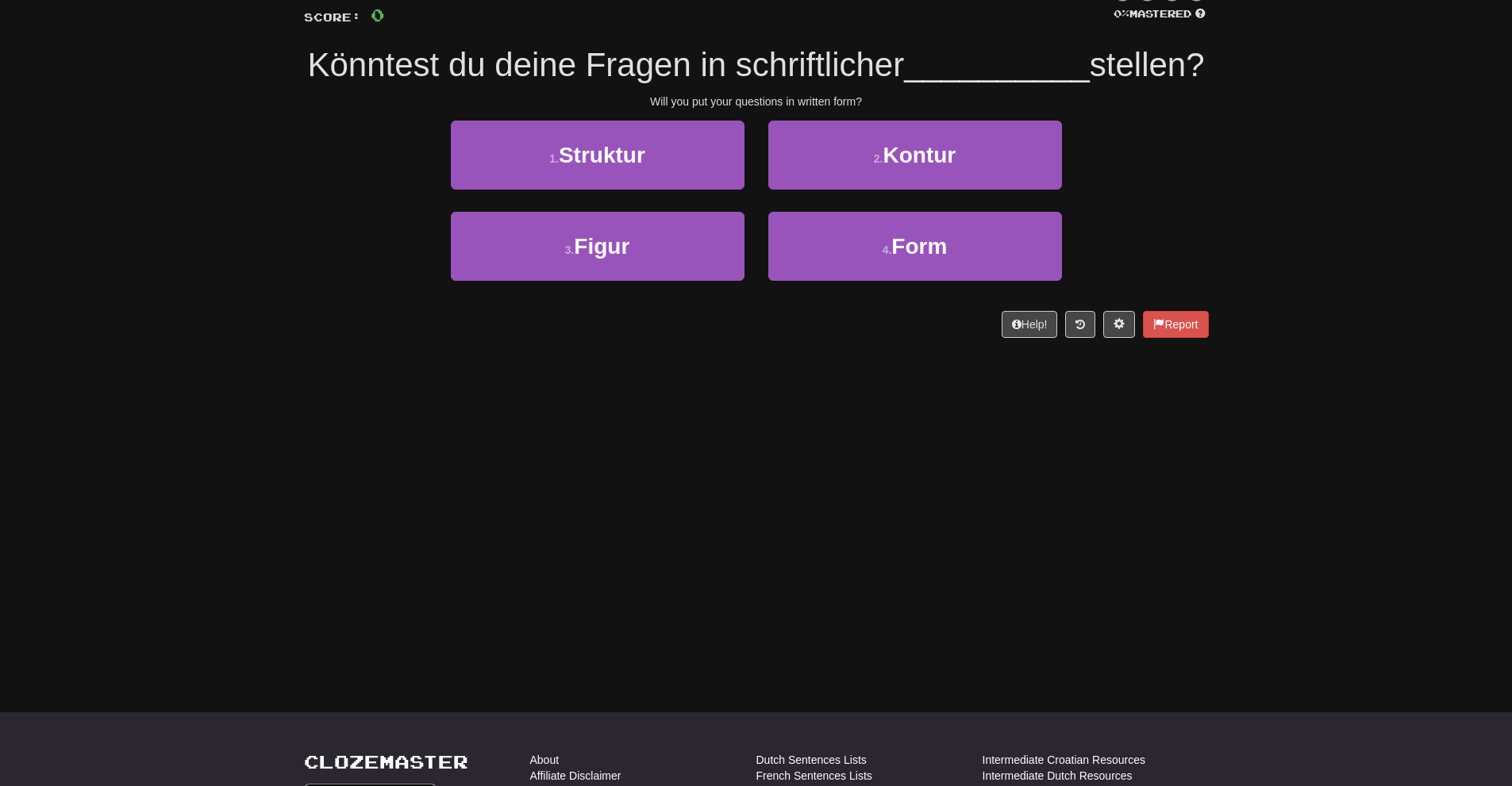
scroll to position [88, 0]
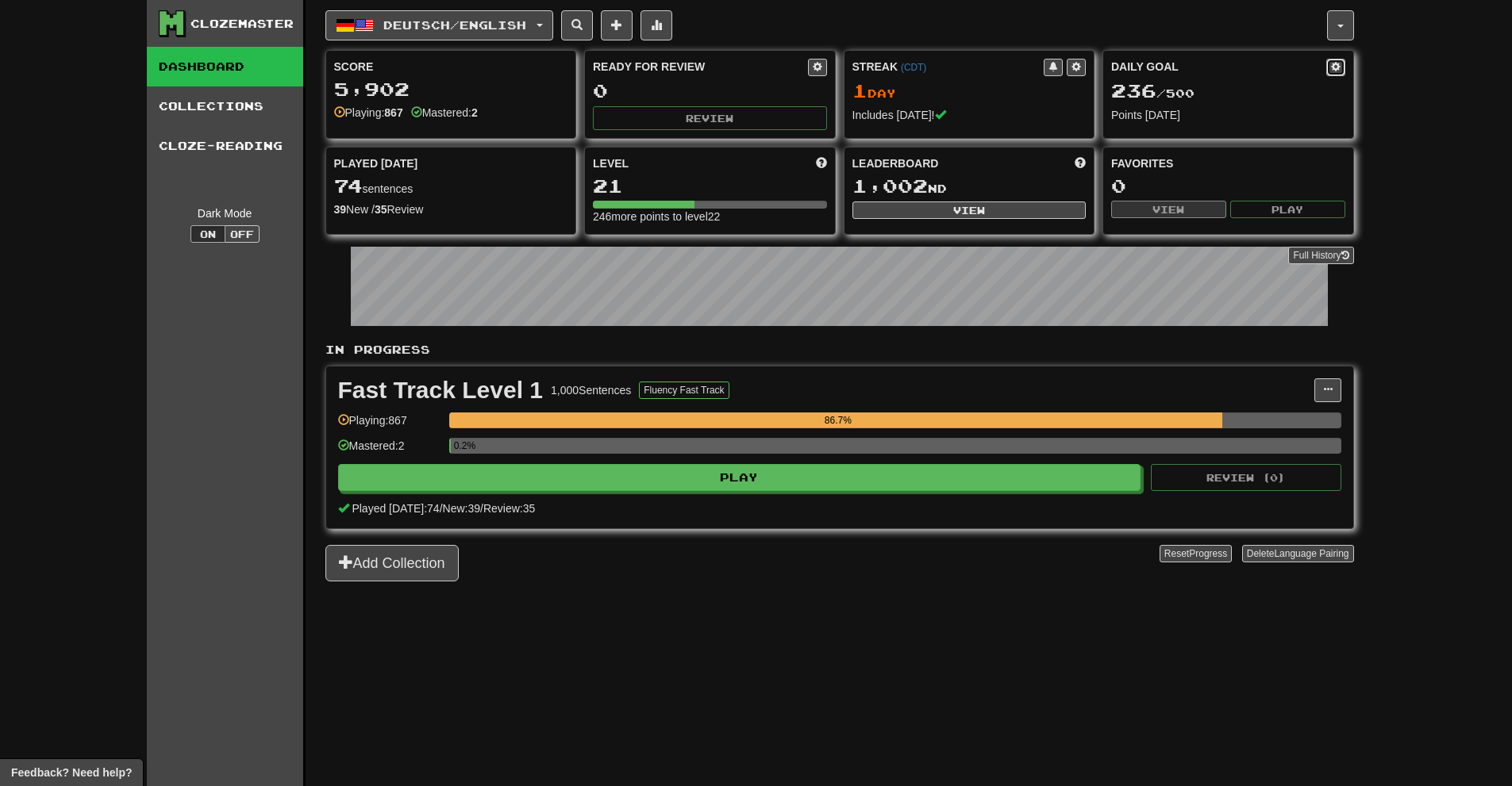
click at [1332, 62] on span at bounding box center [1336, 67] width 10 height 10
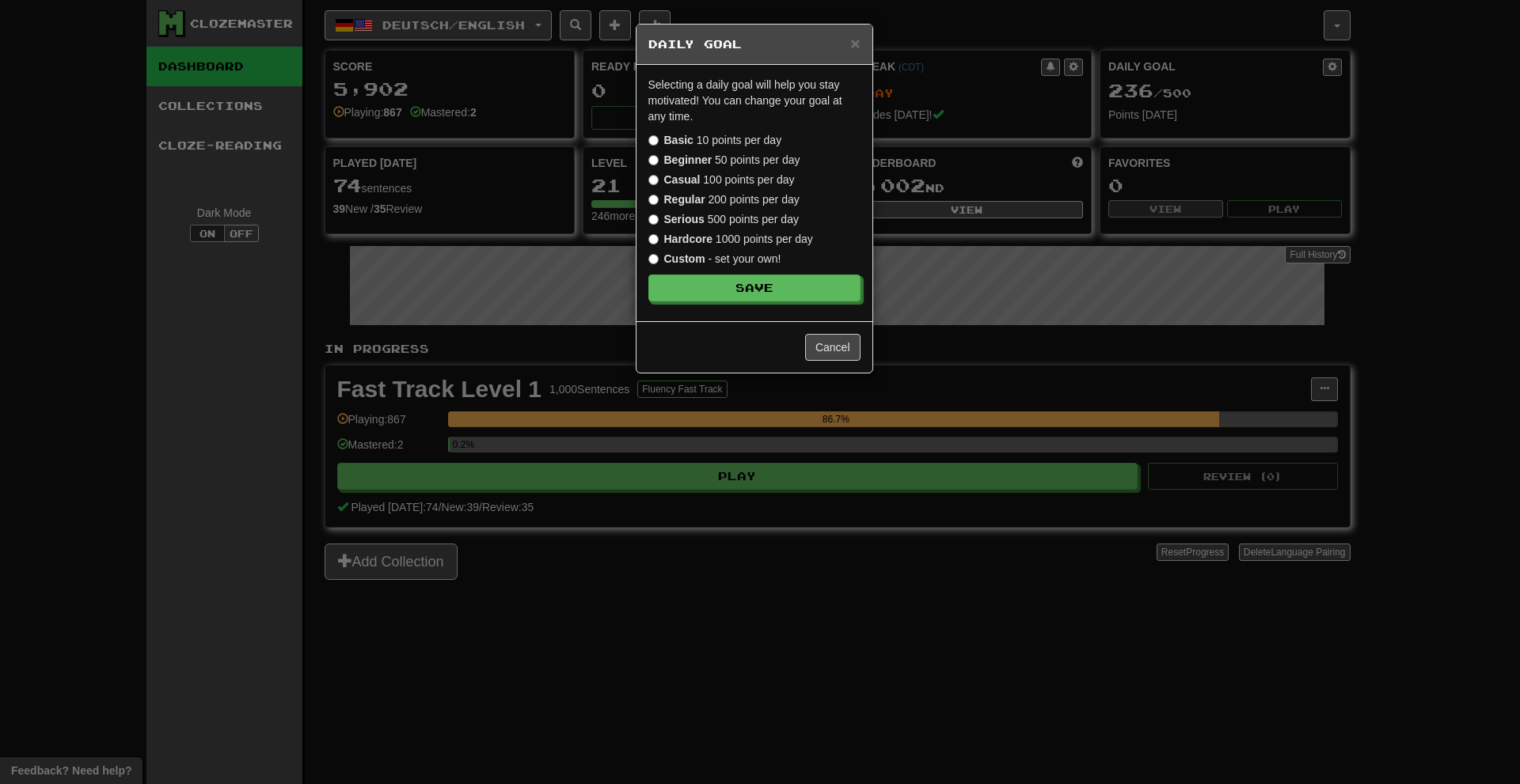
click at [786, 202] on label "Regular 200 points per day" at bounding box center [723, 199] width 151 height 15
click at [787, 288] on button "Save" at bounding box center [755, 289] width 213 height 27
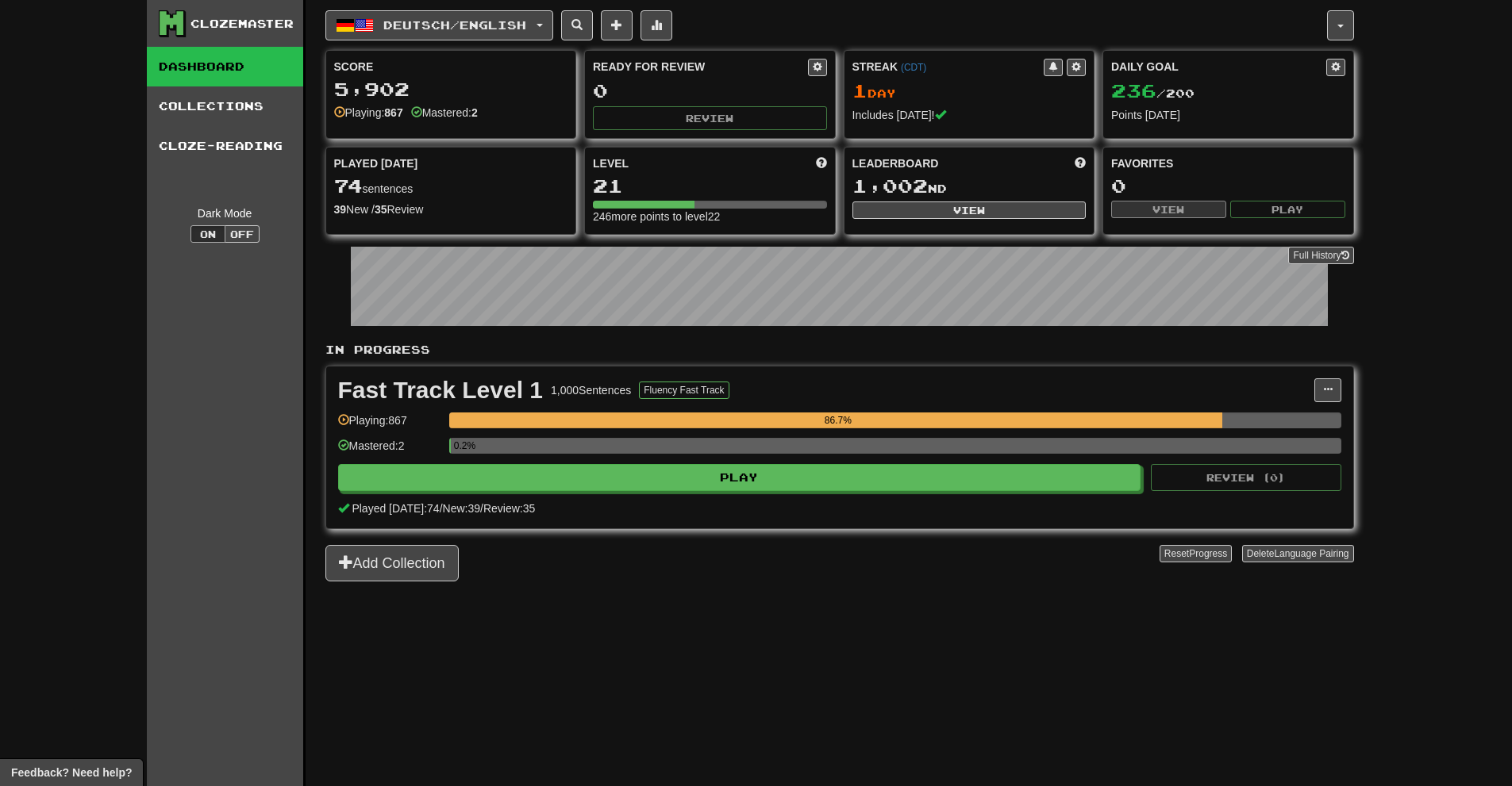
click at [685, 196] on div "Level 21 246 more points to level 22" at bounding box center [709, 190] width 250 height 86
click at [612, 176] on div "21" at bounding box center [710, 186] width 234 height 20
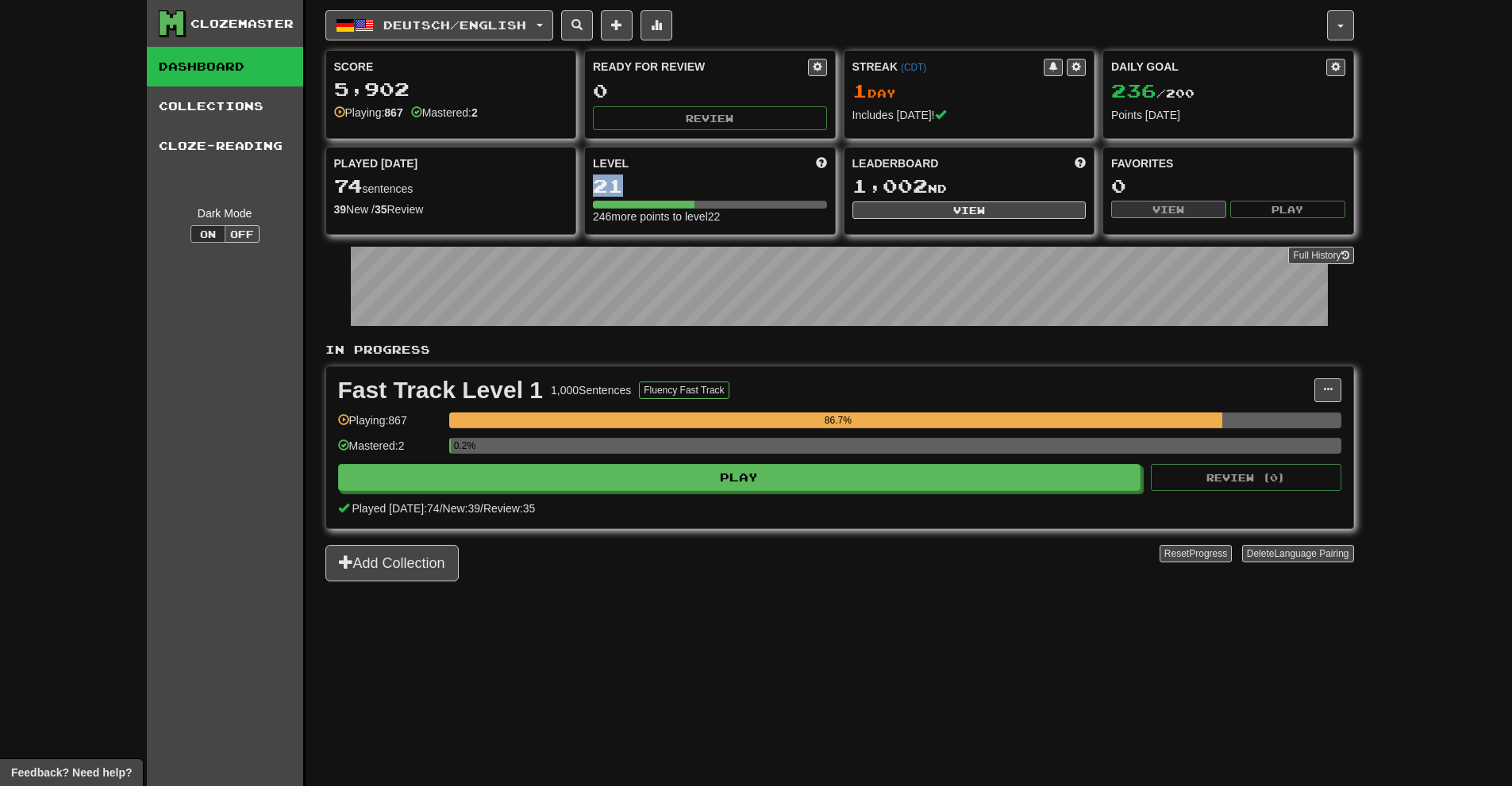
click at [660, 181] on div "21" at bounding box center [710, 186] width 234 height 20
click at [423, 114] on span at bounding box center [417, 112] width 12 height 12
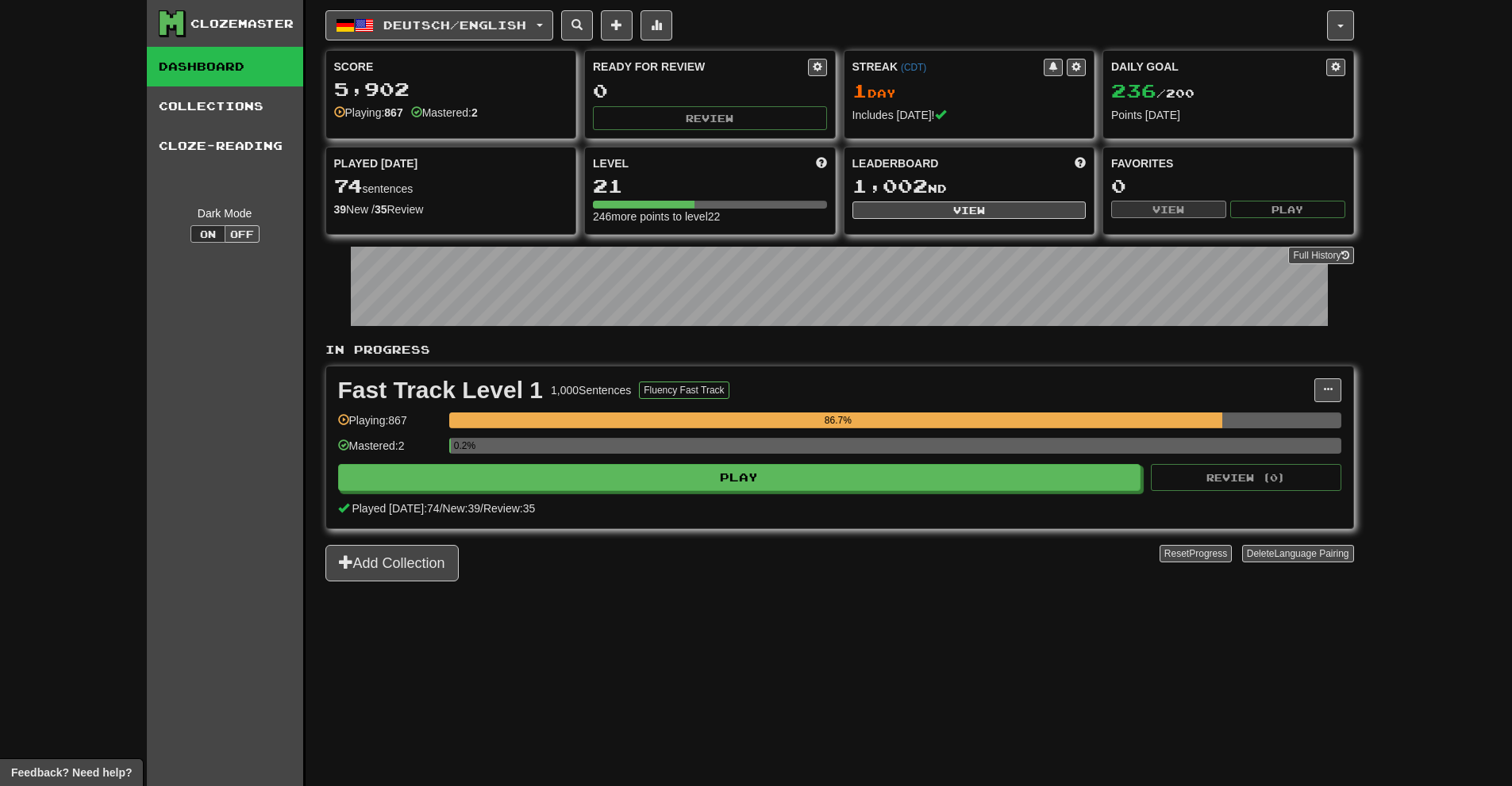
click at [840, 430] on div "86.7%" at bounding box center [895, 425] width 893 height 26
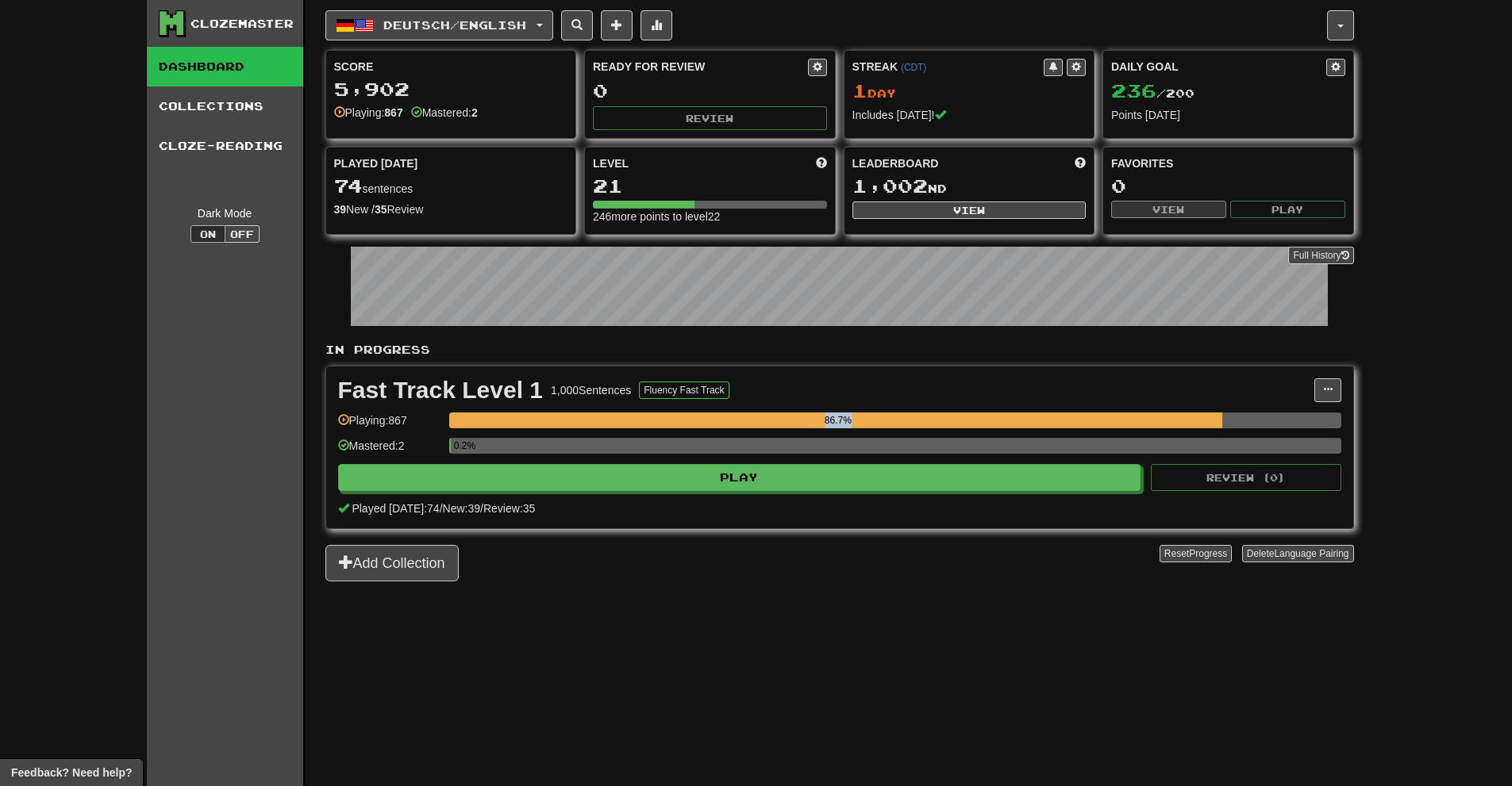
click at [840, 430] on div "86.7%" at bounding box center [895, 425] width 893 height 26
click at [864, 405] on div "Fast Track Level 1 1,000 Sentences Fluency Fast Track Manage Sentences Unpin fr…" at bounding box center [839, 447] width 1028 height 162
